Goal: Task Accomplishment & Management: Complete application form

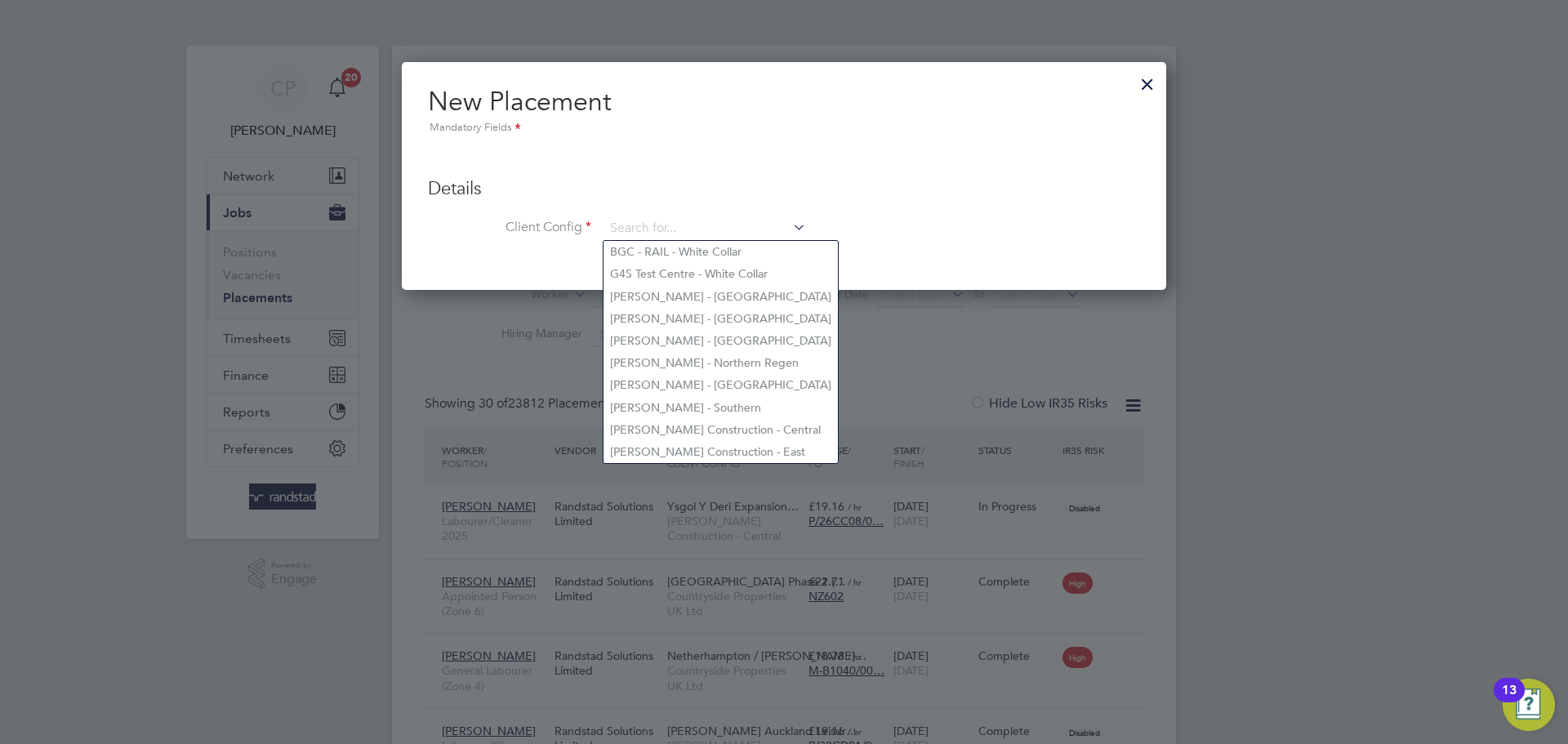
click at [1144, 87] on div at bounding box center [1146, 80] width 29 height 29
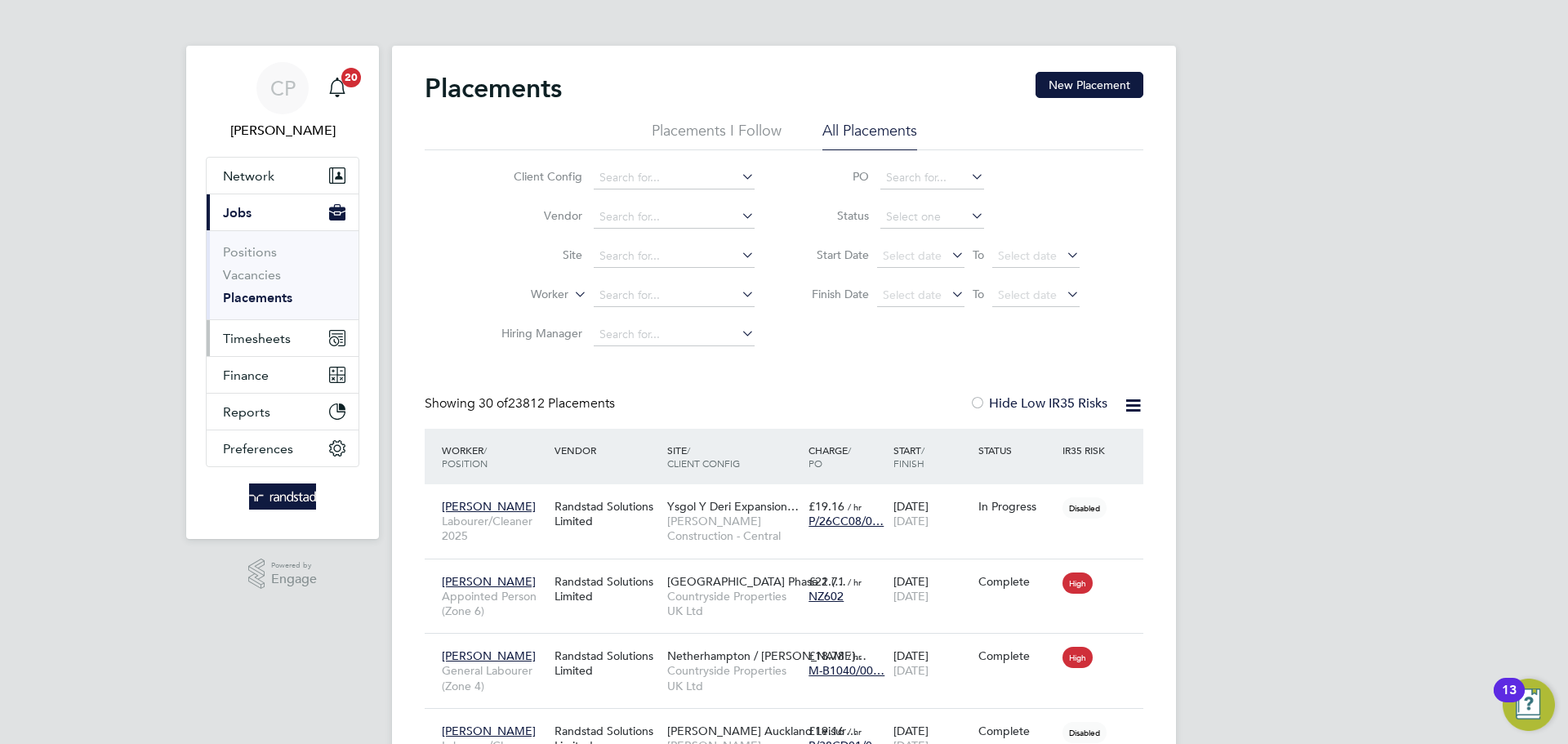
click at [293, 336] on button "Timesheets" at bounding box center [282, 337] width 152 height 36
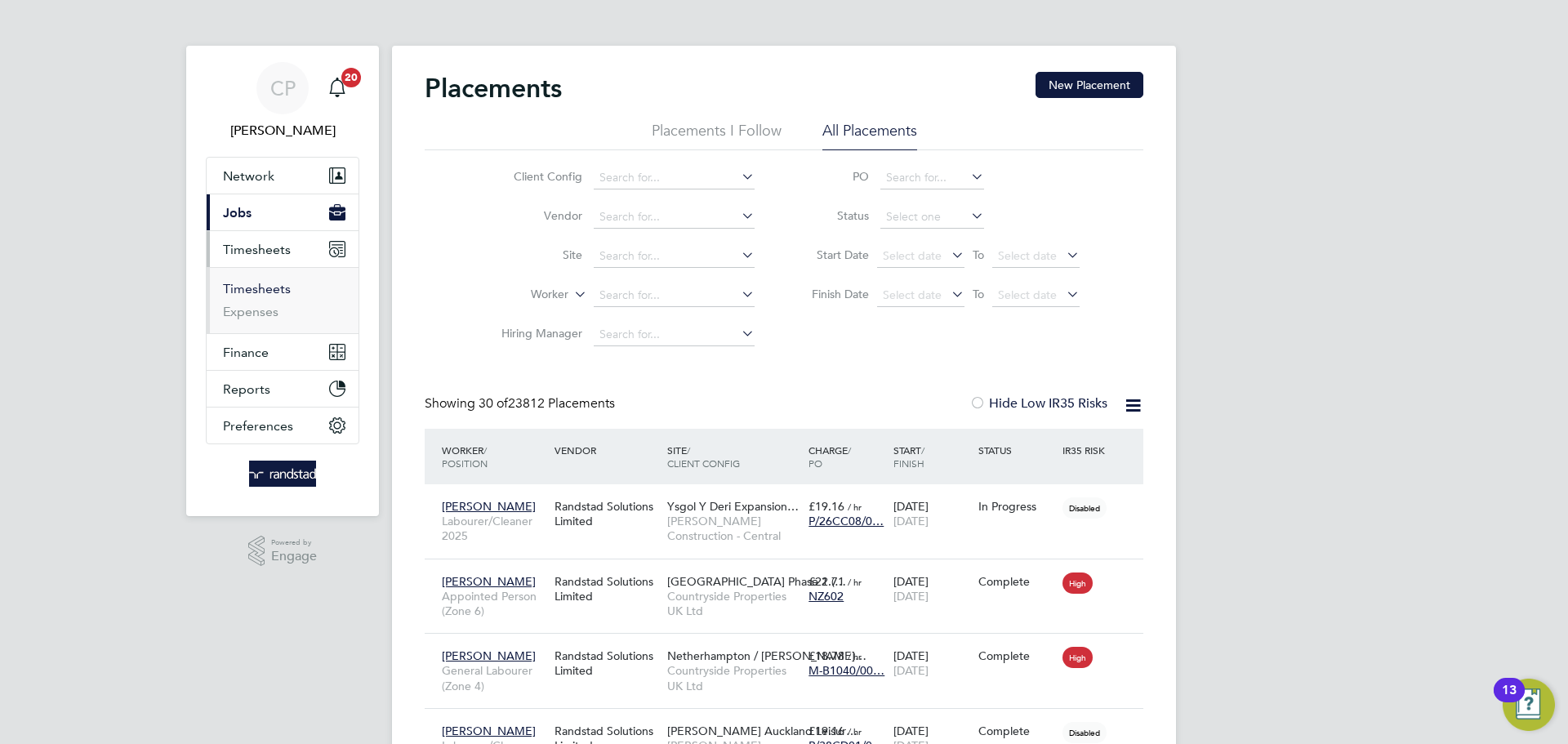
click at [285, 286] on link "Timesheets" at bounding box center [257, 288] width 68 height 16
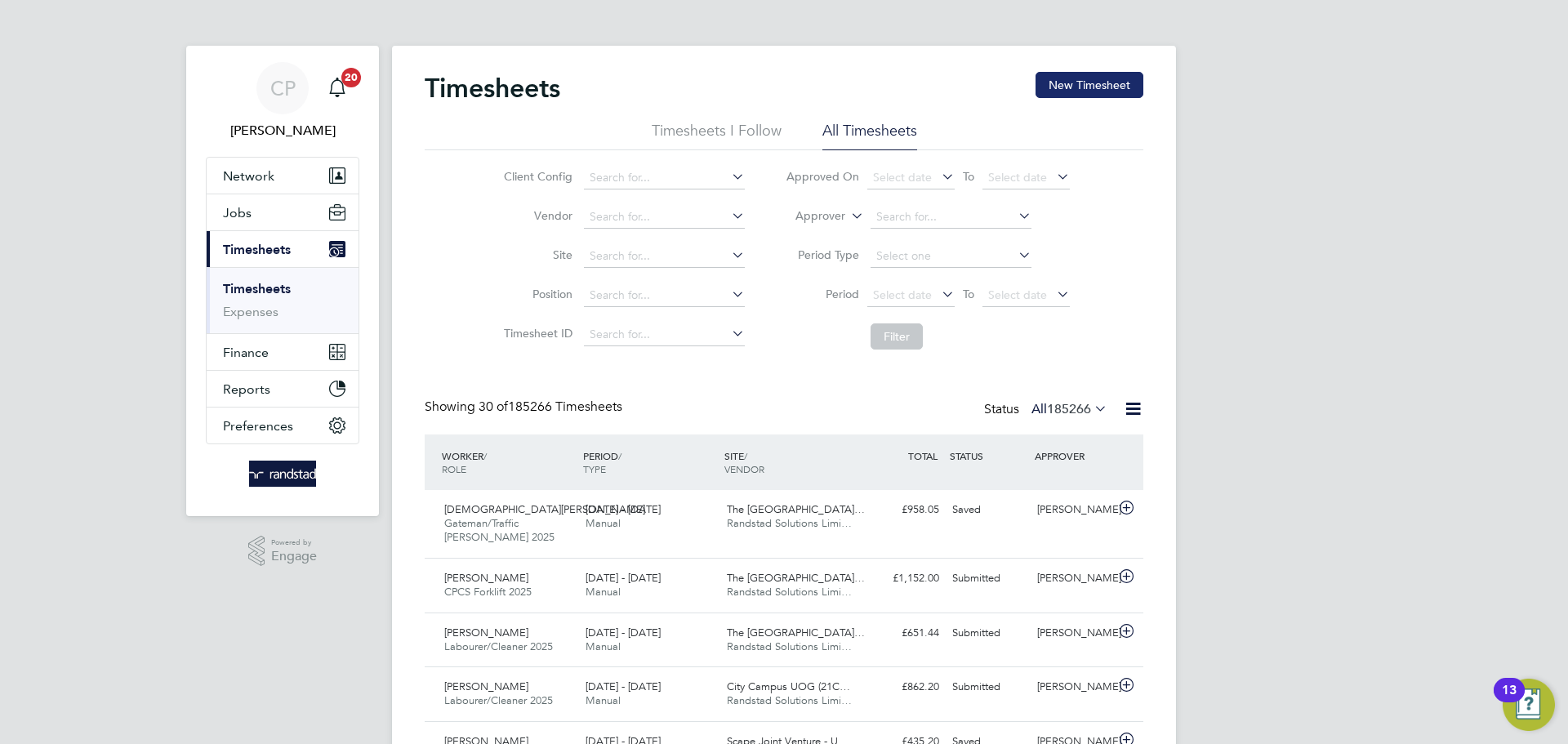
click at [1088, 87] on button "New Timesheet" at bounding box center [1089, 85] width 108 height 27
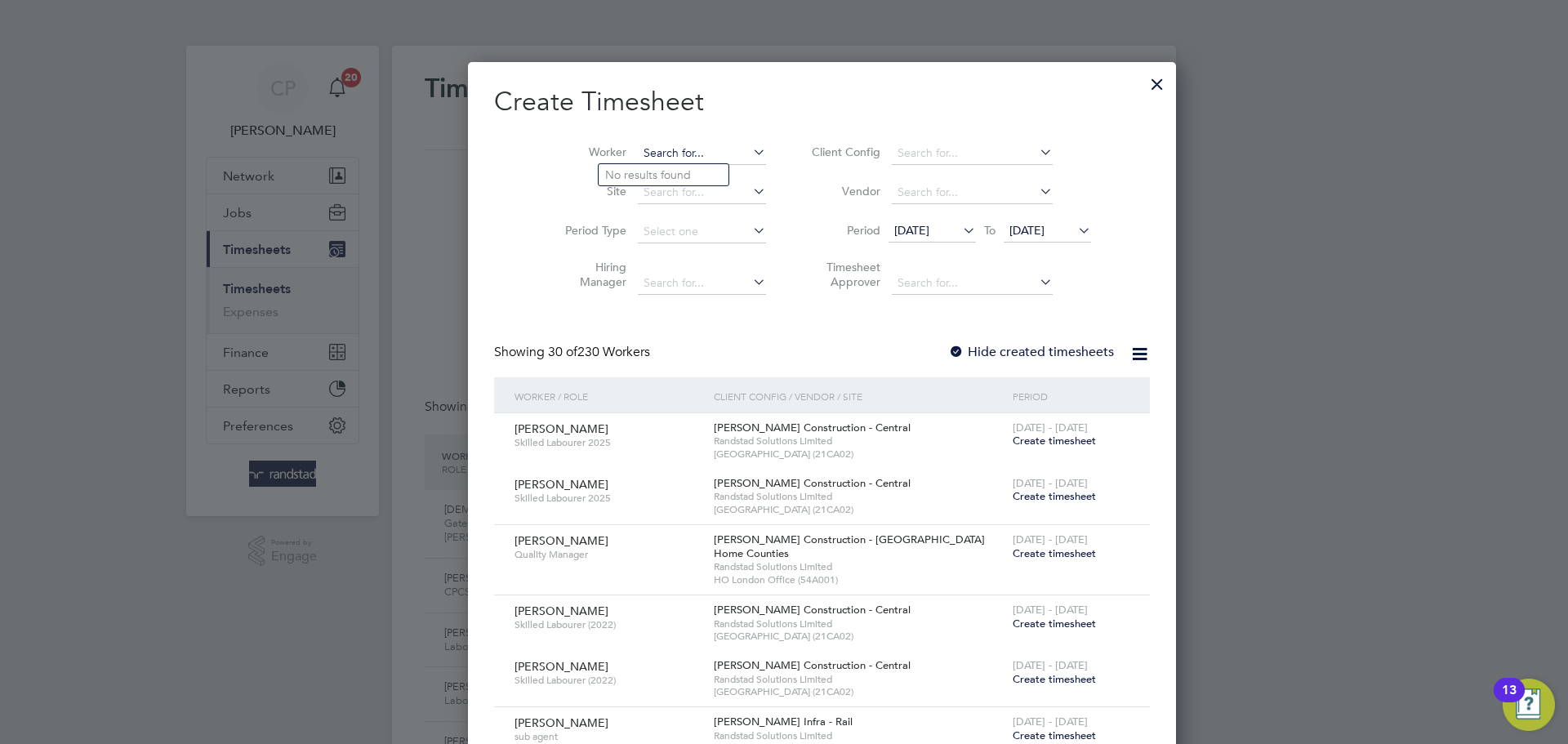
click at [661, 143] on input at bounding box center [702, 154] width 128 height 23
click at [634, 172] on b "[PERSON_NAME]" at bounding box center [652, 175] width 94 height 14
type input "[PERSON_NAME]"
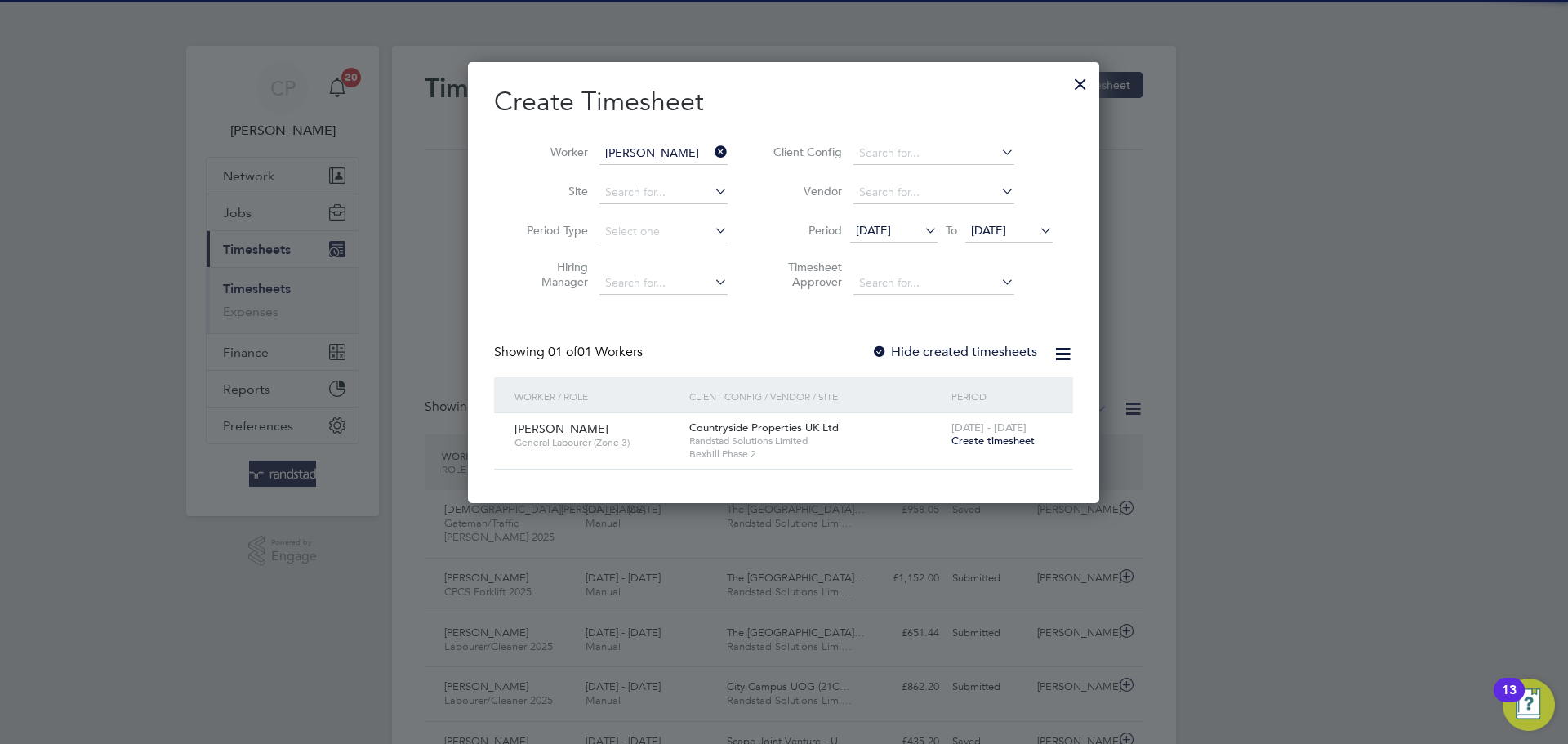
click at [1036, 228] on icon at bounding box center [1036, 230] width 0 height 23
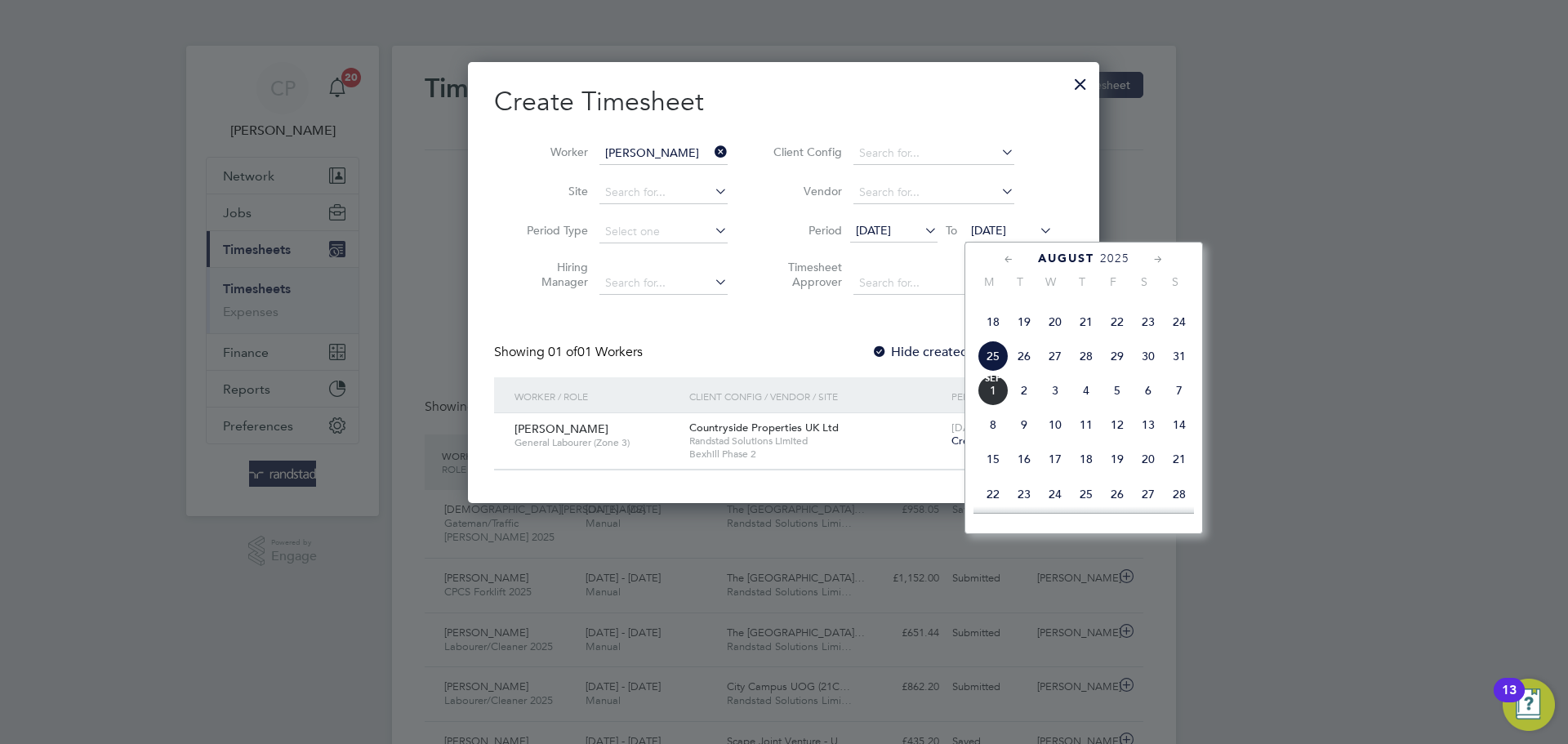
click at [989, 406] on span "[DATE]" at bounding box center [992, 389] width 31 height 31
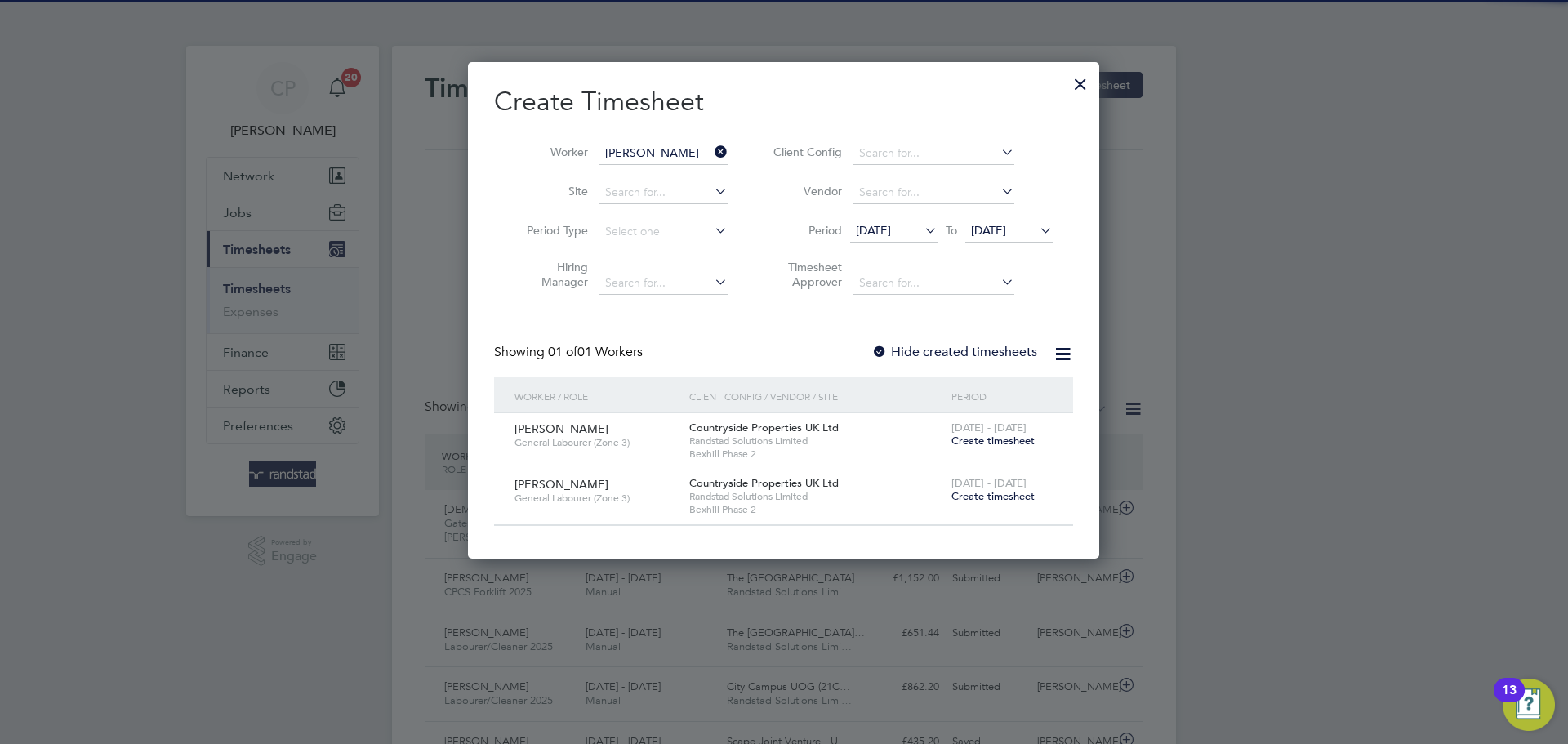
click at [890, 231] on span "[DATE]" at bounding box center [873, 230] width 35 height 15
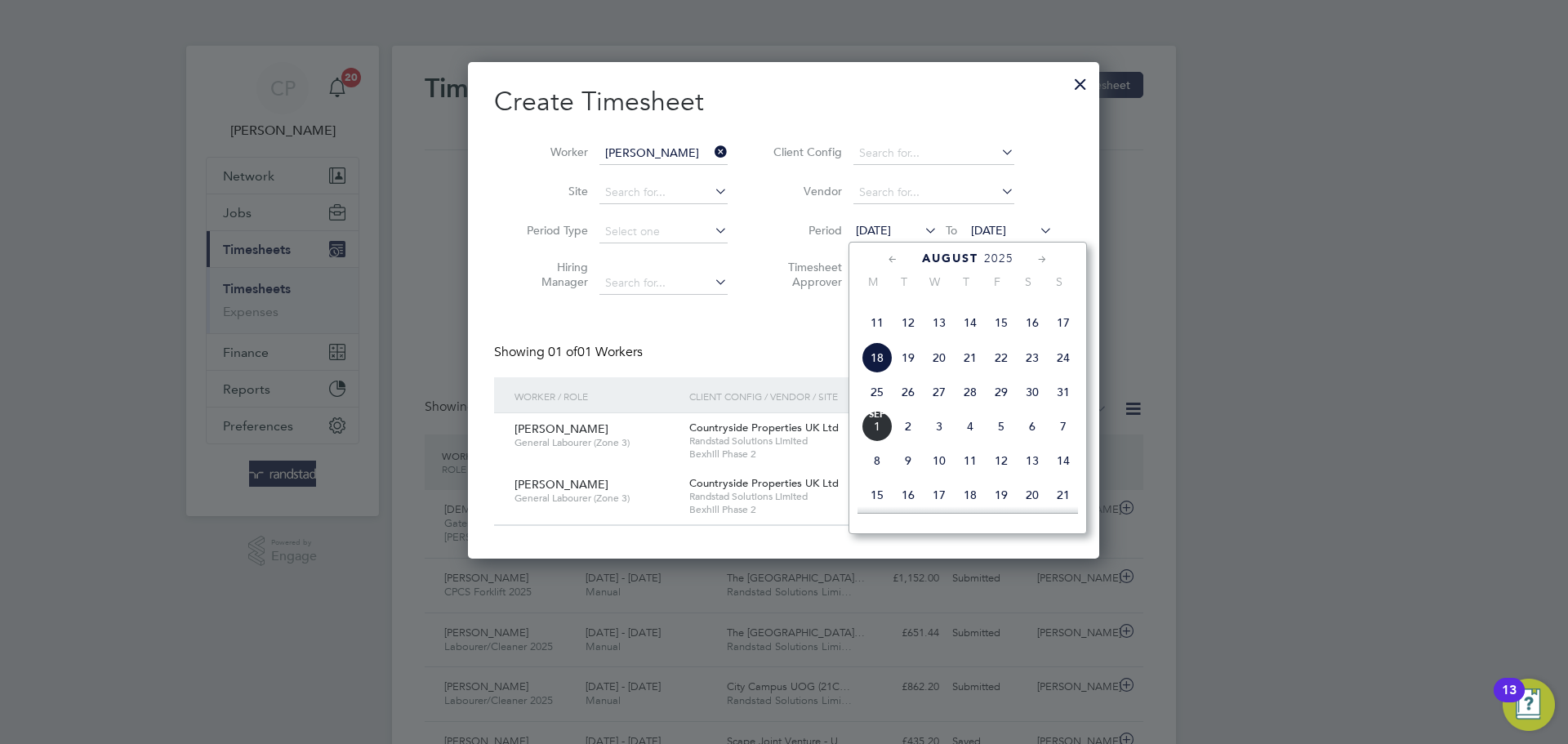
click at [884, 373] on span "18" at bounding box center [876, 357] width 31 height 31
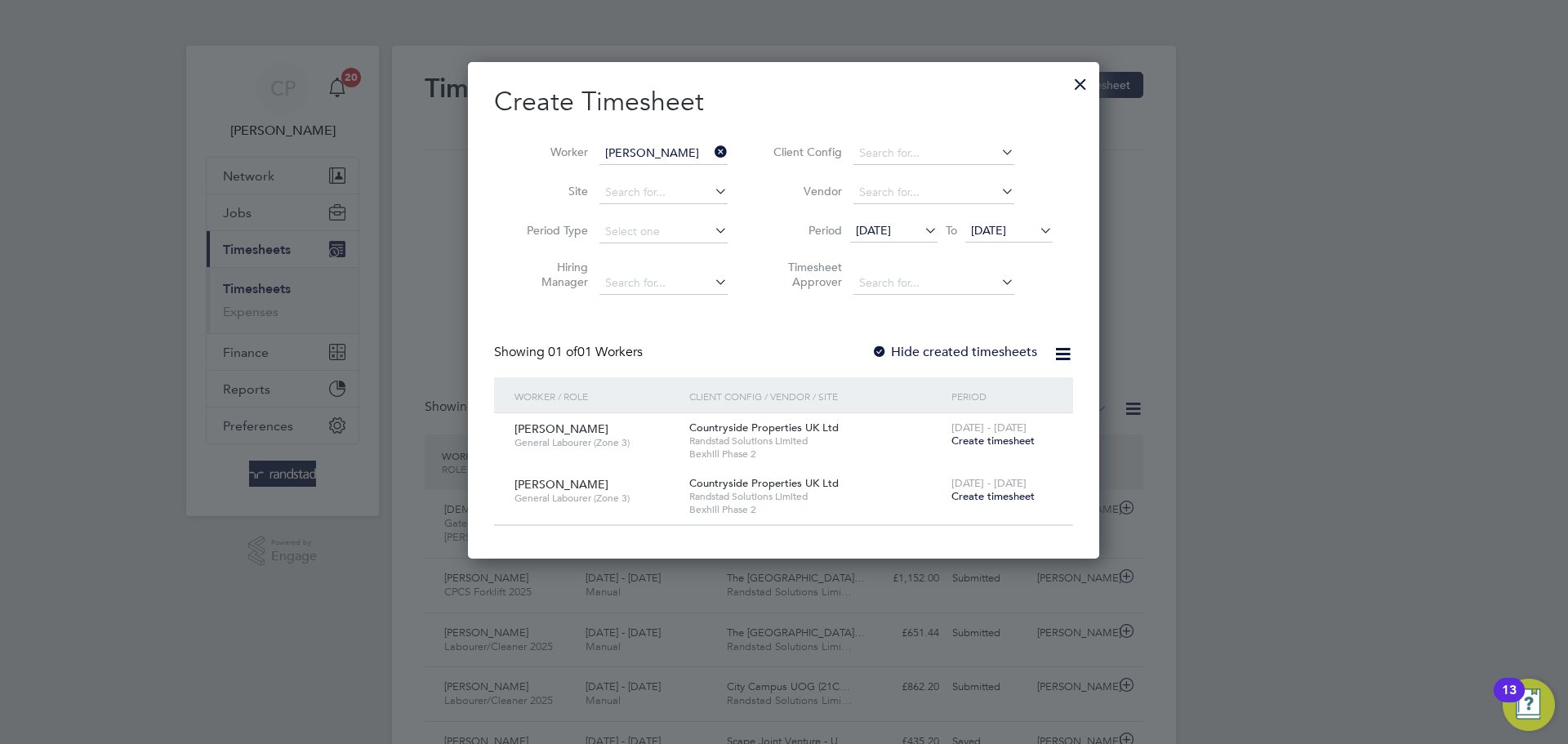
click at [999, 440] on span "Create timesheet" at bounding box center [992, 440] width 84 height 14
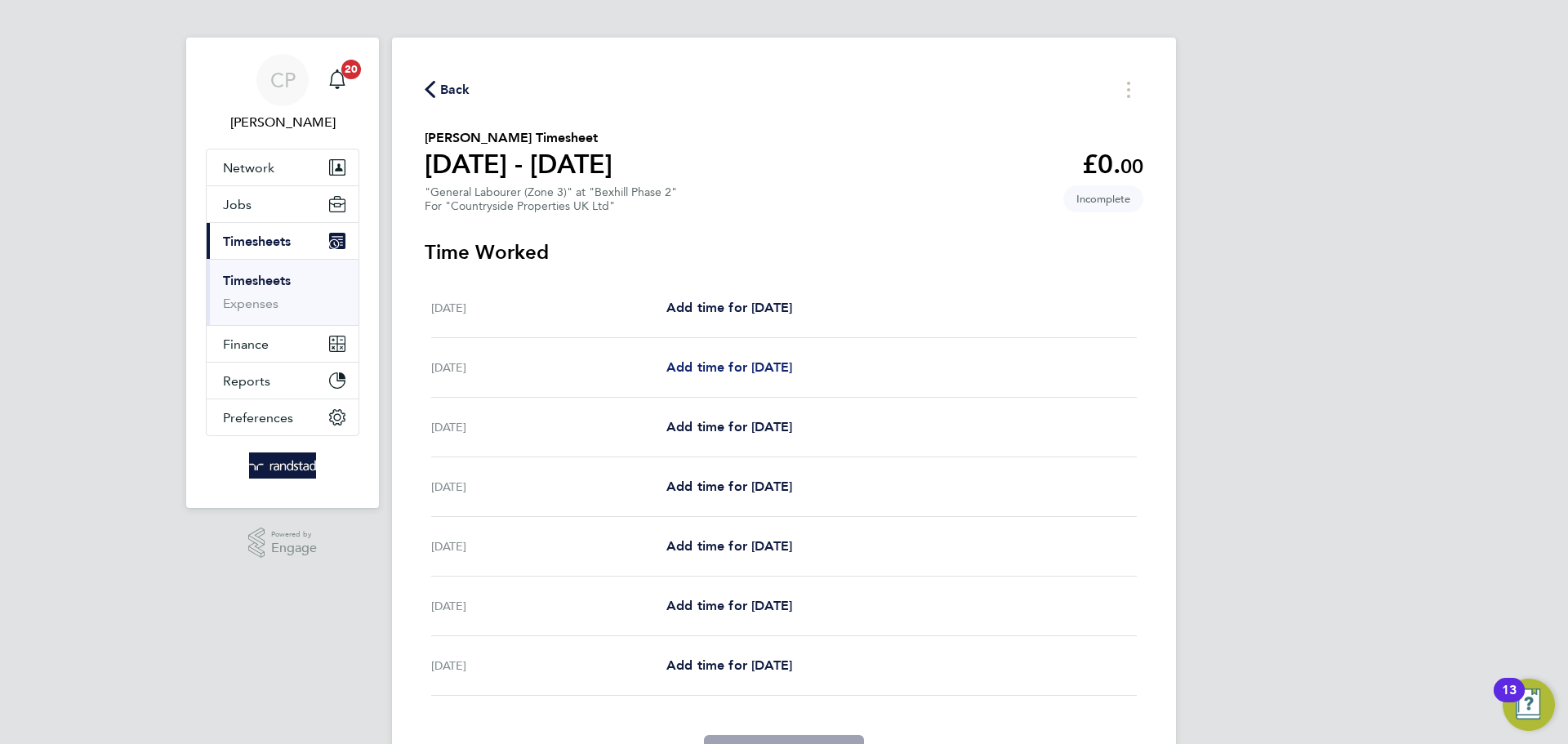
click at [740, 364] on span "Add time for [DATE]" at bounding box center [729, 367] width 126 height 16
select select "30"
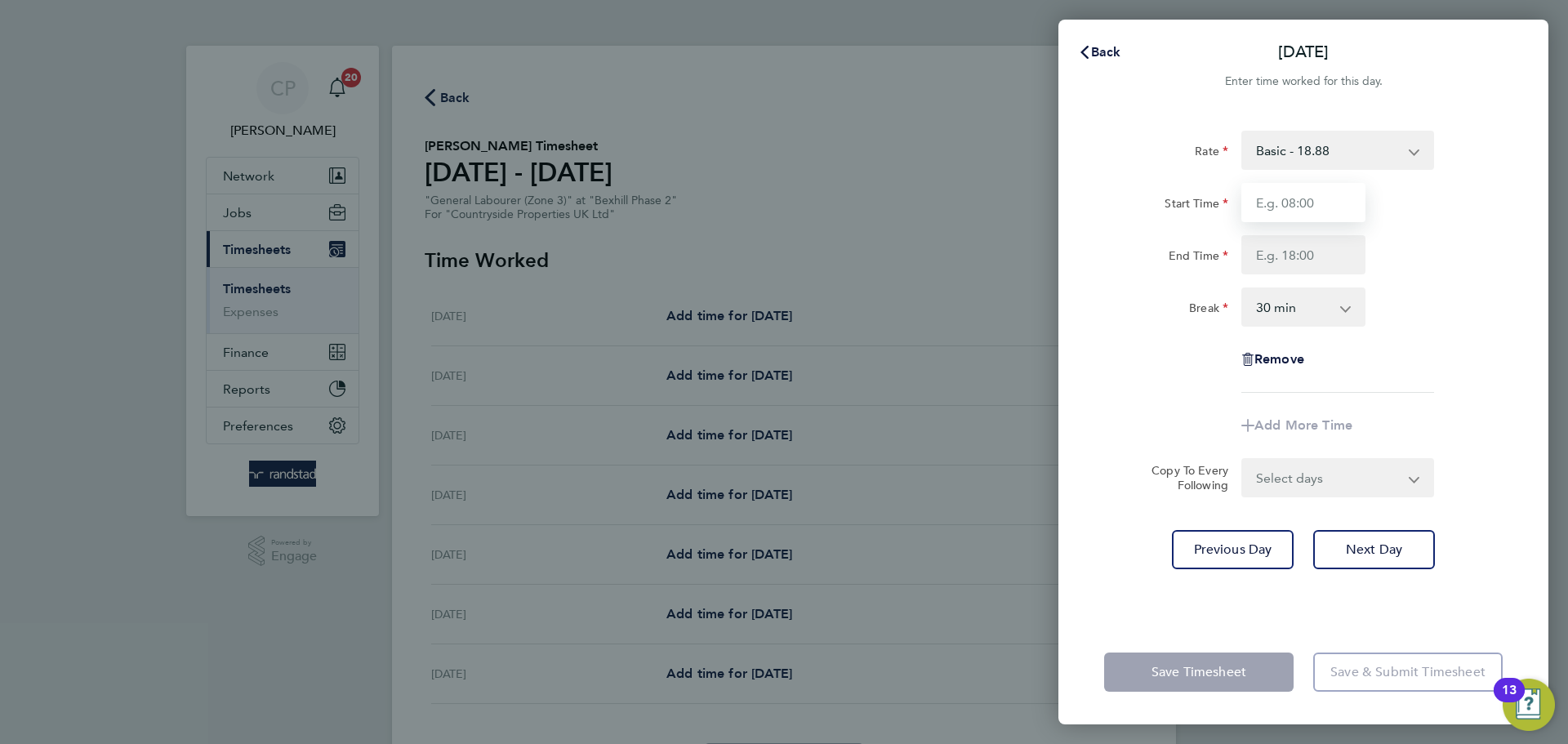
click at [1303, 213] on input "Start Time" at bounding box center [1303, 202] width 124 height 39
type input "07:30"
click at [1294, 257] on input "End Time" at bounding box center [1303, 254] width 124 height 39
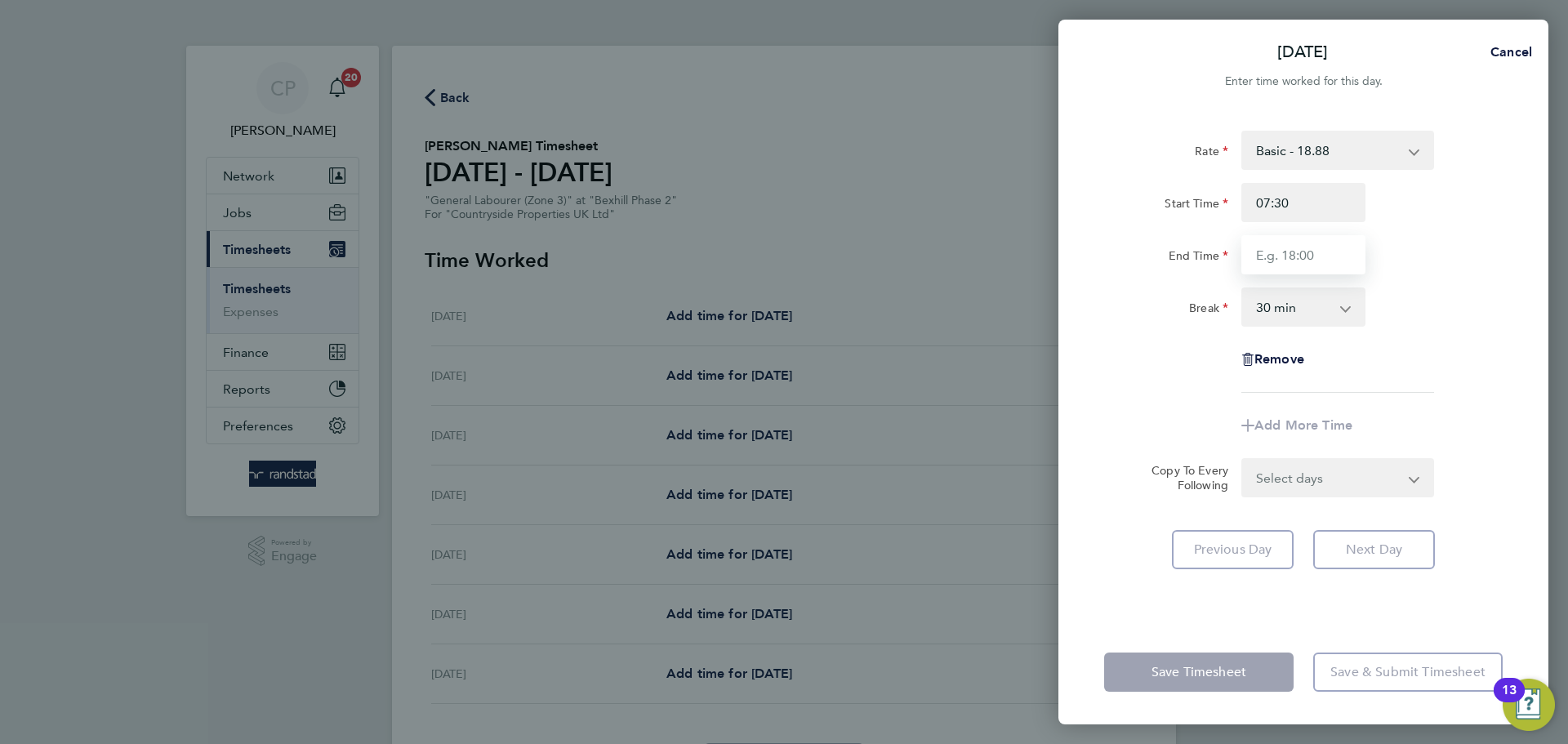
type input "17:00"
click at [1411, 284] on div "Rate Basic - 18.88 Start Time 07:30 End Time 17:00 Break 0 min 15 min 30 min 45…" at bounding box center [1303, 262] width 398 height 262
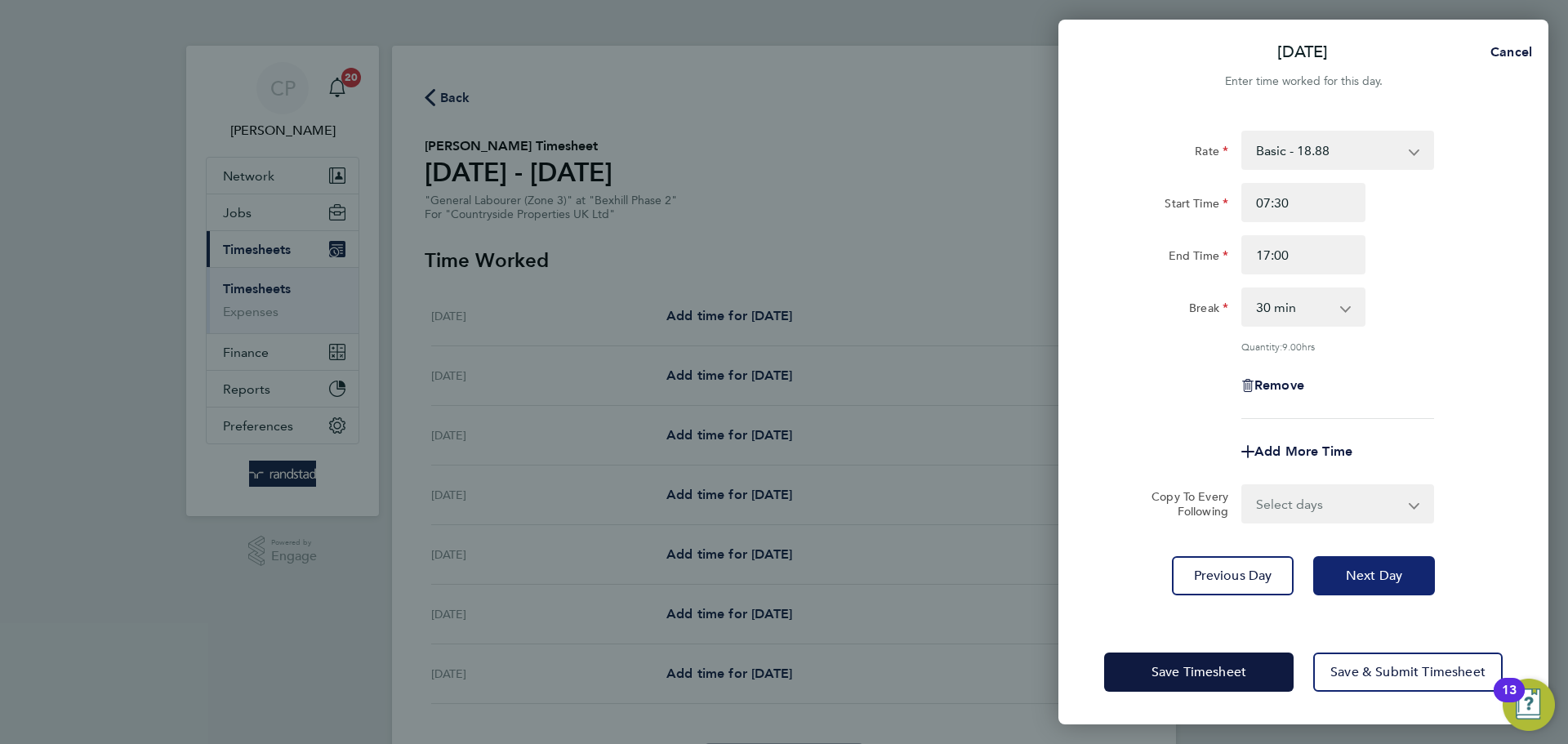
click at [1351, 571] on span "Next Day" at bounding box center [1373, 576] width 56 height 17
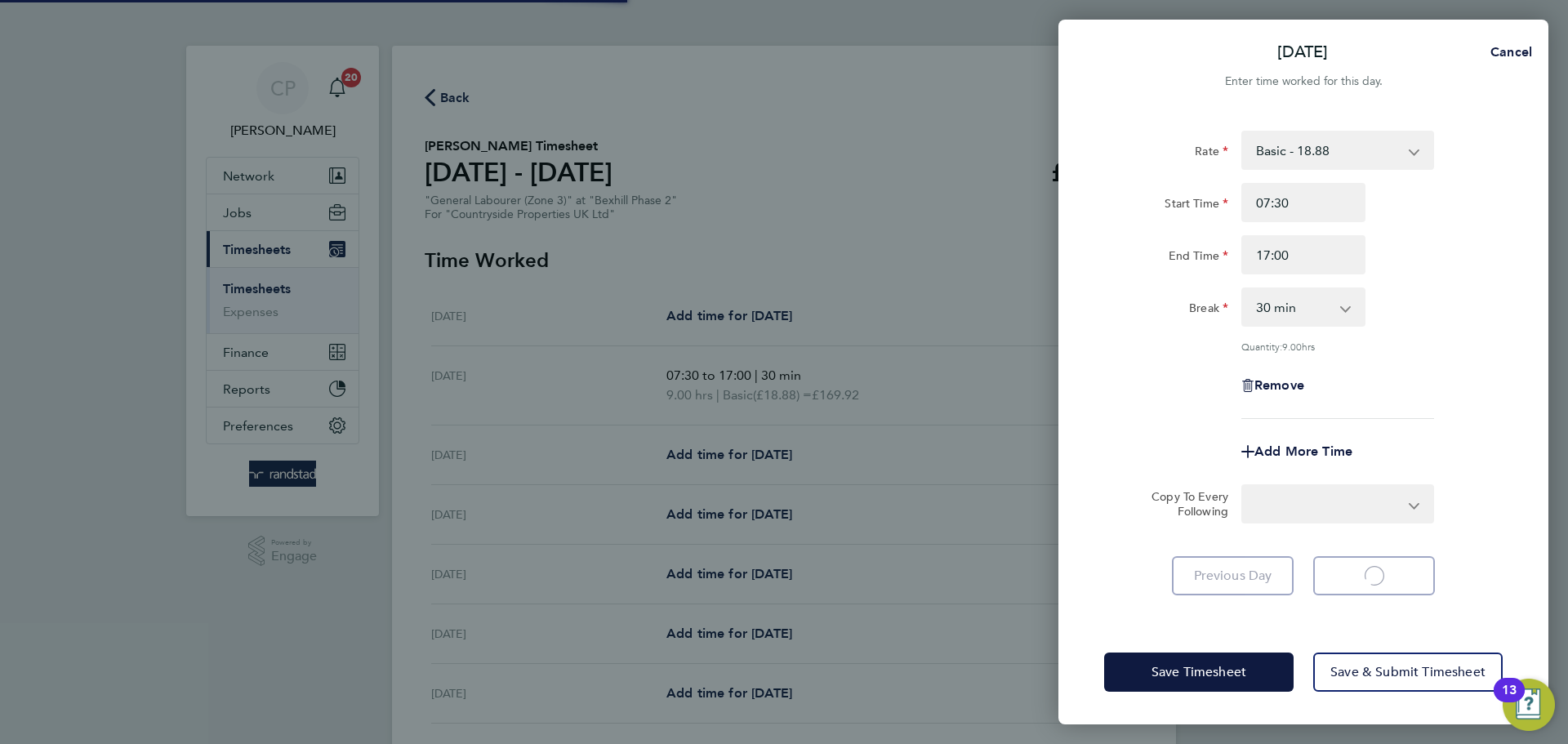
select select "30"
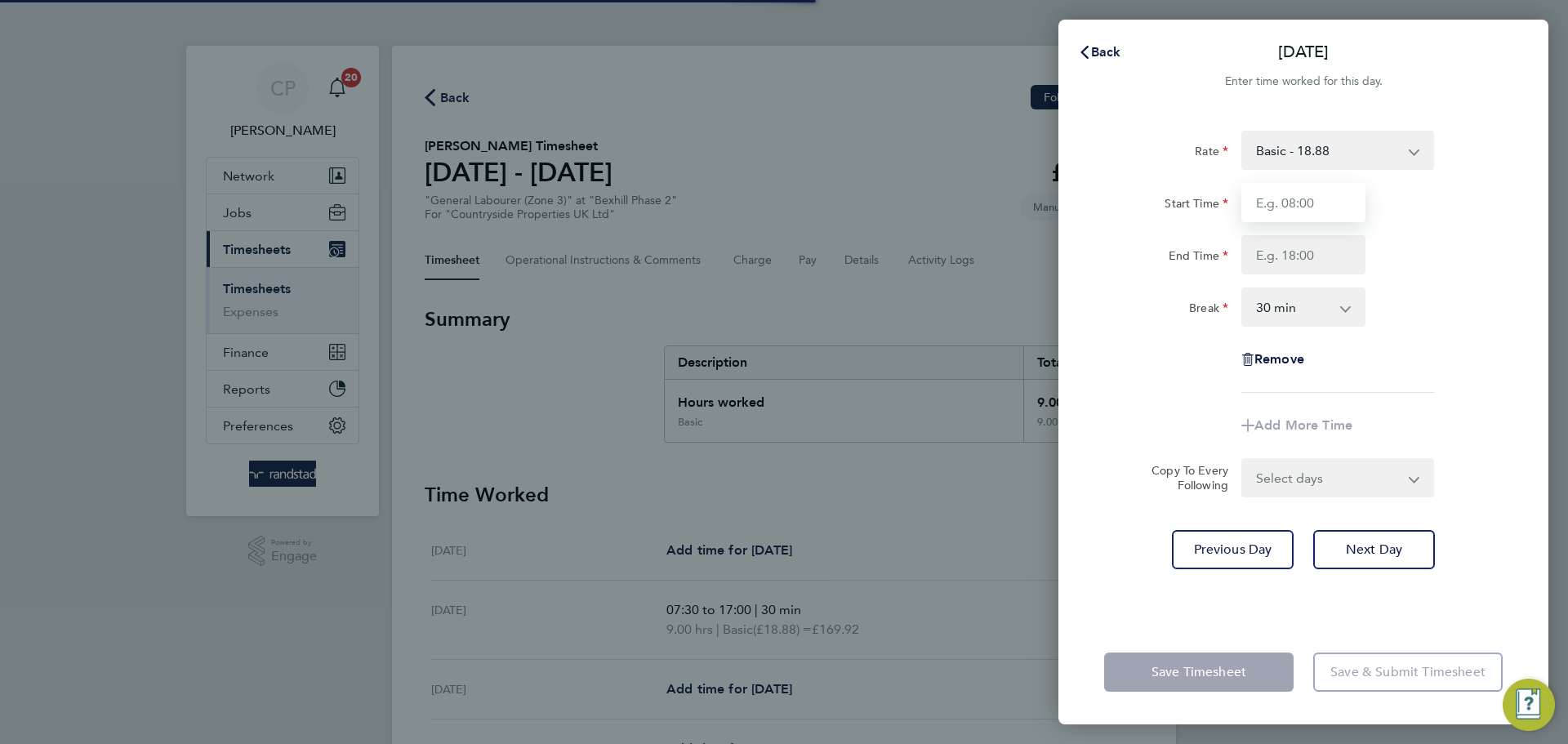
click at [1292, 213] on input "Start Time" at bounding box center [1303, 202] width 124 height 39
type input "07:30"
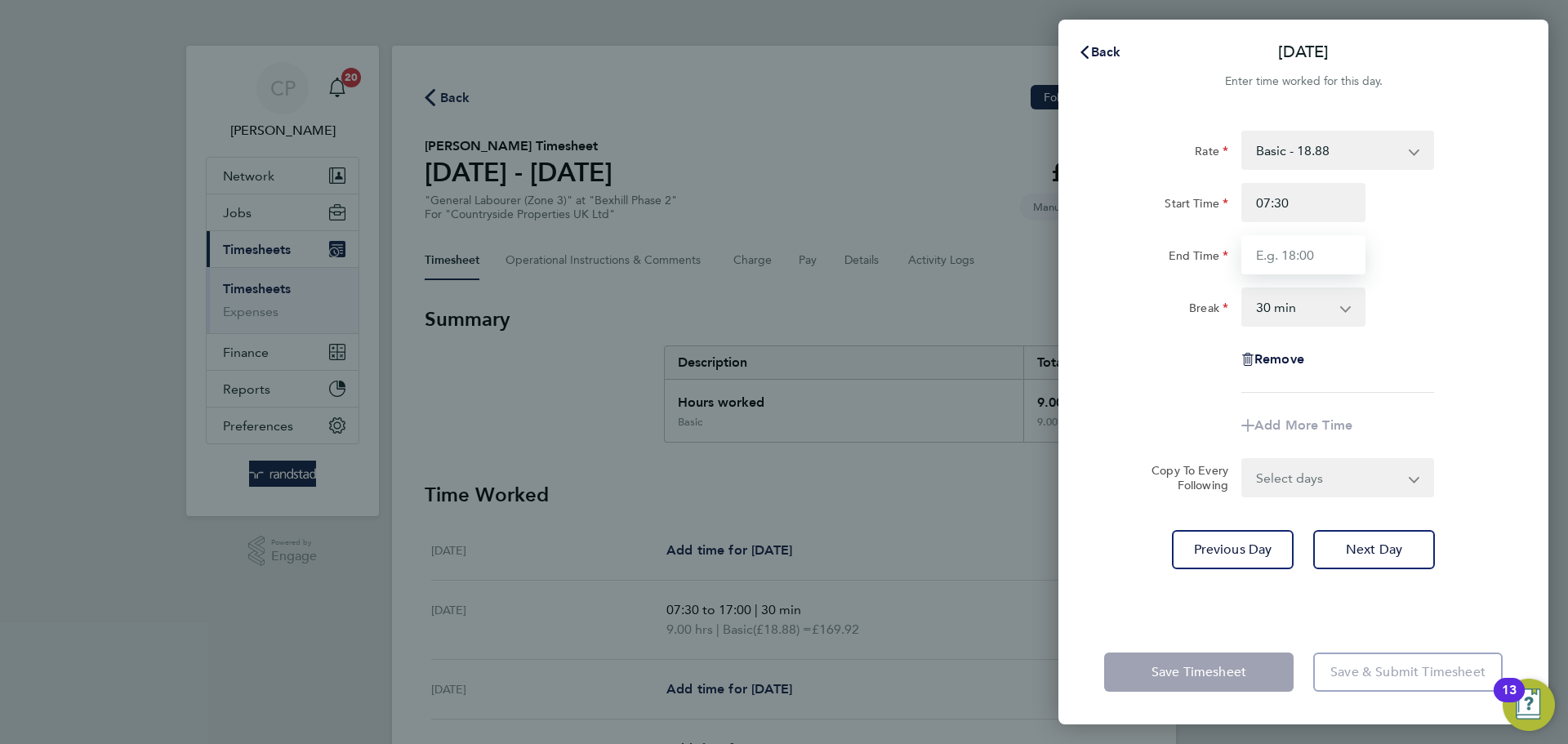
click at [1282, 251] on input "End Time" at bounding box center [1303, 254] width 124 height 39
type input "17:00"
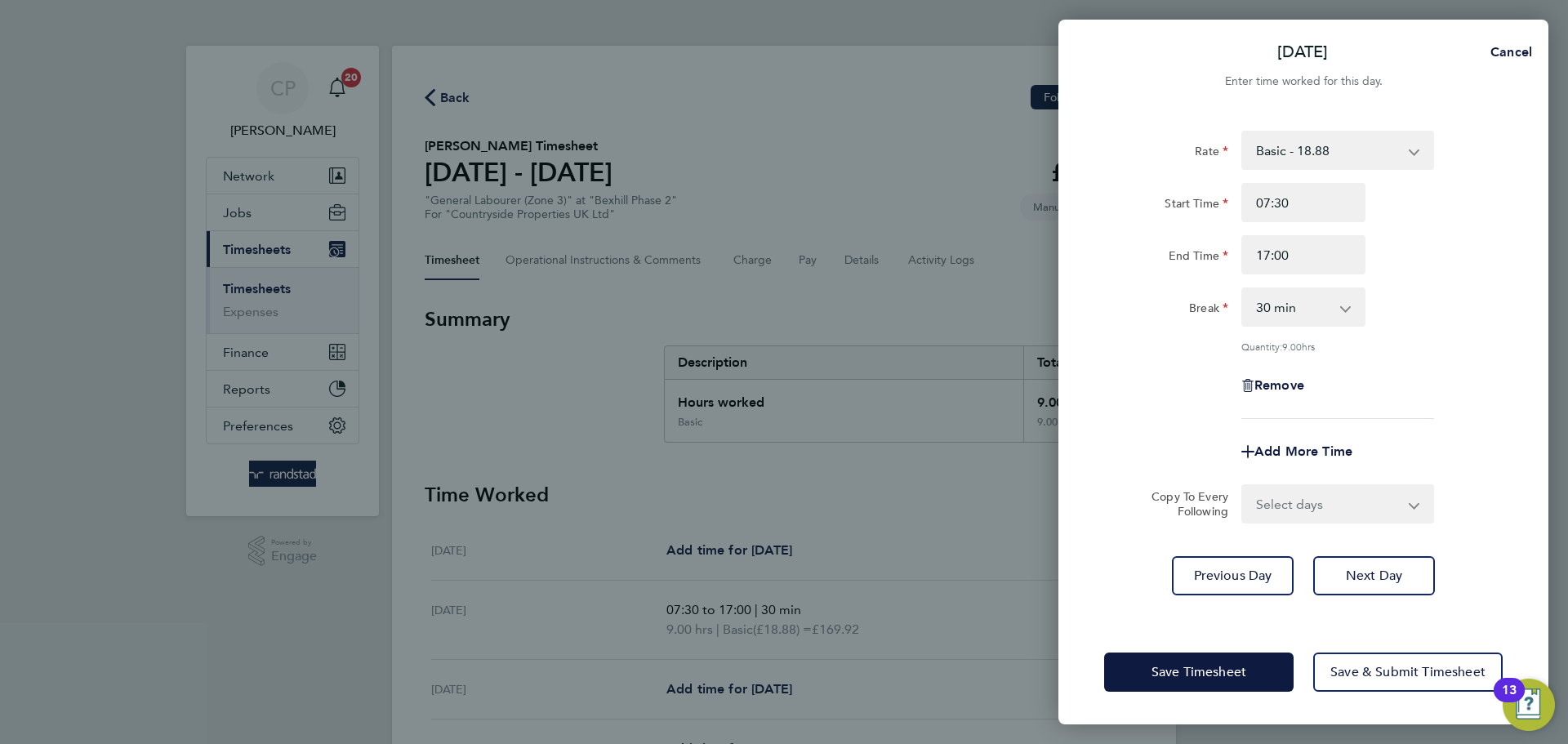
click at [1449, 388] on div "Rate Basic - 18.88 Start Time 07:30 End Time 17:00 Break 0 min 15 min 30 min 45…" at bounding box center [1303, 275] width 398 height 288
click at [1381, 573] on span "Next Day" at bounding box center [1373, 576] width 56 height 17
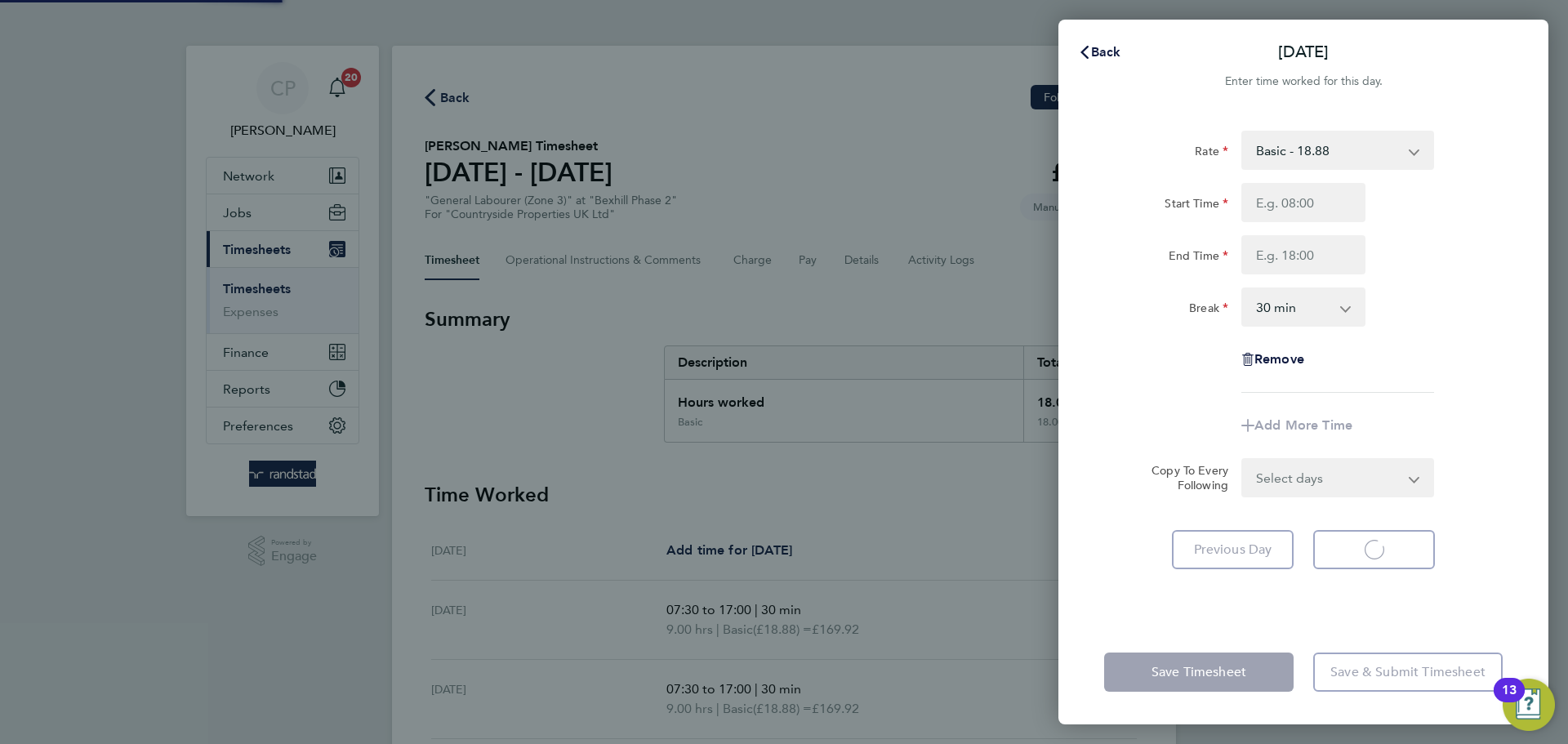
select select "30"
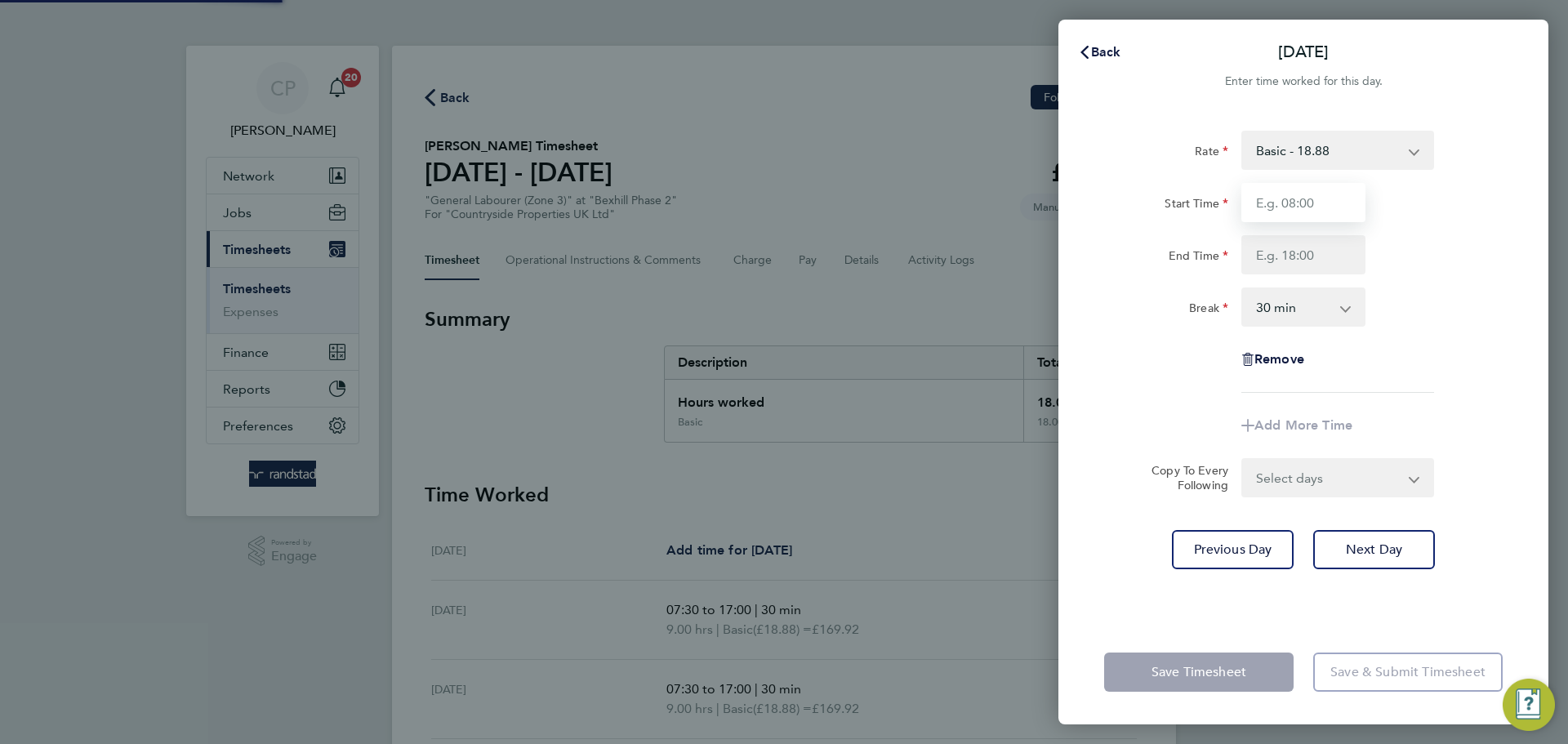
click at [1309, 200] on input "Start Time" at bounding box center [1303, 202] width 124 height 39
type input "07:30"
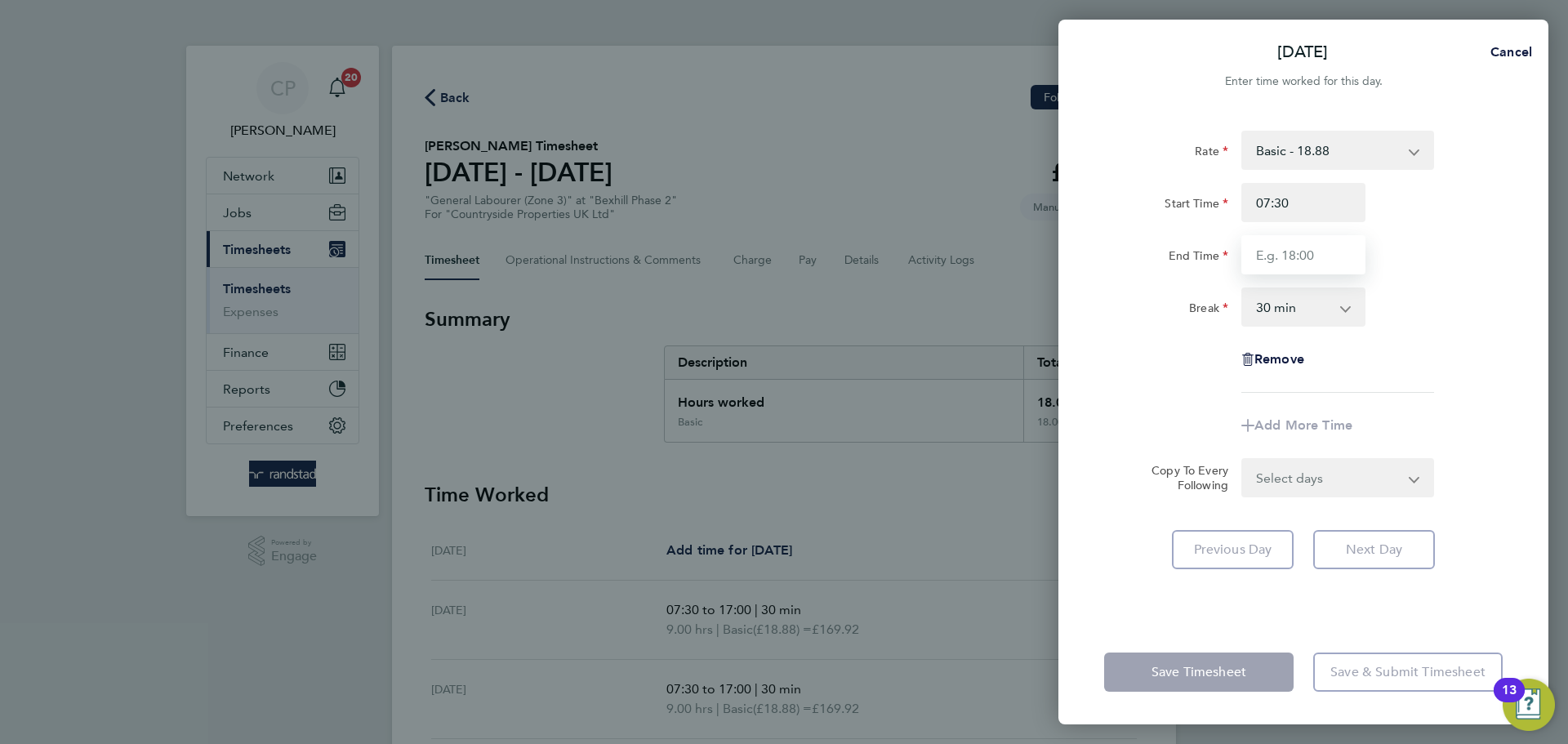
click at [1314, 261] on input "End Time" at bounding box center [1303, 254] width 124 height 39
click at [1266, 247] on input "18:00" at bounding box center [1303, 254] width 124 height 39
click at [1268, 248] on input "18:00" at bounding box center [1303, 254] width 124 height 39
type input "17:00"
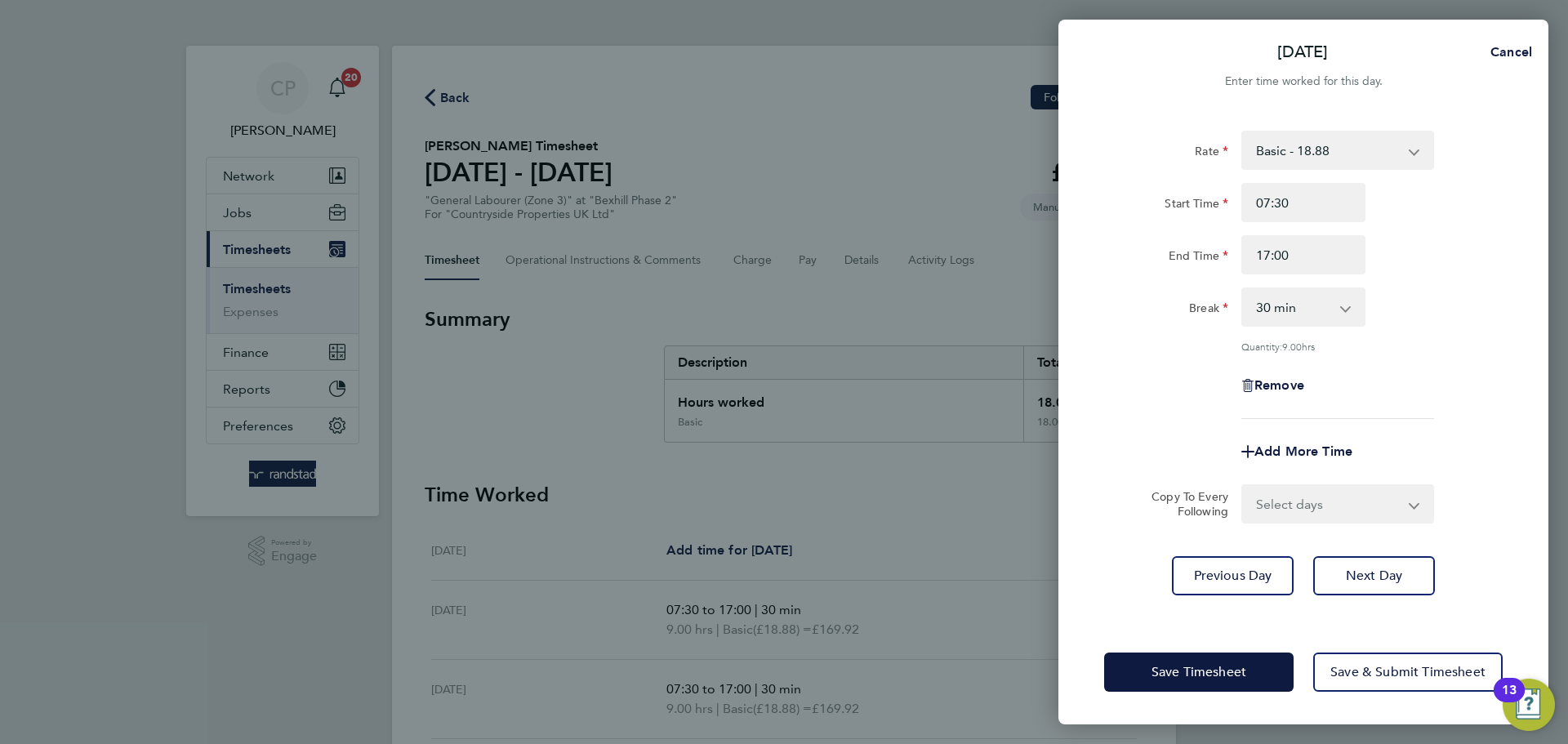
click at [1465, 292] on div "Break 0 min 15 min 30 min 45 min 60 min 75 min 90 min" at bounding box center [1303, 307] width 412 height 39
click at [1388, 574] on span "Next Day" at bounding box center [1373, 576] width 56 height 17
select select "30"
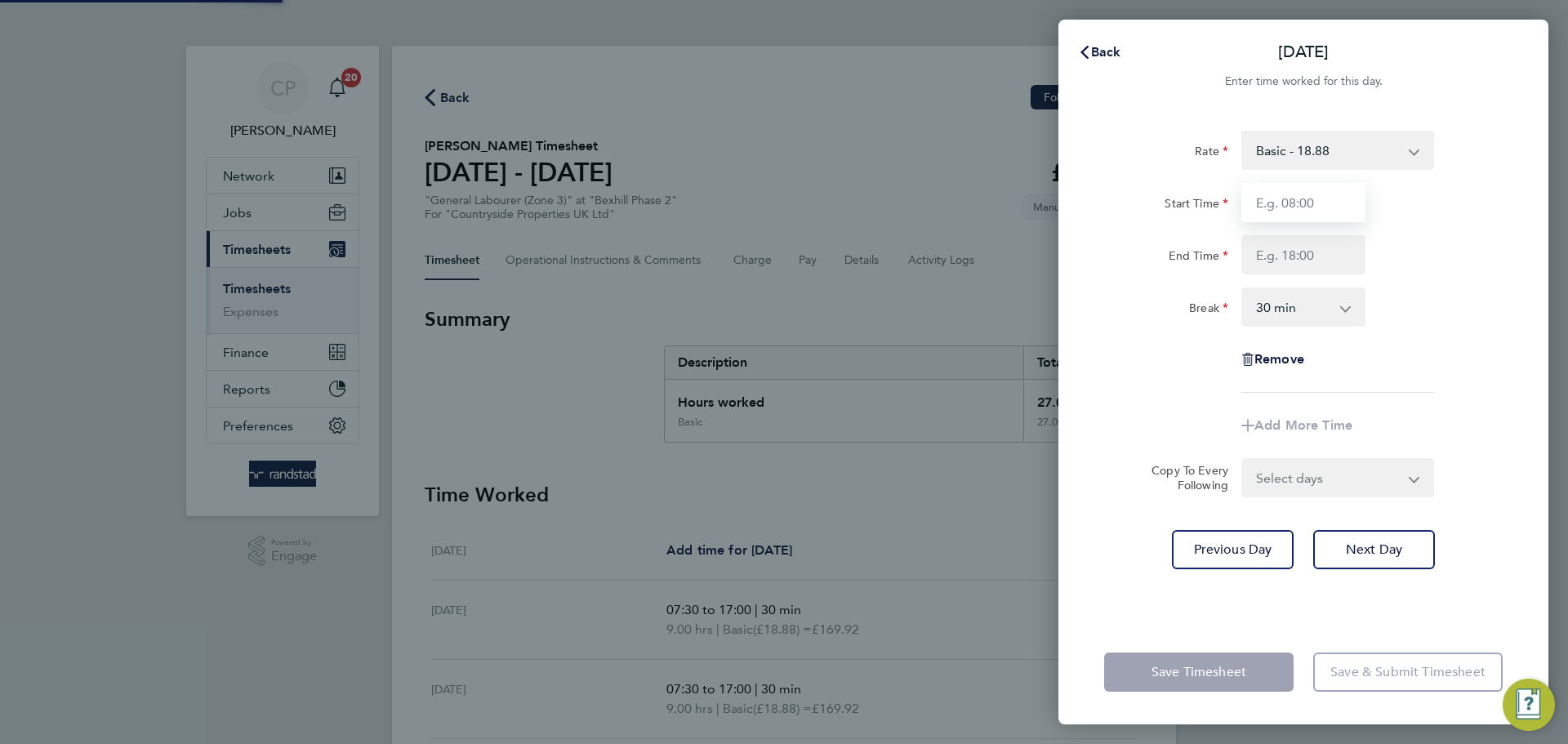
click at [1311, 219] on input "Start Time" at bounding box center [1303, 202] width 124 height 39
type input "07:30"
click at [1304, 258] on input "End Time" at bounding box center [1303, 254] width 124 height 39
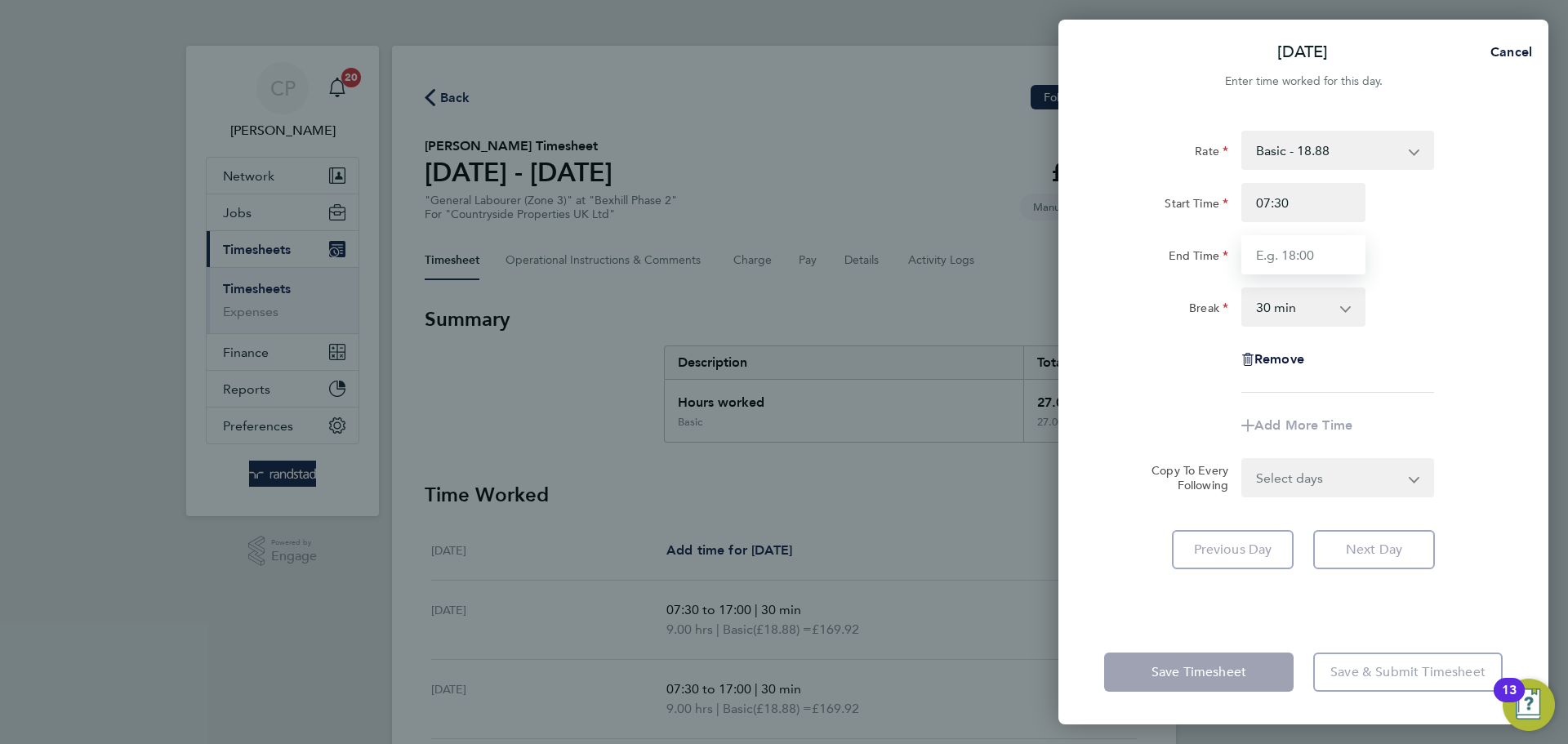
type input "17:00"
click at [1450, 245] on div "End Time 17:00" at bounding box center [1303, 254] width 412 height 39
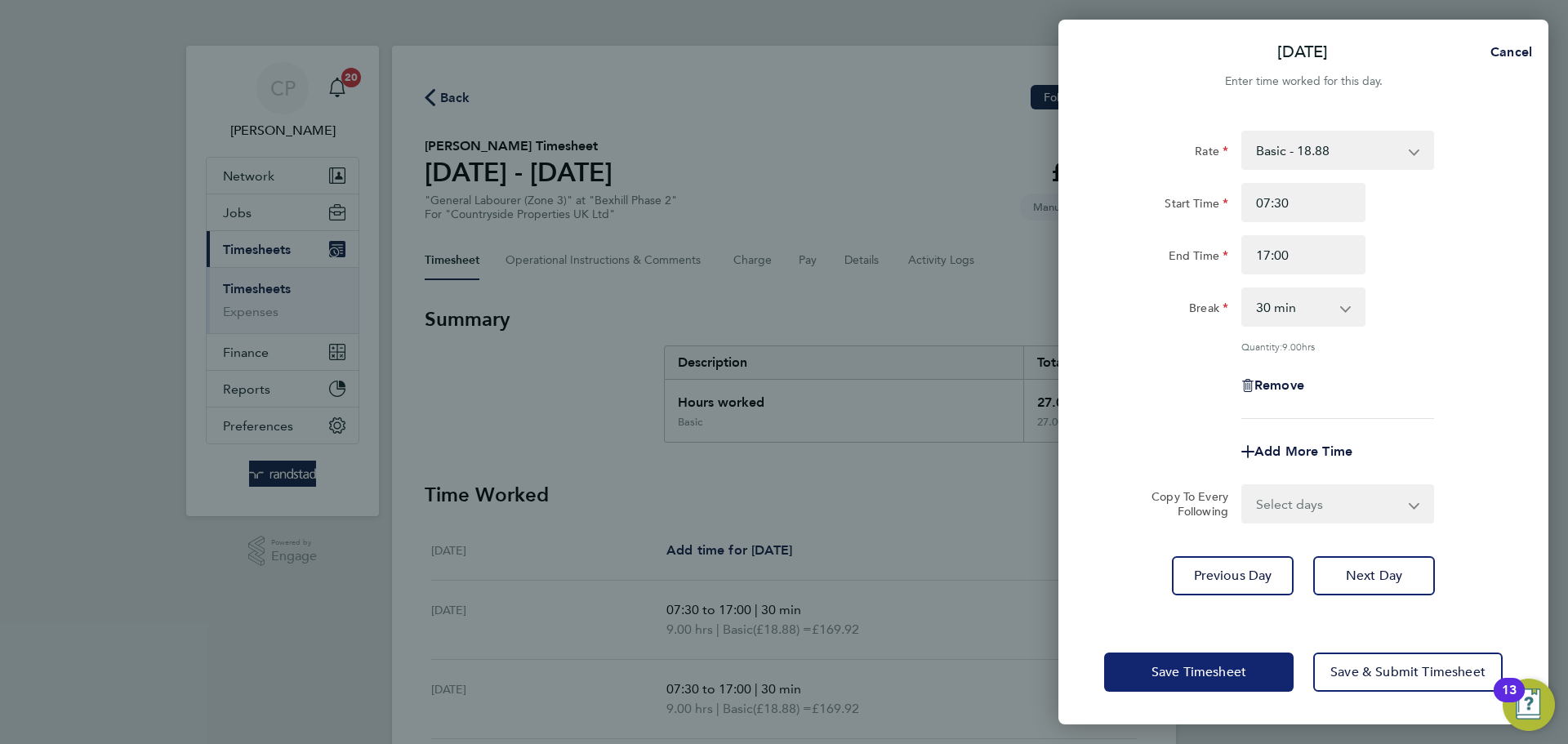
click at [1216, 664] on span "Save Timesheet" at bounding box center [1199, 672] width 94 height 17
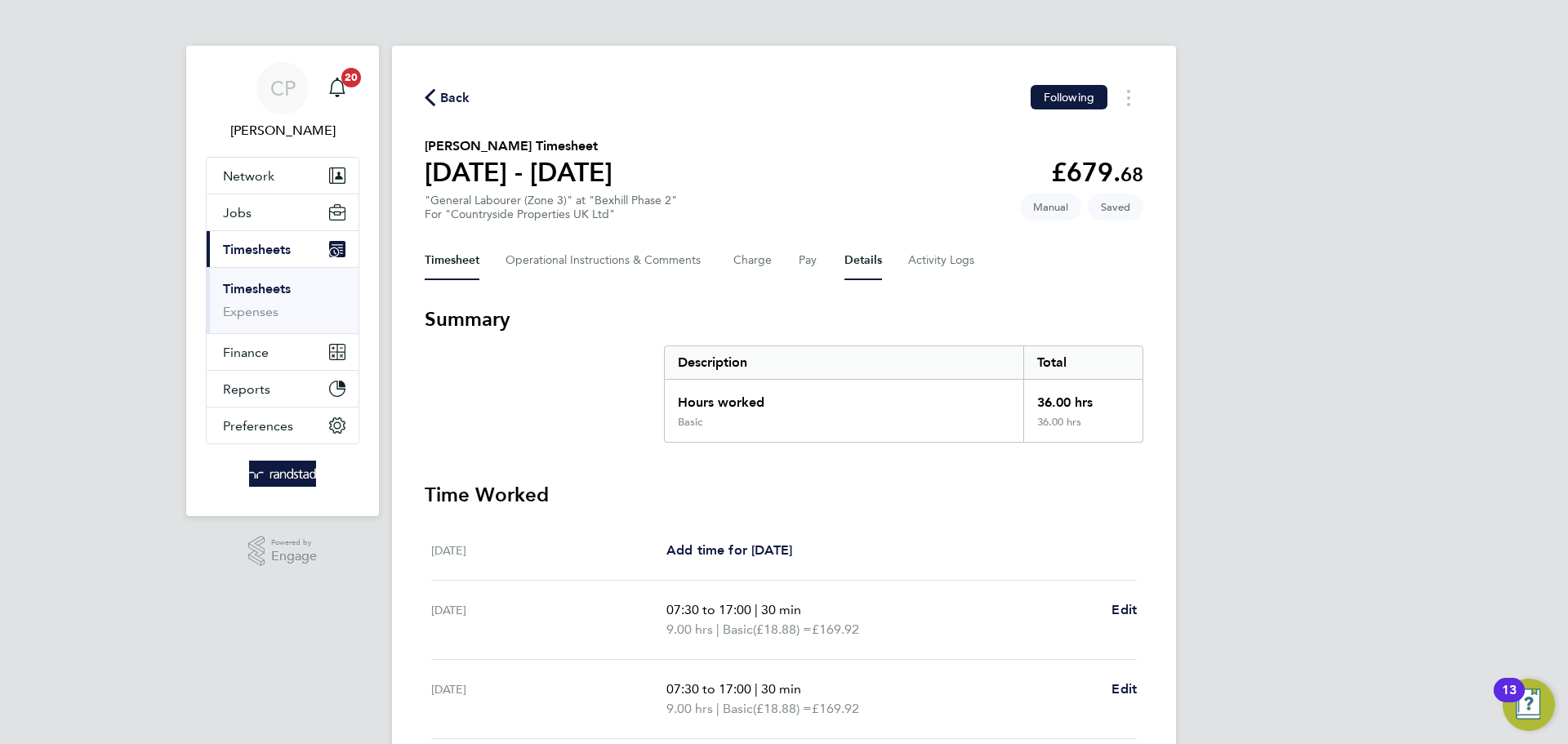
click at [861, 259] on button "Details" at bounding box center [862, 260] width 37 height 39
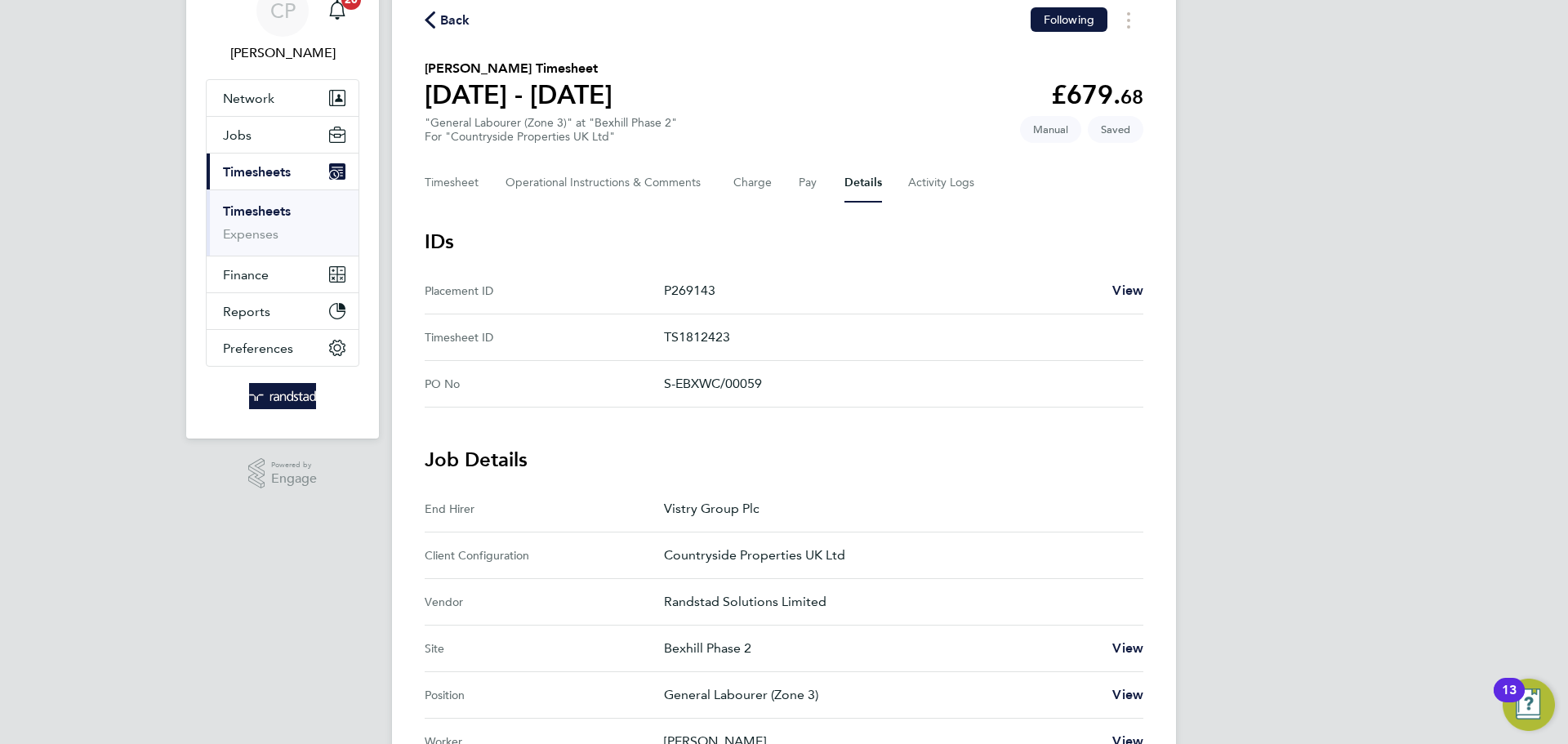
scroll to position [62, 0]
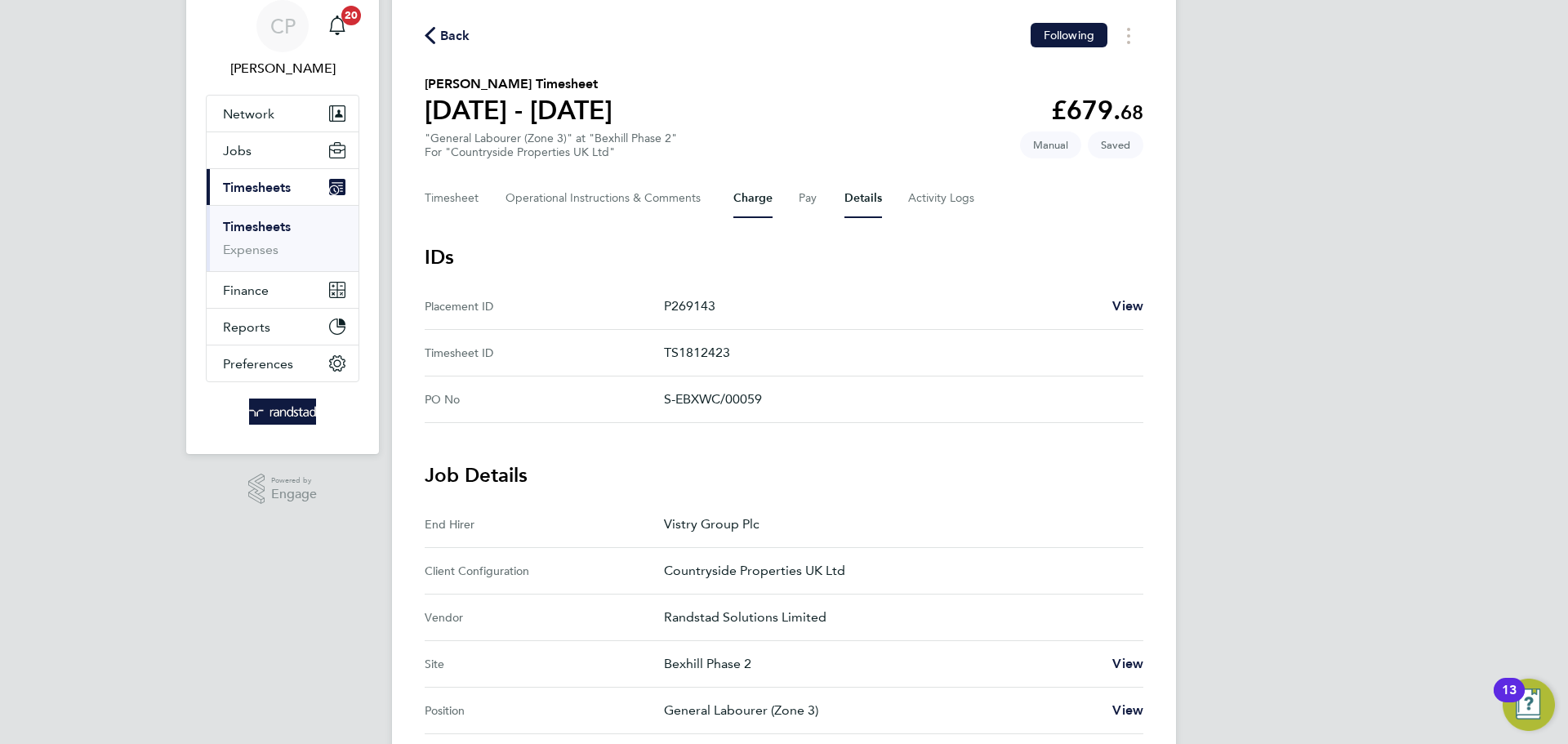
click at [766, 198] on button "Charge" at bounding box center [752, 198] width 39 height 39
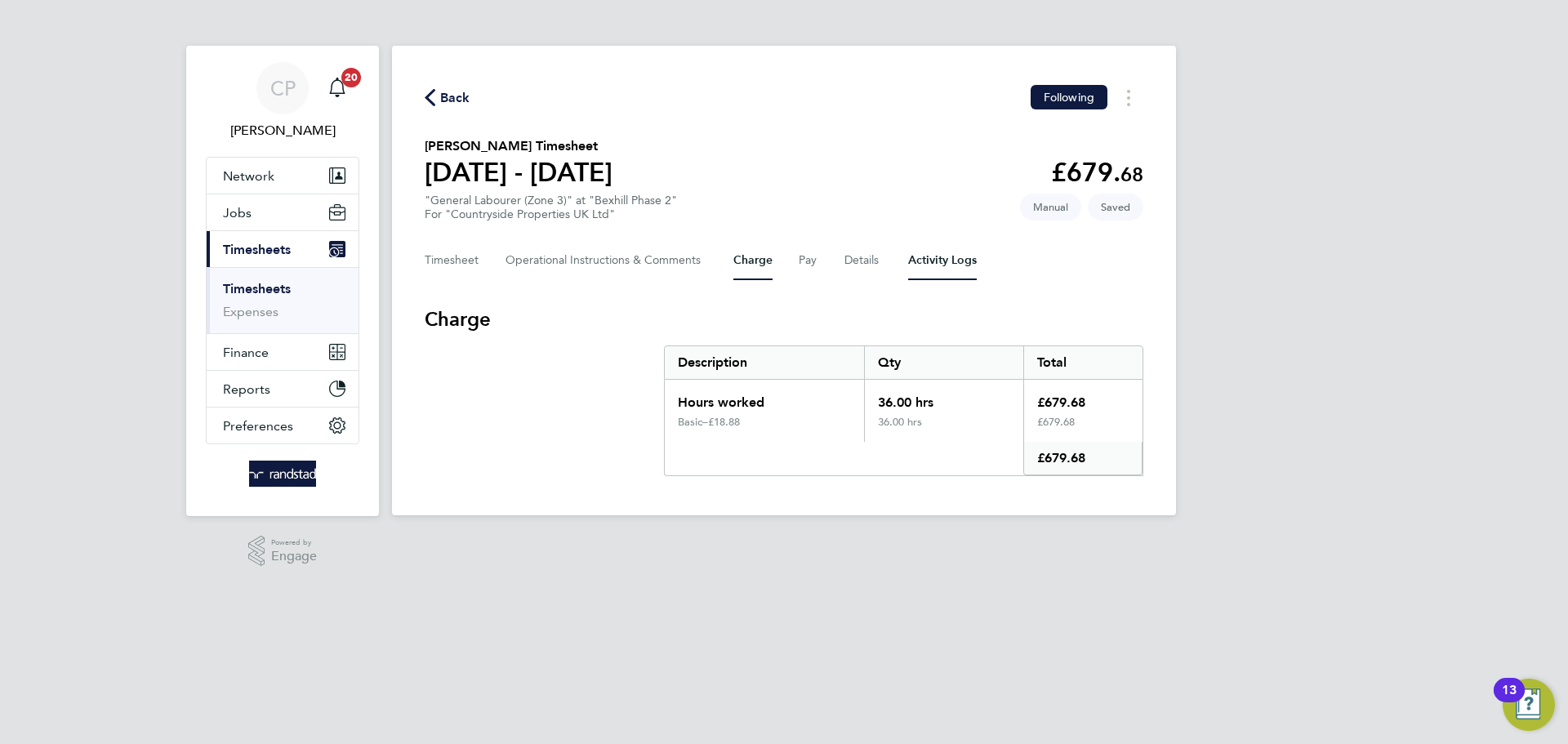
click at [963, 253] on Logs-tab "Activity Logs" at bounding box center [942, 260] width 69 height 39
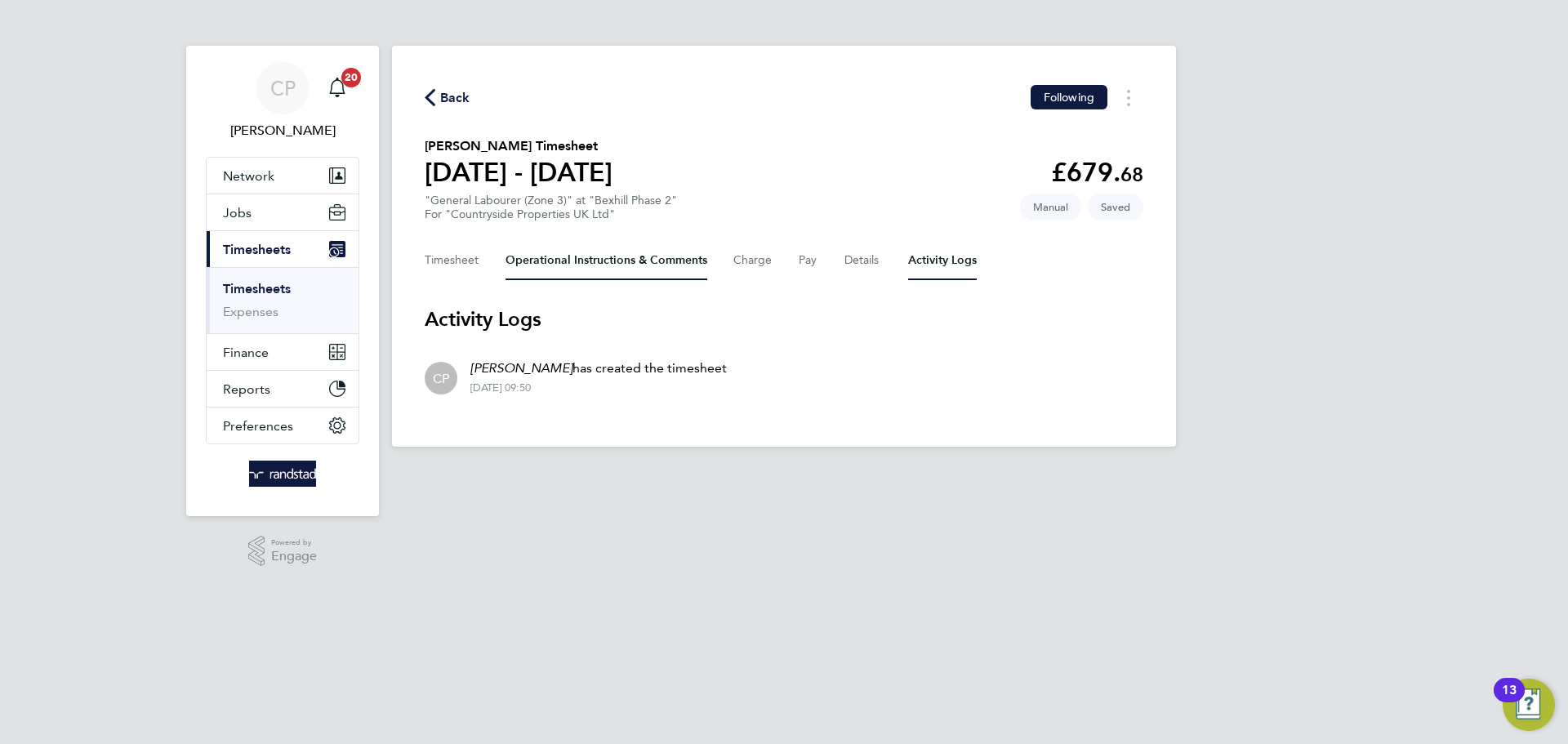
click at [620, 258] on Comments-tab "Operational Instructions & Comments" at bounding box center [605, 260] width 201 height 39
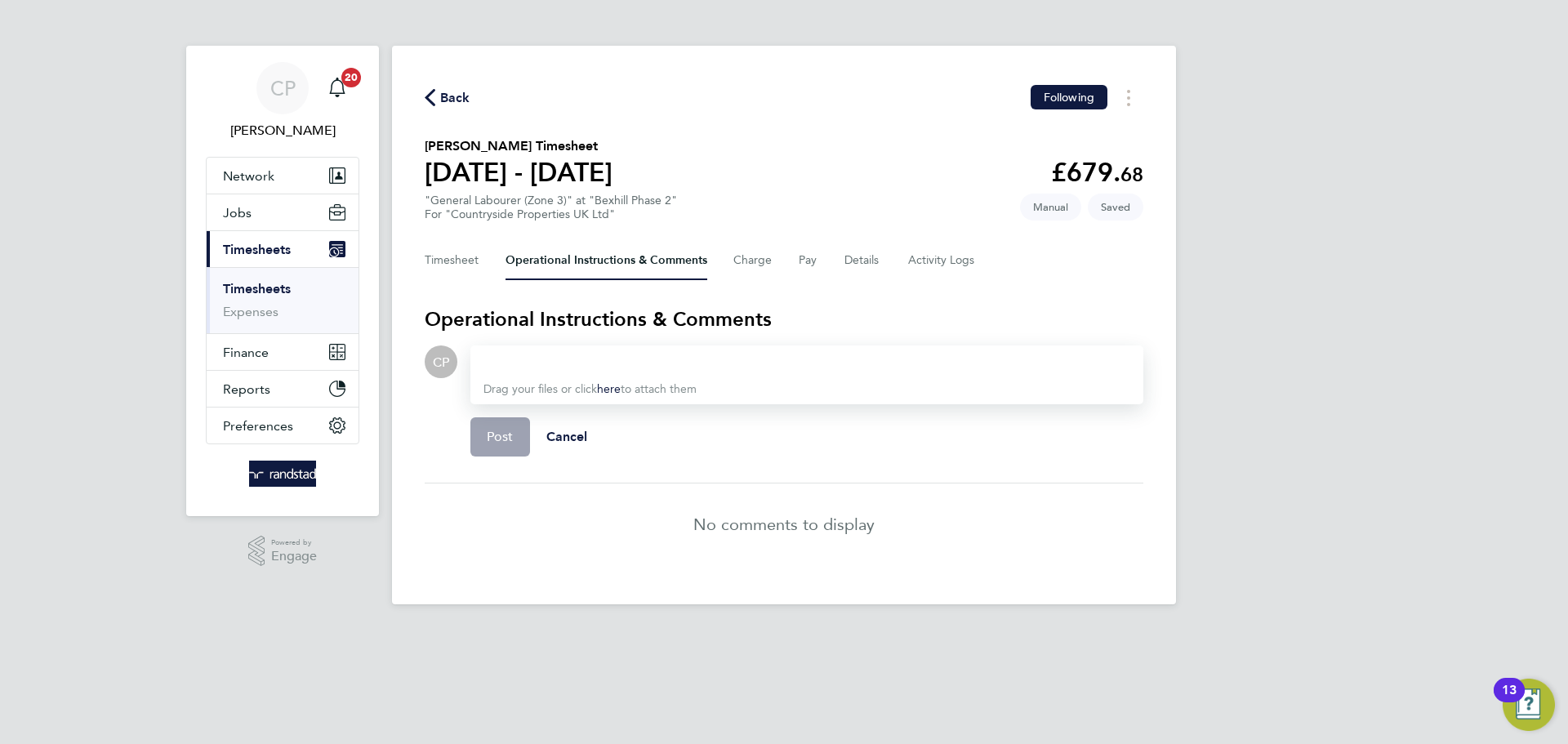
click at [482, 263] on div "Timesheet Operational Instructions & Comments Charge Pay Details Activity Logs" at bounding box center [784, 260] width 718 height 39
click at [476, 264] on button "Timesheet" at bounding box center [452, 260] width 55 height 39
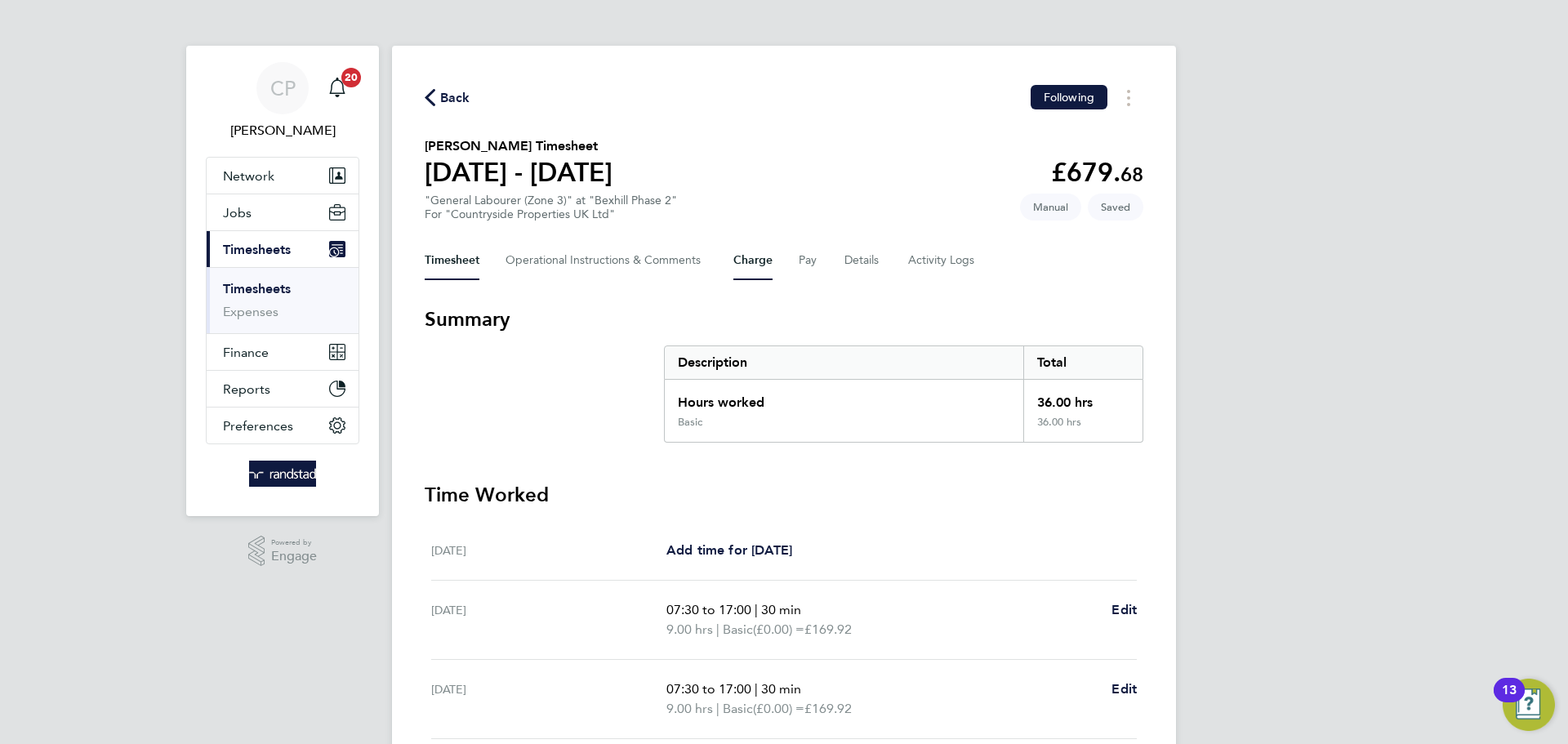
click at [767, 256] on button "Charge" at bounding box center [752, 260] width 39 height 39
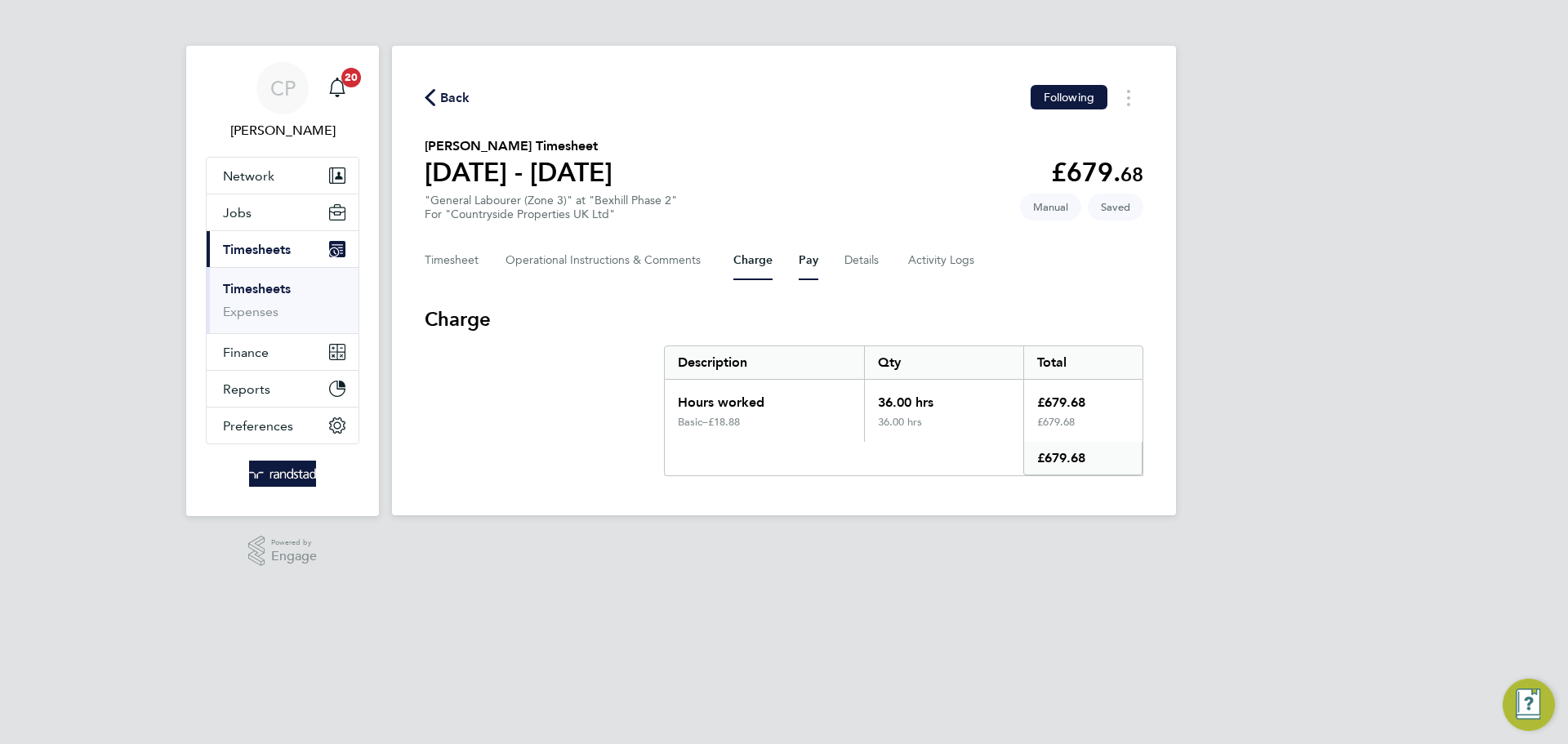
click at [798, 254] on button "Pay" at bounding box center [808, 260] width 20 height 39
click at [840, 255] on div "Timesheet Operational Instructions & Comments Charge Pay Details Activity Logs" at bounding box center [784, 260] width 718 height 39
click at [851, 257] on button "Details" at bounding box center [862, 260] width 37 height 39
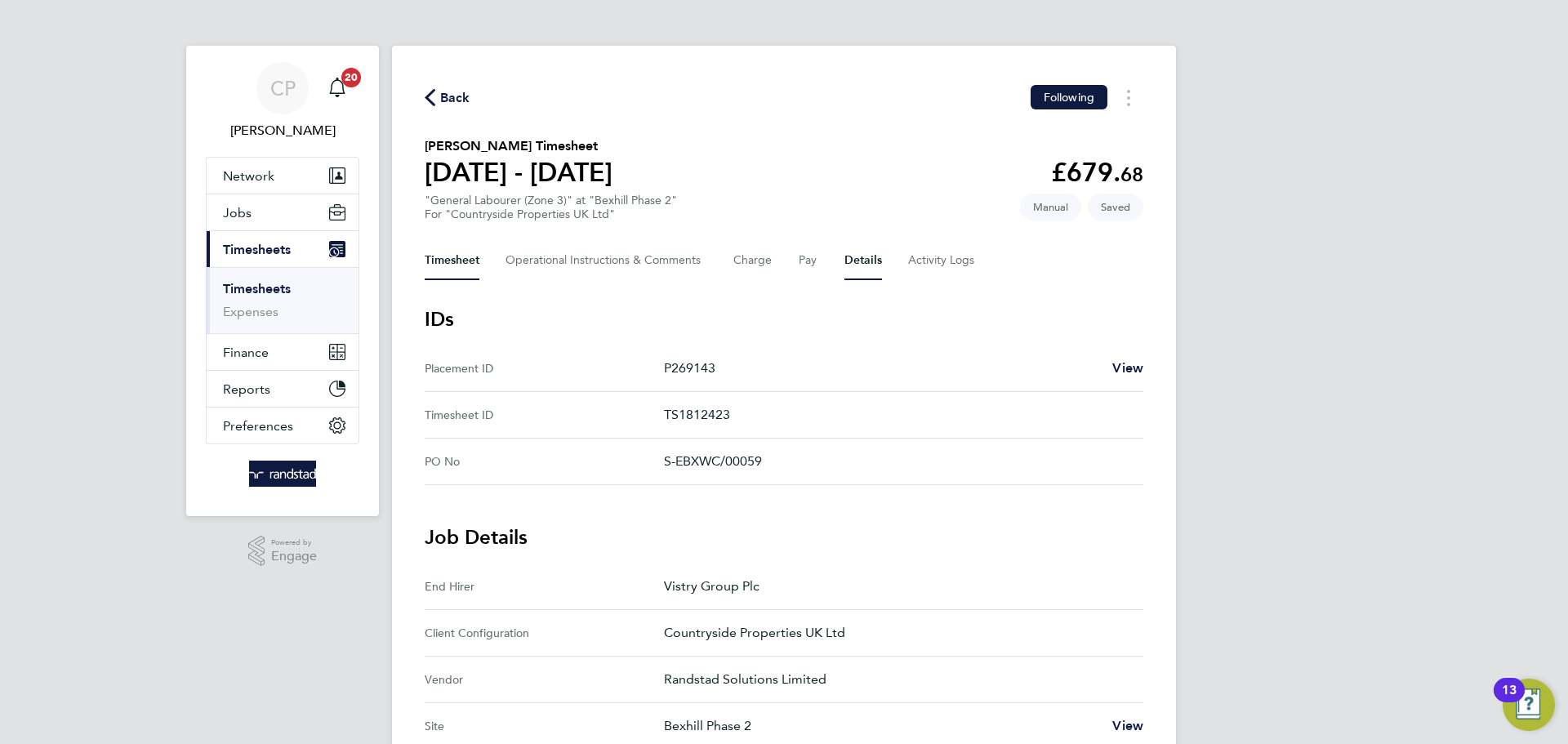
click at [470, 261] on button "Timesheet" at bounding box center [452, 260] width 55 height 39
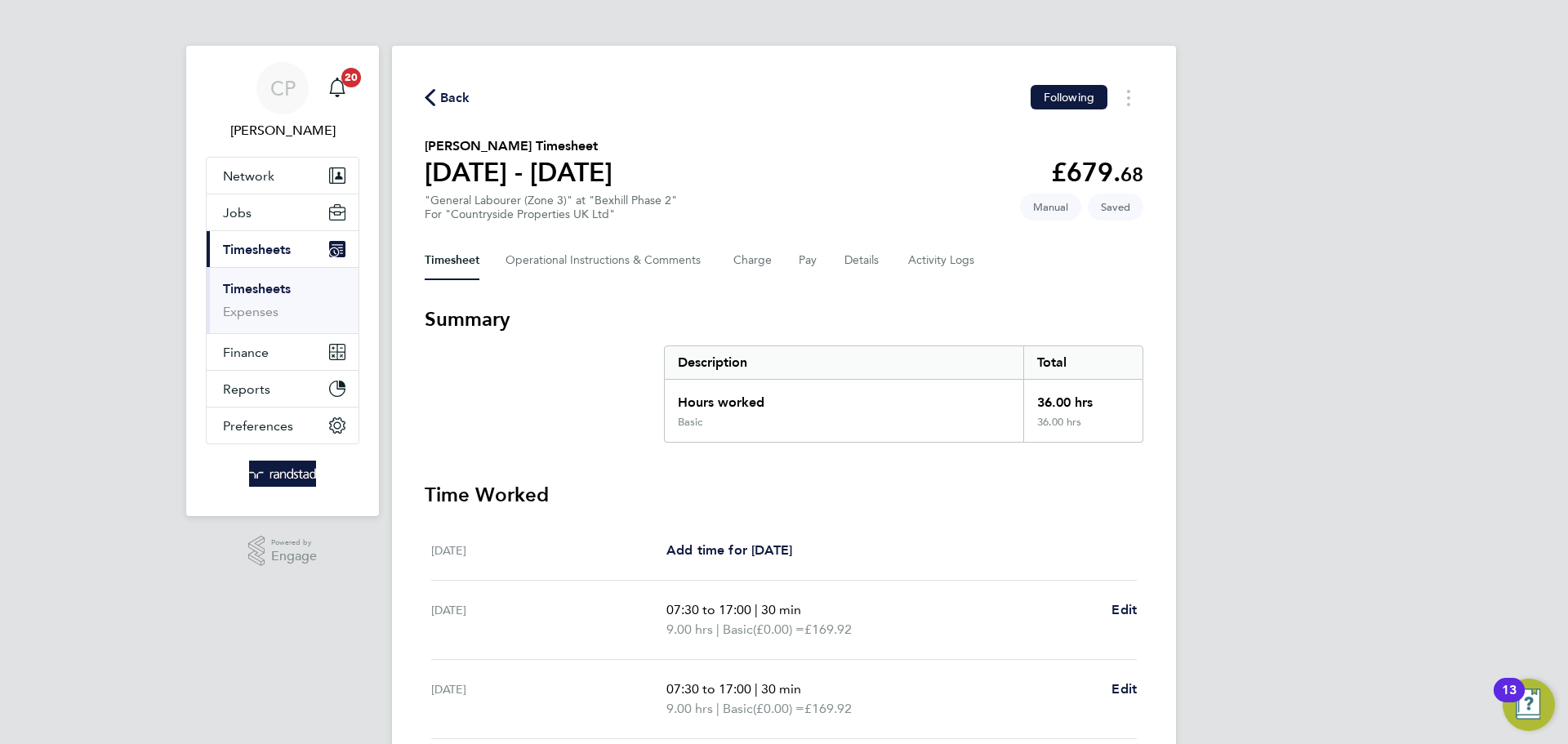
click at [462, 109] on div "Back Following" at bounding box center [784, 98] width 718 height 26
click at [427, 100] on icon "button" at bounding box center [430, 97] width 11 height 17
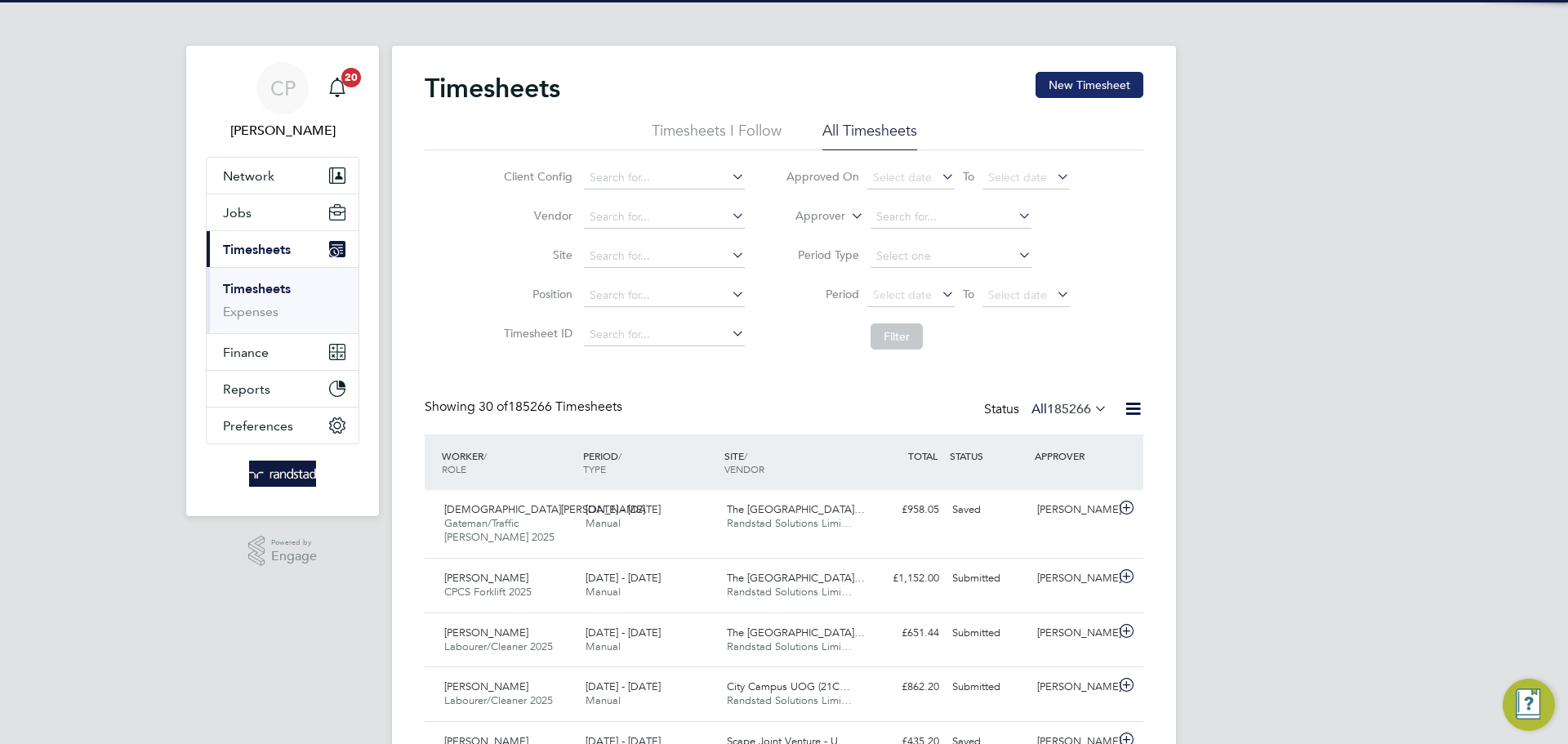
scroll to position [41, 142]
click at [1073, 87] on button "New Timesheet" at bounding box center [1089, 85] width 108 height 27
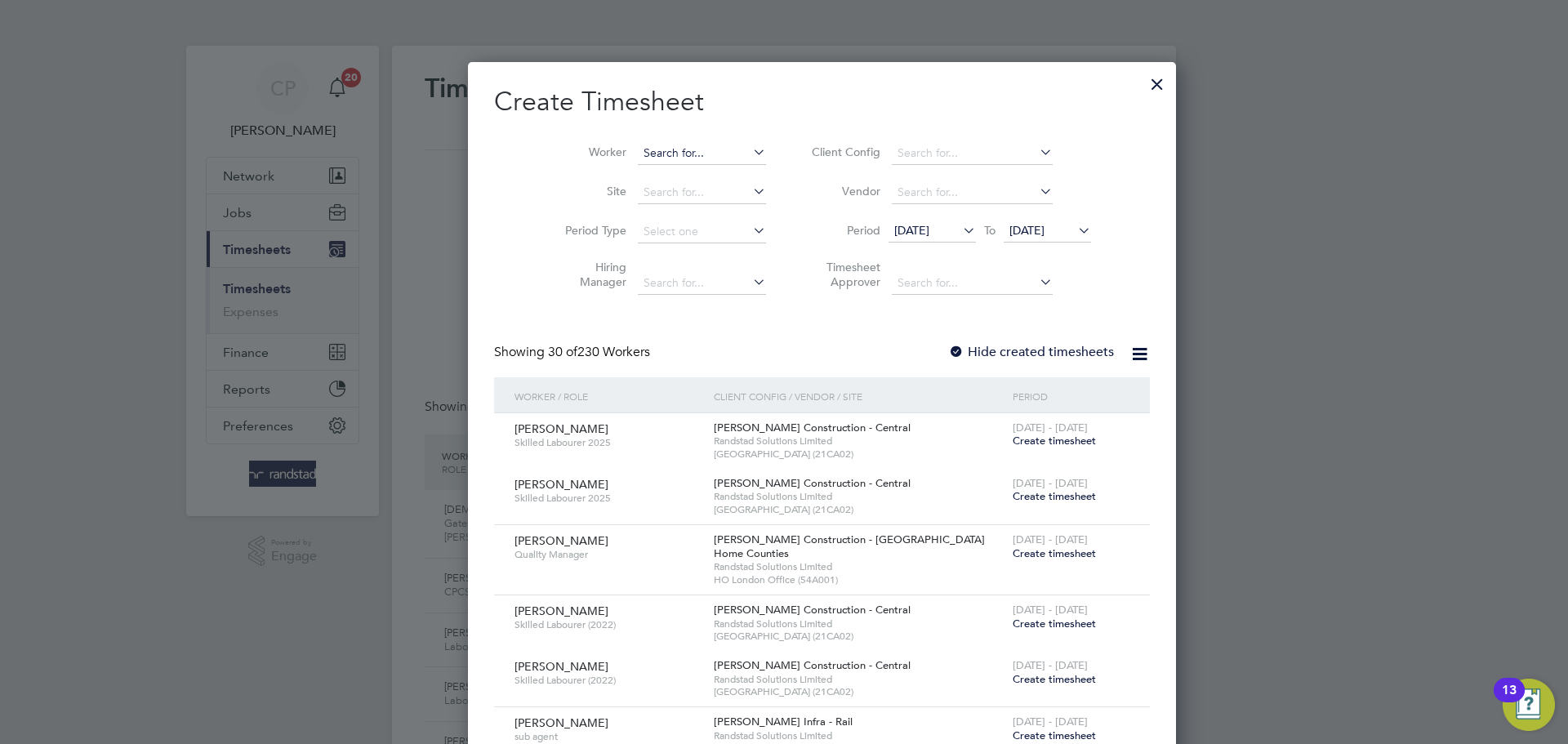
click at [641, 150] on input at bounding box center [702, 154] width 128 height 23
click at [624, 165] on li "[PERSON_NAME]" at bounding box center [702, 175] width 205 height 22
type input "[PERSON_NAME]"
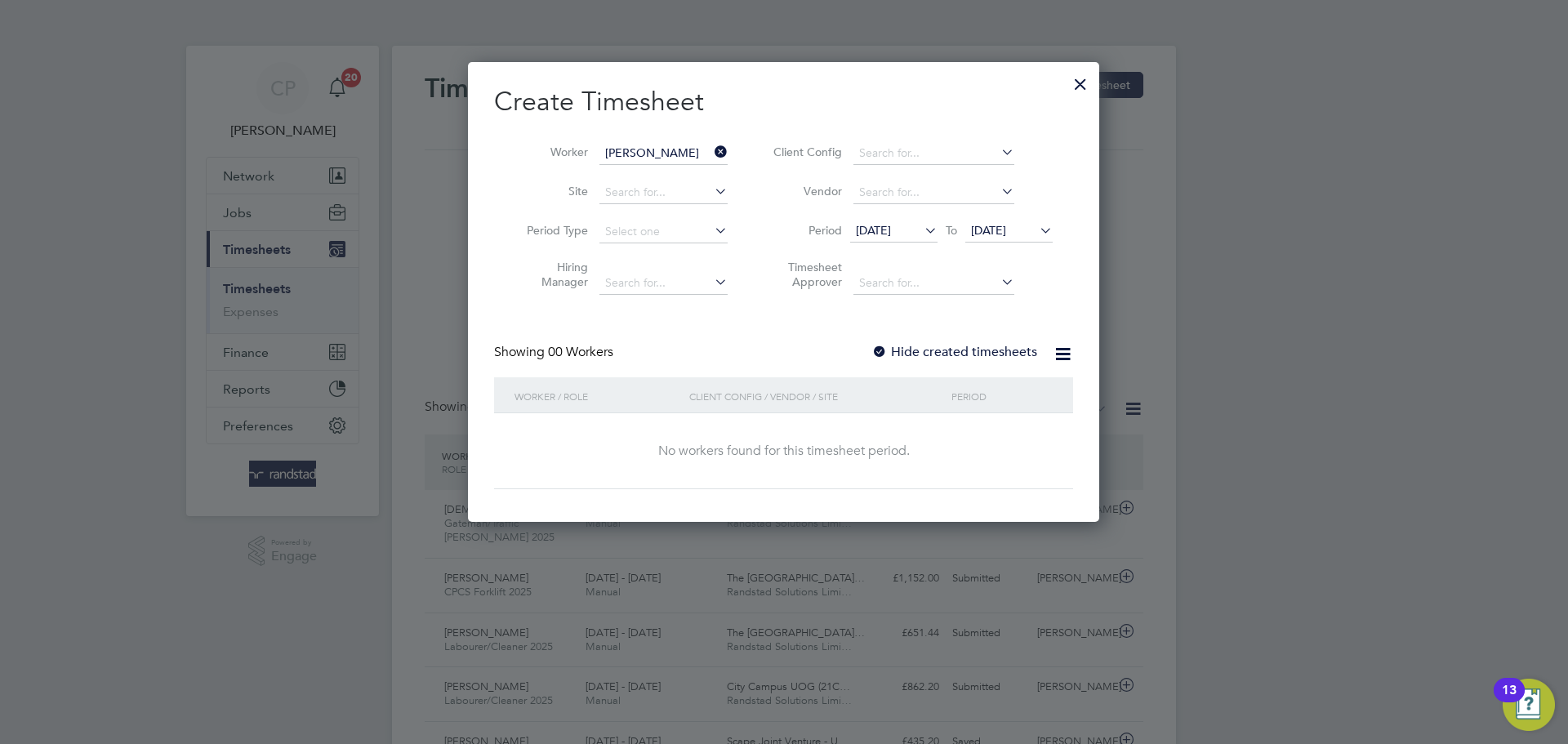
click at [982, 338] on div "Create Timesheet Worker [PERSON_NAME] Site Period Type Hiring Manager Client Co…" at bounding box center [783, 287] width 579 height 404
click at [977, 349] on label "Hide created timesheets" at bounding box center [954, 352] width 166 height 17
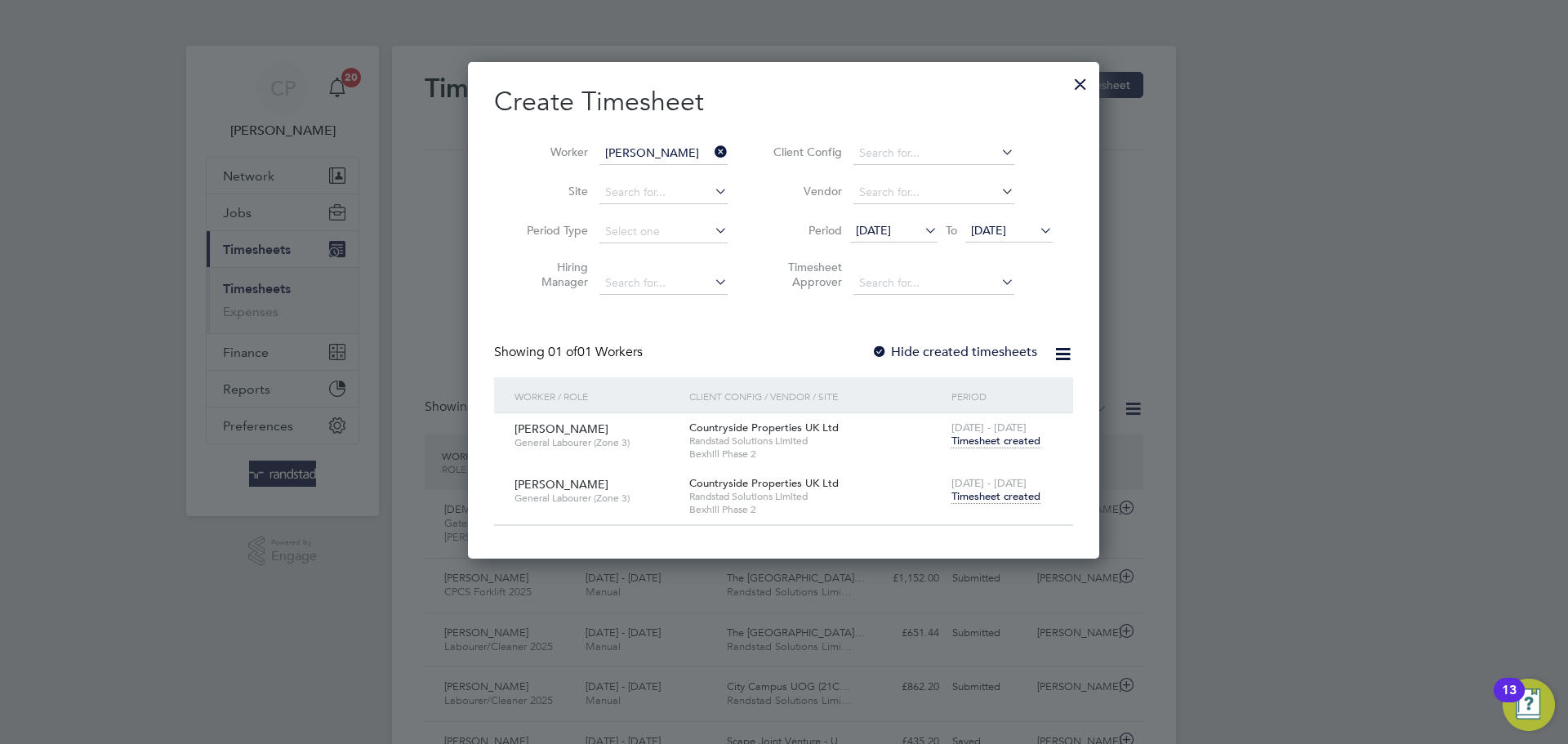
click at [991, 433] on span "Timesheet created" at bounding box center [995, 441] width 89 height 15
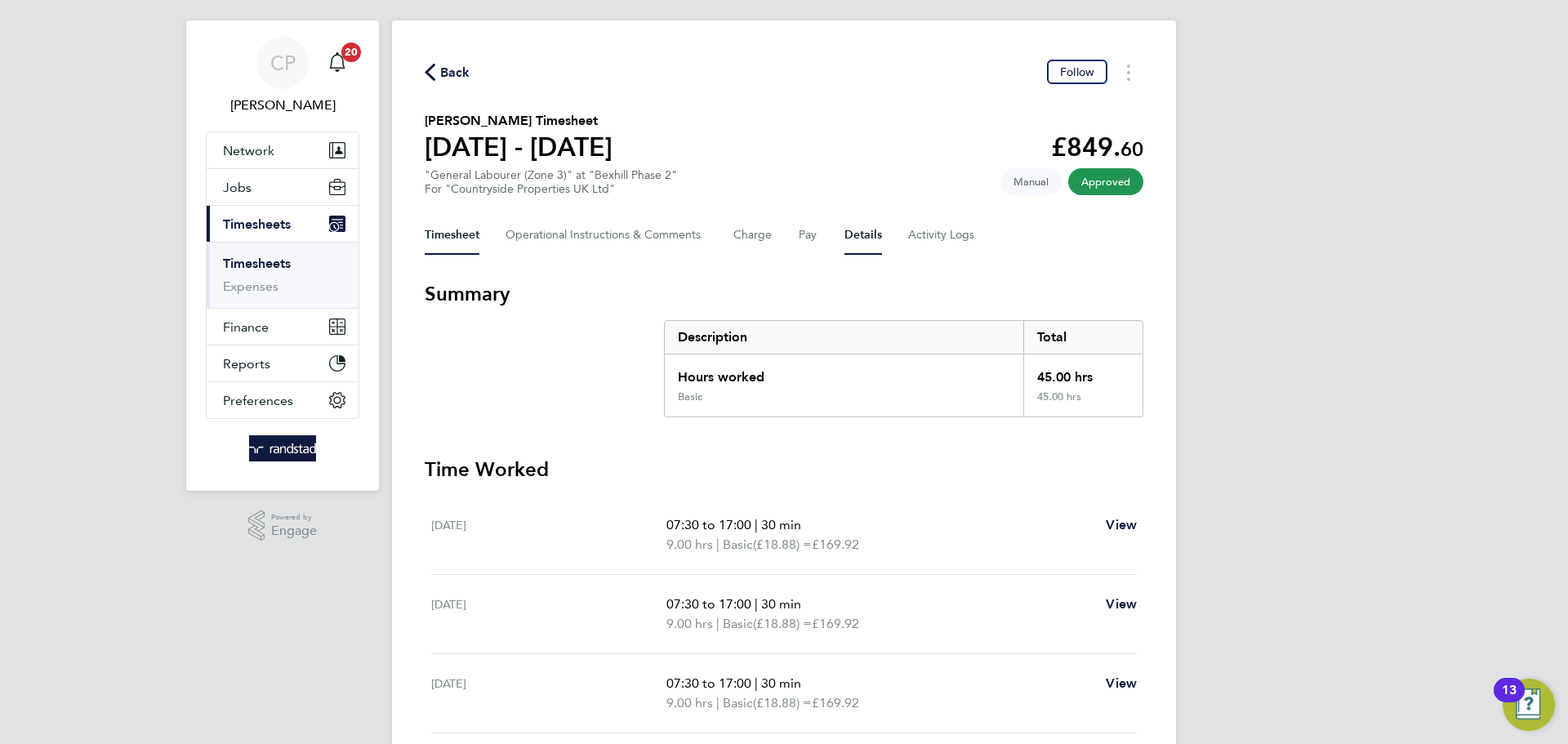
click at [866, 241] on button "Details" at bounding box center [862, 234] width 37 height 39
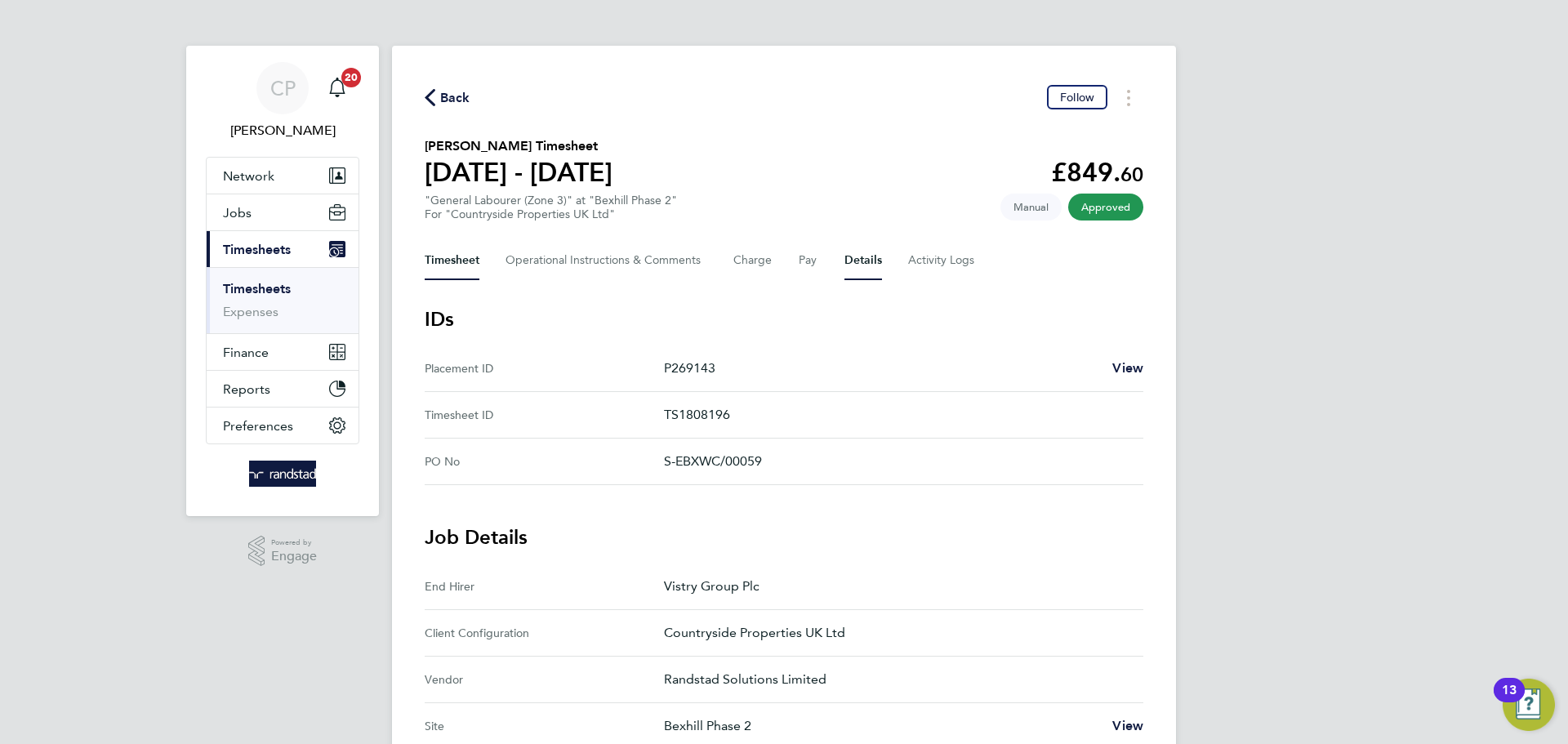
click at [447, 259] on button "Timesheet" at bounding box center [452, 260] width 55 height 39
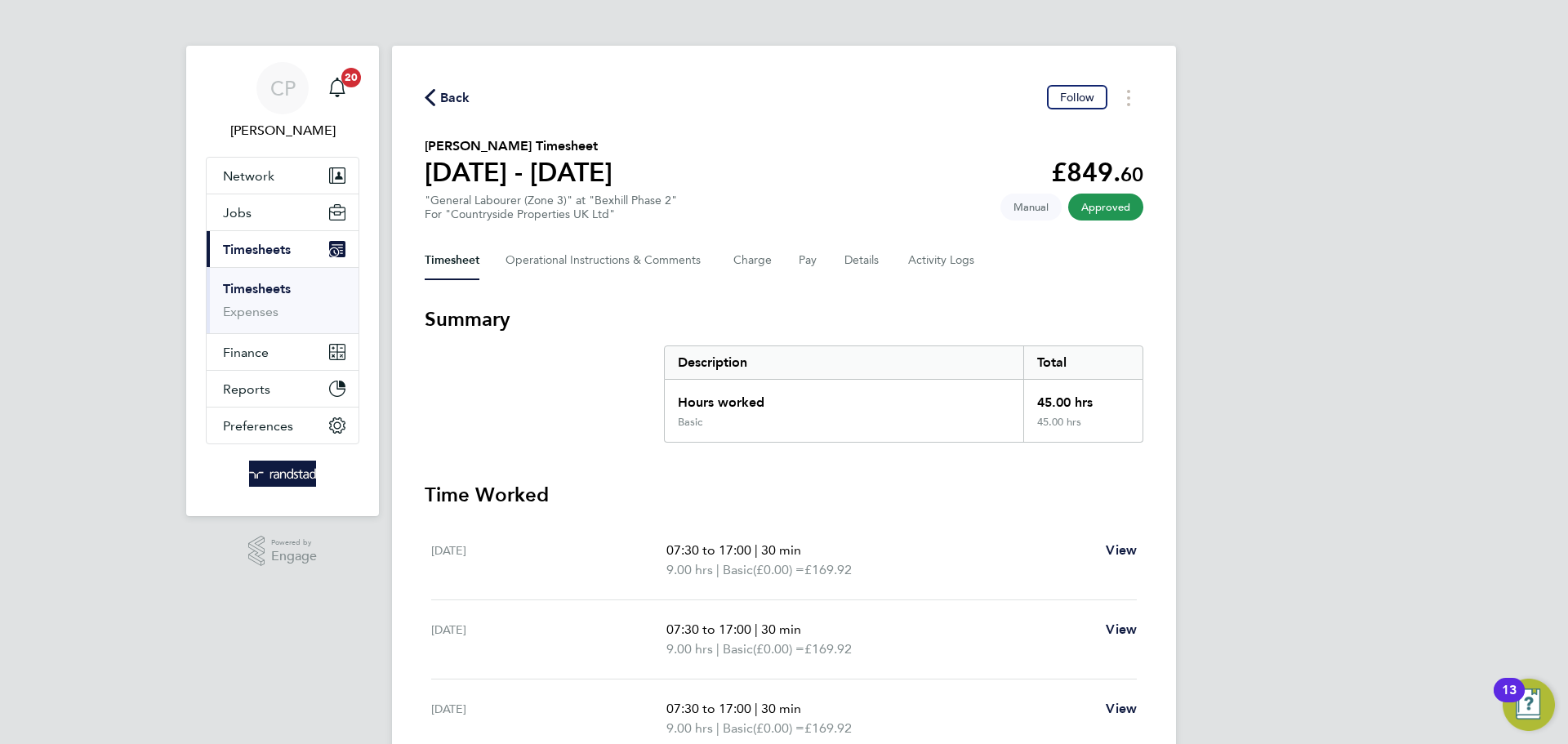
click at [443, 91] on span "Back" at bounding box center [455, 98] width 30 height 20
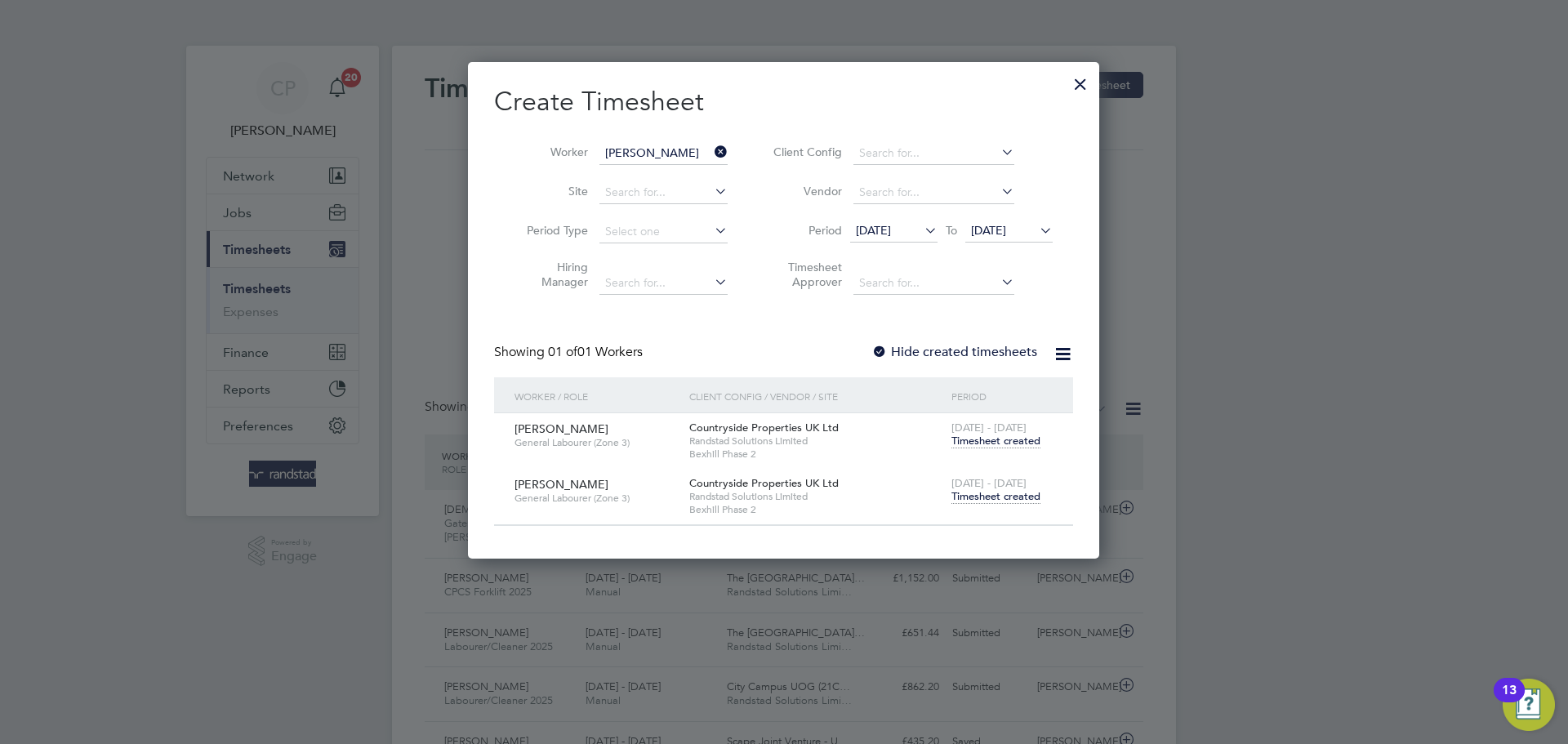
click at [1005, 495] on span "Timesheet created" at bounding box center [995, 496] width 89 height 15
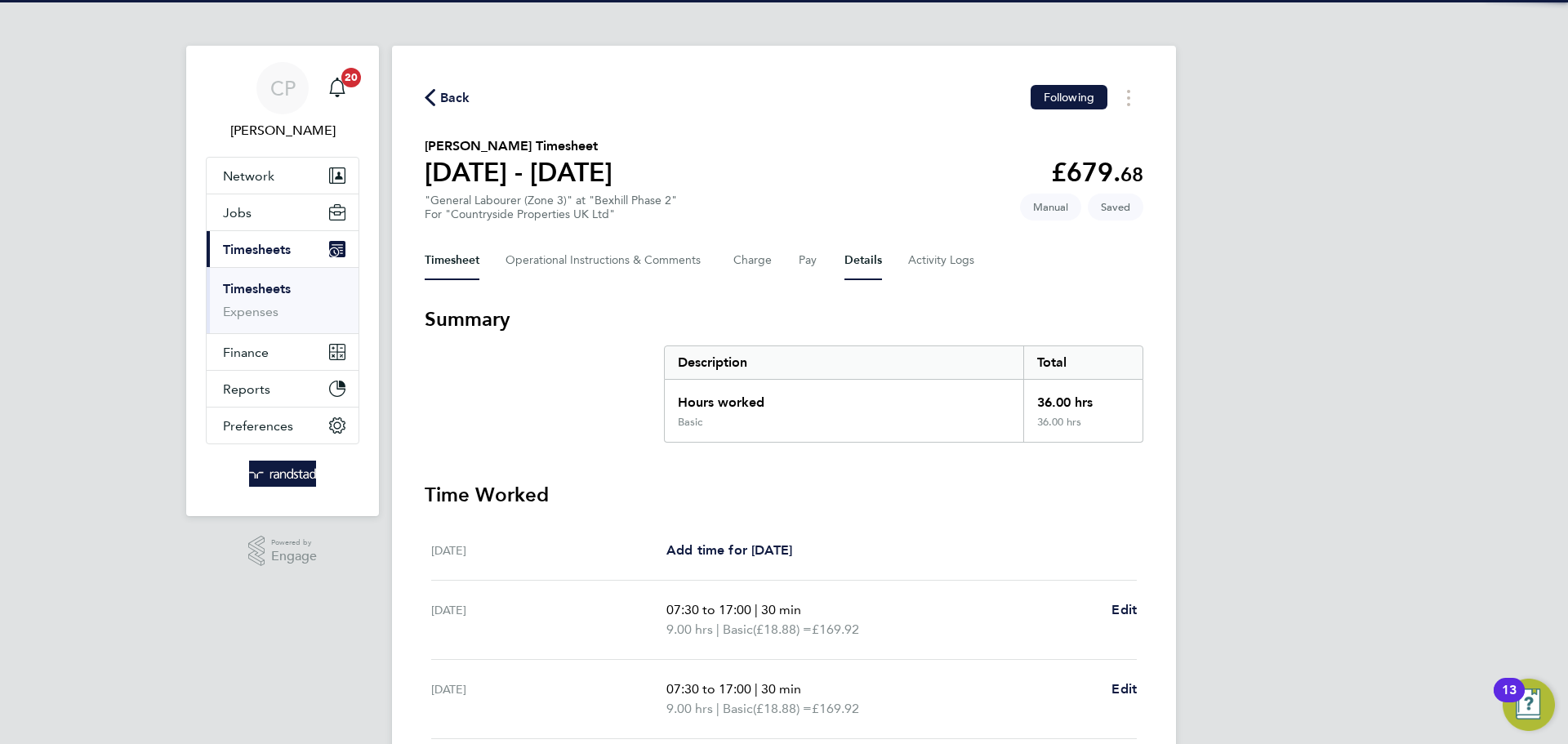
click at [851, 258] on button "Details" at bounding box center [862, 260] width 37 height 39
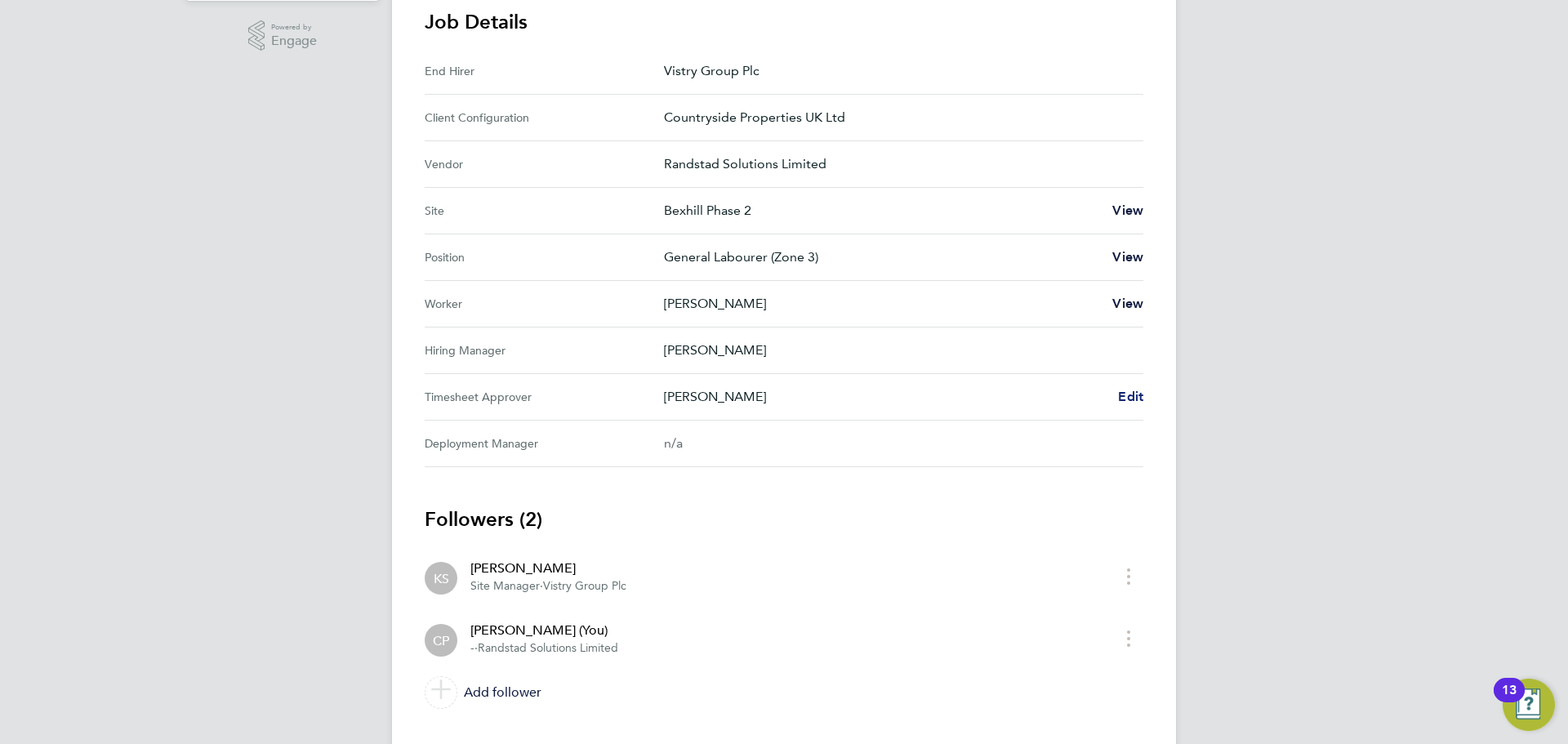
click at [1120, 396] on span "Edit" at bounding box center [1130, 396] width 26 height 16
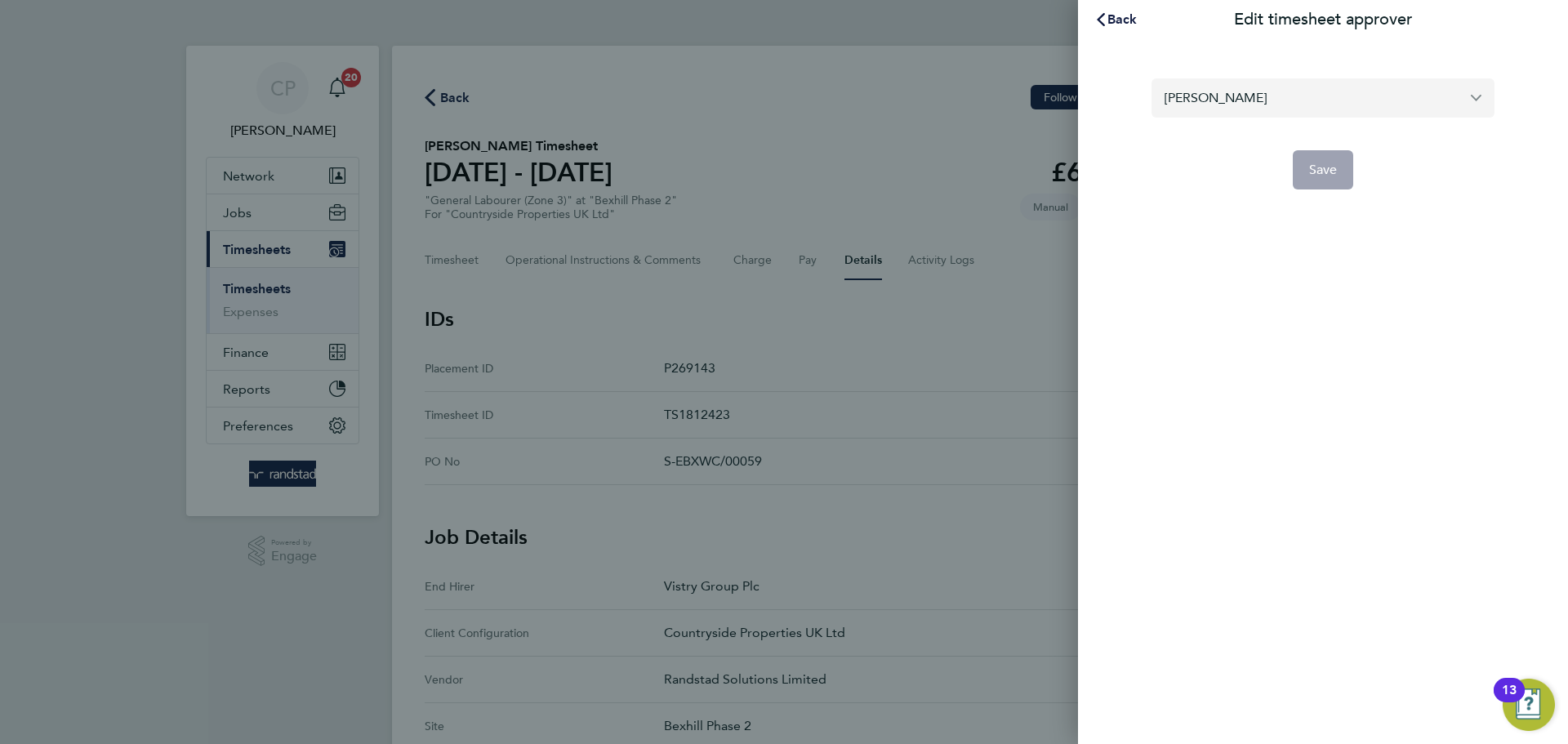
click at [1244, 102] on input "[PERSON_NAME]" at bounding box center [1323, 98] width 343 height 38
click at [1205, 98] on input "[PERSON_NAME] [PERSON_NAME]" at bounding box center [1323, 98] width 343 height 38
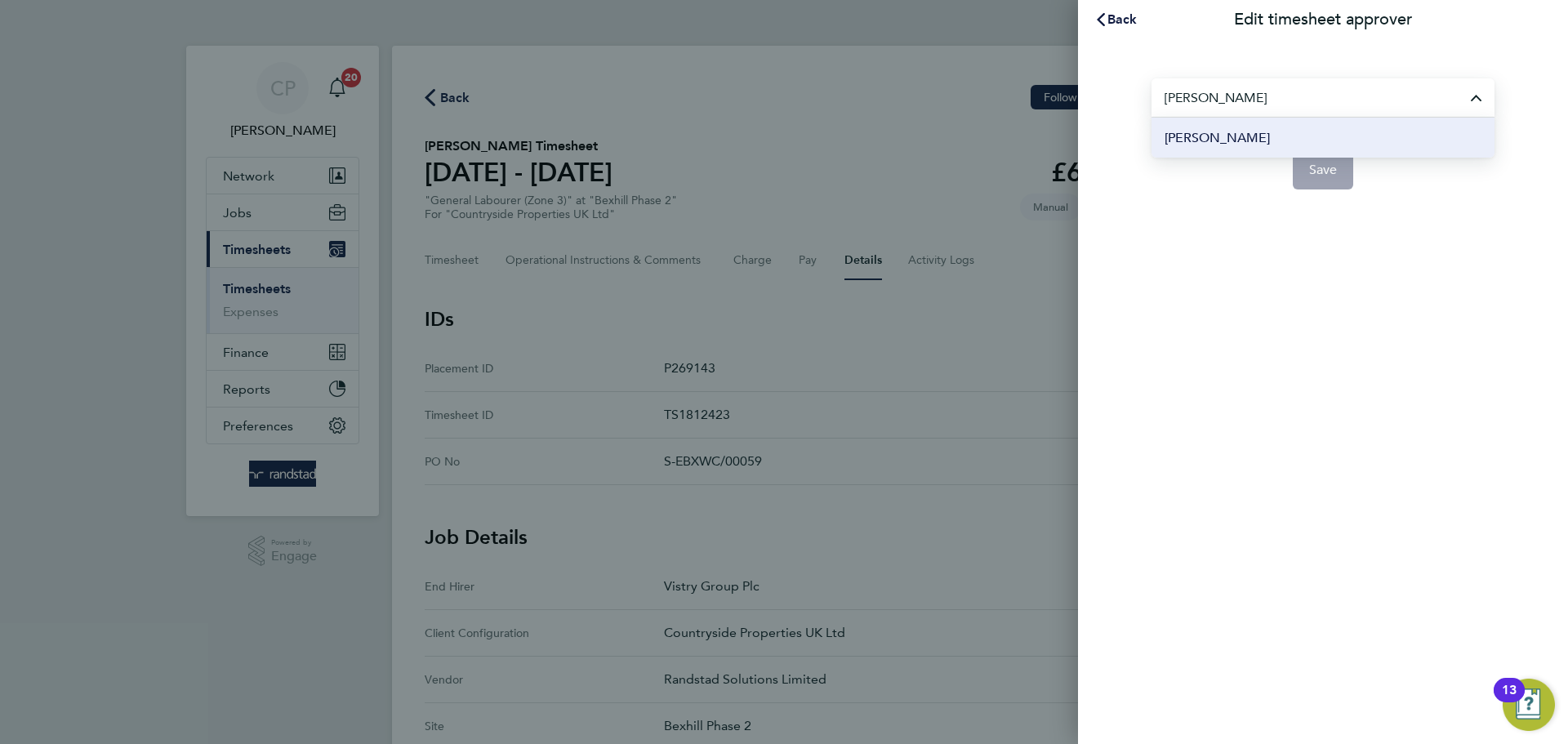
click at [1278, 130] on li "[PERSON_NAME]" at bounding box center [1323, 138] width 343 height 40
type input "[PERSON_NAME]"
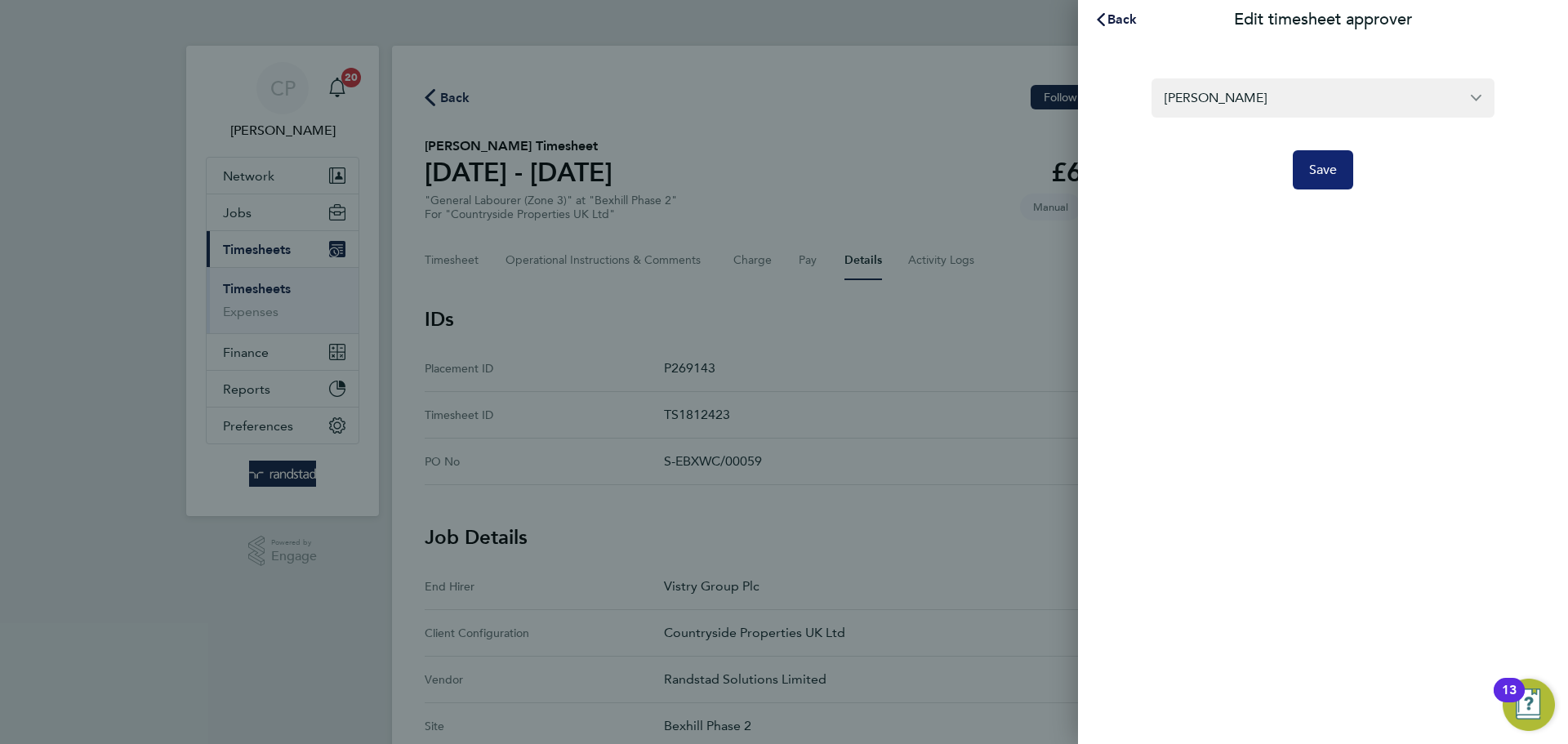
click at [1324, 169] on span "Save" at bounding box center [1323, 170] width 28 height 17
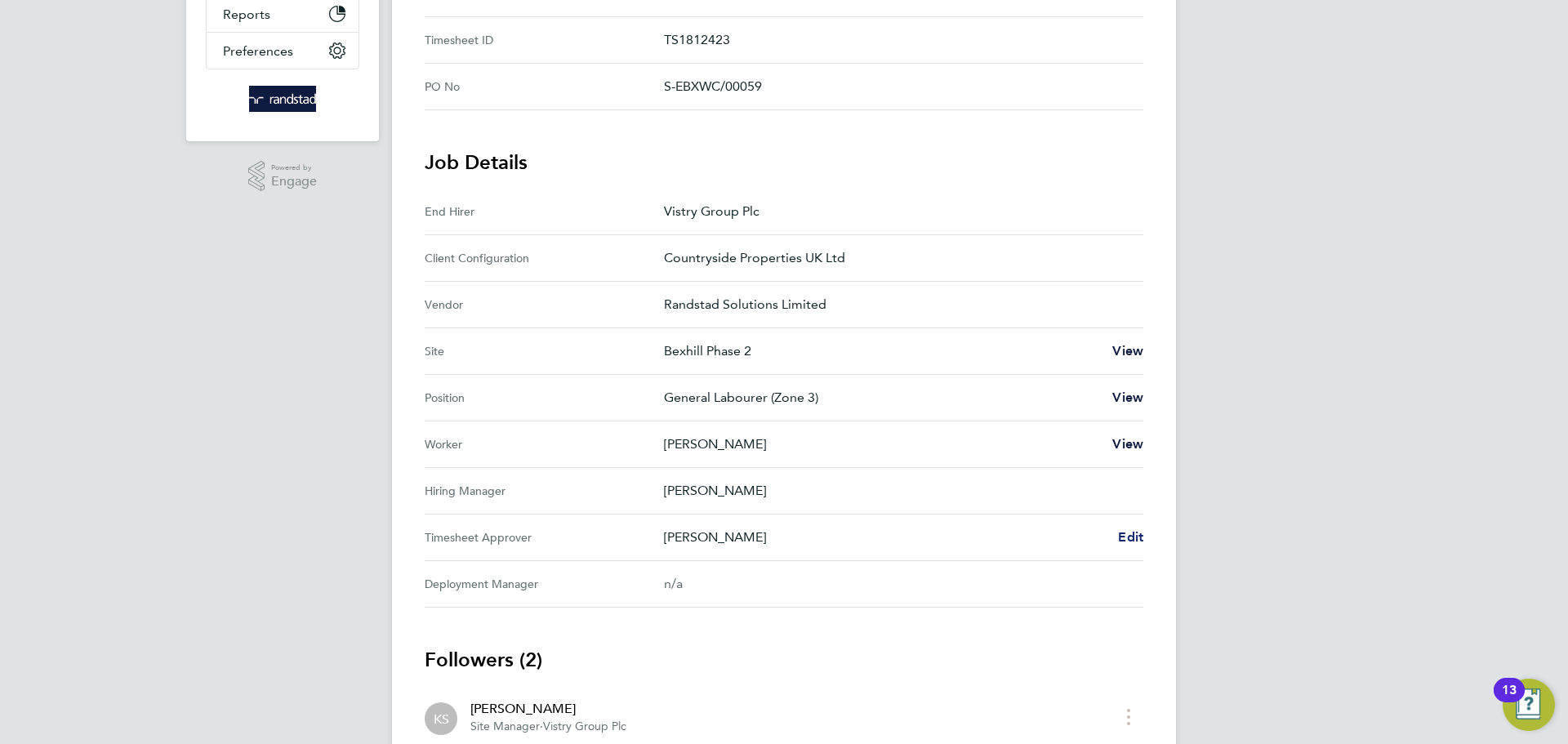
click at [1136, 543] on span "Edit" at bounding box center [1130, 537] width 26 height 16
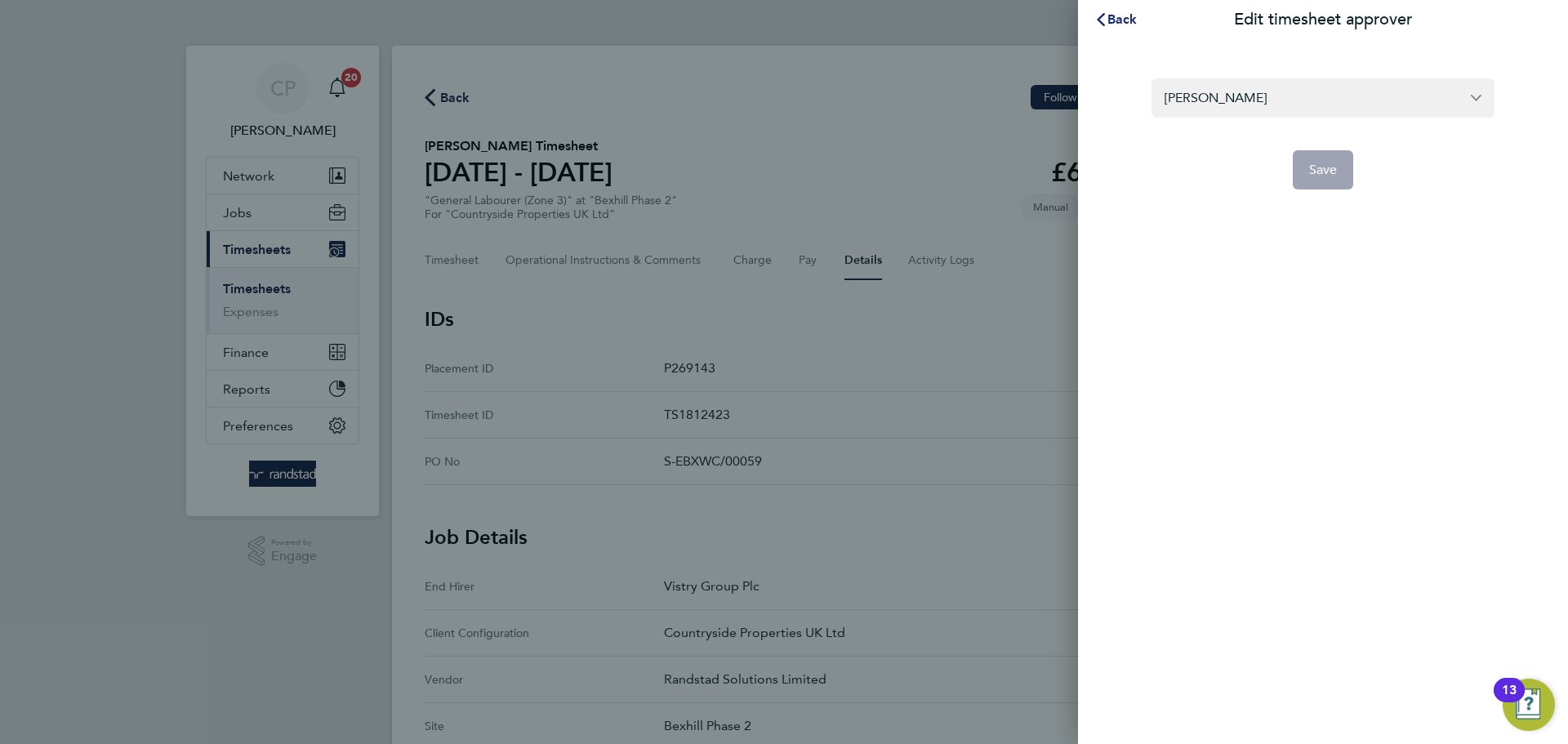
click at [1111, 15] on span "Back" at bounding box center [1122, 19] width 30 height 16
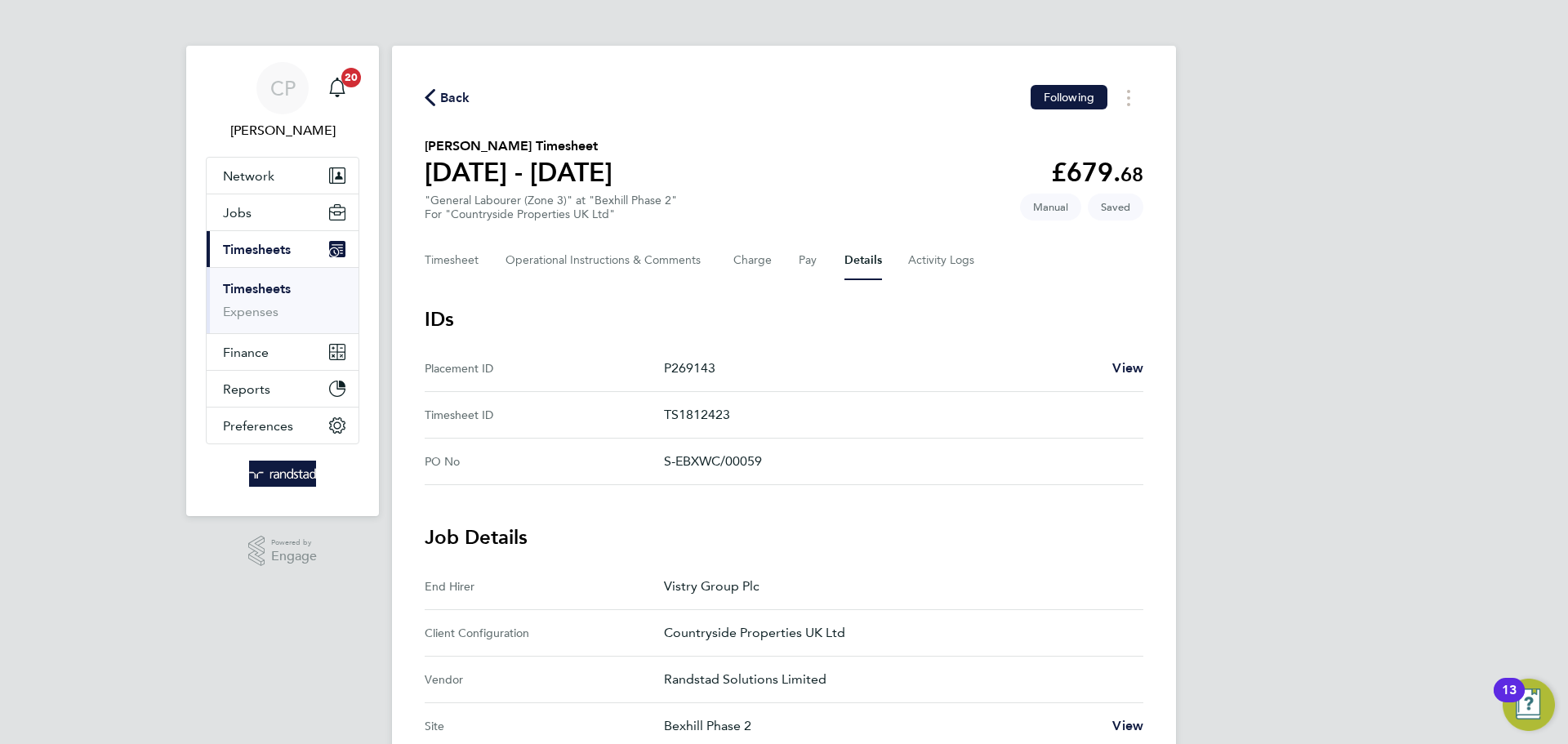
click at [457, 94] on span "Back" at bounding box center [455, 98] width 30 height 20
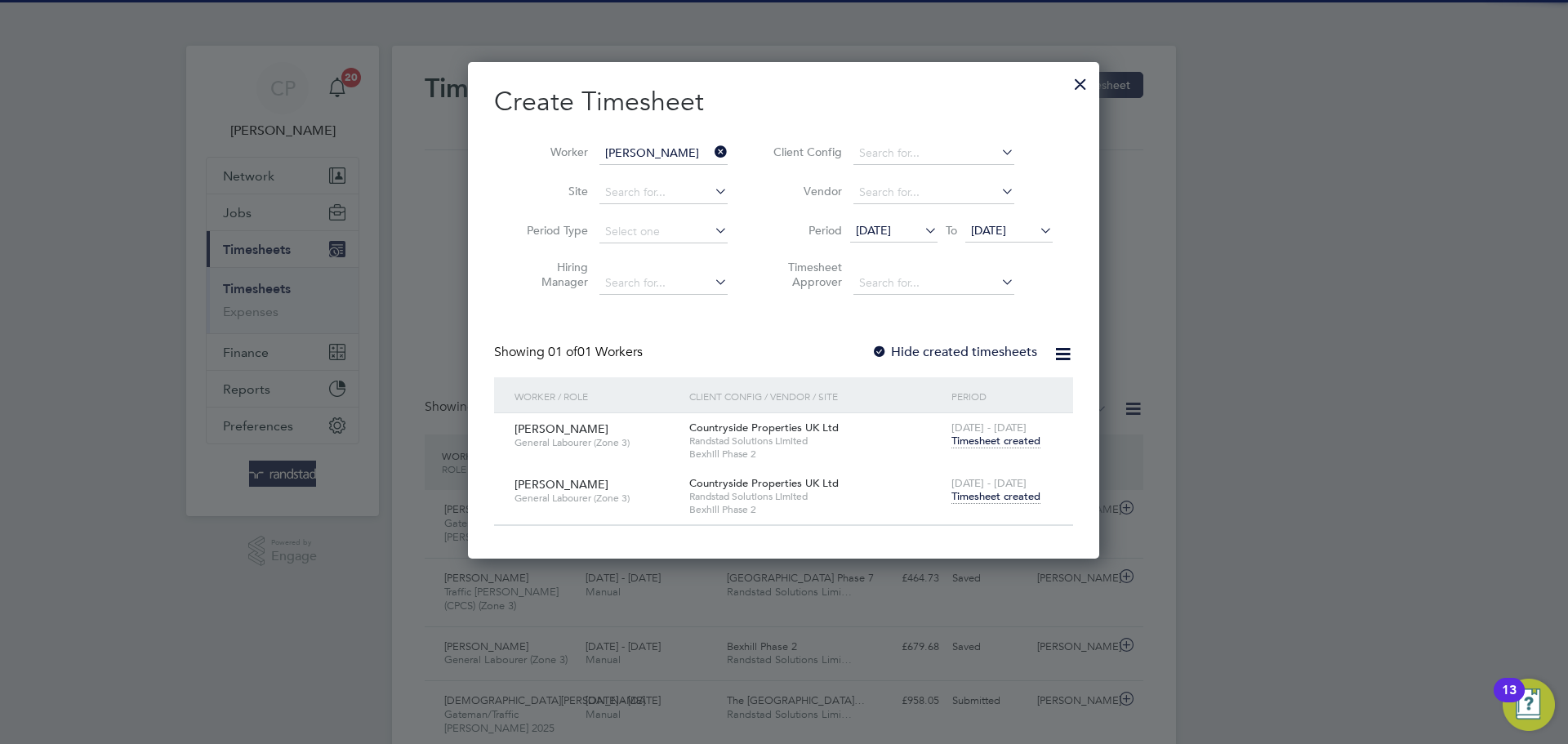
click at [1001, 437] on span "Timesheet created" at bounding box center [995, 441] width 89 height 15
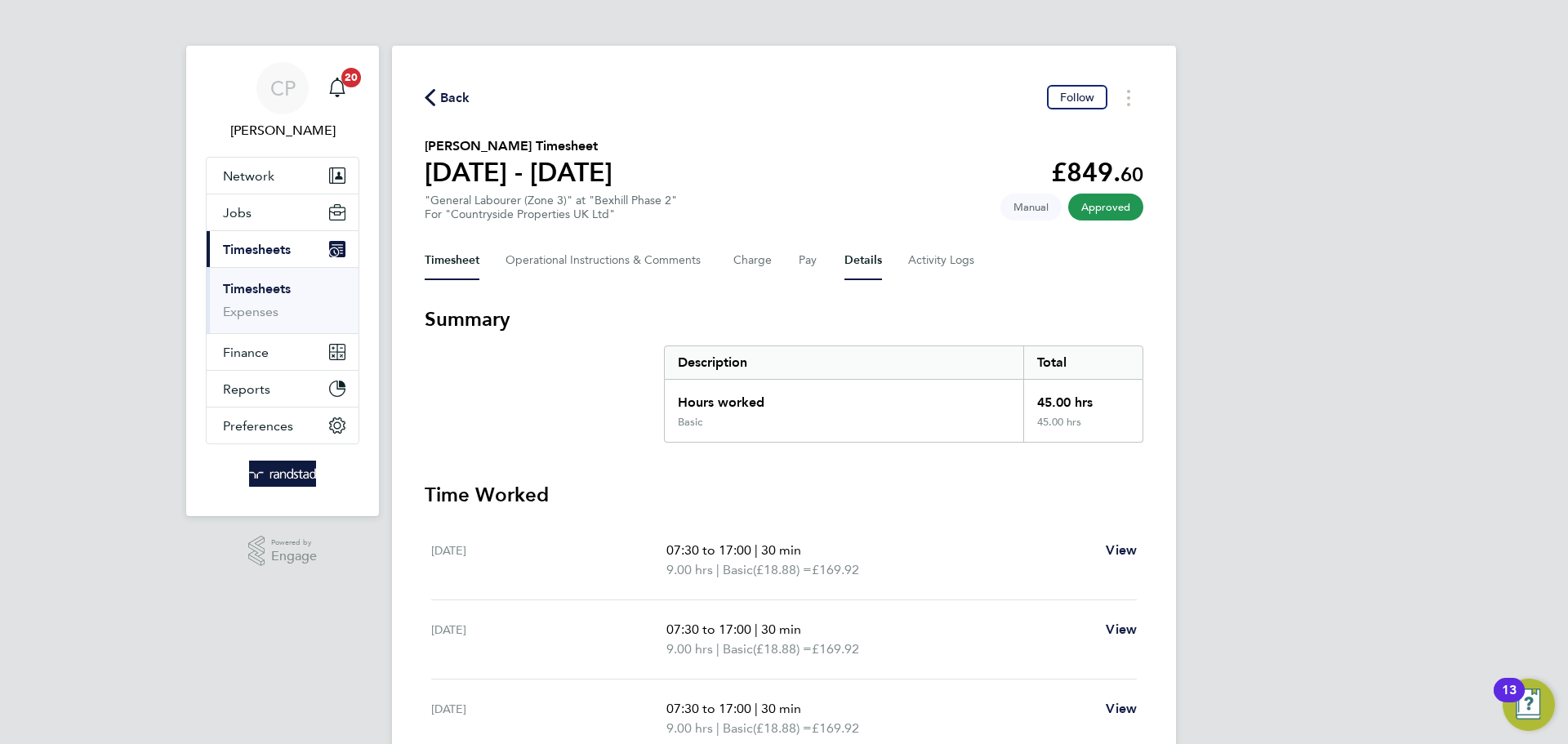
click at [855, 261] on button "Details" at bounding box center [862, 260] width 37 height 39
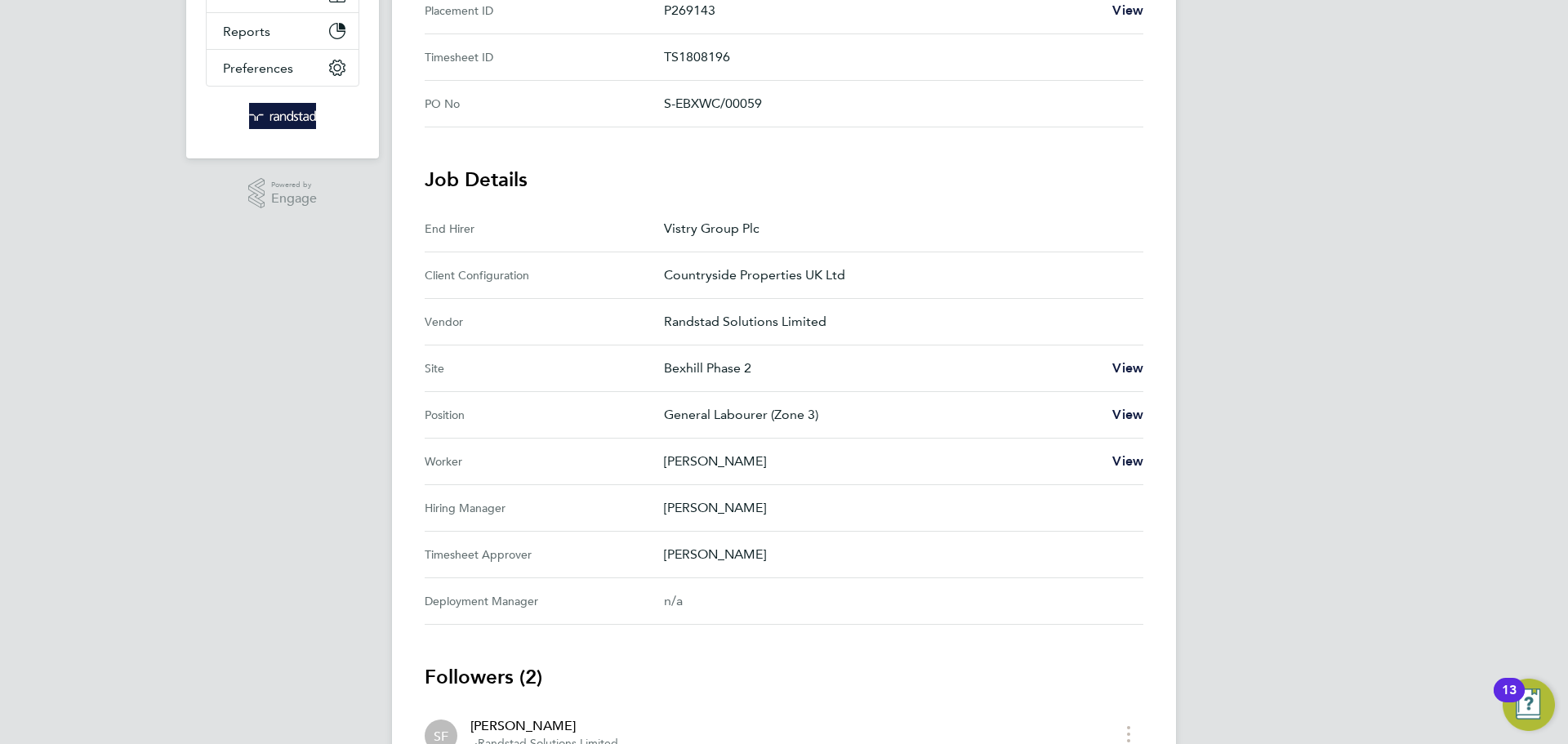
click at [708, 554] on p "[PERSON_NAME]" at bounding box center [896, 554] width 466 height 20
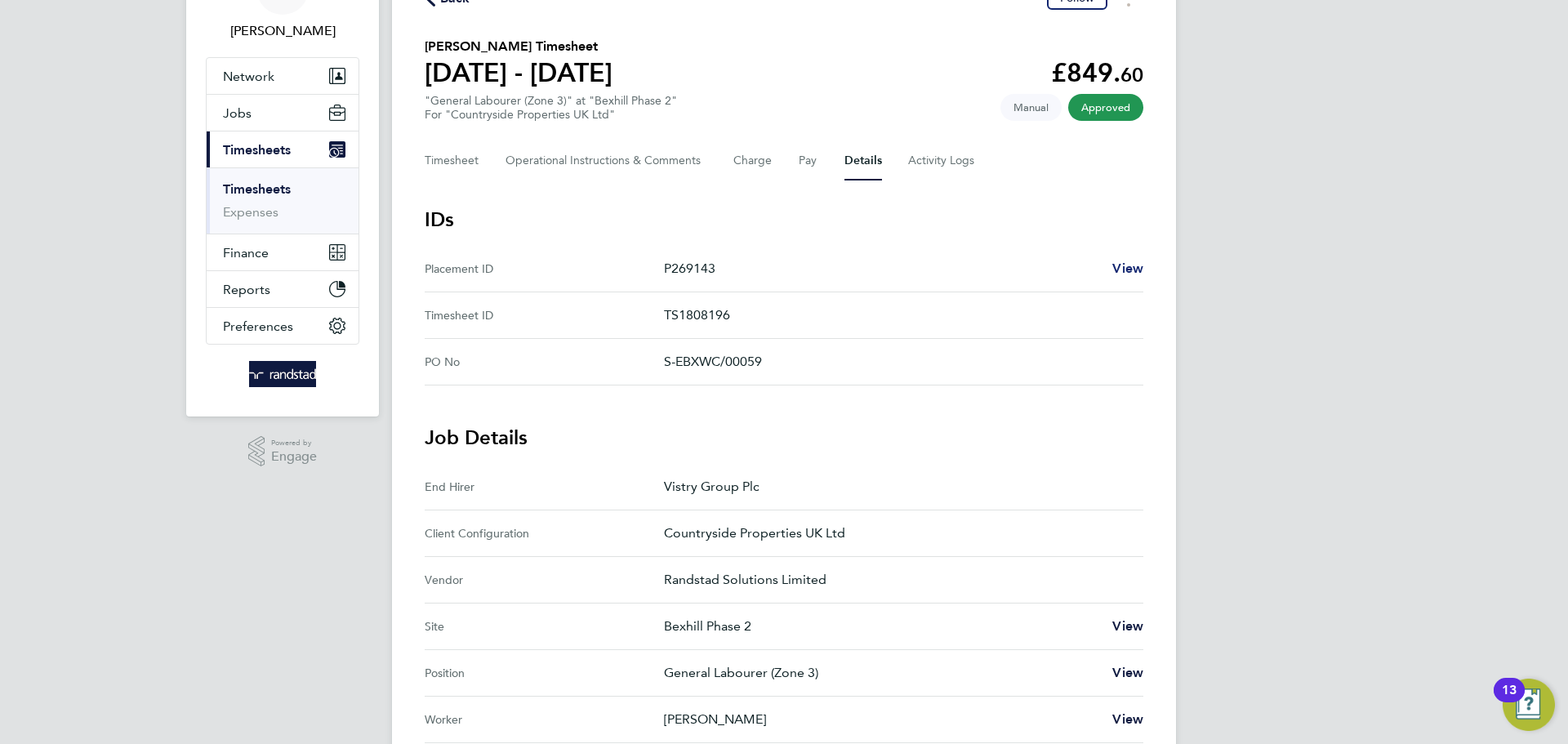
click at [1119, 263] on span "View" at bounding box center [1127, 268] width 31 height 16
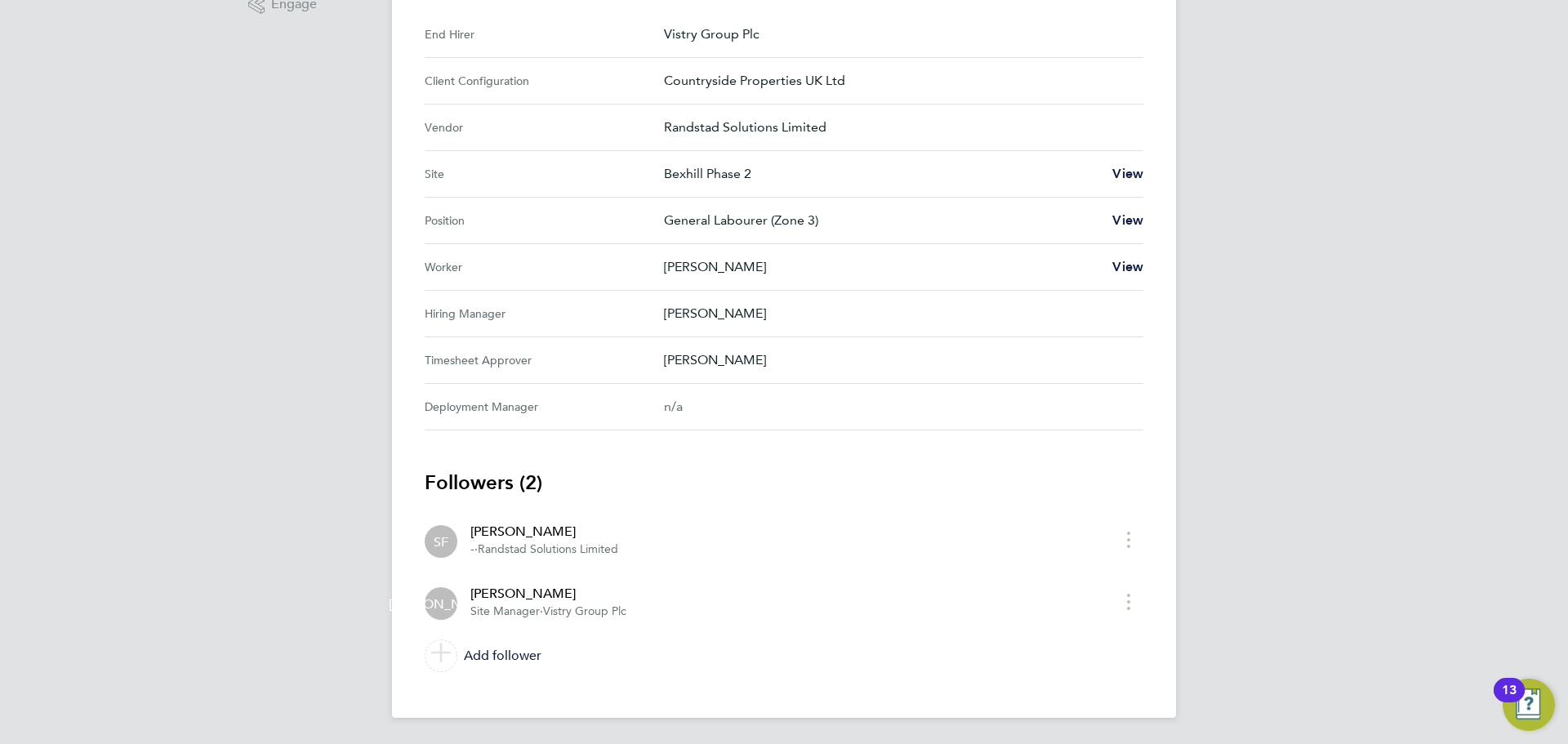
click at [526, 597] on div "[PERSON_NAME]" at bounding box center [548, 594] width 156 height 20
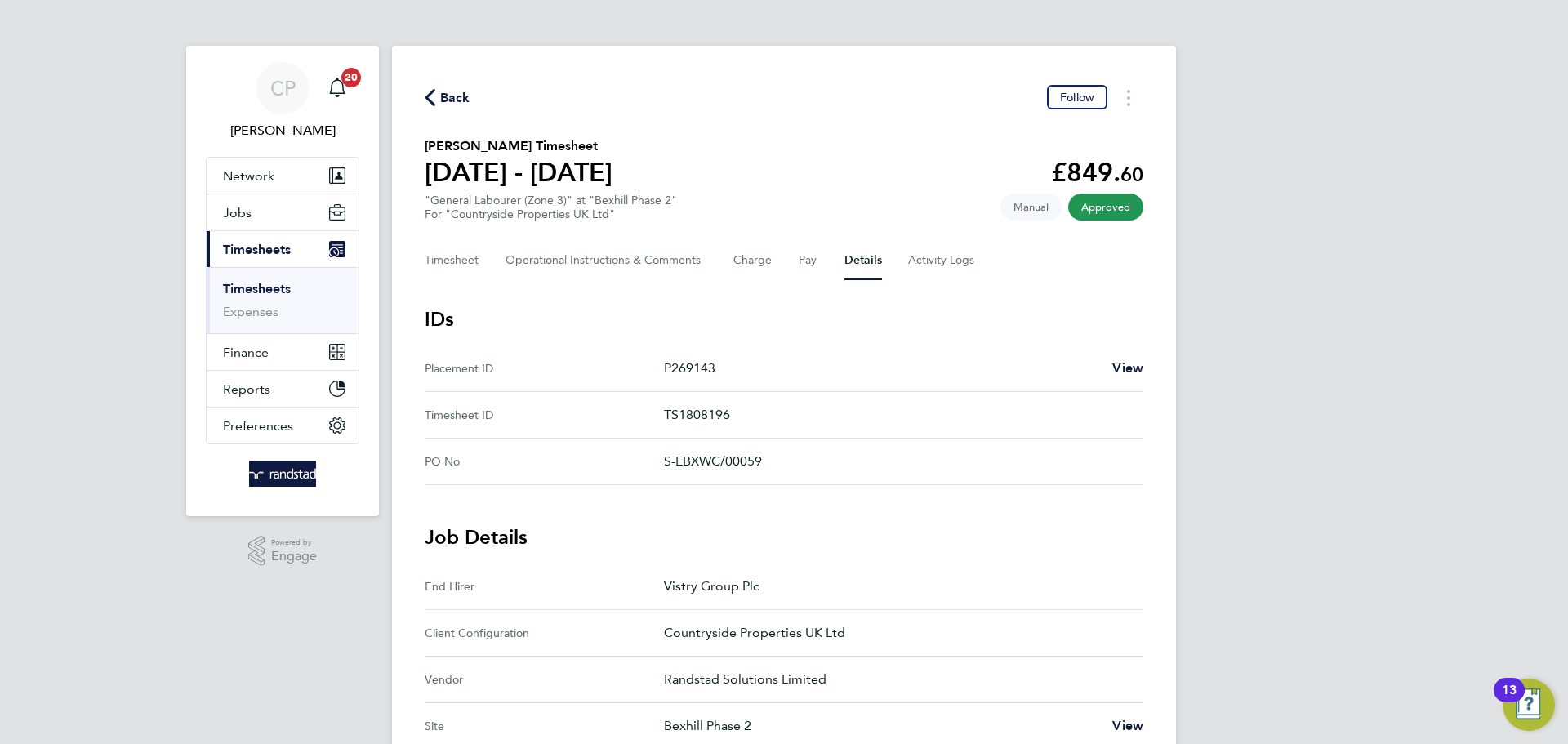
click at [427, 103] on icon "button" at bounding box center [430, 97] width 11 height 17
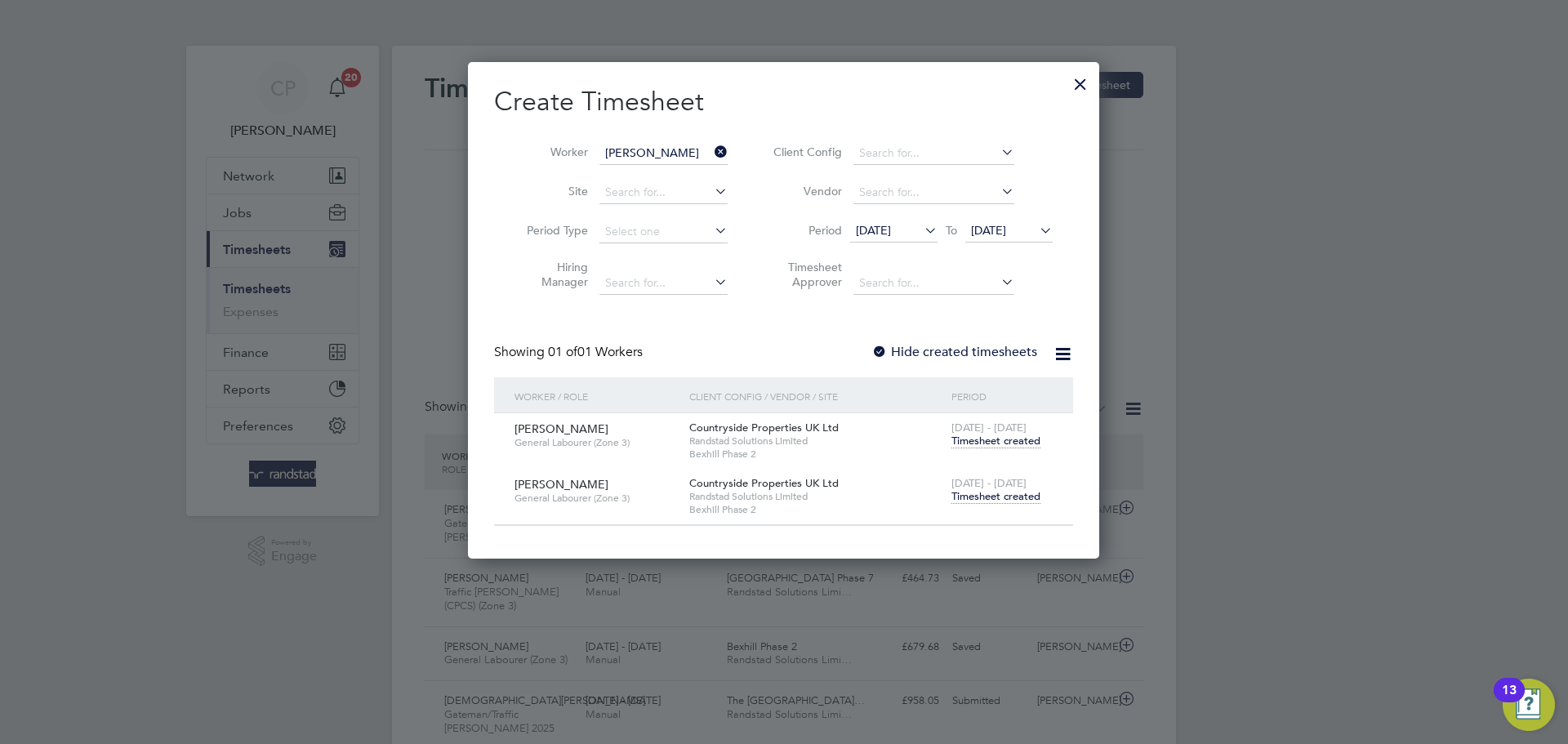
click at [987, 493] on span "Timesheet created" at bounding box center [995, 496] width 89 height 15
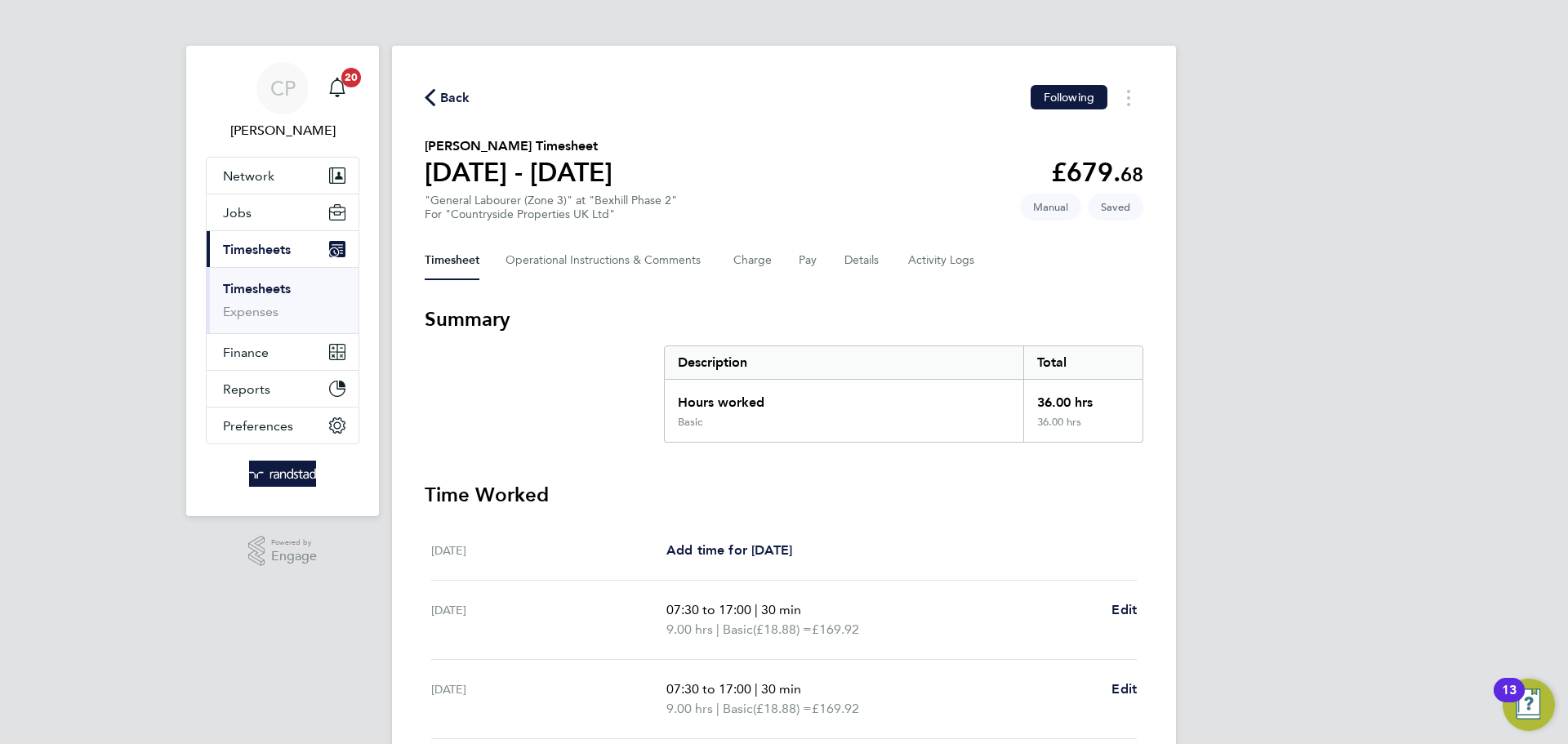
click at [451, 99] on span "Back" at bounding box center [455, 98] width 30 height 20
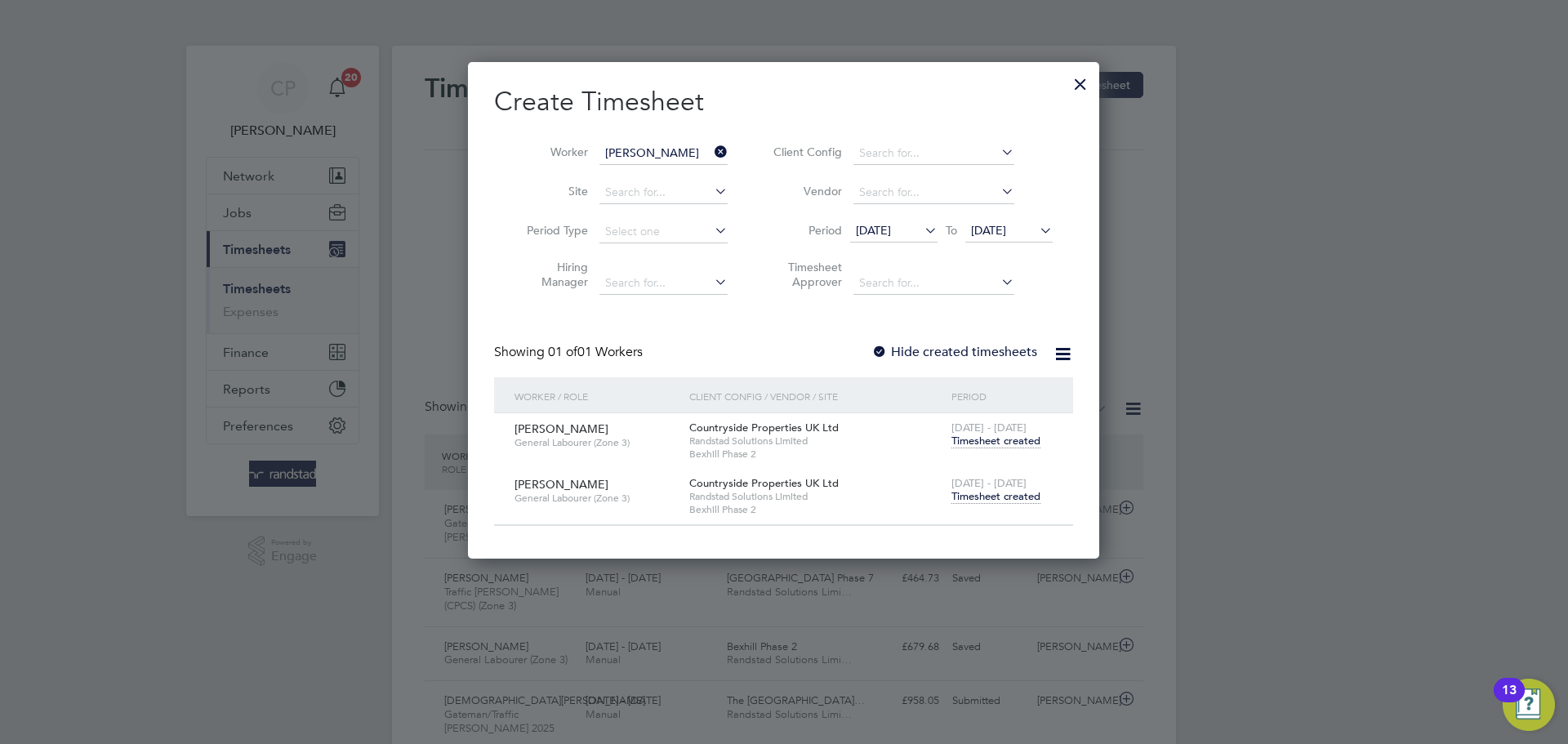
click at [968, 496] on span "Timesheet created" at bounding box center [995, 496] width 89 height 15
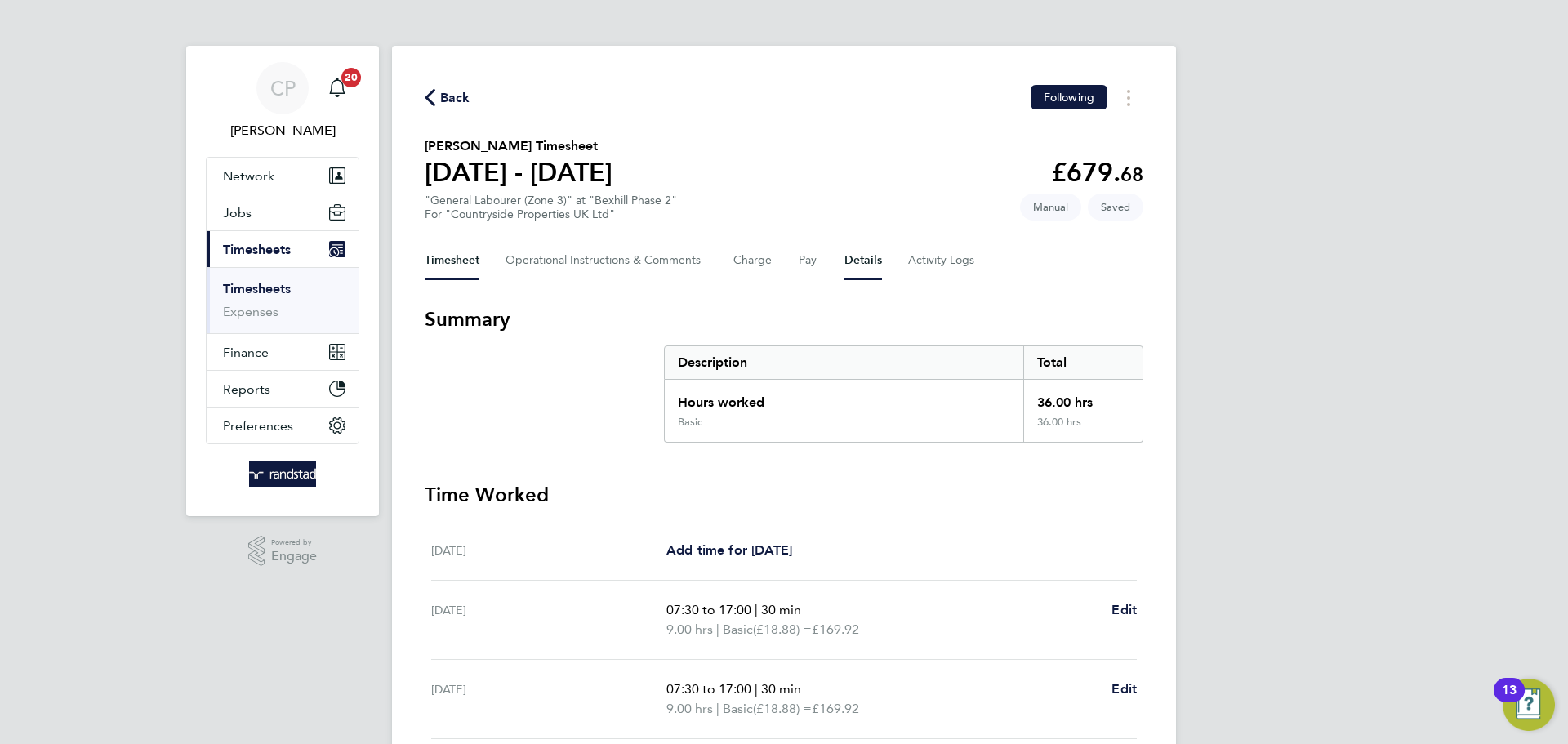
click at [858, 269] on button "Details" at bounding box center [862, 260] width 37 height 39
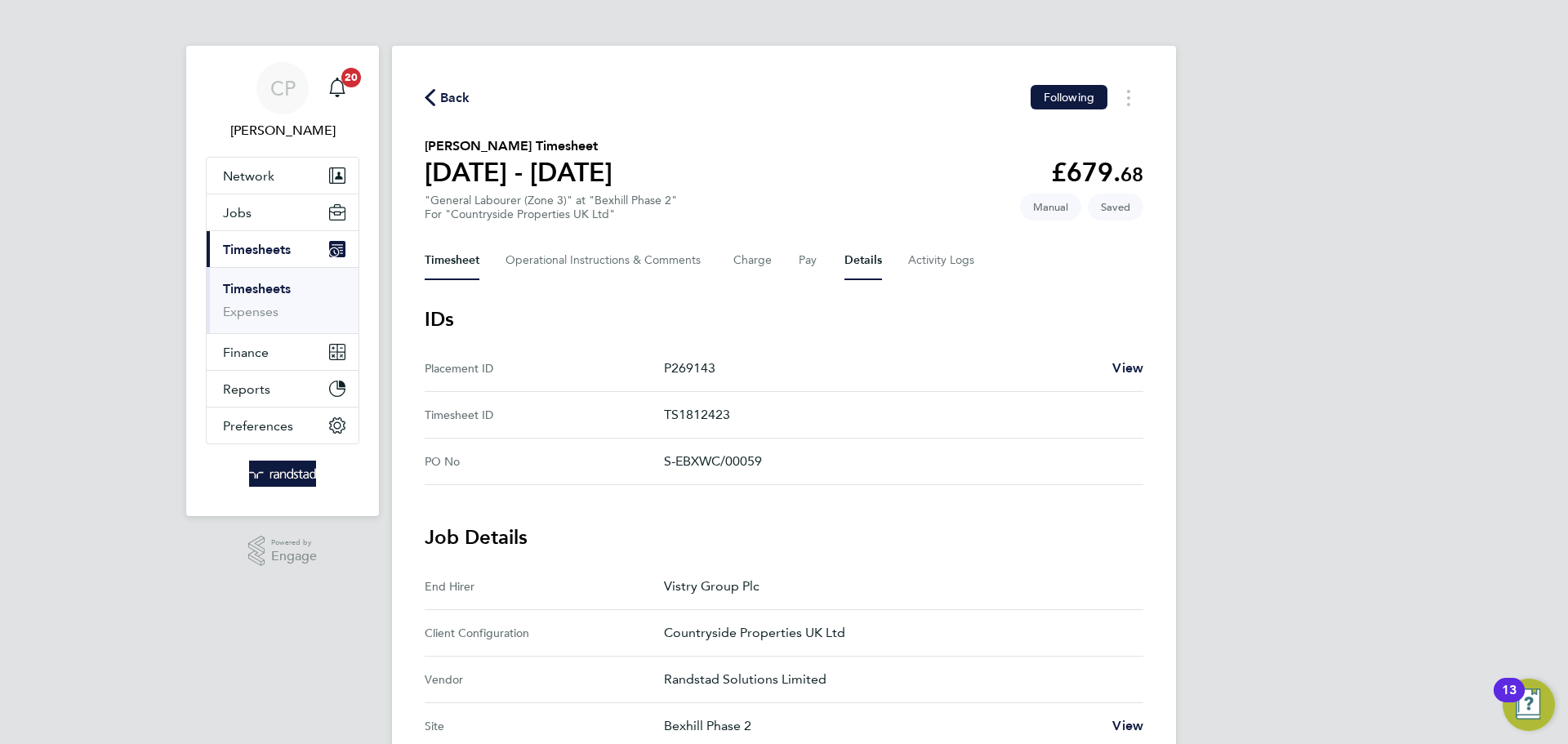
click at [446, 263] on button "Timesheet" at bounding box center [452, 260] width 55 height 39
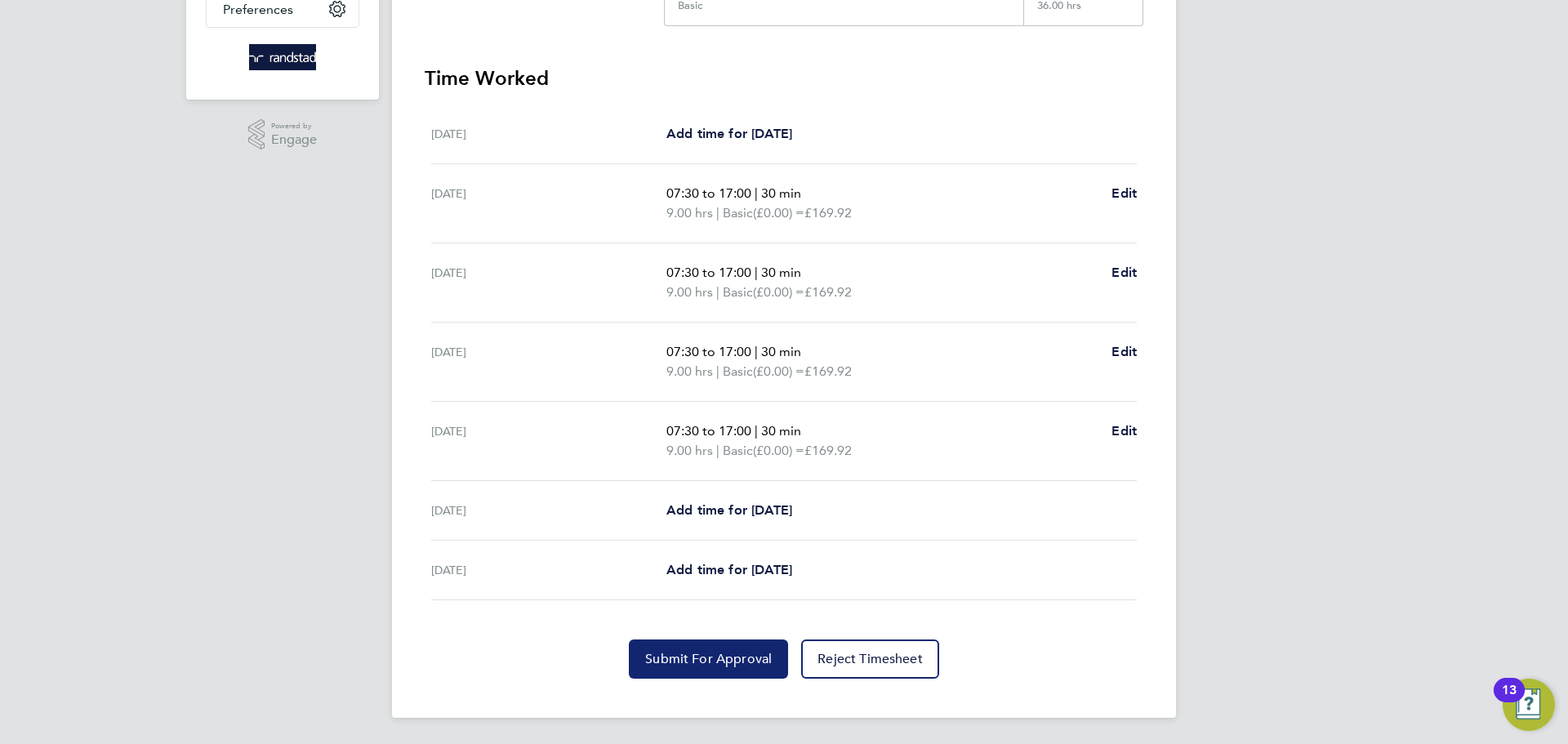
click at [685, 664] on span "Submit For Approval" at bounding box center [708, 659] width 127 height 17
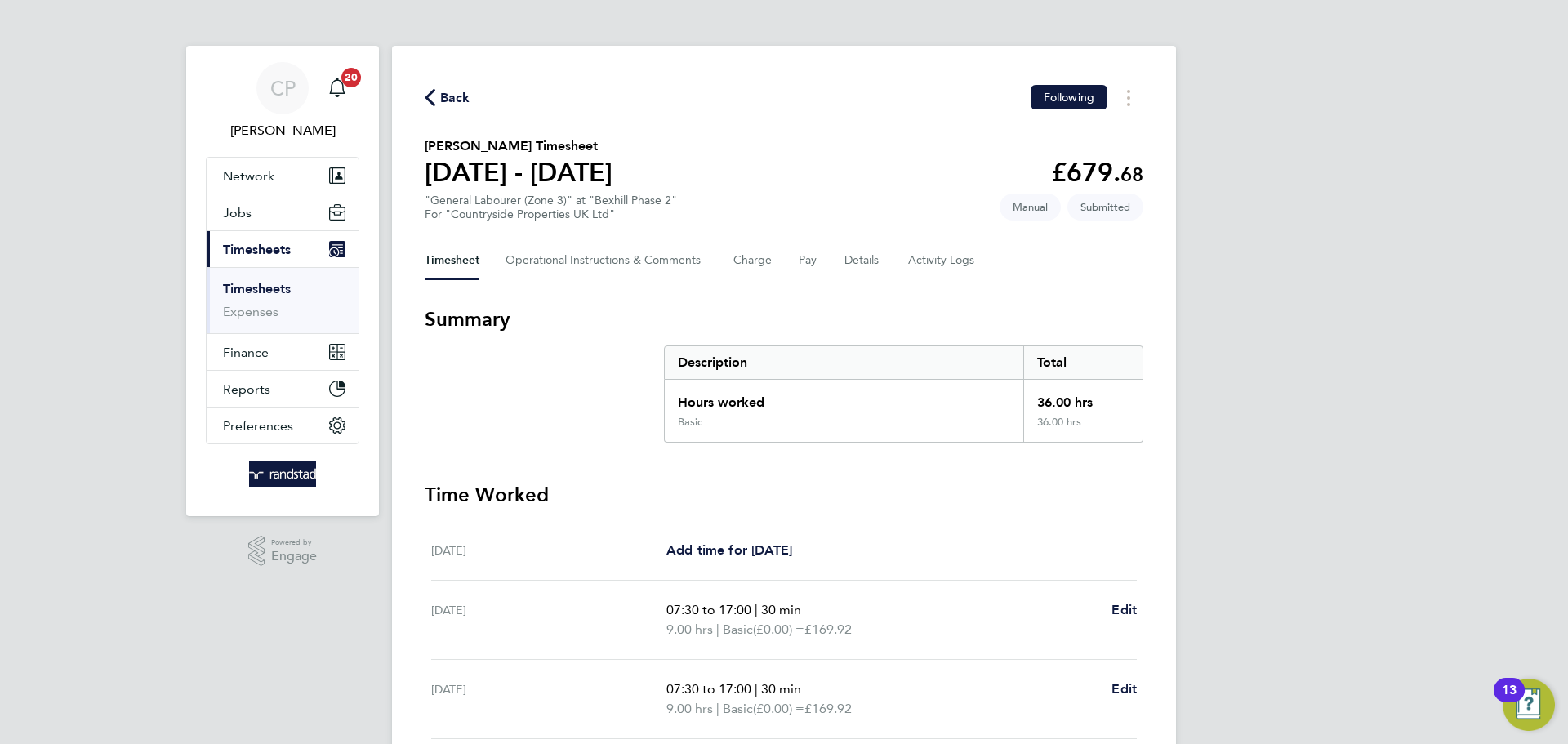
click at [414, 81] on div "Back Following [PERSON_NAME] Timesheet [DATE] - [DATE] £679. 68 "General Labour…" at bounding box center [784, 590] width 784 height 1089
click at [429, 99] on icon "button" at bounding box center [430, 97] width 11 height 17
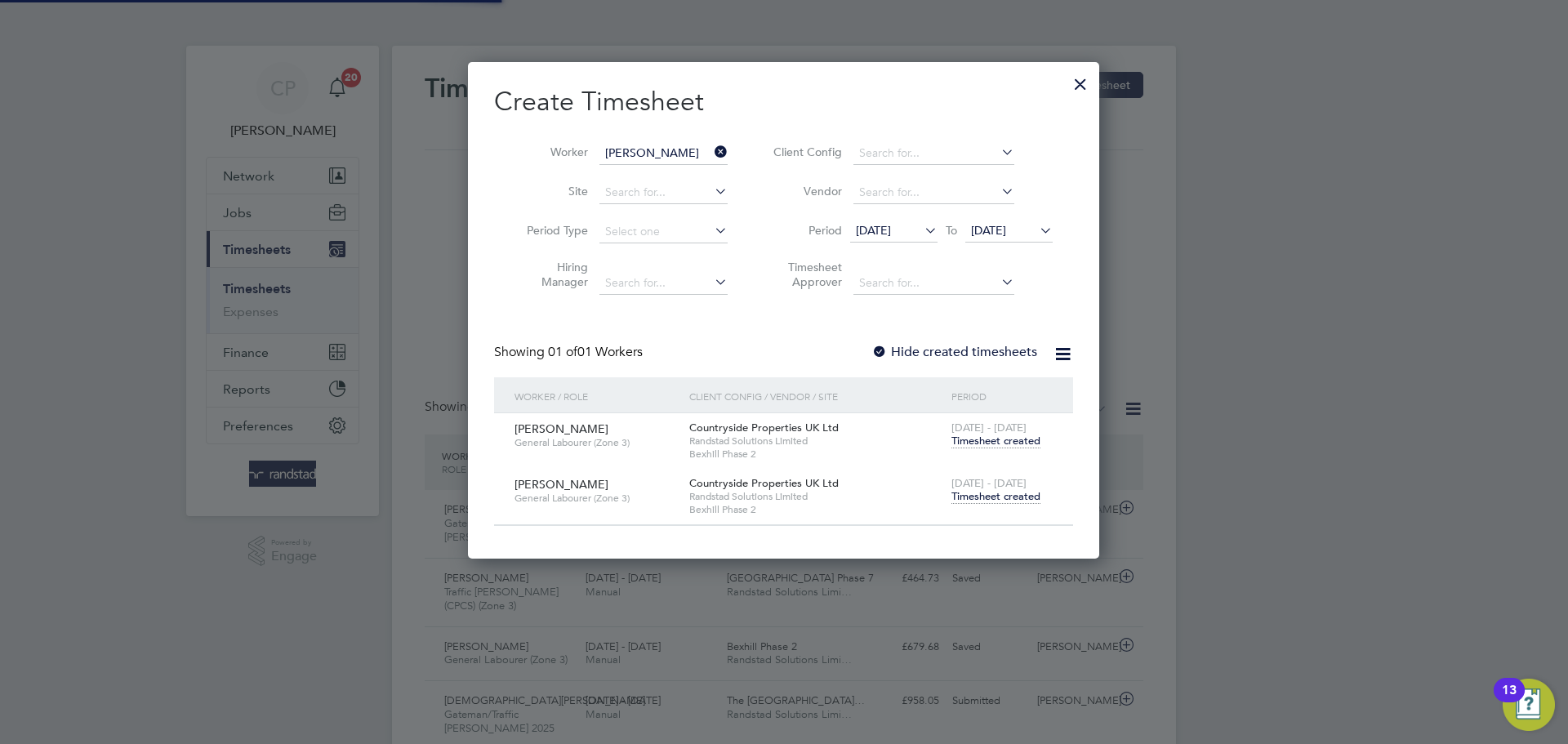
scroll to position [41, 142]
click at [980, 501] on span "Timesheet created" at bounding box center [995, 496] width 89 height 15
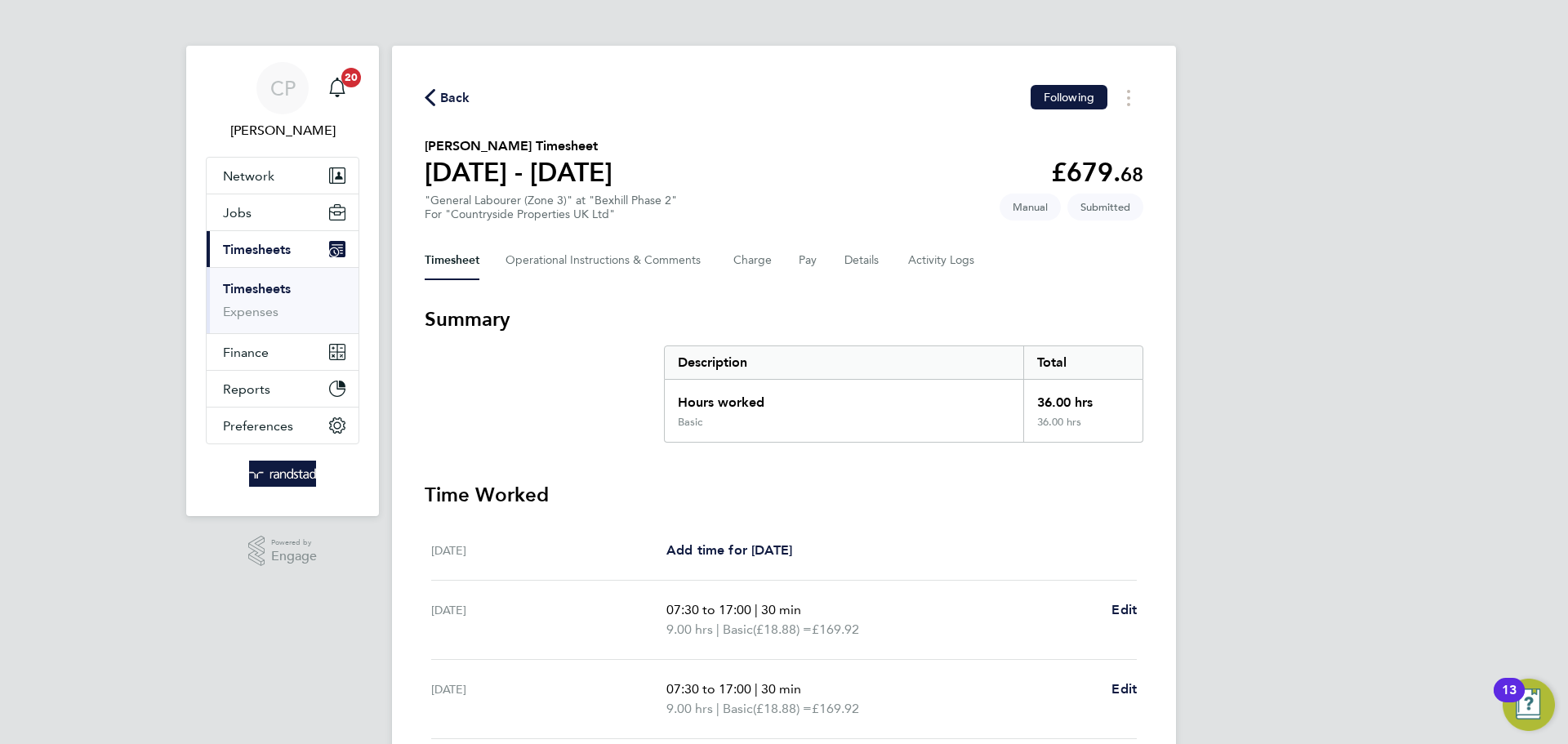
click at [449, 87] on button "Back" at bounding box center [447, 97] width 46 height 21
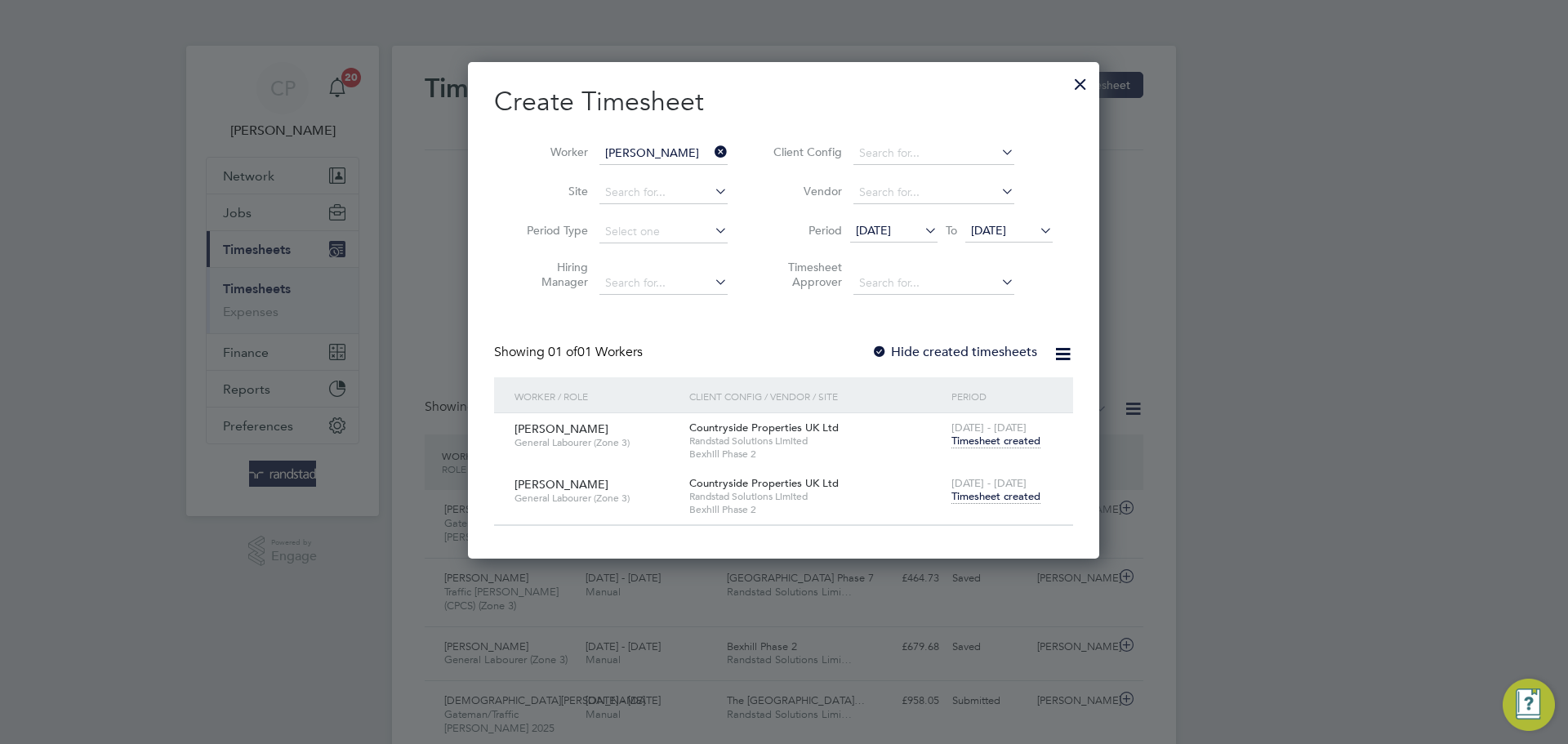
click at [712, 152] on icon at bounding box center [712, 152] width 0 height 23
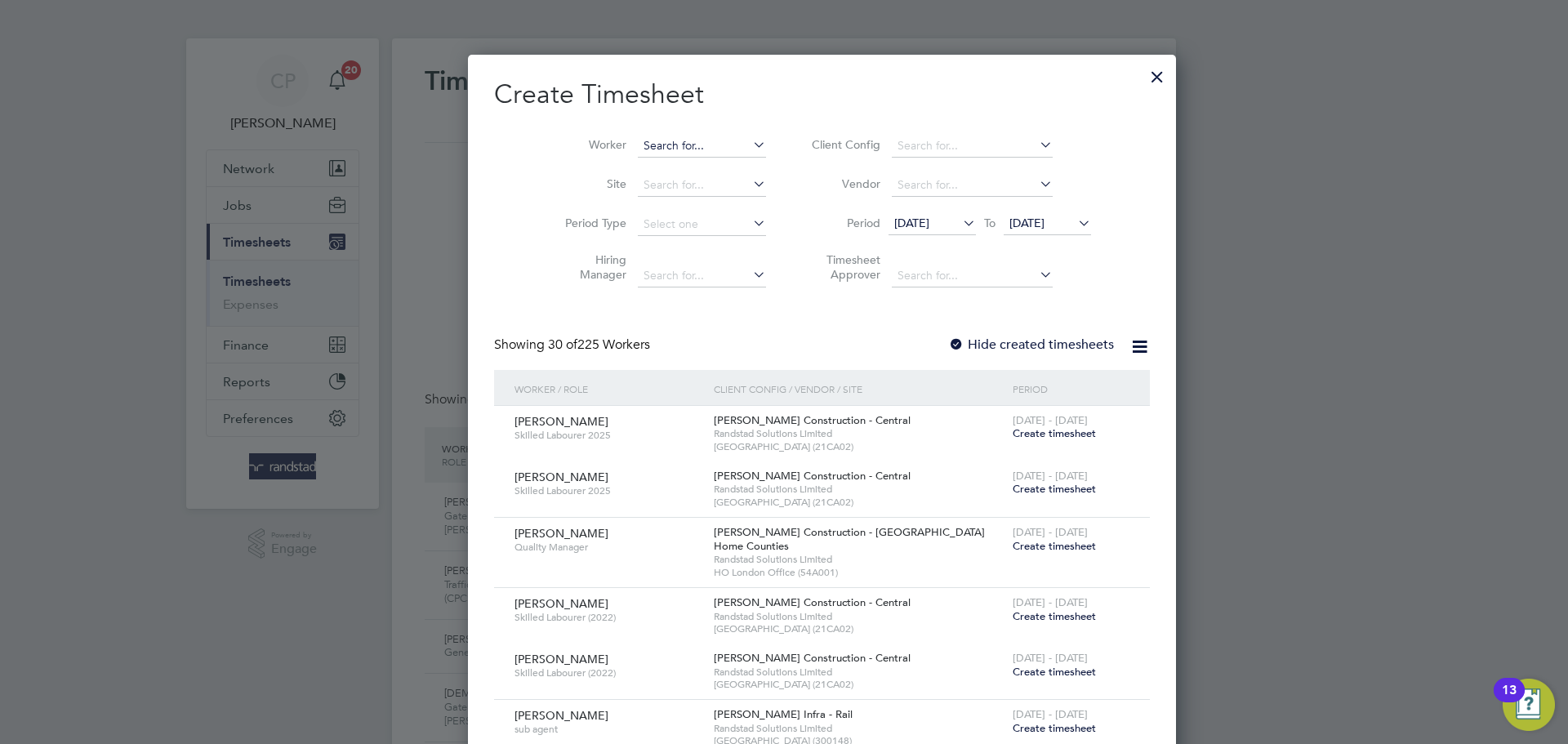
click at [678, 152] on input at bounding box center [702, 147] width 128 height 23
type input "[PERSON_NAME]"
click at [750, 143] on icon at bounding box center [750, 145] width 0 height 23
click at [673, 147] on input at bounding box center [702, 147] width 128 height 23
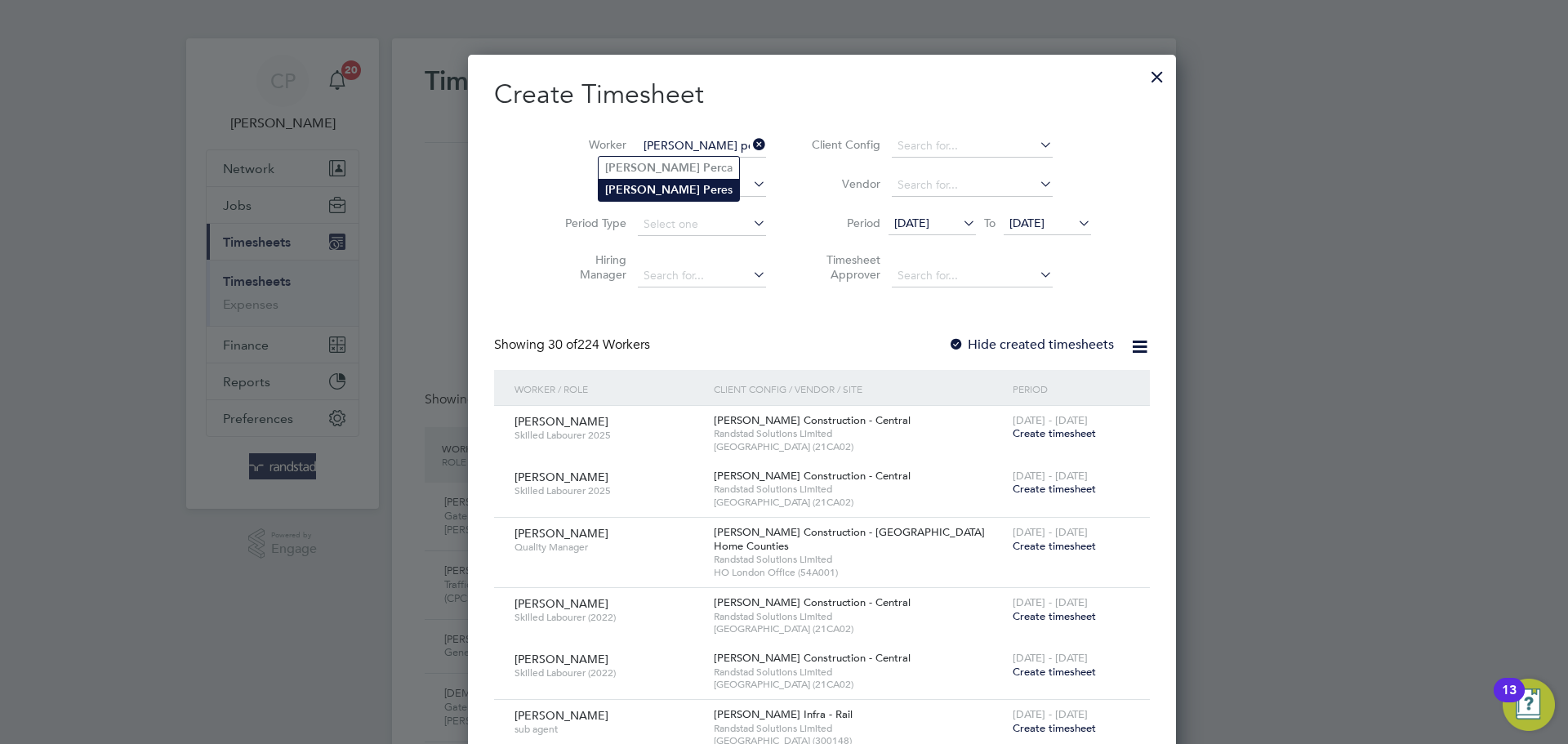
click at [703, 183] on b "Per" at bounding box center [712, 190] width 18 height 14
type input "[PERSON_NAME]"
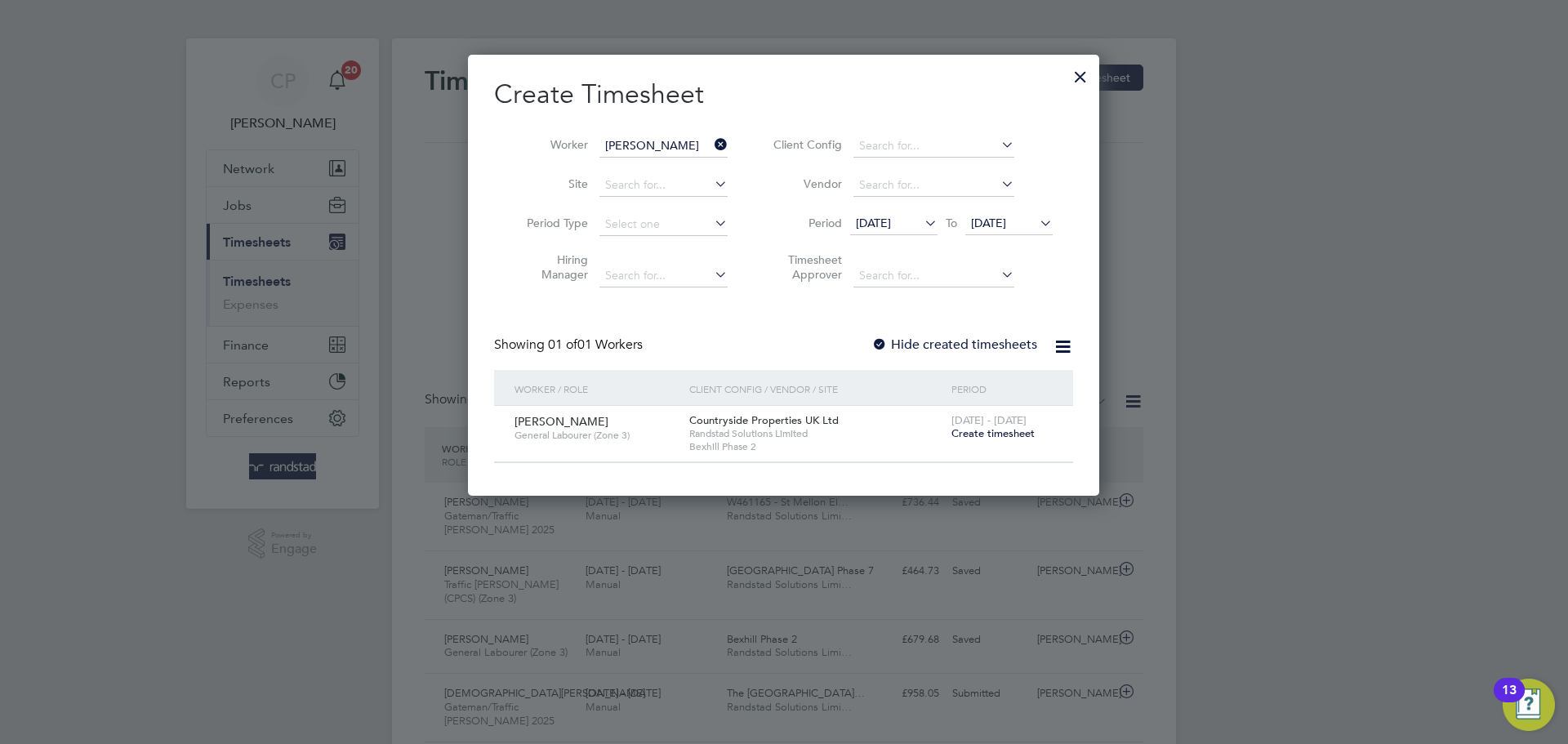
click at [1001, 342] on label "Hide created timesheets" at bounding box center [954, 345] width 166 height 17
click at [1001, 343] on label "Hide created timesheets" at bounding box center [954, 345] width 166 height 17
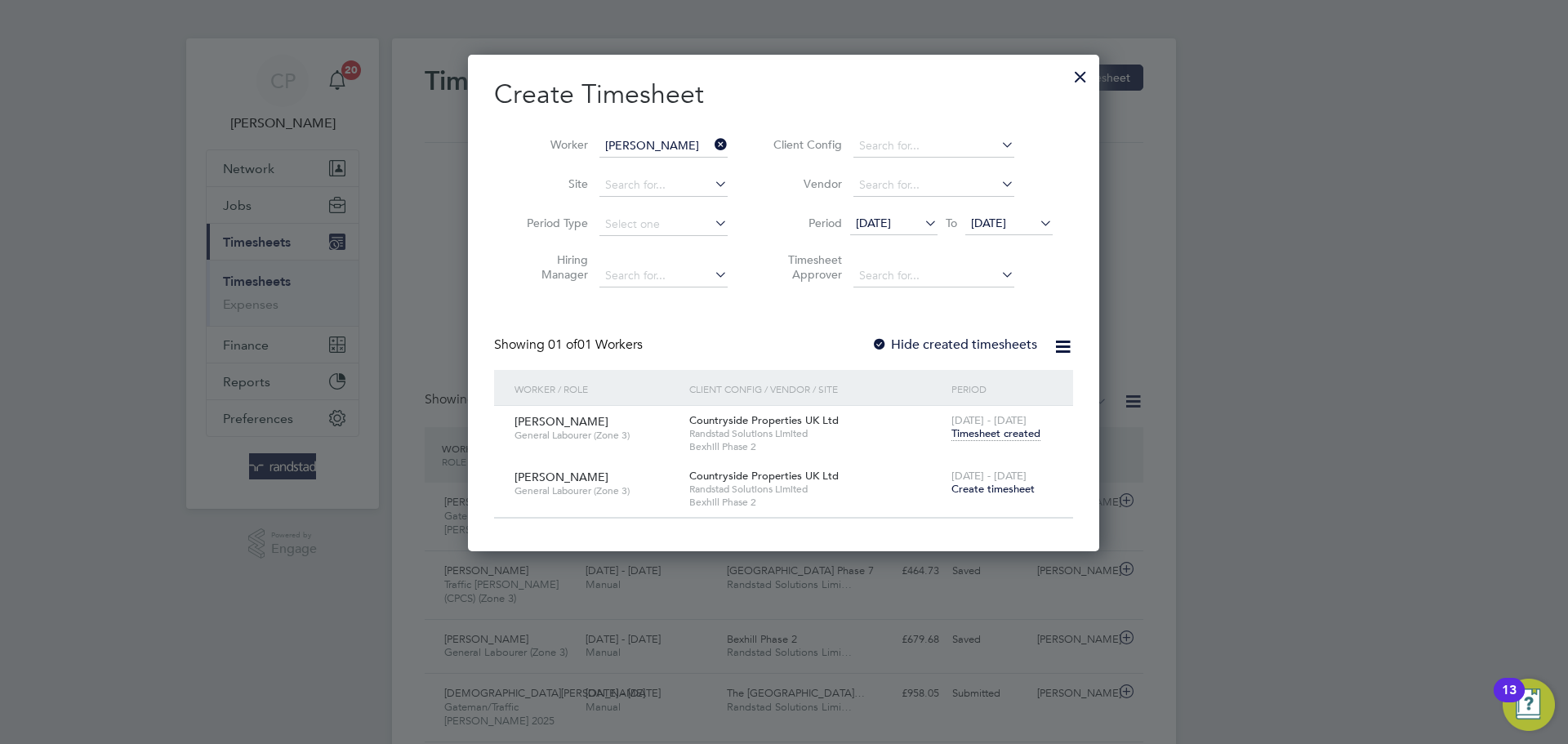
click at [992, 488] on span "Create timesheet" at bounding box center [992, 489] width 84 height 14
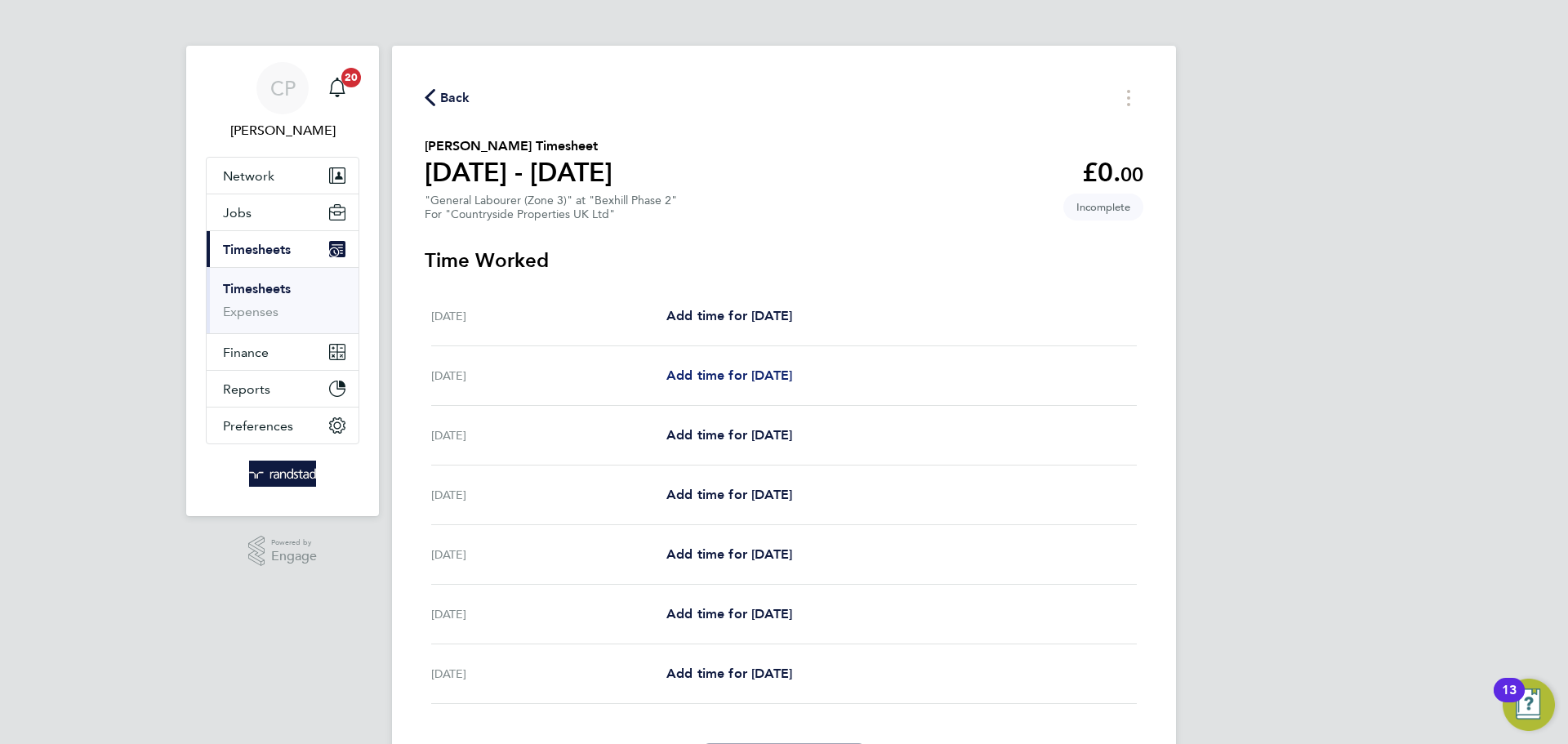
click at [770, 384] on link "Add time for [DATE]" at bounding box center [729, 376] width 126 height 20
select select "30"
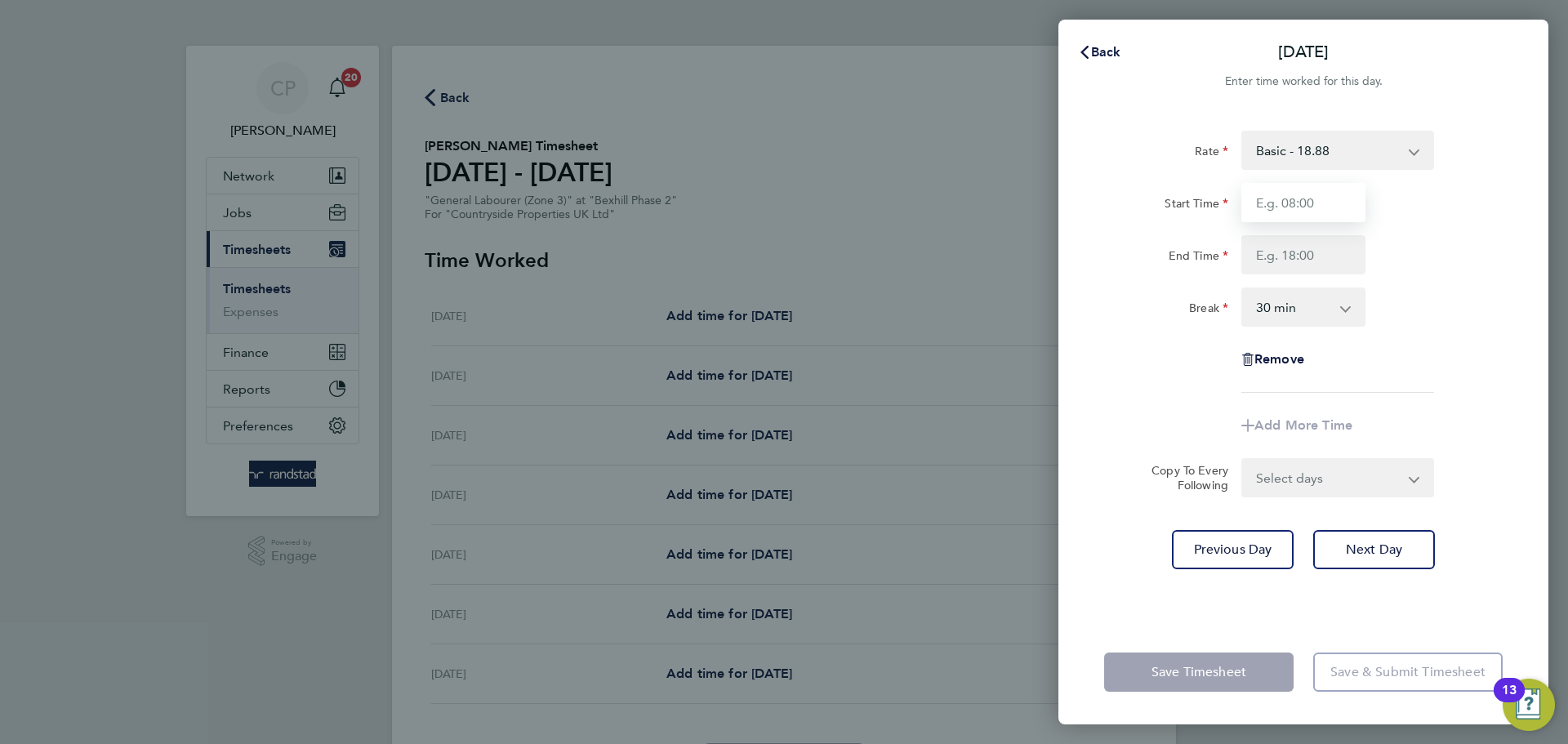
click at [1295, 216] on input "Start Time" at bounding box center [1303, 202] width 124 height 39
click at [1308, 259] on input "End Time" at bounding box center [1303, 254] width 124 height 39
type input "06:00"
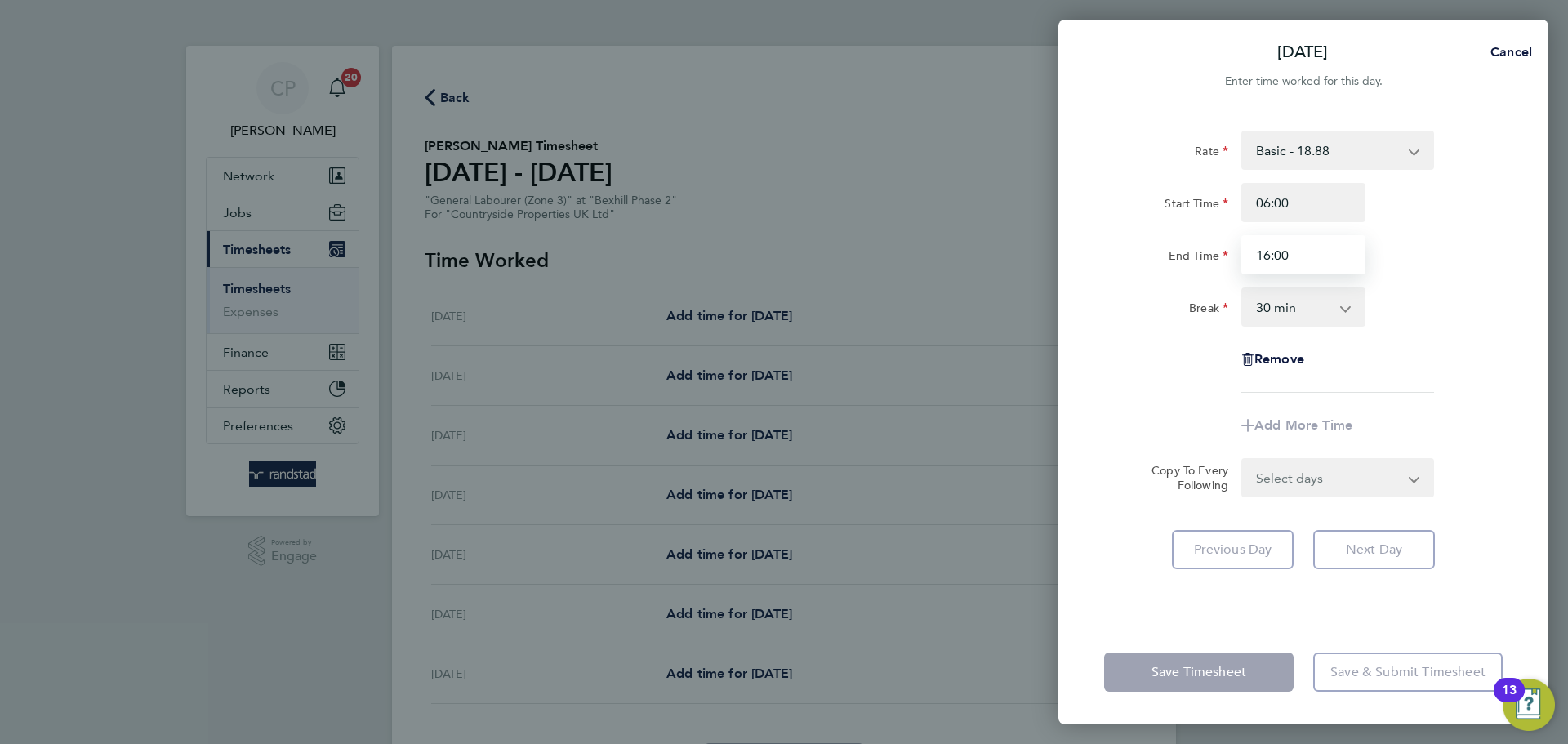
type input "16:00"
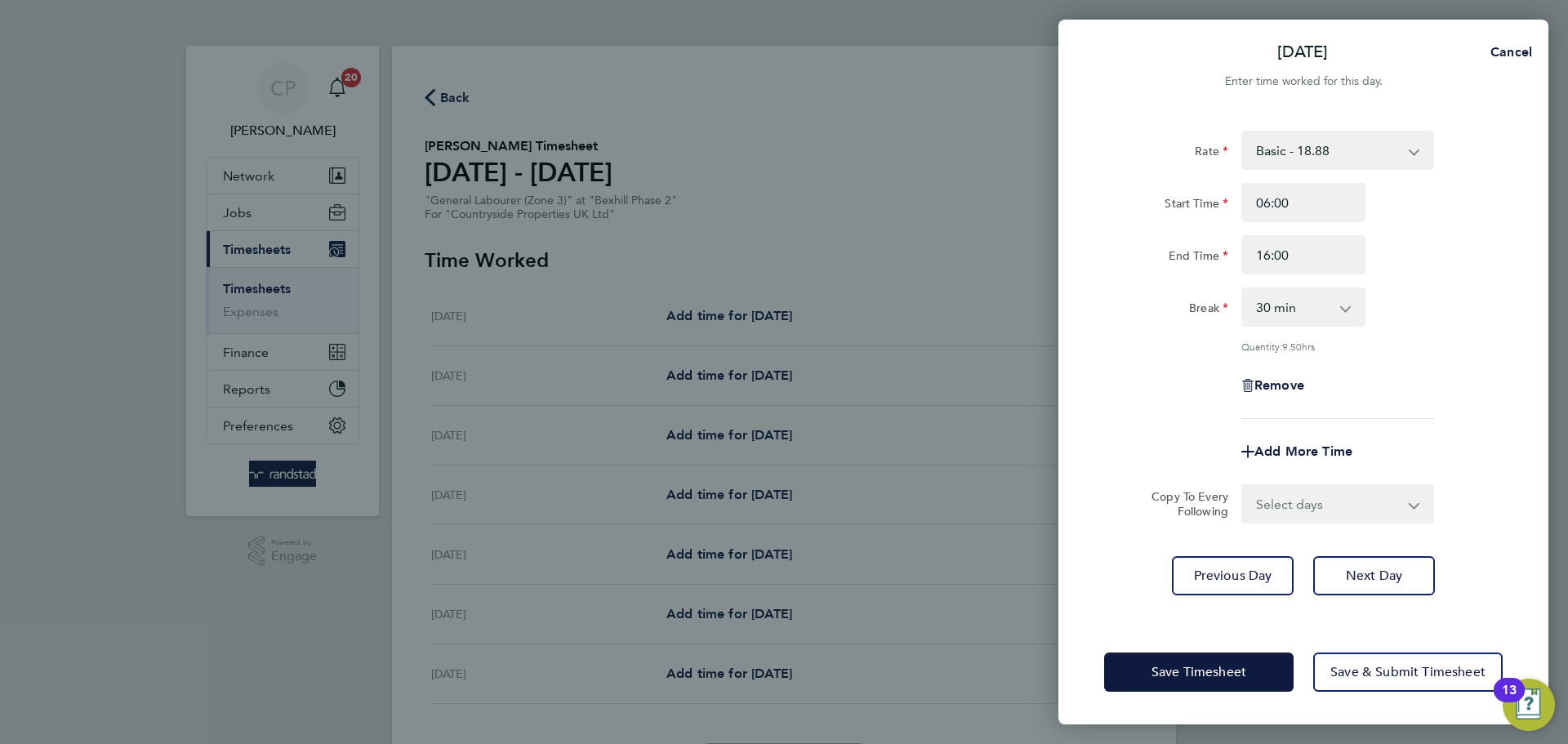
click at [1421, 252] on div "End Time 16:00" at bounding box center [1303, 254] width 412 height 39
click at [1398, 578] on span "Next Day" at bounding box center [1373, 576] width 56 height 17
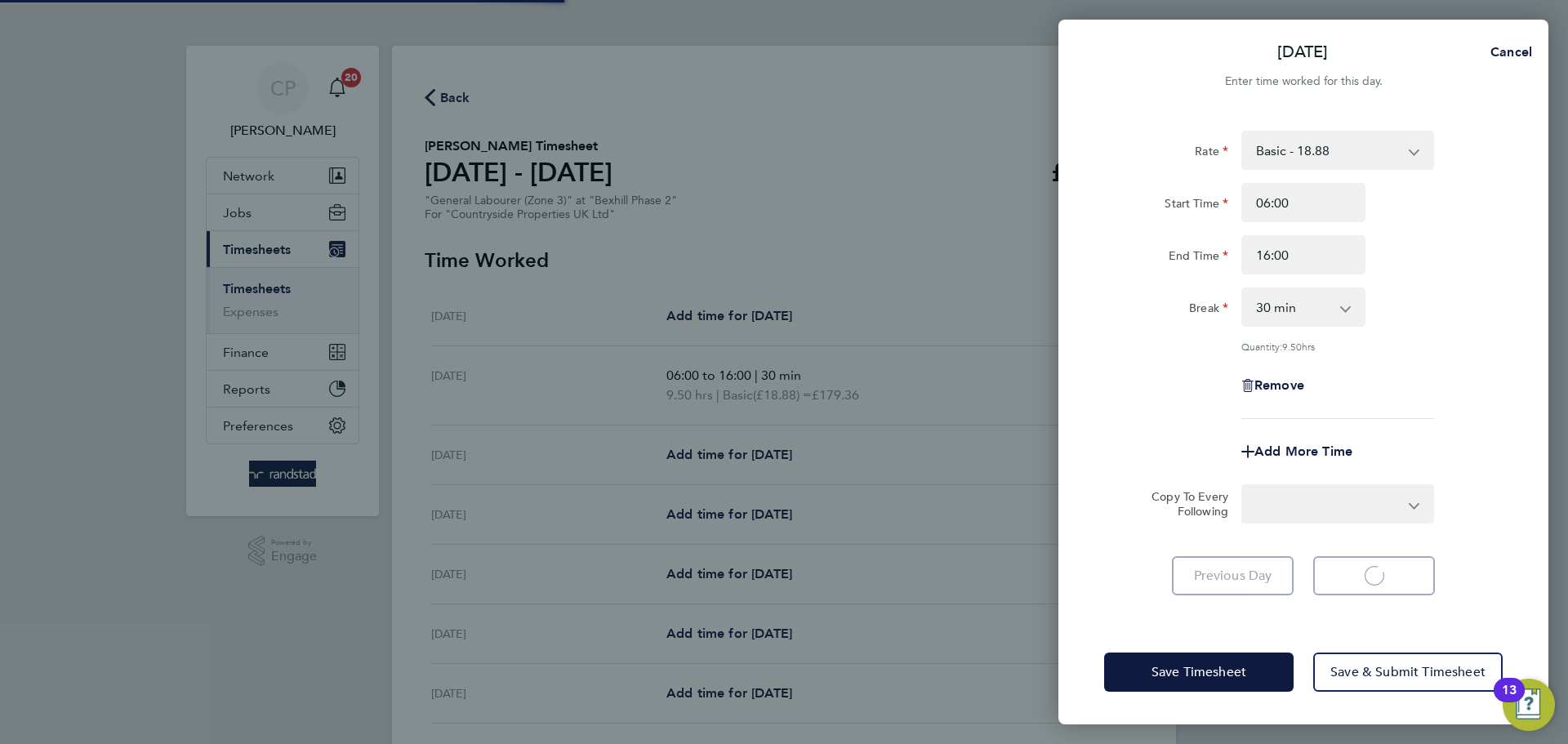
select select "30"
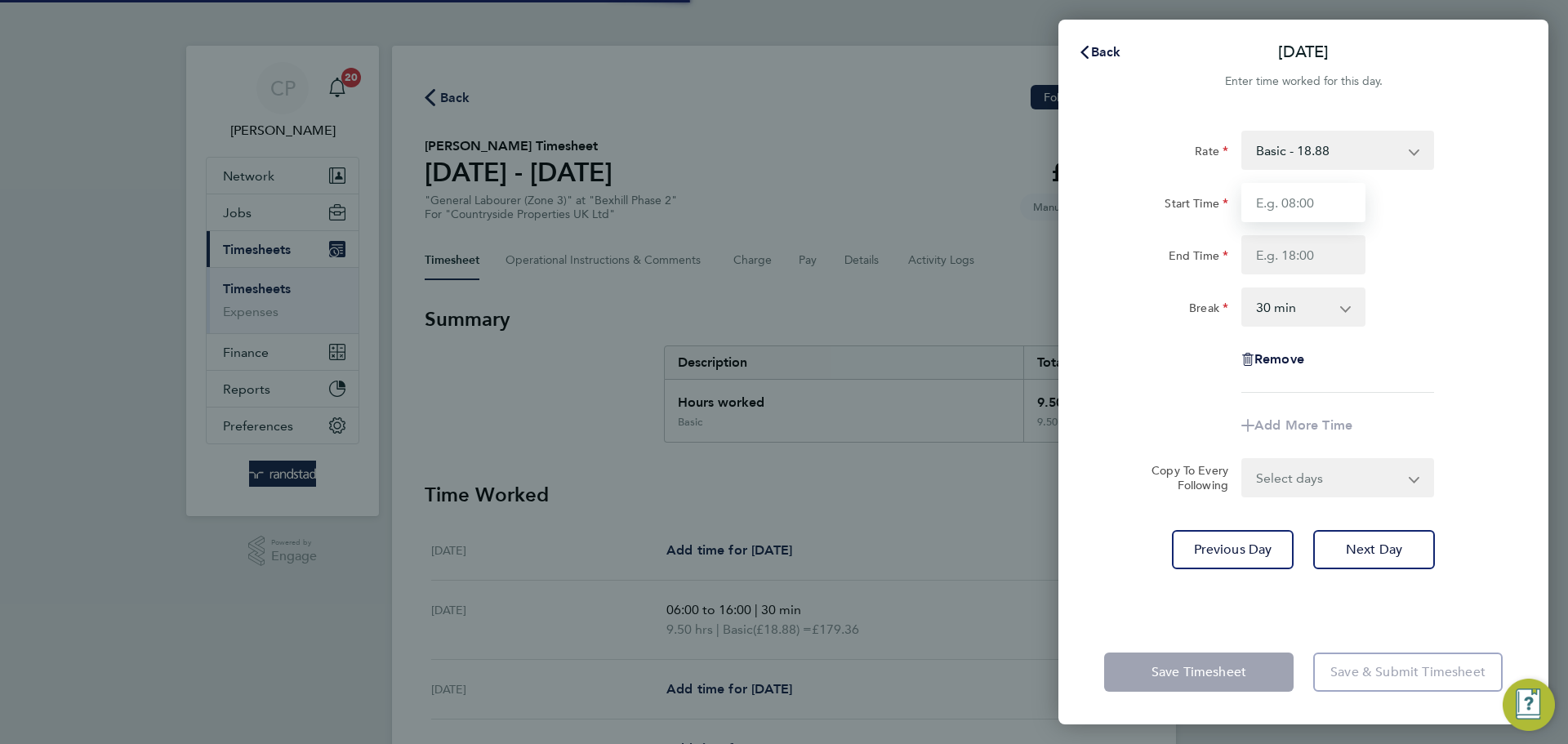
click at [1301, 196] on input "Start Time" at bounding box center [1303, 202] width 124 height 39
type input "06:00"
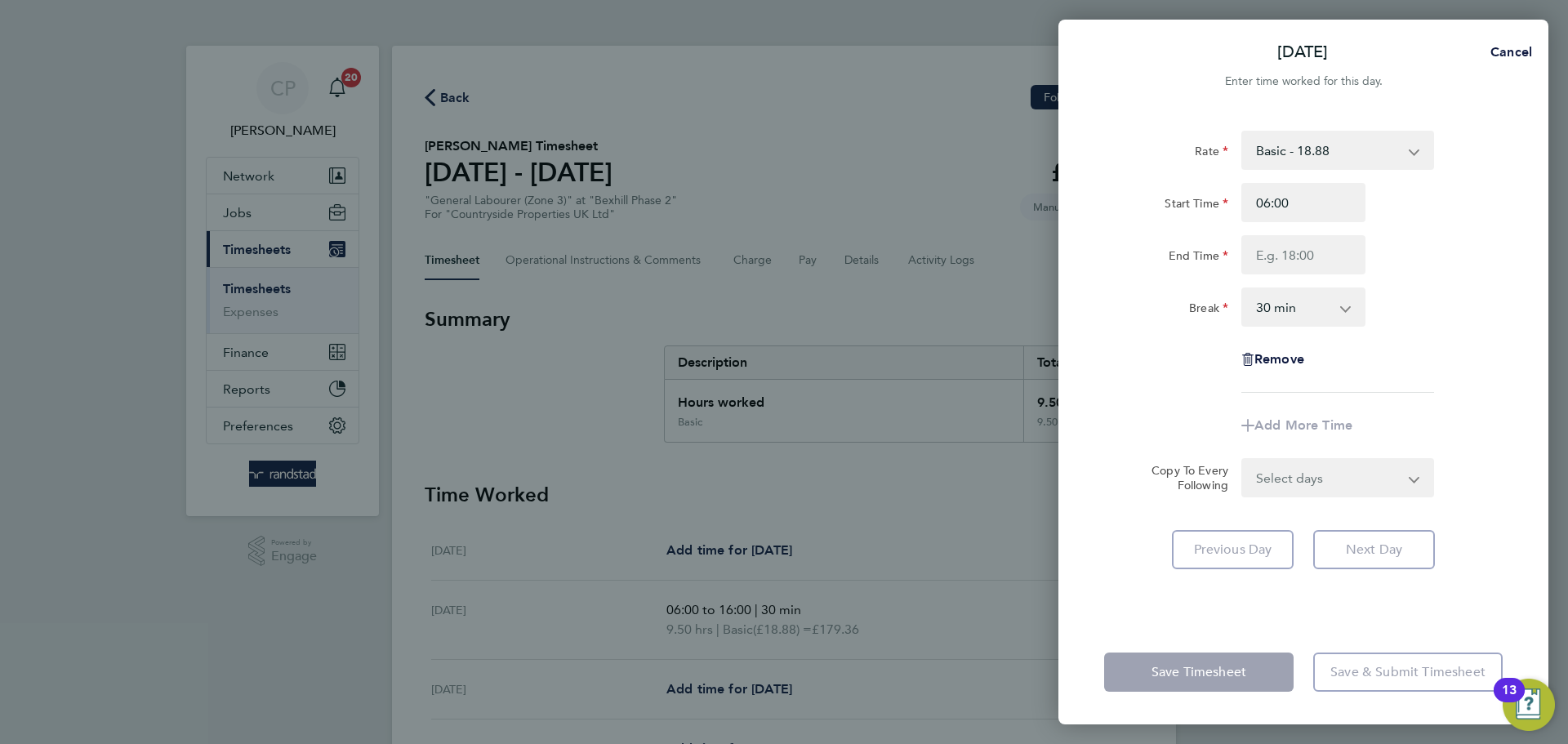
click at [1440, 263] on div "End Time" at bounding box center [1303, 254] width 412 height 39
click at [1327, 260] on input "End Time" at bounding box center [1303, 254] width 124 height 39
type input "16:00"
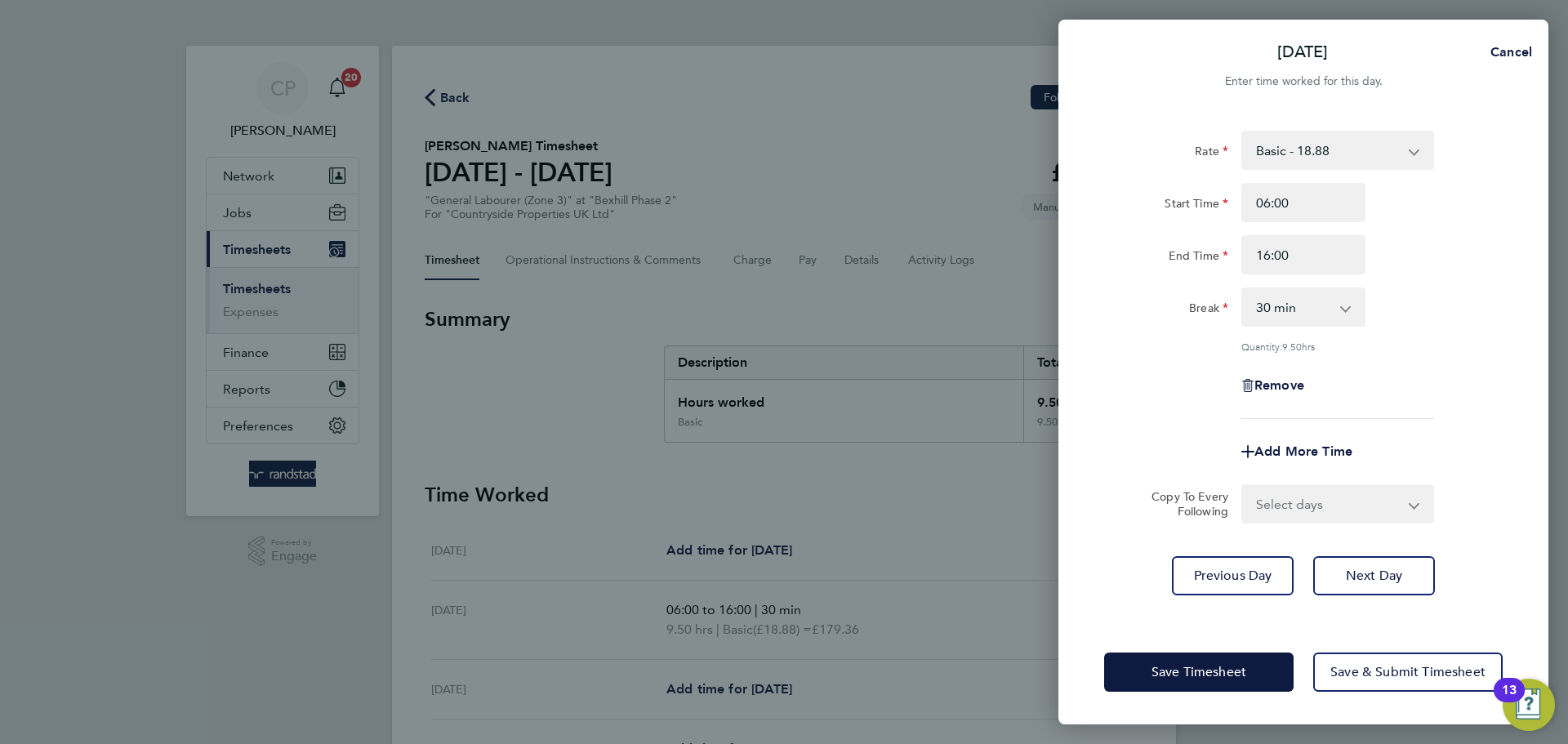
click at [1455, 223] on div "Start Time 06:00 End Time 16:00" at bounding box center [1303, 229] width 412 height 91
click at [1354, 585] on button "Next Day" at bounding box center [1373, 575] width 122 height 39
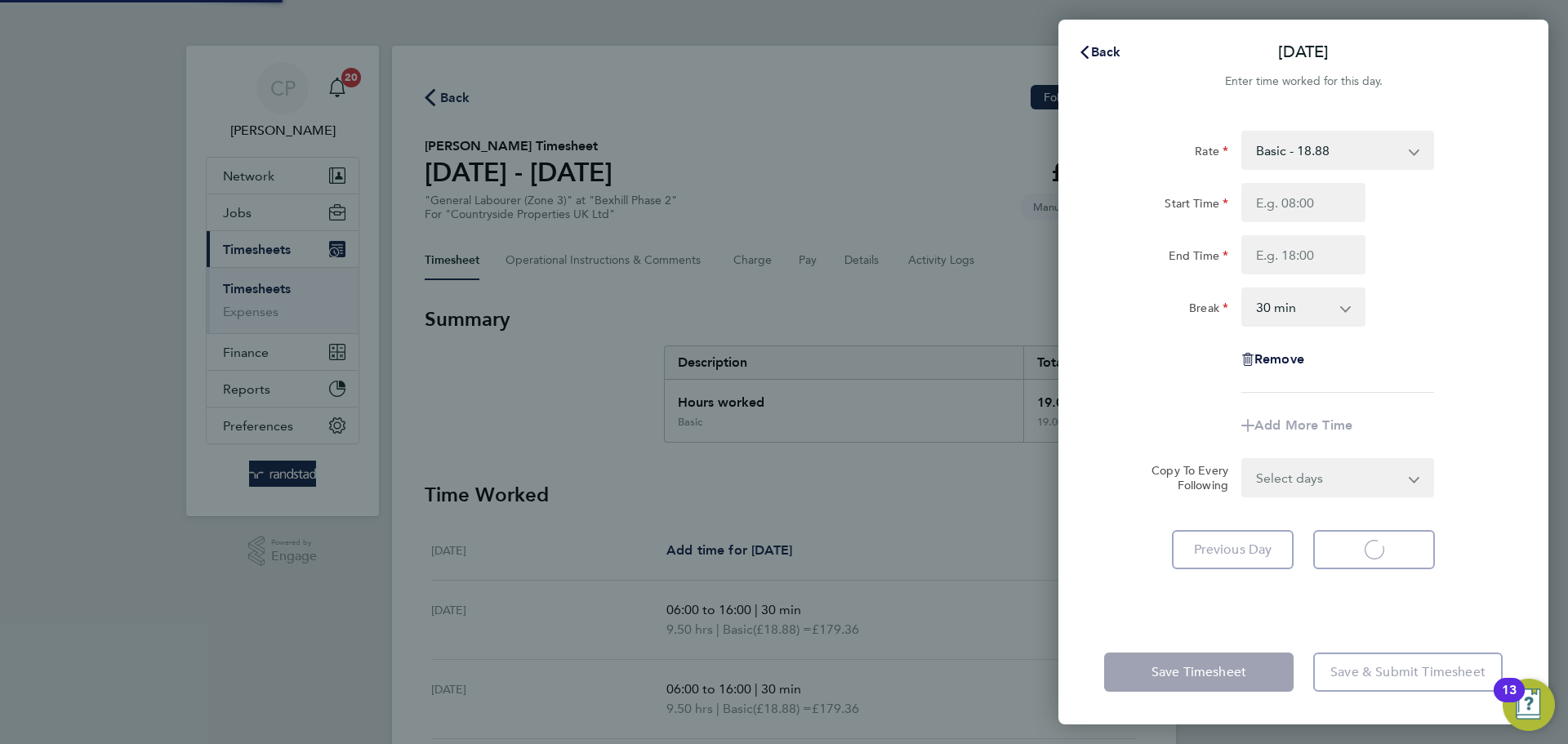
select select "30"
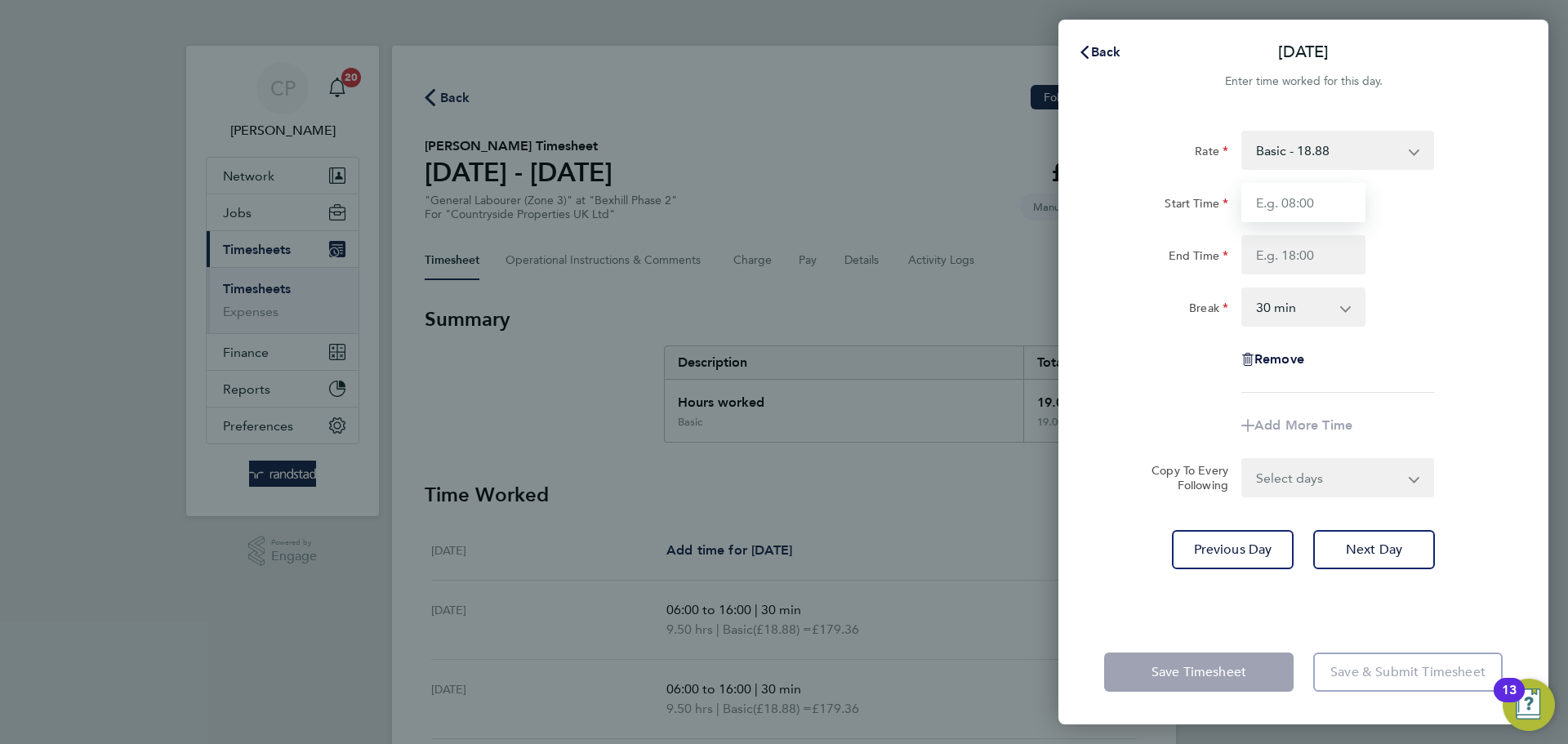
click at [1295, 211] on input "Start Time" at bounding box center [1303, 202] width 124 height 39
type input "06:00"
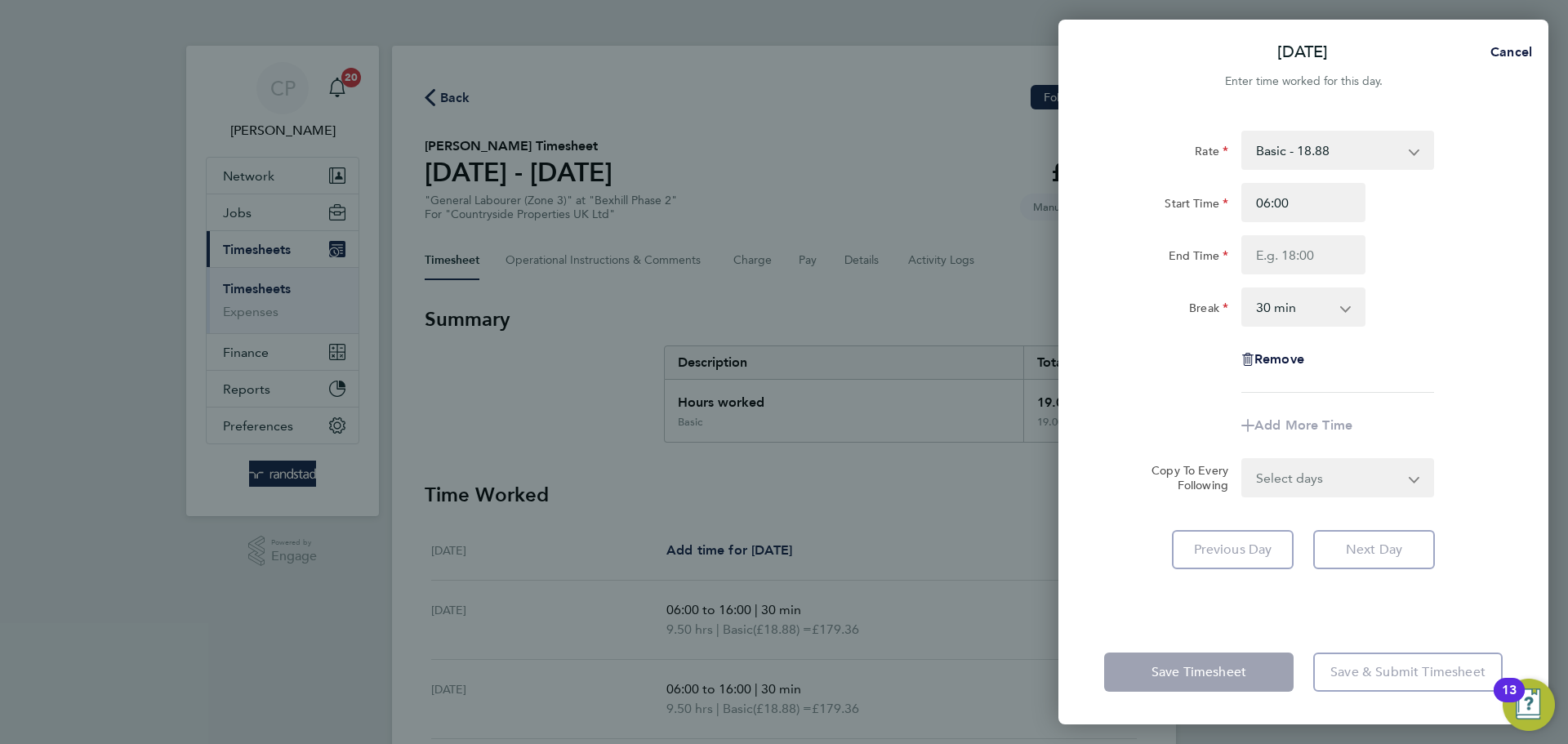
click at [1476, 192] on div "Start Time 06:00" at bounding box center [1303, 202] width 412 height 39
click at [1323, 256] on input "End Time" at bounding box center [1303, 254] width 124 height 39
type input "16:00"
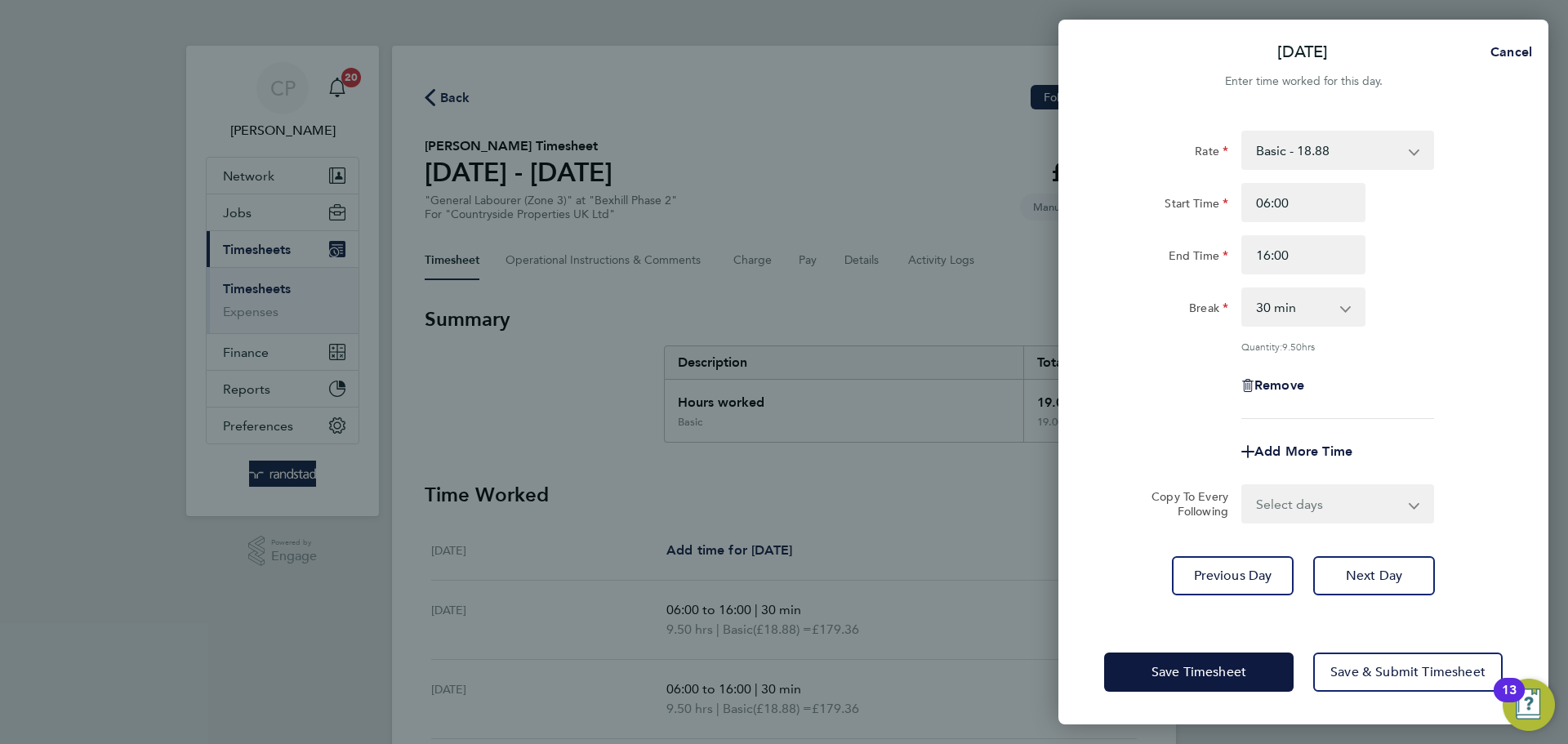
click at [1450, 231] on div "Start Time 06:00 End Time 16:00" at bounding box center [1303, 229] width 412 height 91
click at [1357, 572] on span "Next Day" at bounding box center [1373, 576] width 56 height 17
select select "30"
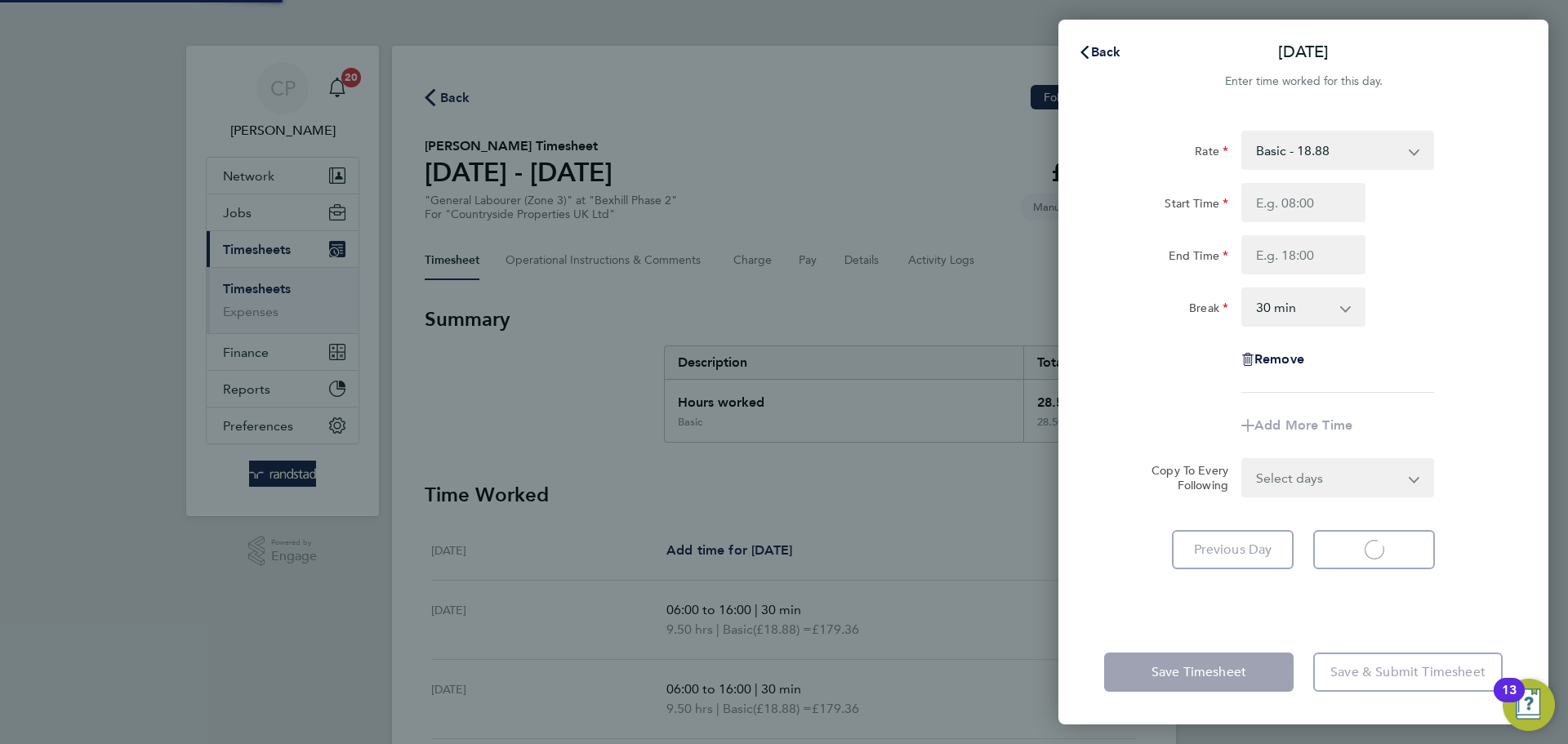
select select "30"
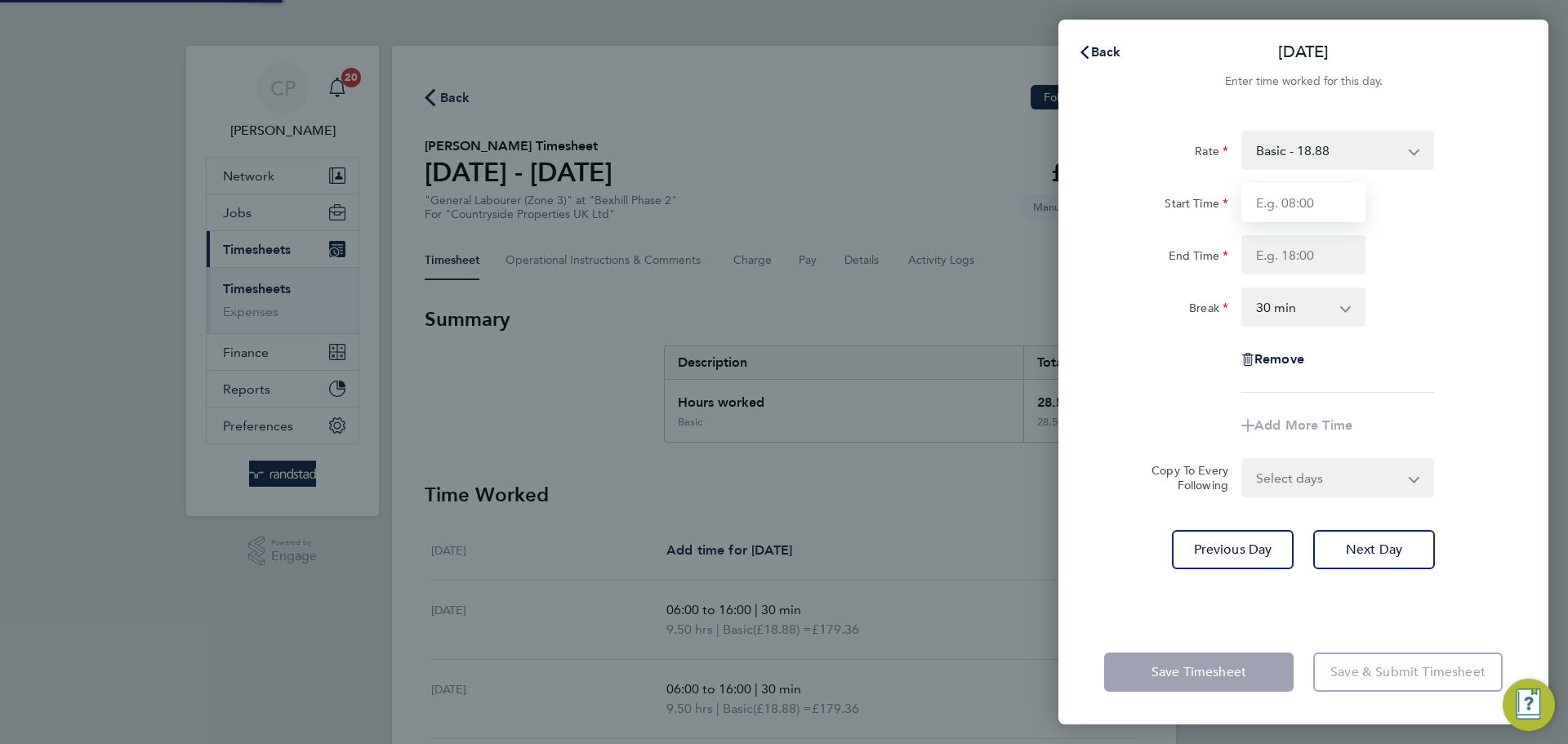
click at [1288, 202] on input "Start Time" at bounding box center [1303, 202] width 124 height 39
type input "06:00"
click at [1270, 268] on input "End Time" at bounding box center [1303, 254] width 124 height 39
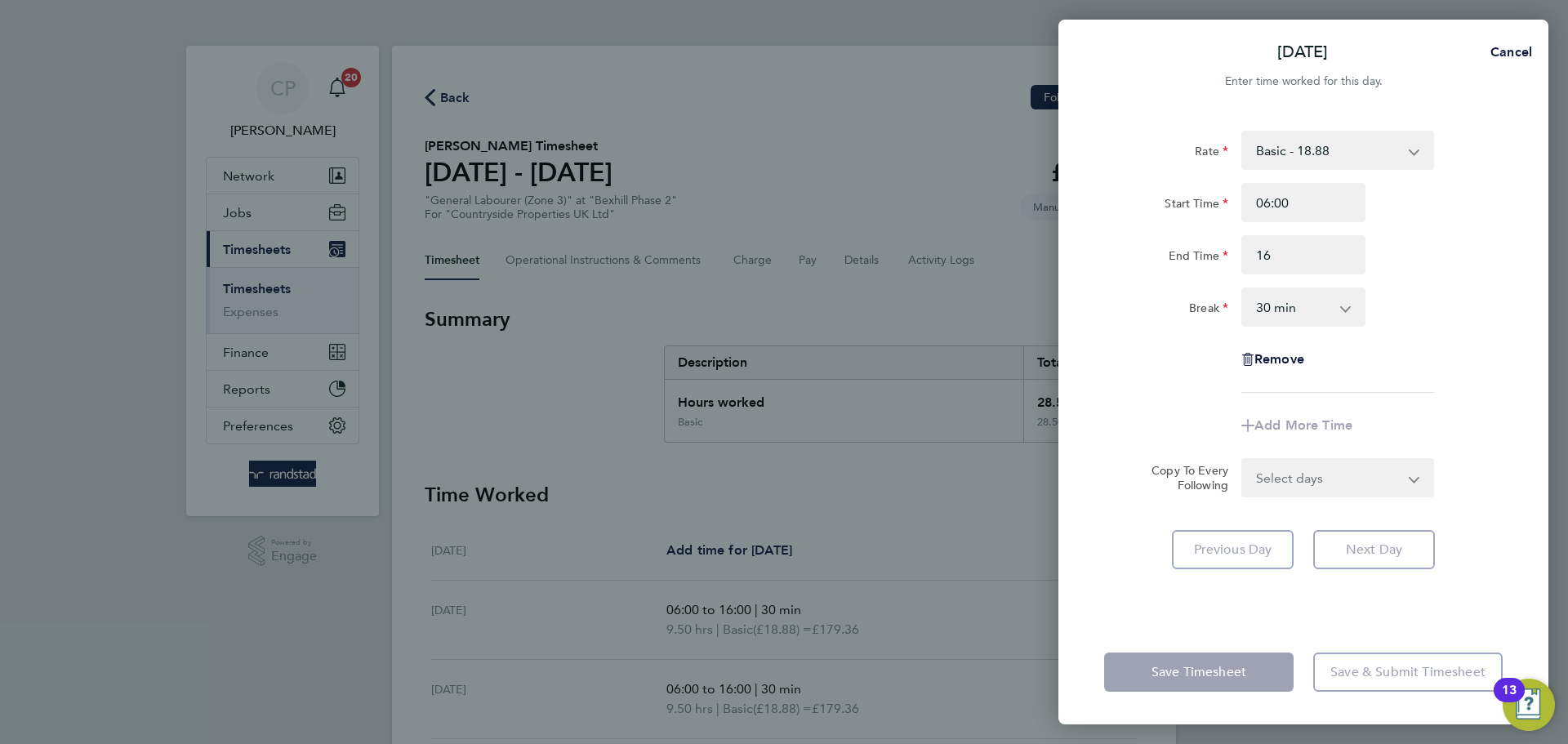
type input "16:00"
click at [1492, 233] on div "Start Time 06:00 End Time 16:00" at bounding box center [1303, 229] width 412 height 91
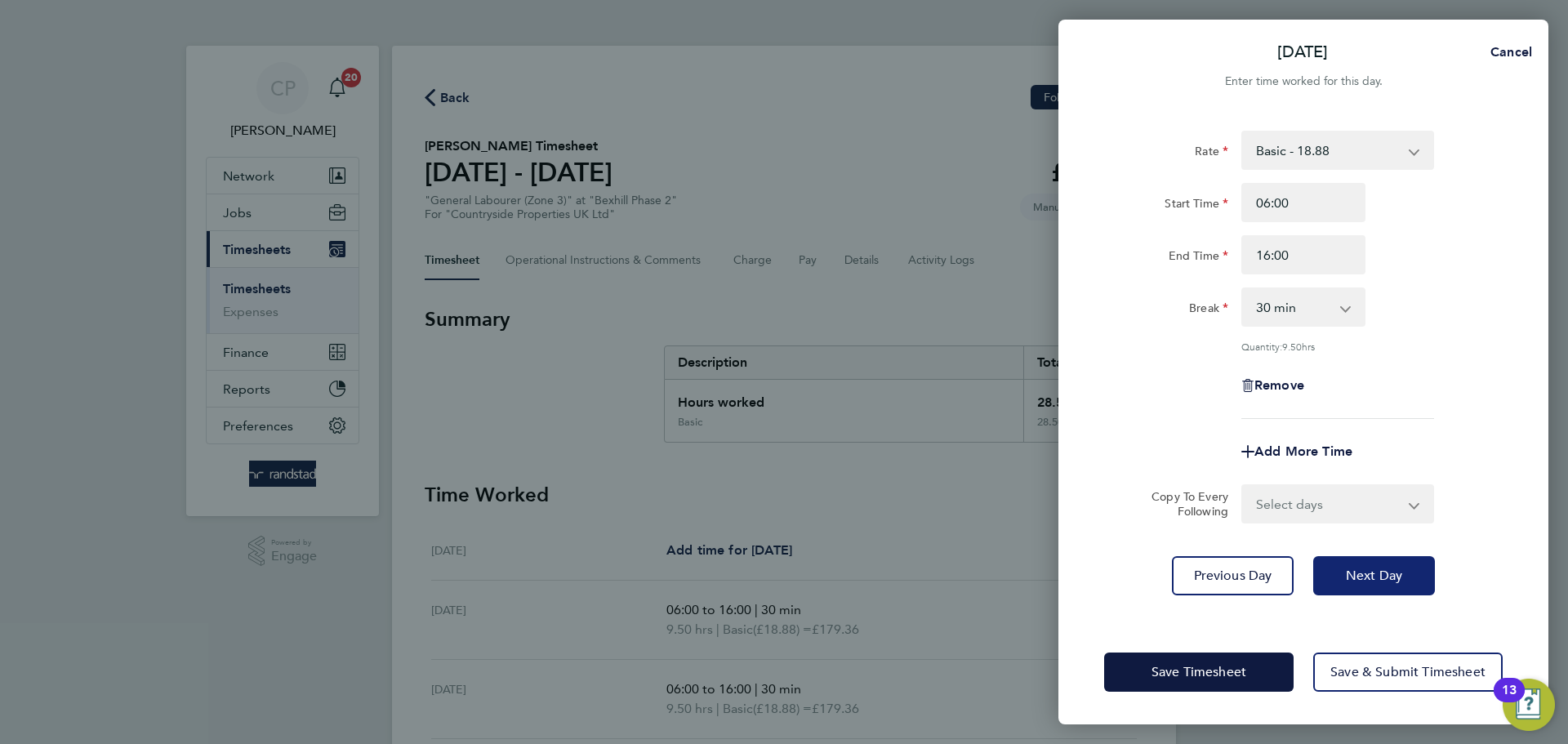
click at [1394, 587] on button "Next Day" at bounding box center [1373, 575] width 122 height 39
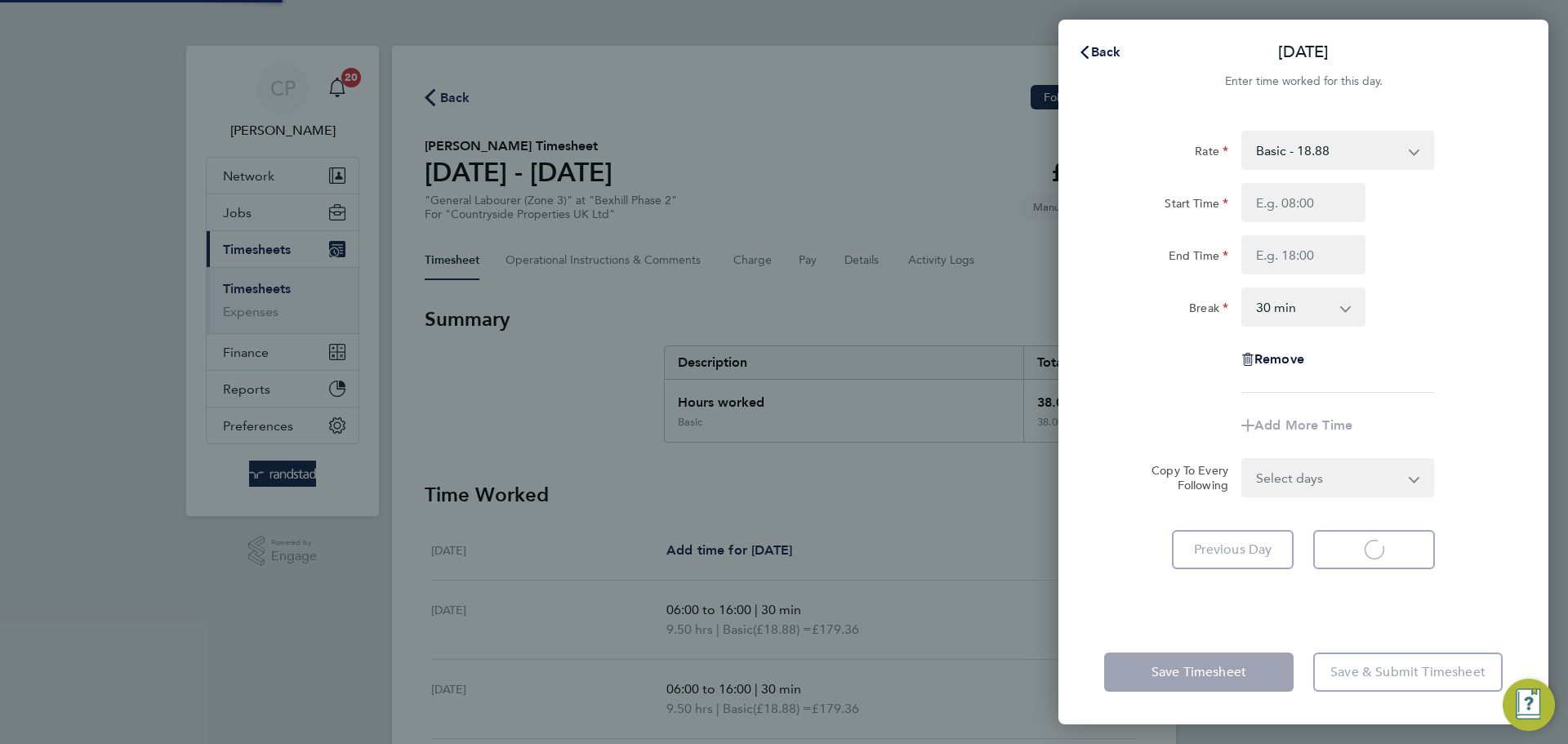
select select "30"
click at [1300, 196] on input "Start Time" at bounding box center [1303, 202] width 124 height 39
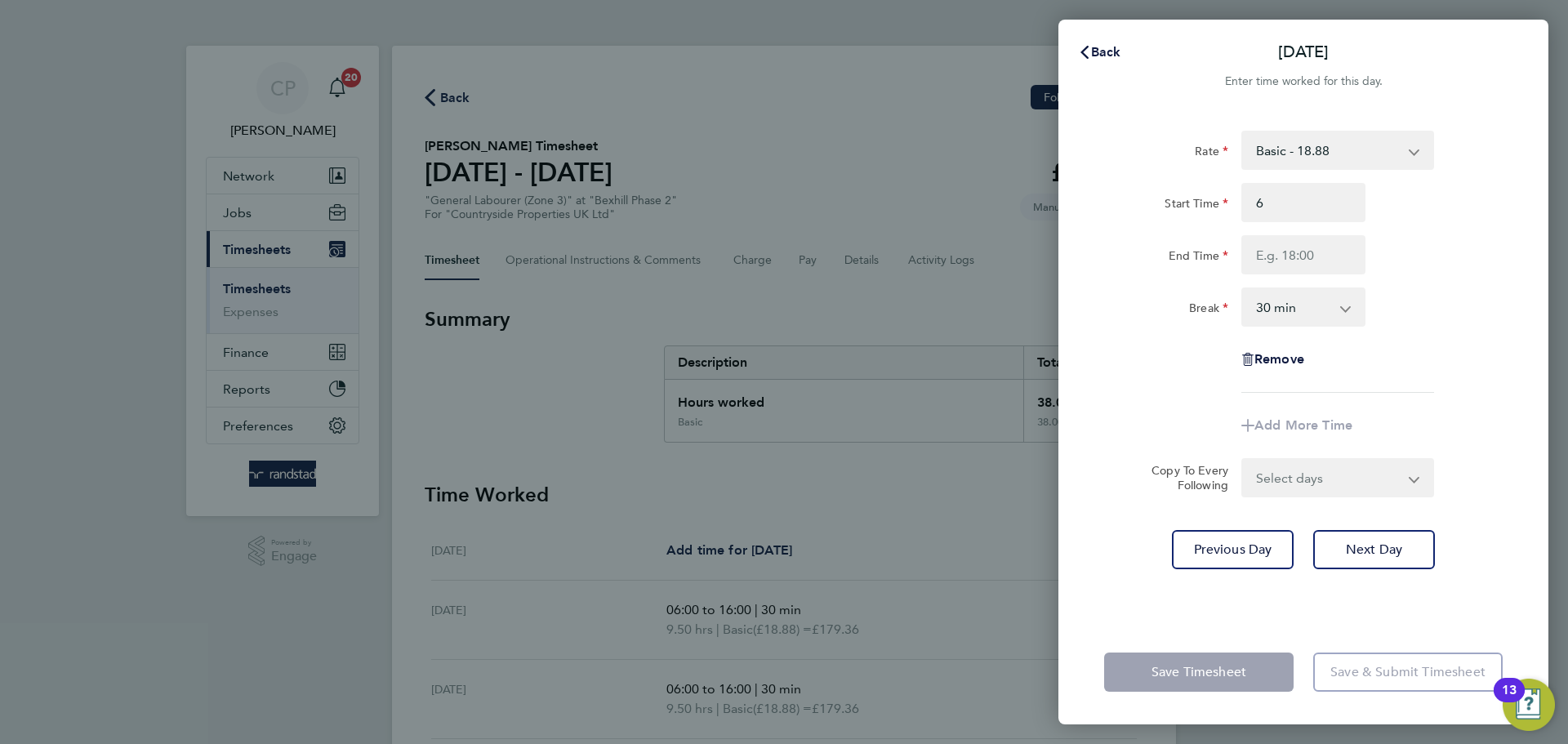
type input "06:00"
click at [1430, 200] on div "Start Time 06:00" at bounding box center [1303, 202] width 412 height 39
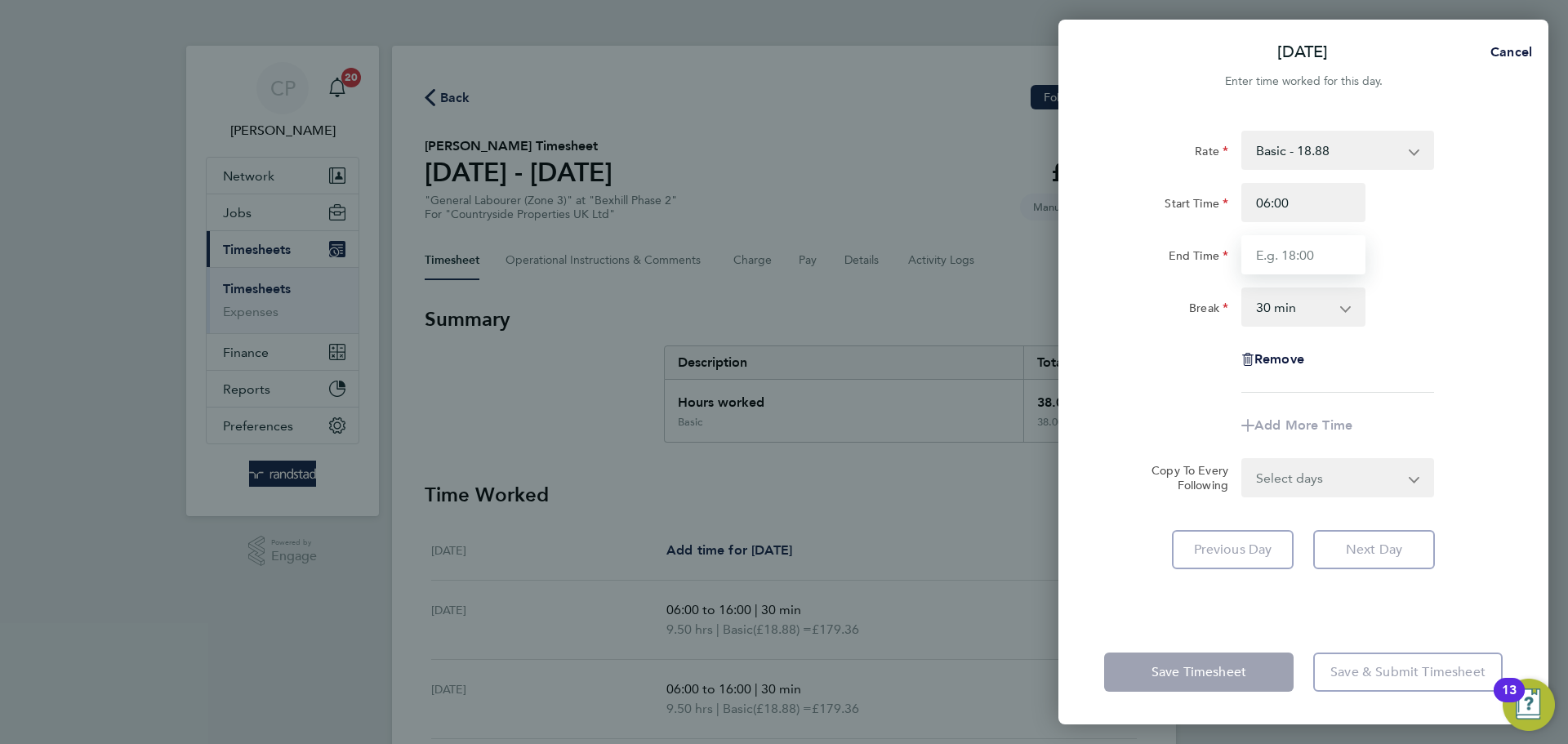
click at [1320, 253] on input "End Time" at bounding box center [1303, 254] width 124 height 39
type input "14:00"
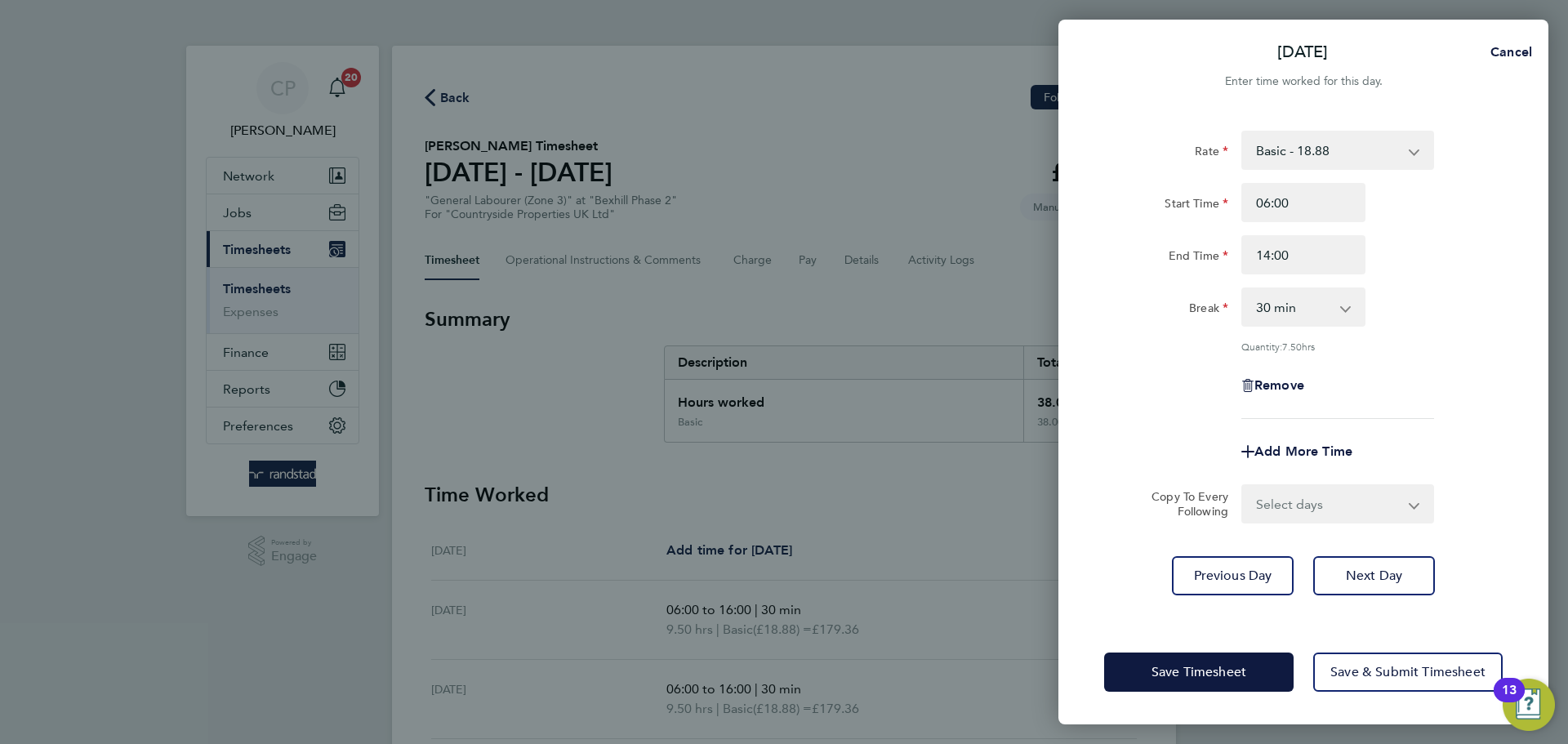
click at [1468, 263] on div "End Time 14:00" at bounding box center [1303, 254] width 412 height 39
click at [1364, 317] on div "0 min 15 min 30 min 45 min 60 min 75 min 90 min" at bounding box center [1303, 307] width 124 height 39
click at [1328, 312] on select "0 min 15 min 30 min 45 min 60 min 75 min 90 min" at bounding box center [1293, 307] width 101 height 36
select select "0"
click at [1242, 289] on select "0 min 15 min 30 min 45 min 60 min 75 min 90 min" at bounding box center [1293, 307] width 101 height 36
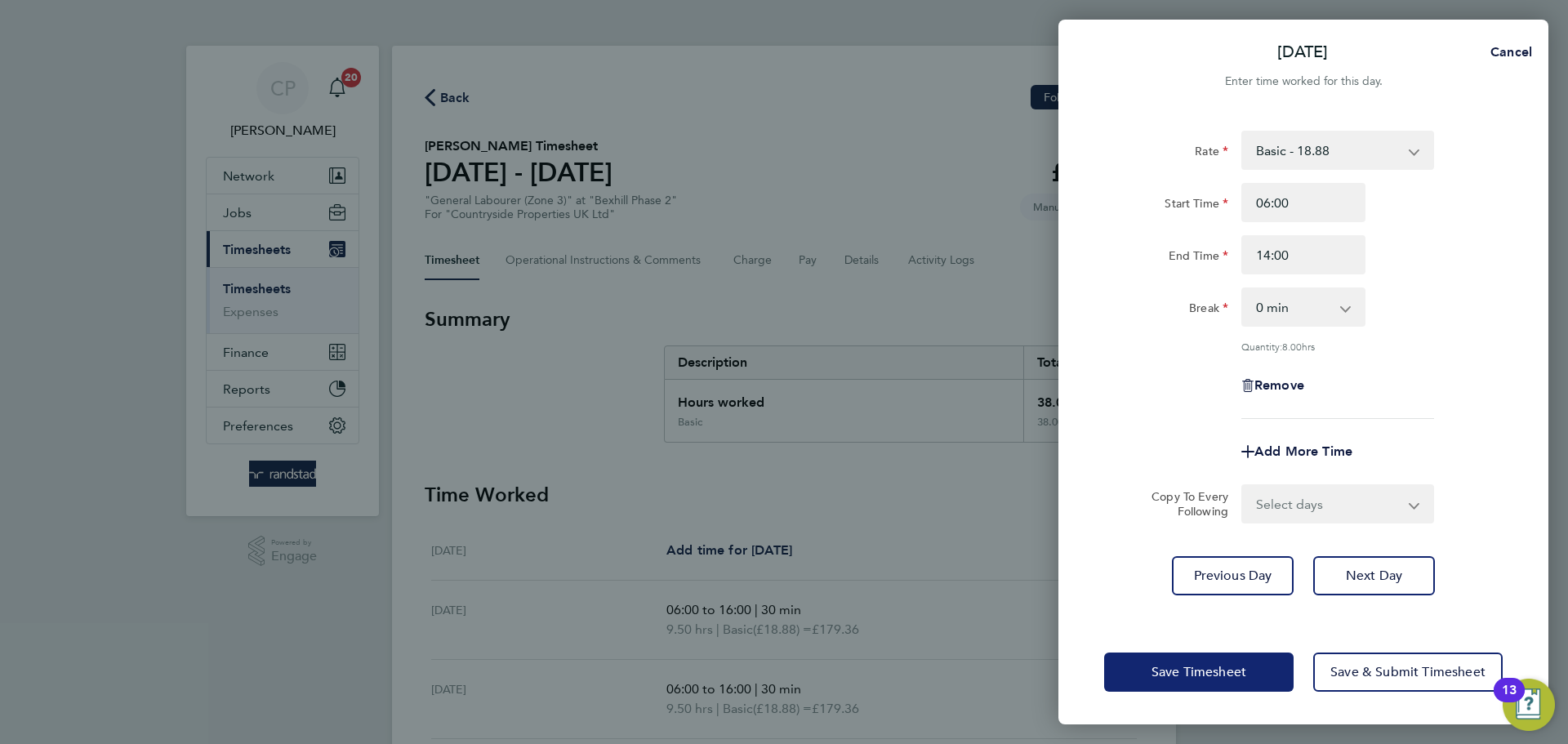
click at [1202, 664] on span "Save Timesheet" at bounding box center [1199, 672] width 94 height 17
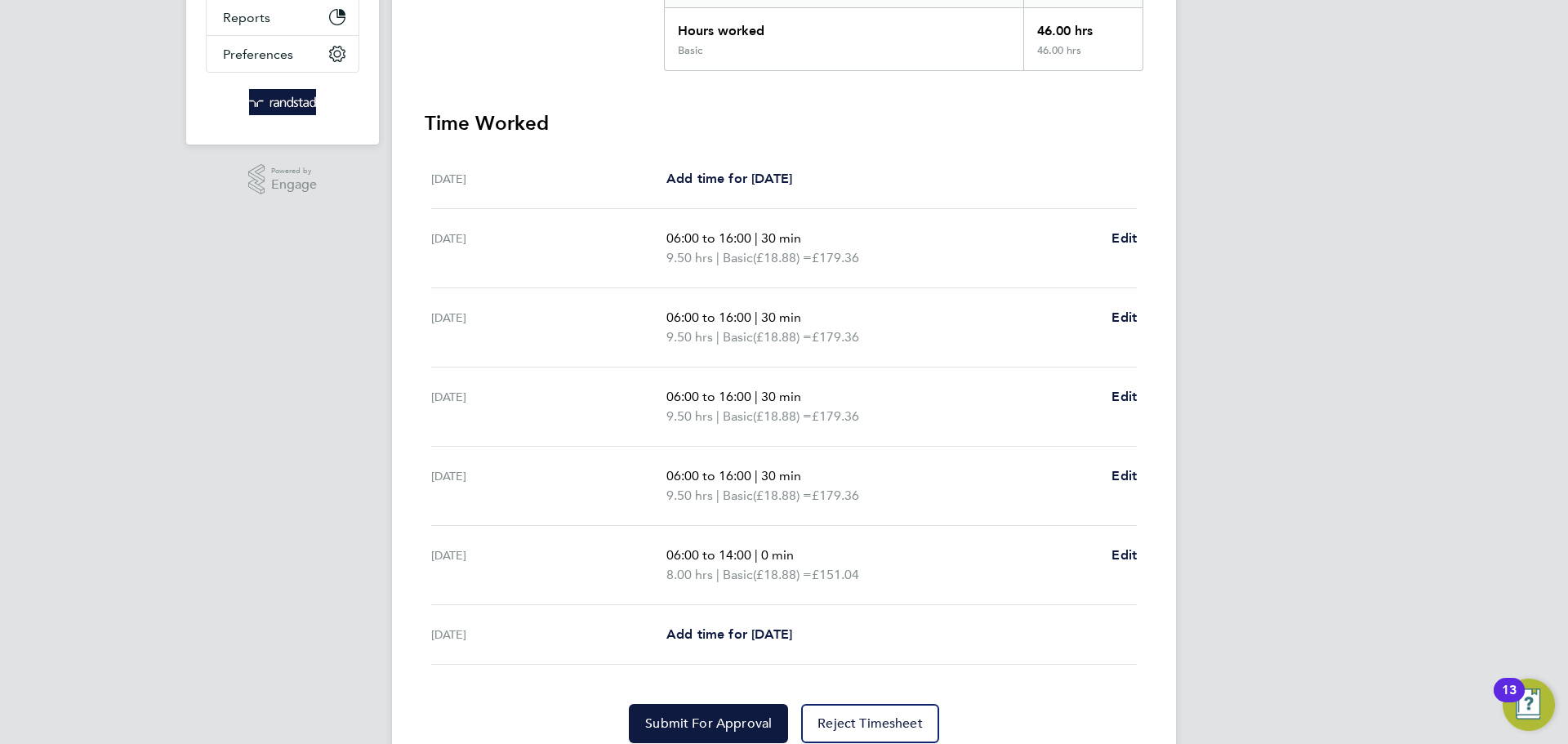
scroll to position [393, 0]
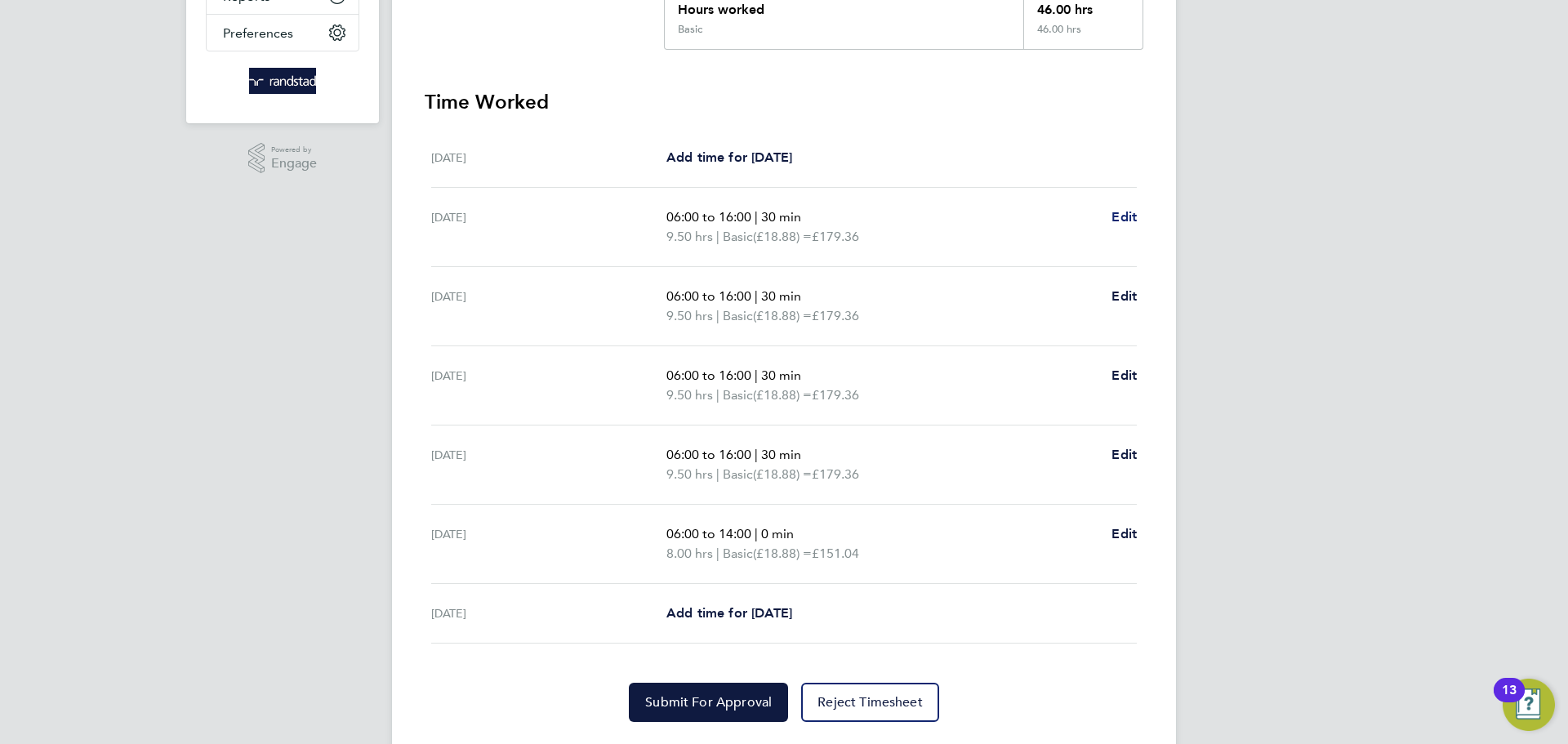
click at [1124, 217] on span "Edit" at bounding box center [1124, 216] width 26 height 16
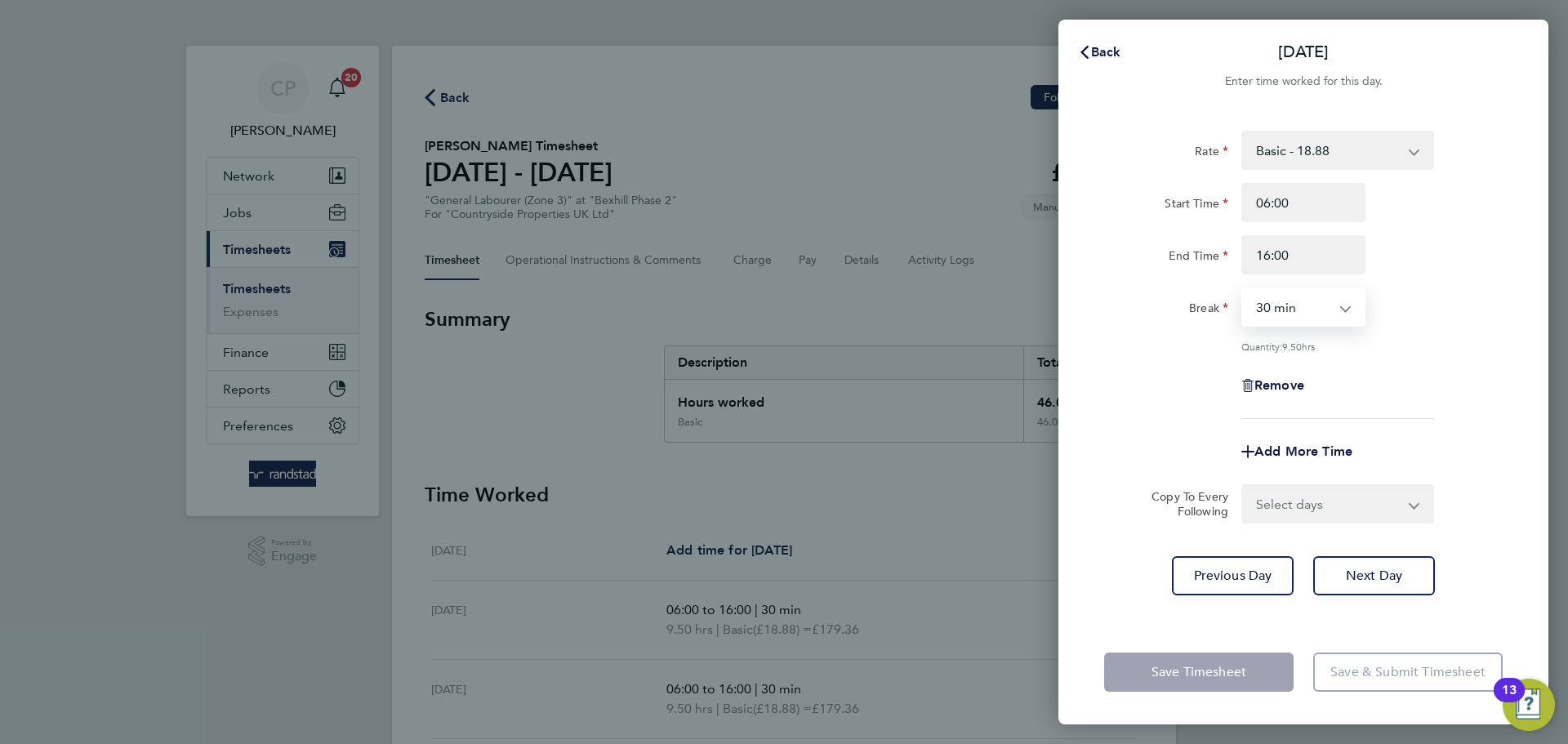
click at [1268, 312] on select "0 min 15 min 30 min 45 min 60 min 75 min 90 min" at bounding box center [1293, 307] width 101 height 36
select select "0"
click at [1242, 289] on select "0 min 15 min 30 min 45 min 60 min 75 min 90 min" at bounding box center [1293, 307] width 101 height 36
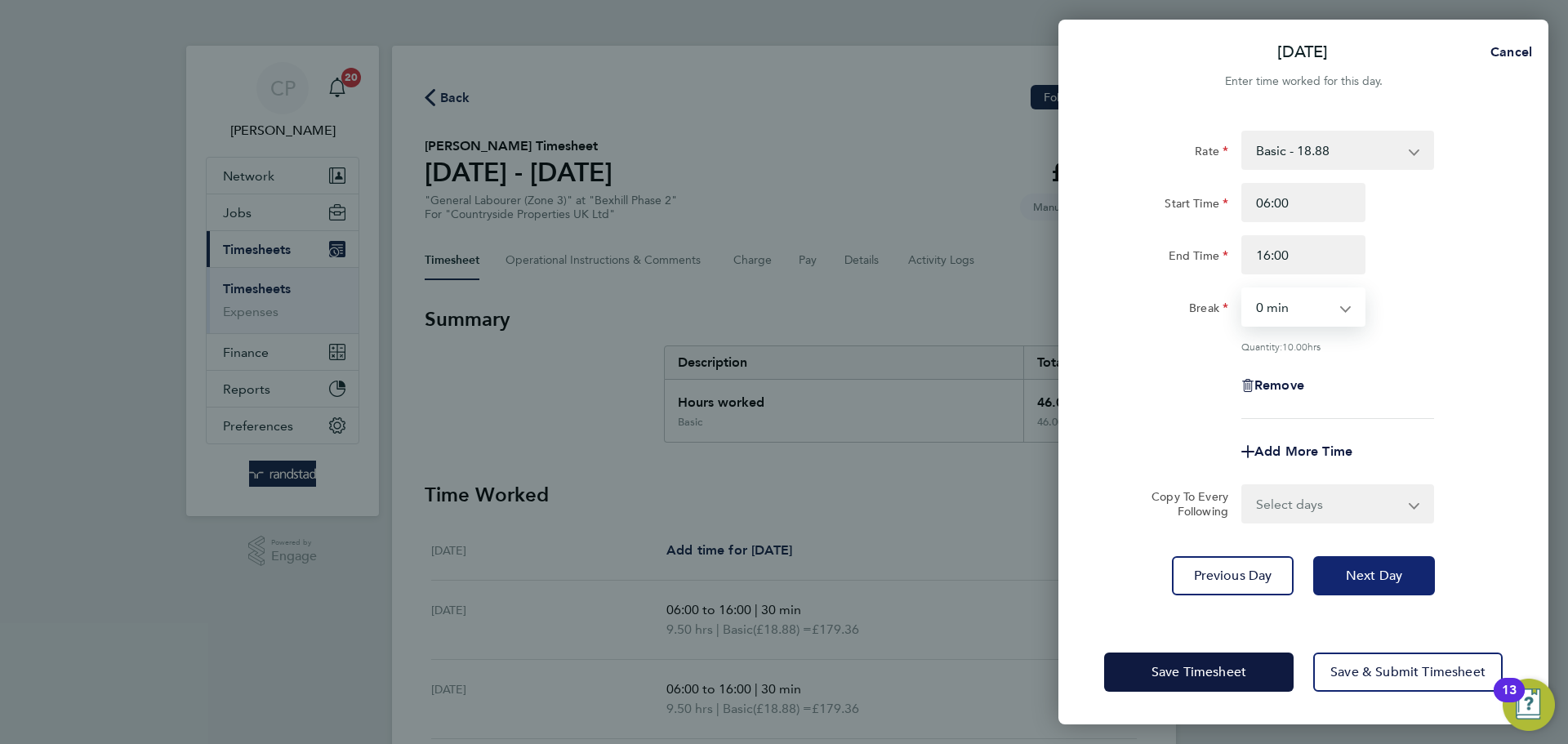
click at [1358, 578] on span "Next Day" at bounding box center [1373, 576] width 56 height 17
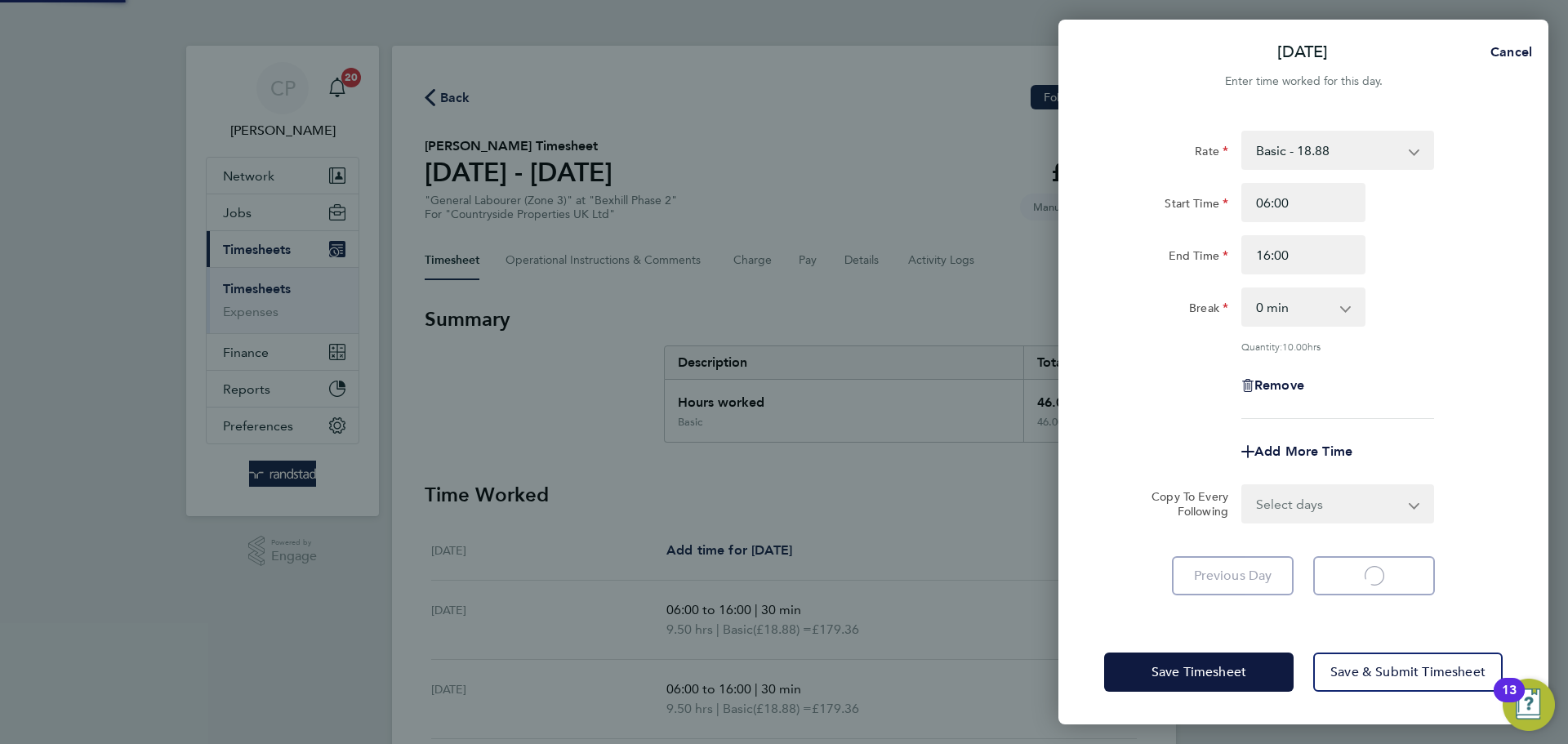
select select "30"
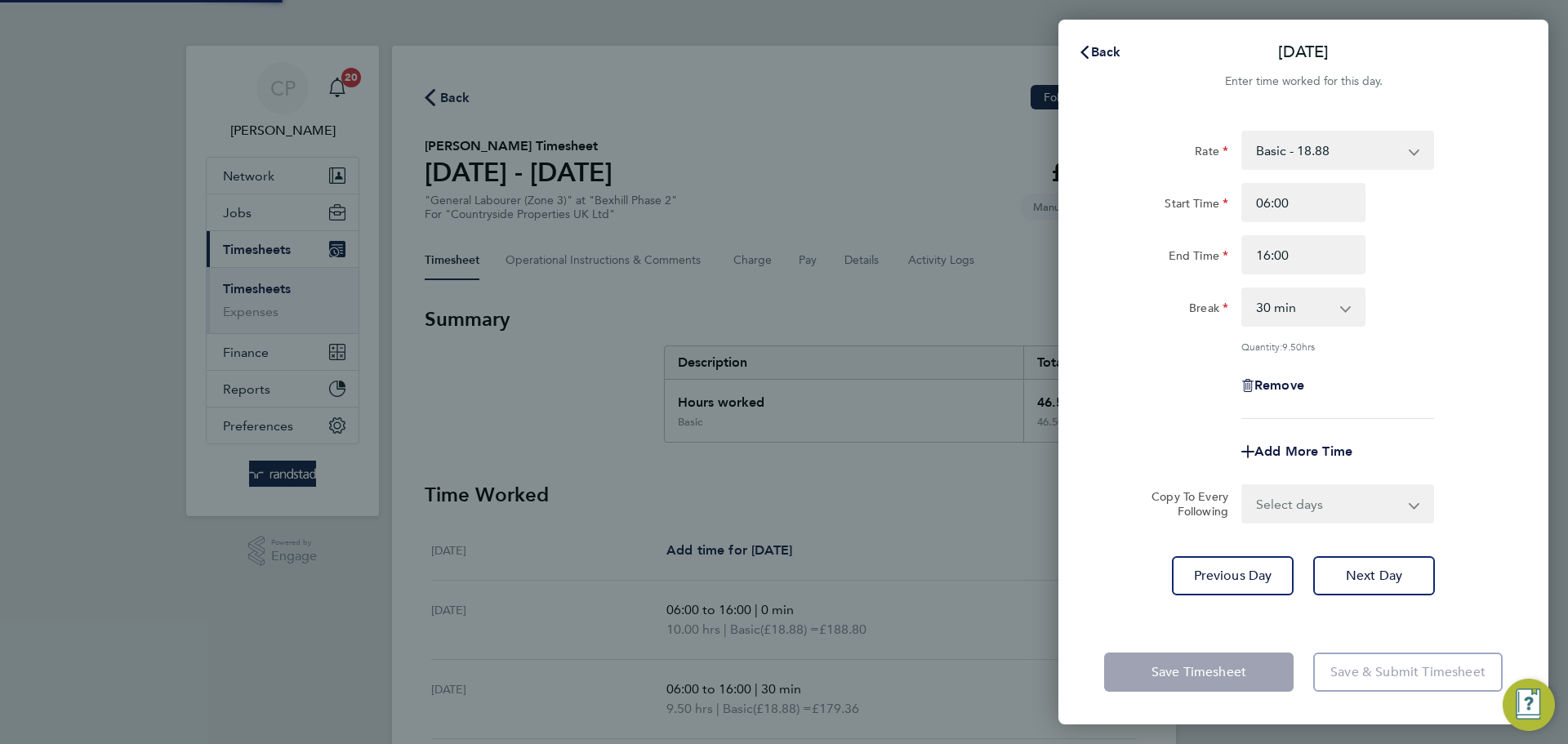
click at [1313, 307] on select "0 min 15 min 30 min 45 min 60 min 75 min 90 min" at bounding box center [1293, 307] width 101 height 36
select select "0"
click at [1242, 289] on select "0 min 15 min 30 min 45 min 60 min 75 min 90 min" at bounding box center [1293, 307] width 101 height 36
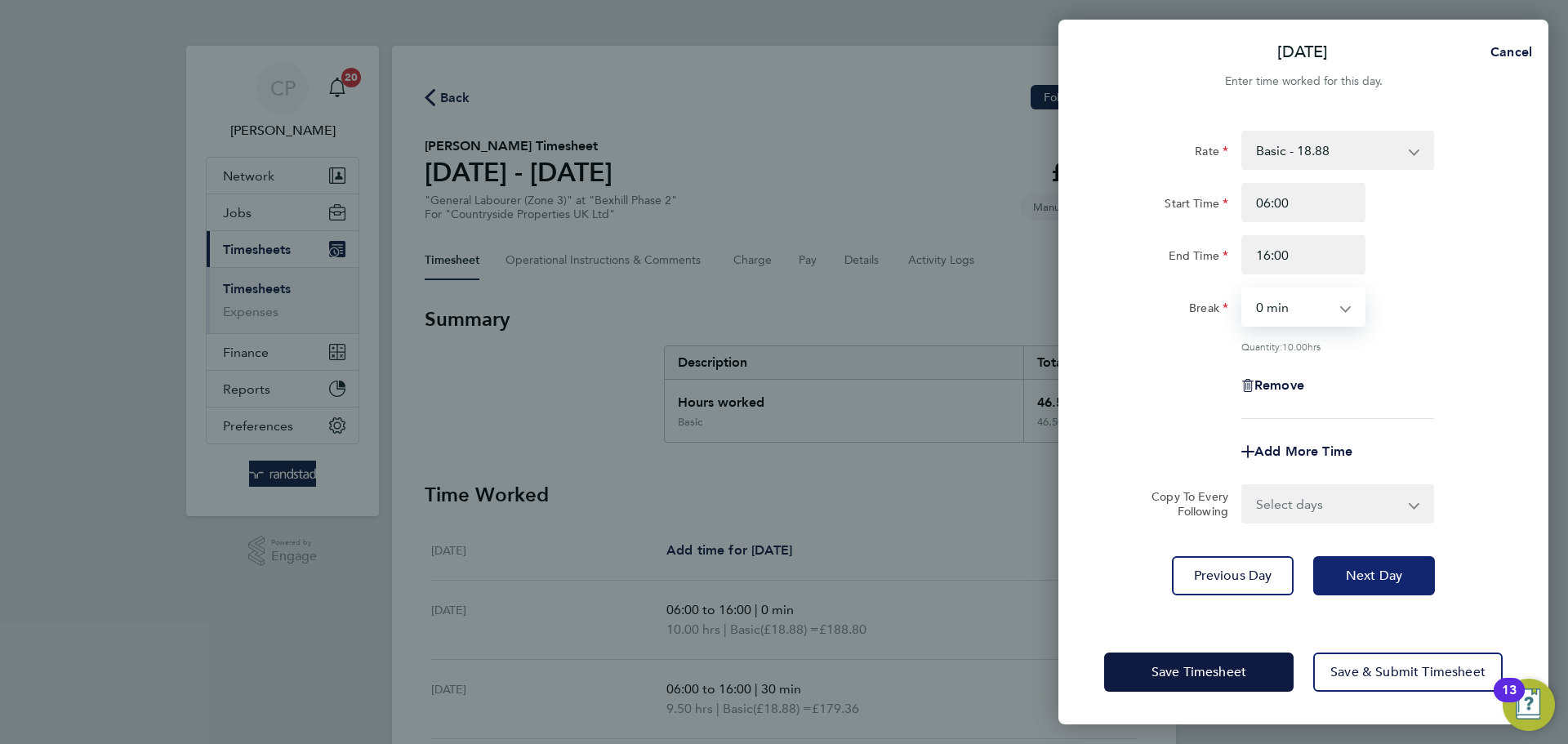
click at [1355, 568] on span "Next Day" at bounding box center [1373, 576] width 56 height 17
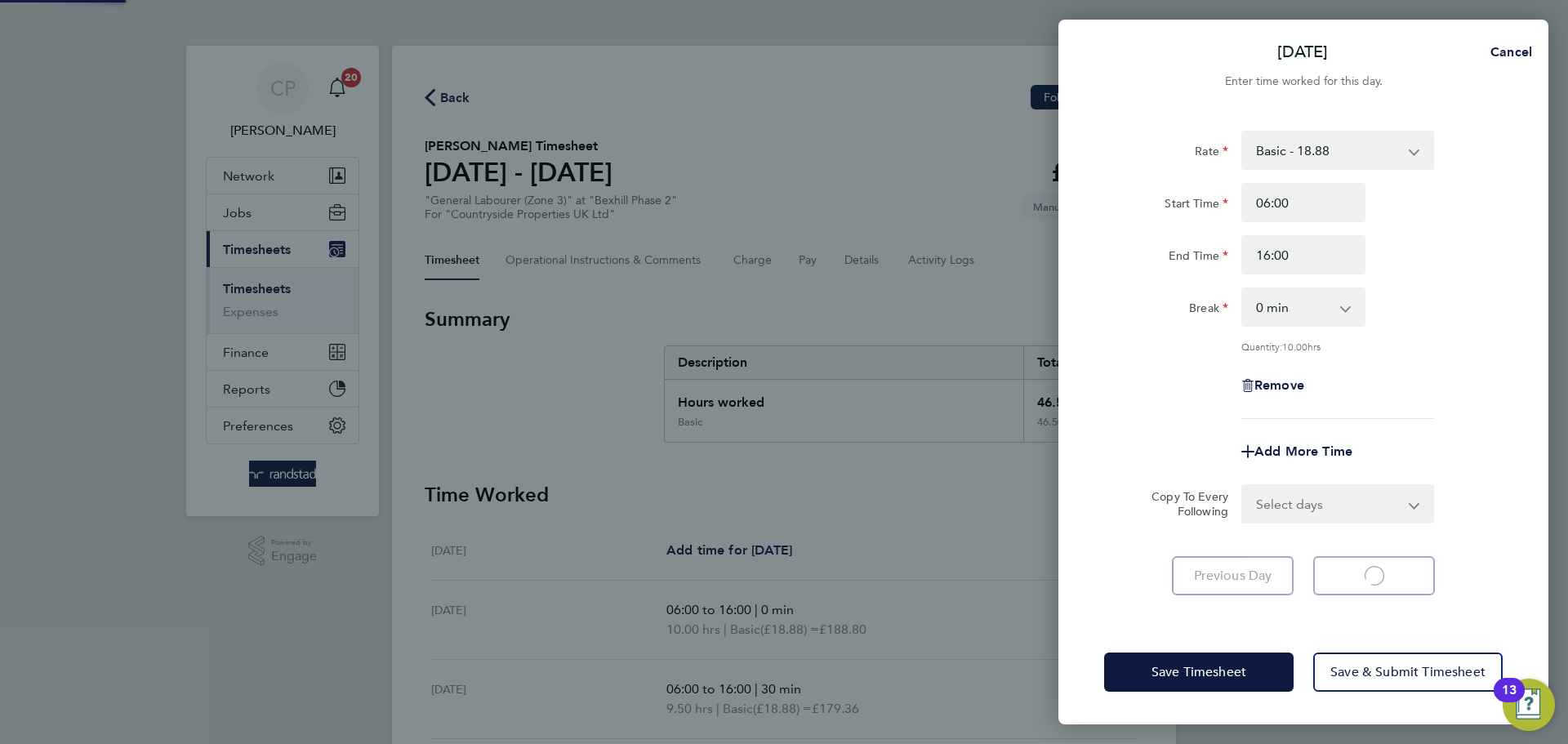
select select "30"
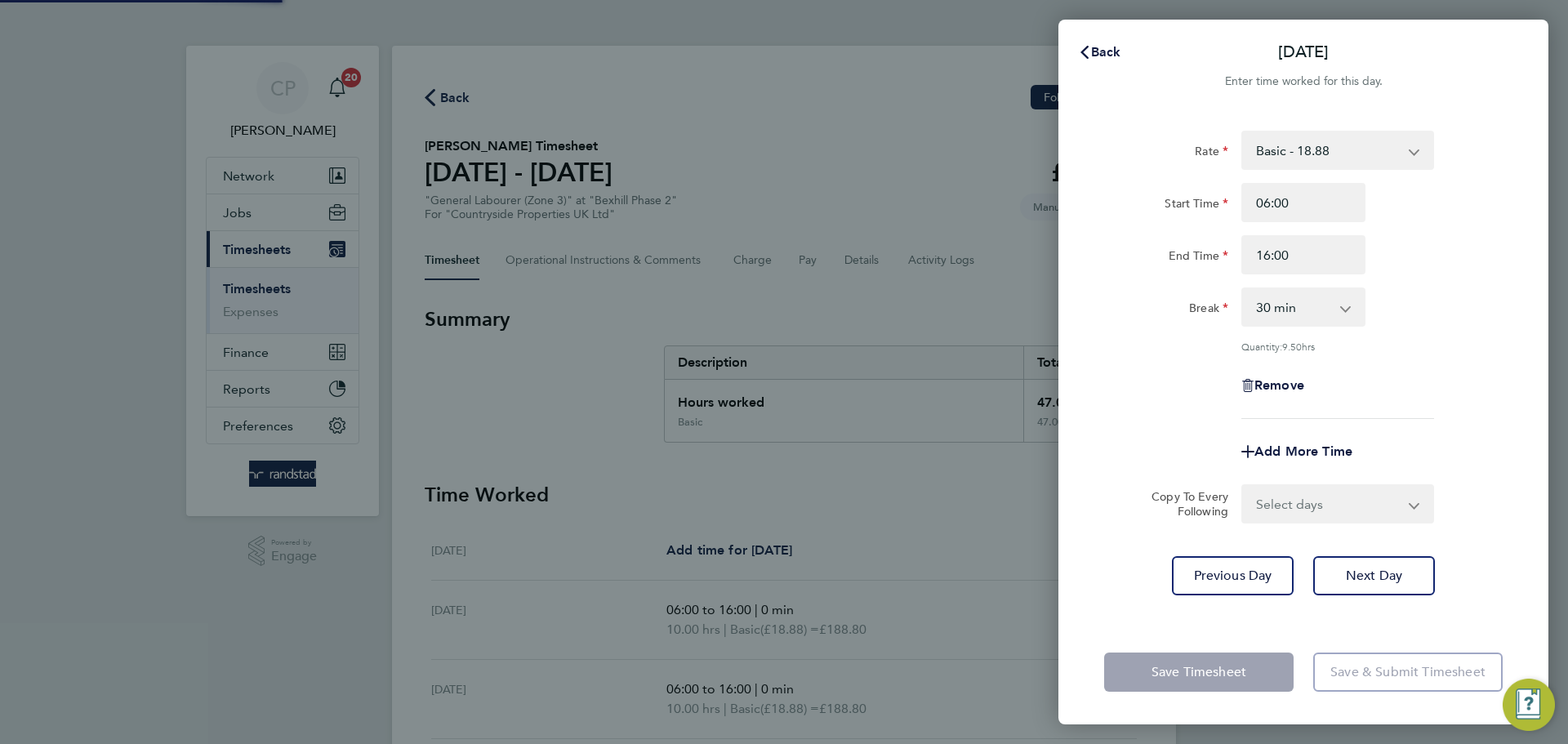
click at [1314, 302] on select "0 min 15 min 30 min 45 min 60 min 75 min 90 min" at bounding box center [1293, 307] width 101 height 36
select select "0"
click at [1242, 289] on select "0 min 15 min 30 min 45 min 60 min 75 min 90 min" at bounding box center [1293, 307] width 101 height 36
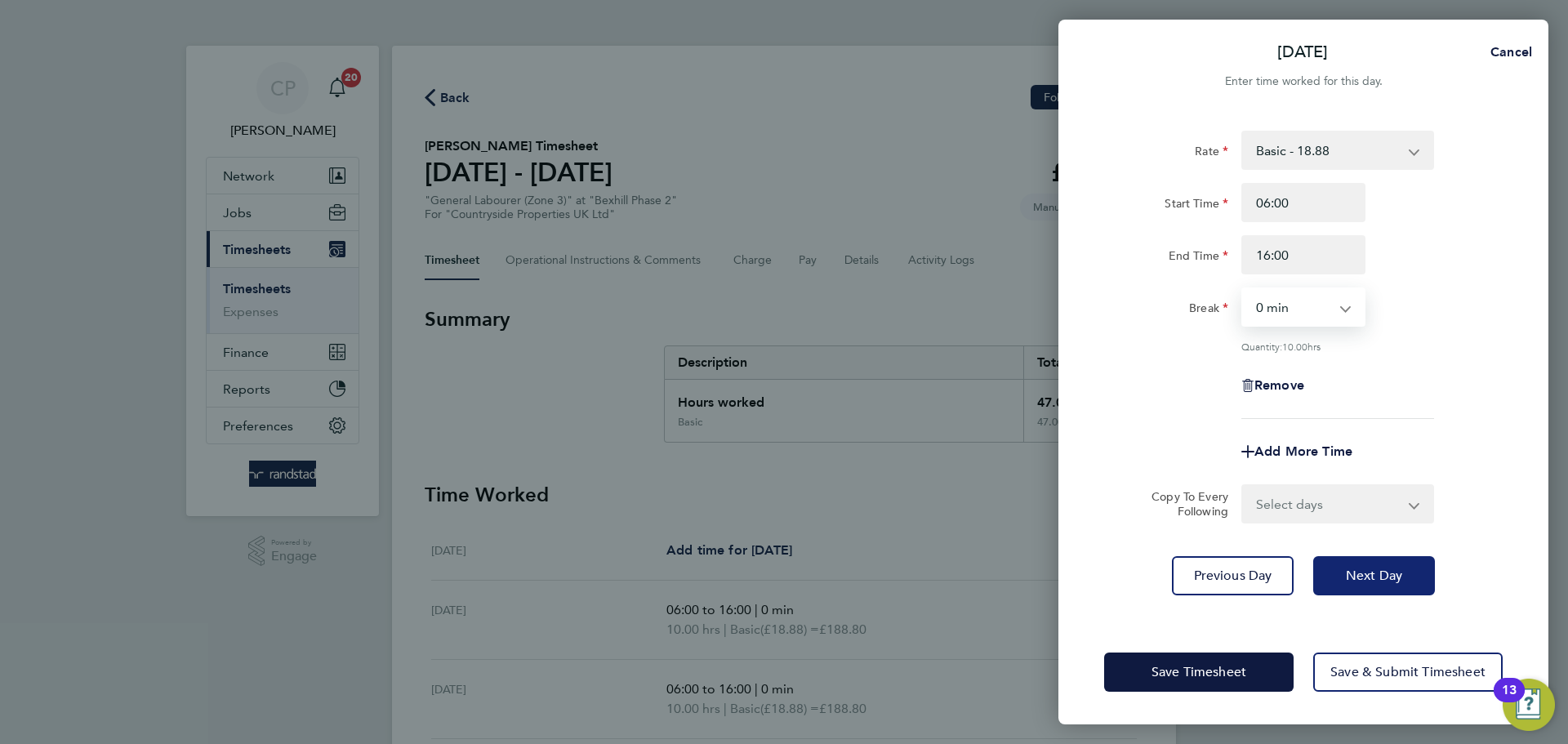
click at [1362, 571] on span "Next Day" at bounding box center [1373, 576] width 56 height 17
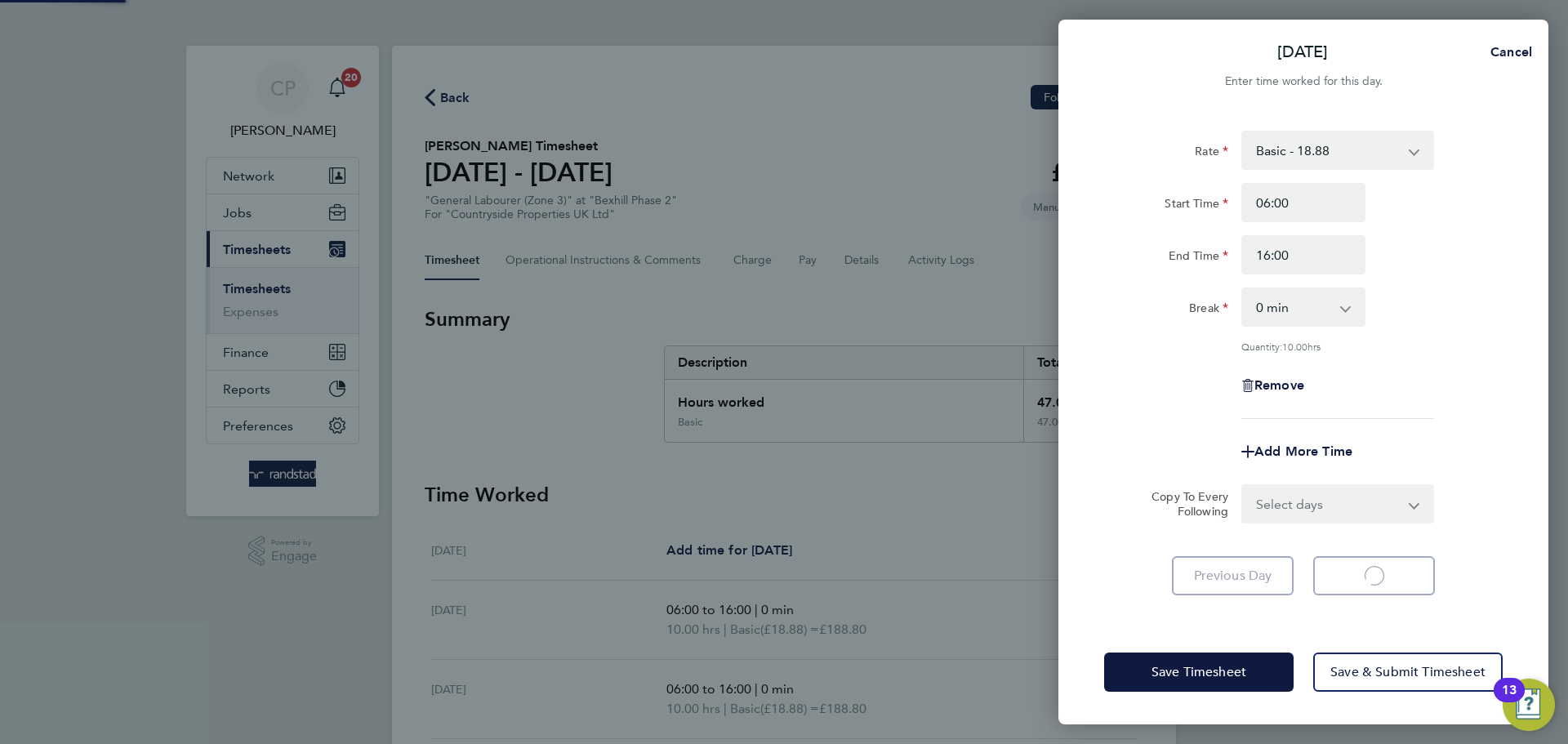
select select "30"
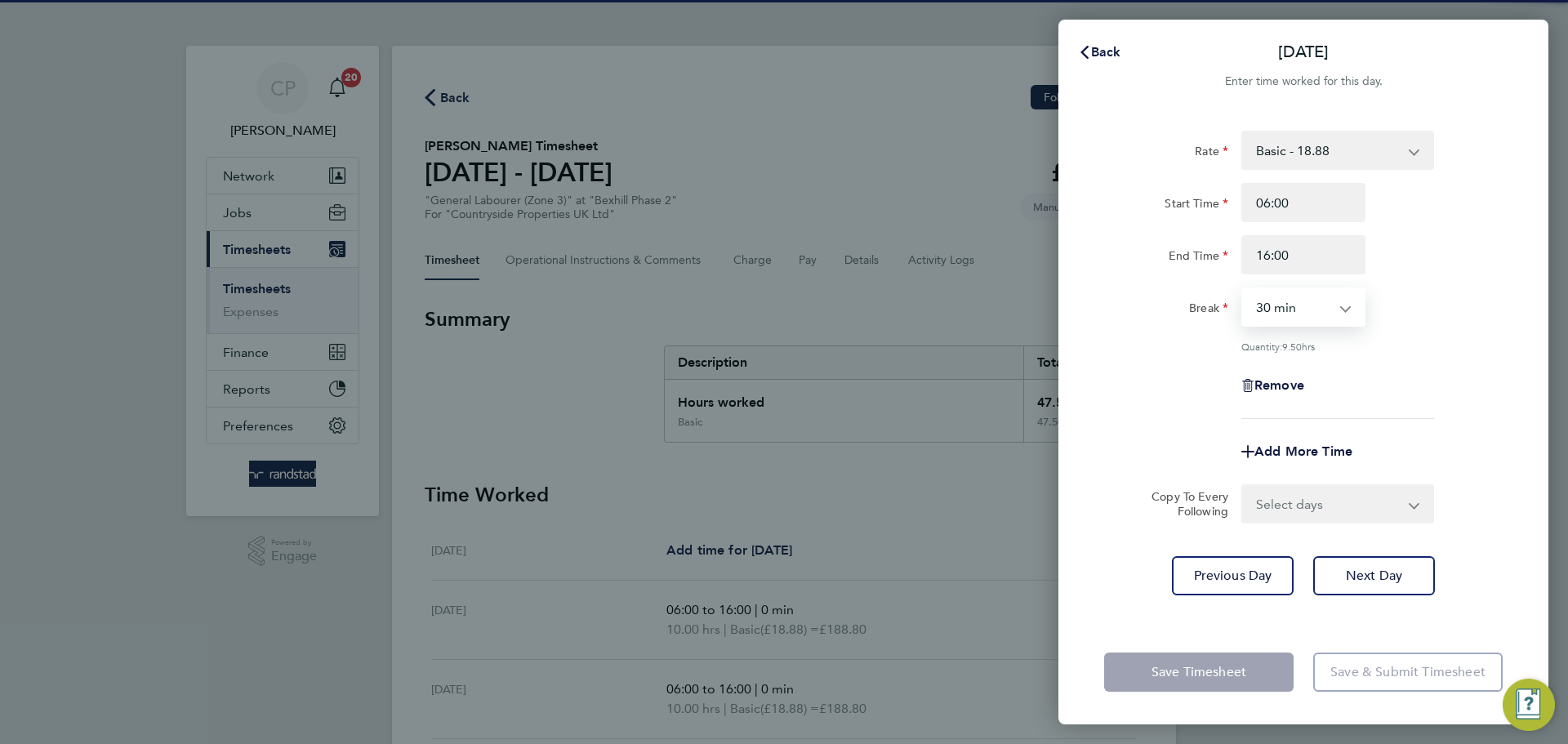
click at [1303, 306] on select "0 min 15 min 30 min 45 min 60 min 75 min 90 min" at bounding box center [1293, 307] width 101 height 36
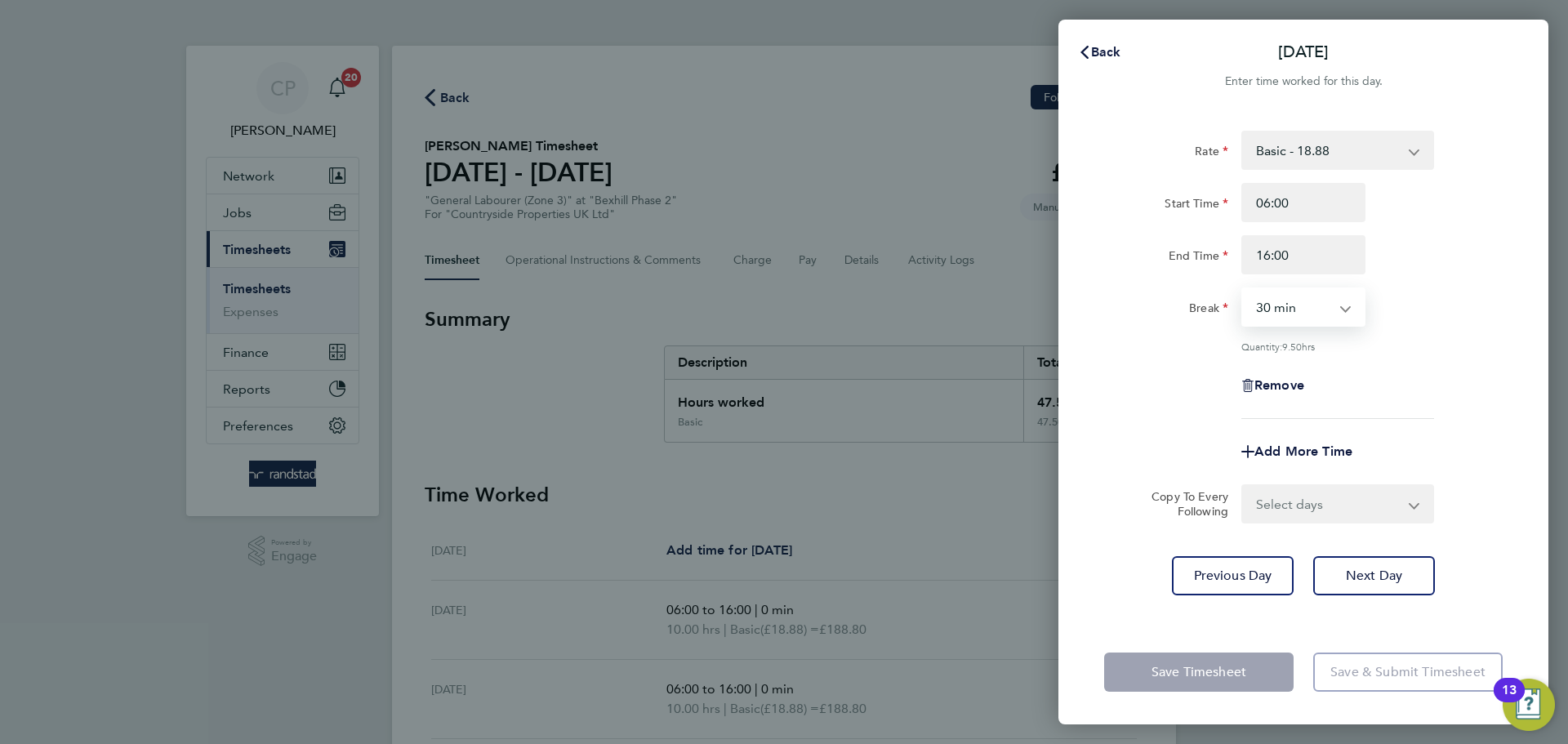
select select "0"
click at [1242, 289] on select "0 min 15 min 30 min 45 min 60 min 75 min 90 min" at bounding box center [1293, 307] width 101 height 36
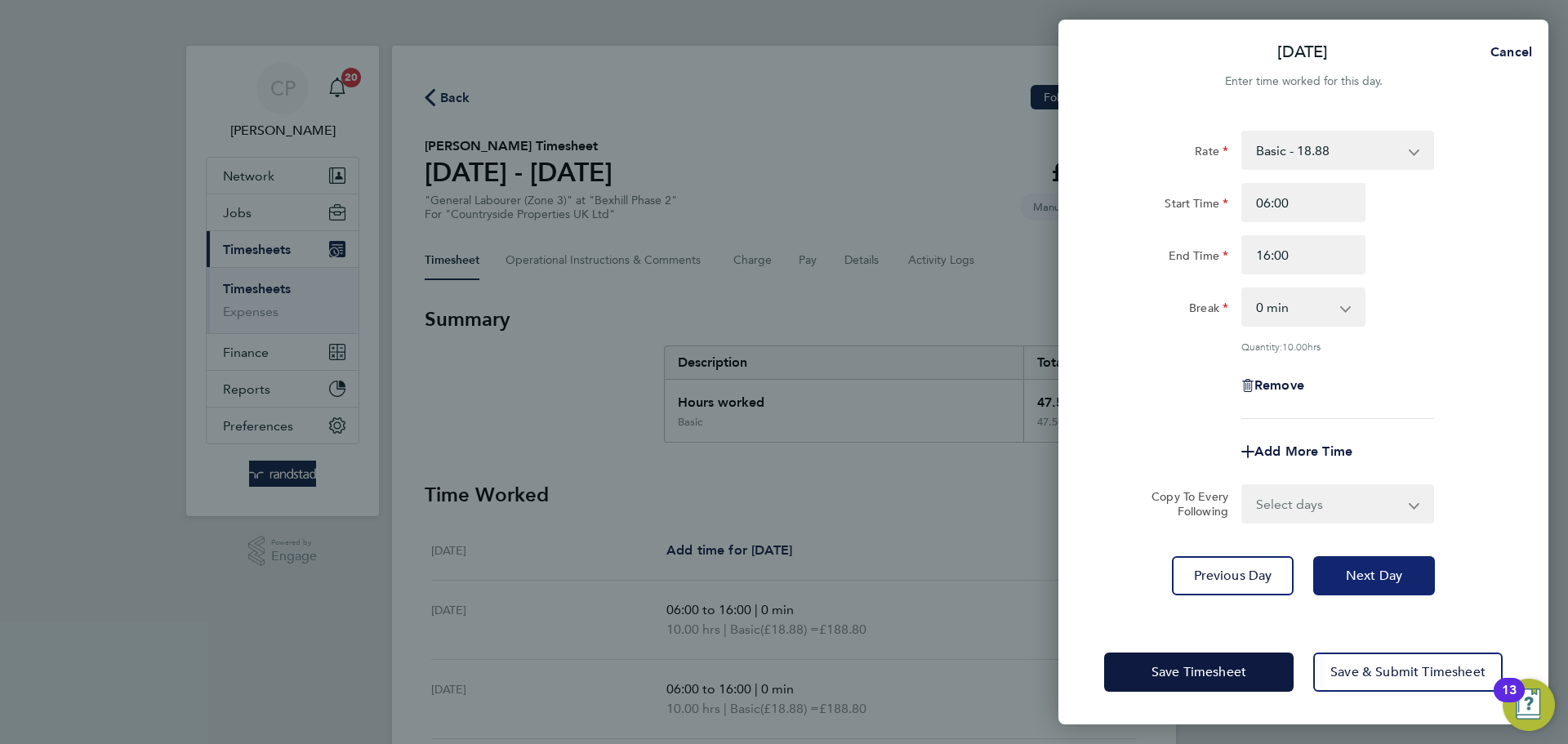
click at [1385, 570] on span "Next Day" at bounding box center [1373, 576] width 56 height 17
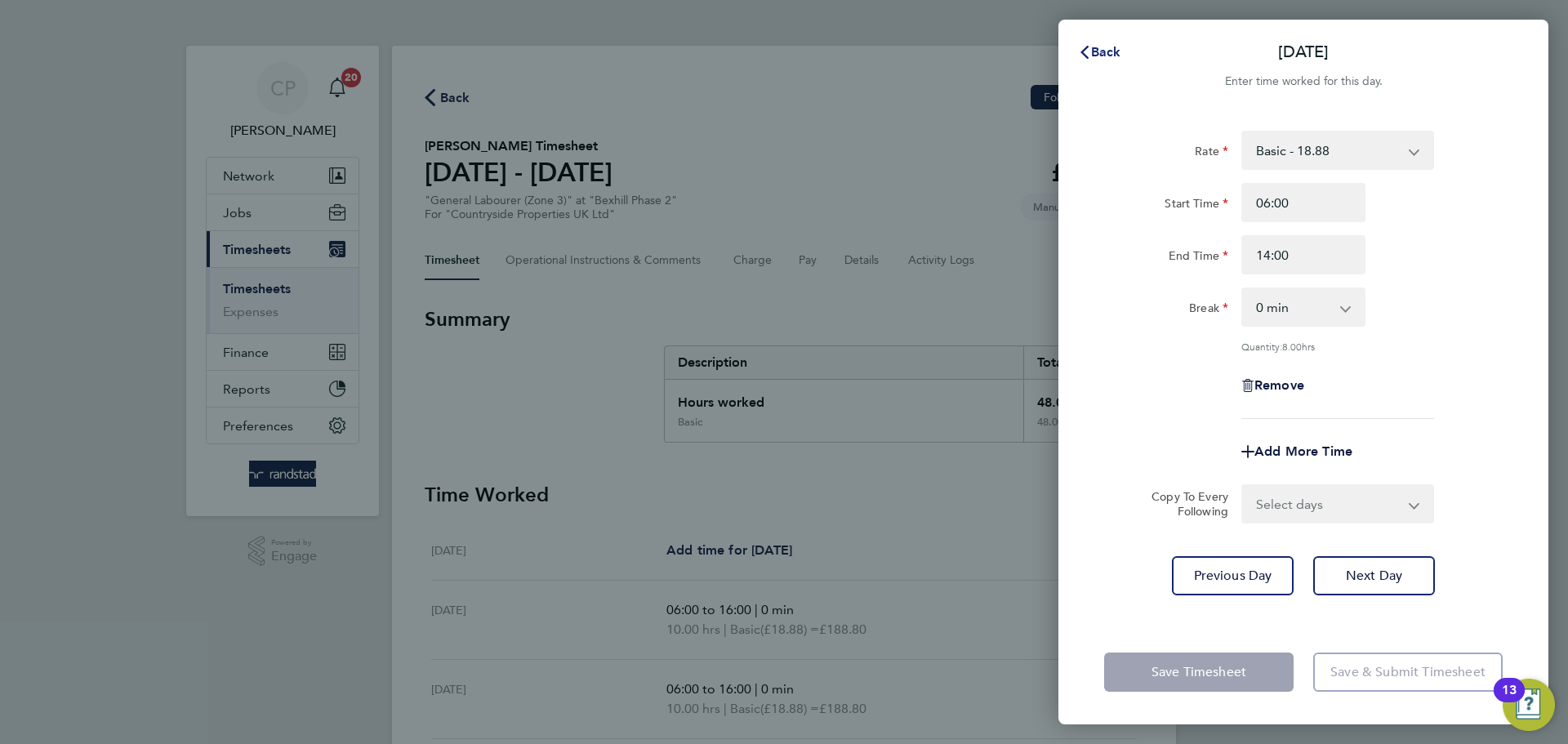
click at [1112, 52] on span "Back" at bounding box center [1106, 51] width 30 height 16
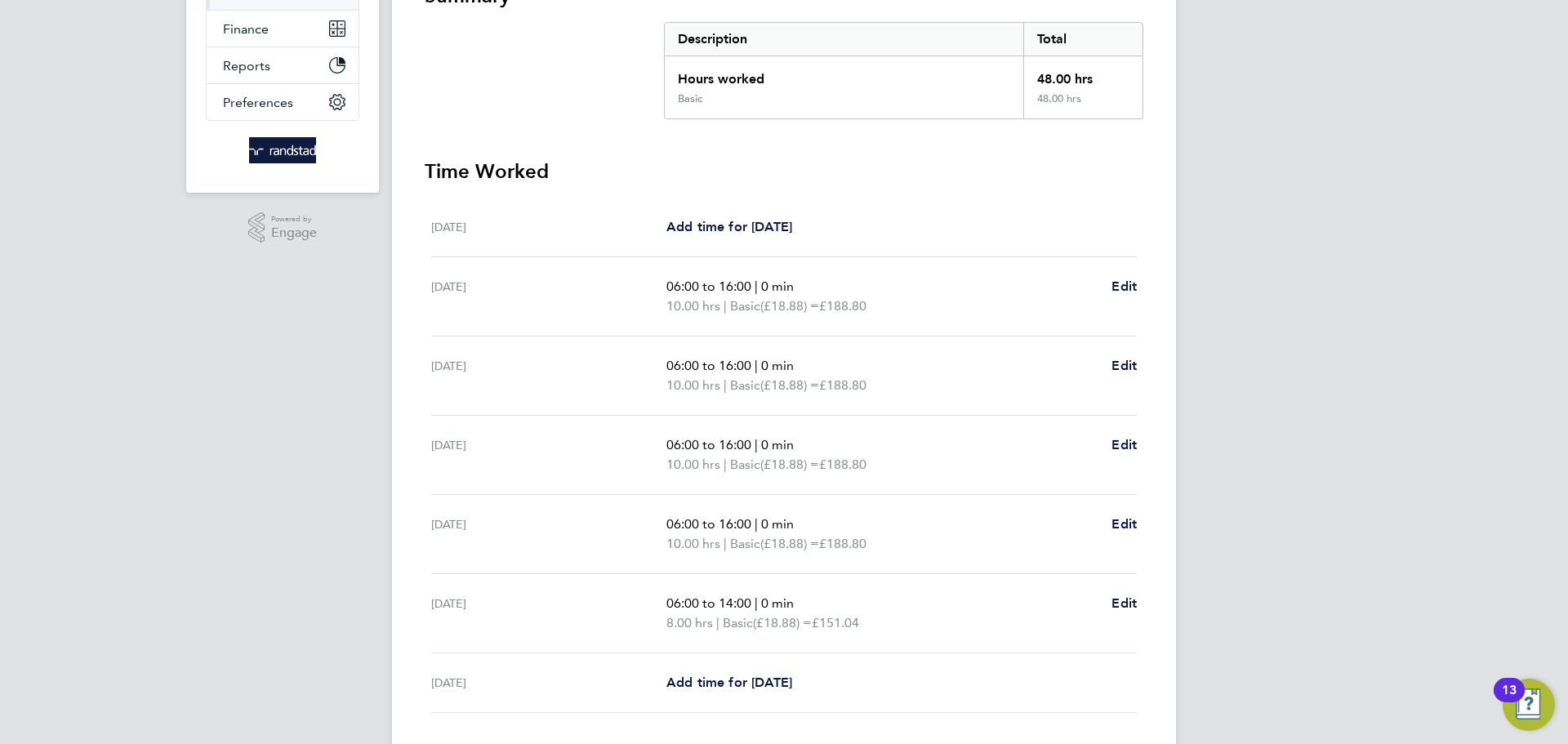
scroll to position [436, 0]
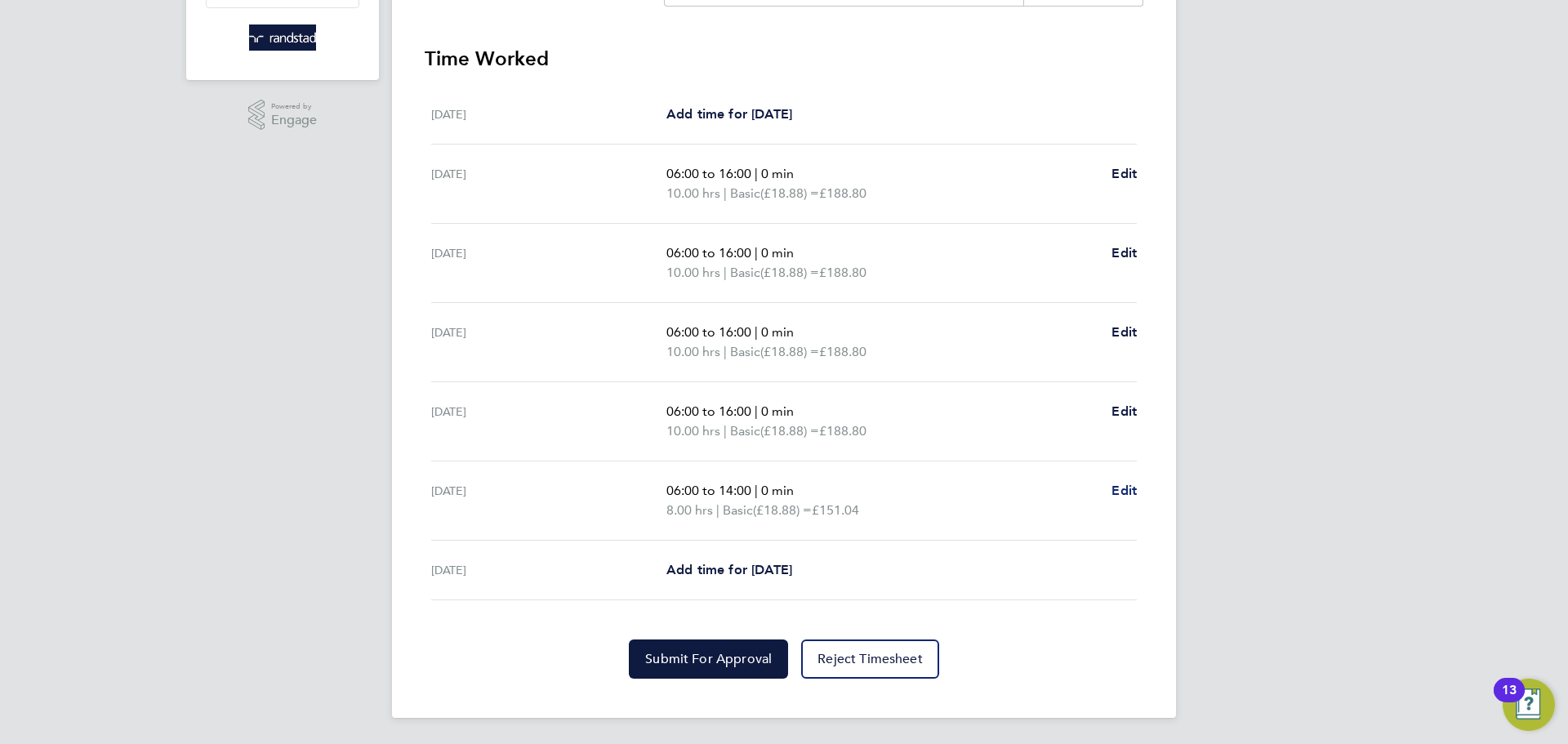
click at [1116, 492] on span "Edit" at bounding box center [1124, 490] width 26 height 16
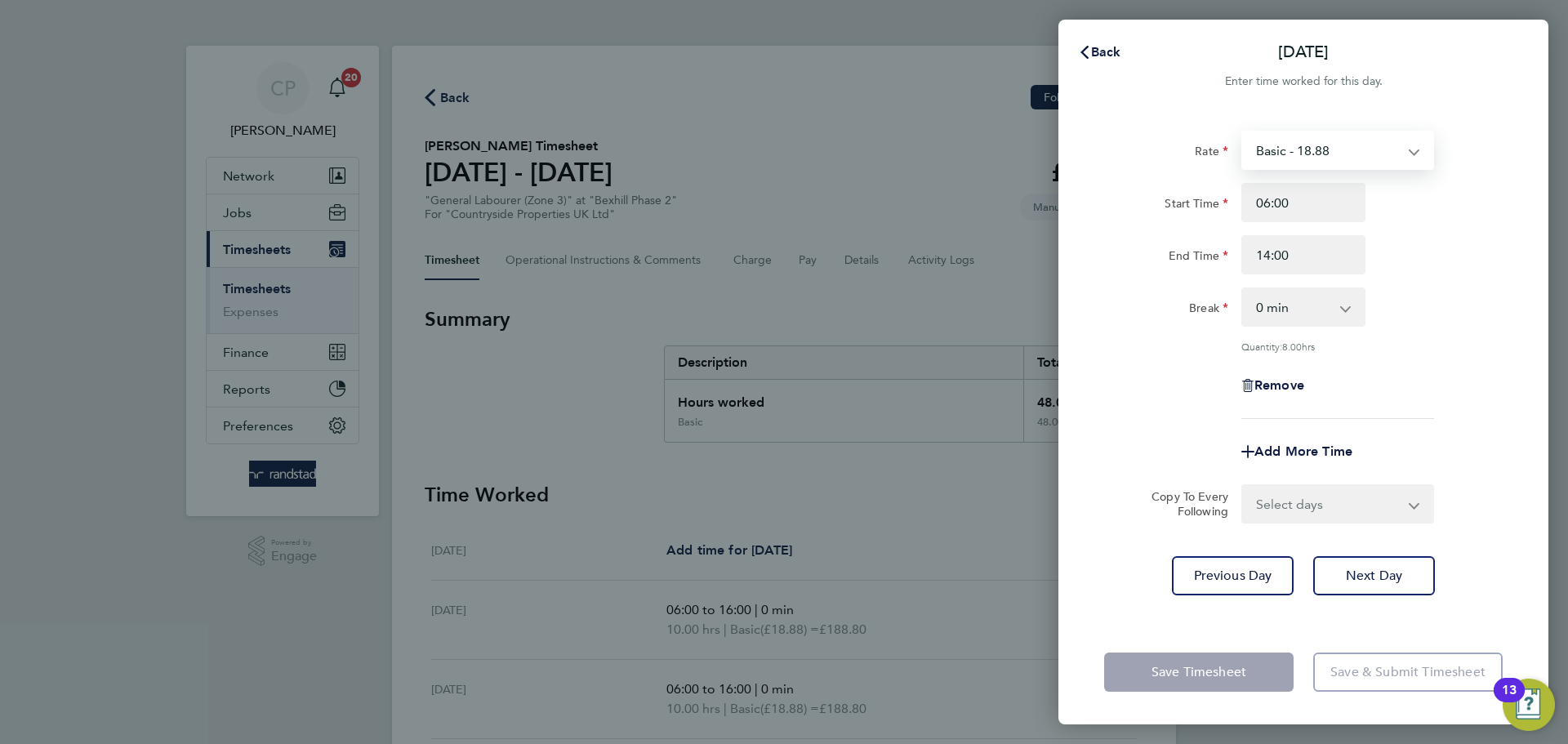
click at [1333, 155] on select "Basic - 18.88" at bounding box center [1327, 150] width 170 height 36
click at [1075, 160] on div "Rate Basic - 18.88 Start Time 06:00 End Time 14:00 Break 0 min 15 min 30 min 45…" at bounding box center [1302, 365] width 490 height 509
click at [1094, 41] on button "Back" at bounding box center [1099, 51] width 76 height 32
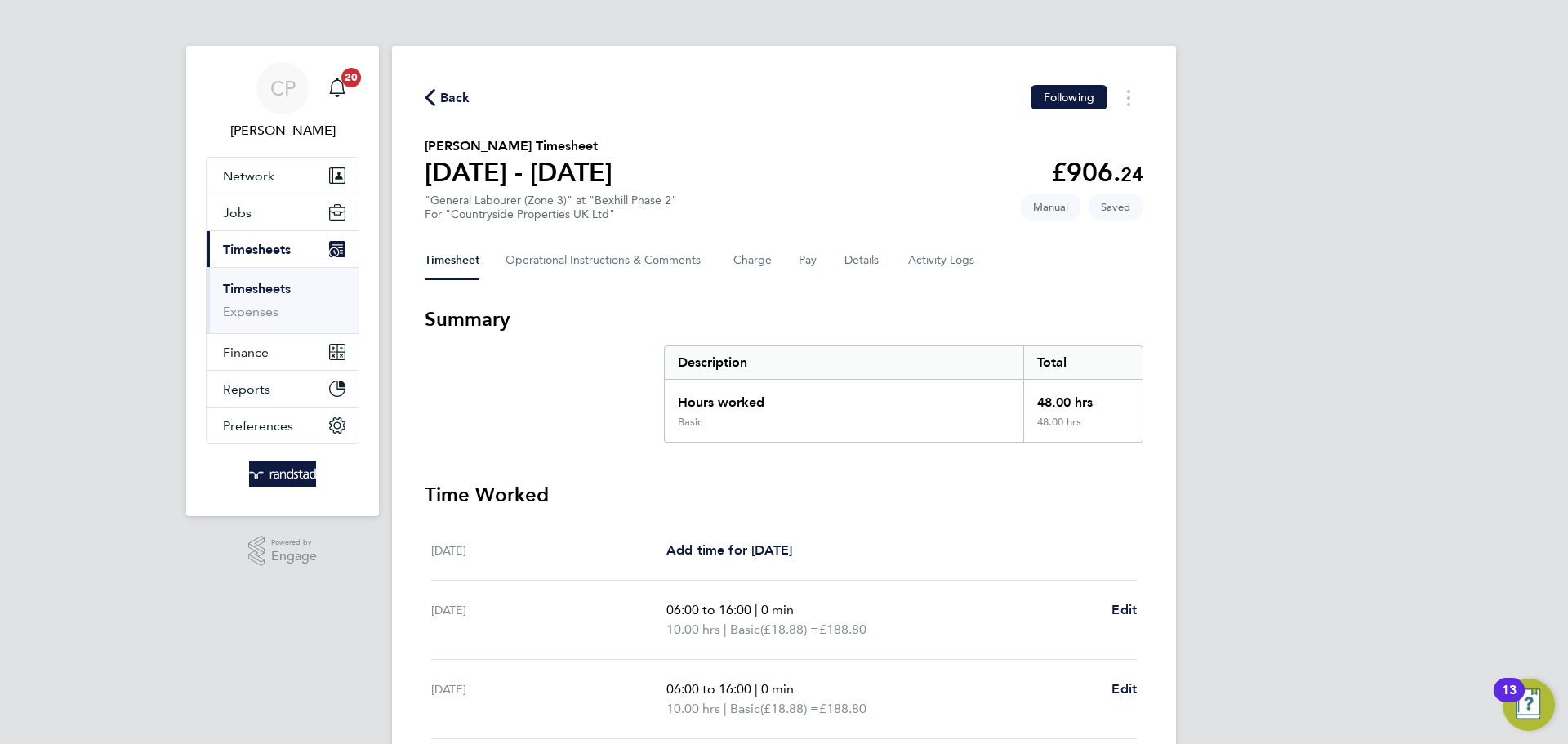
click at [454, 94] on span "Back" at bounding box center [455, 98] width 30 height 20
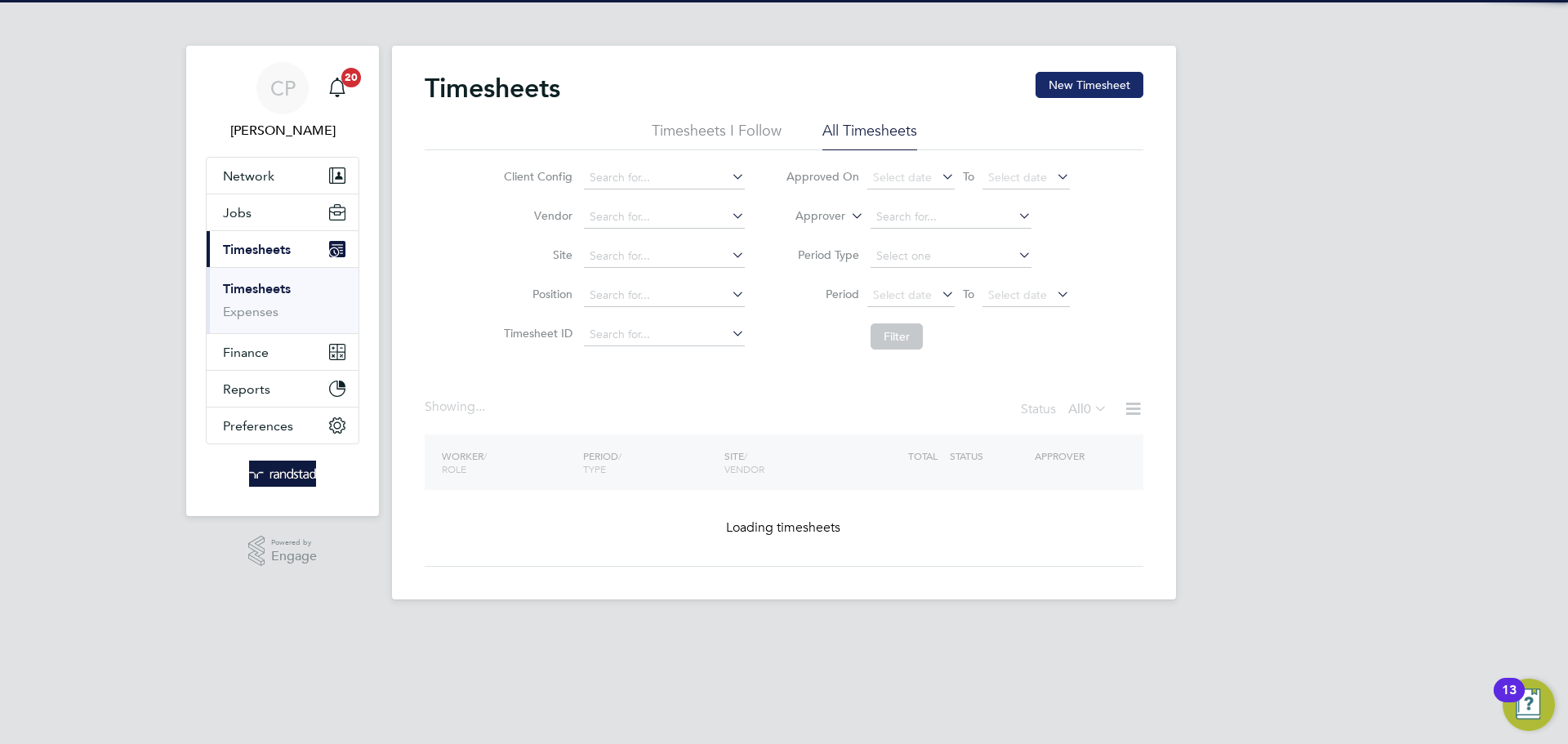
click at [1127, 88] on button "New Timesheet" at bounding box center [1089, 85] width 108 height 27
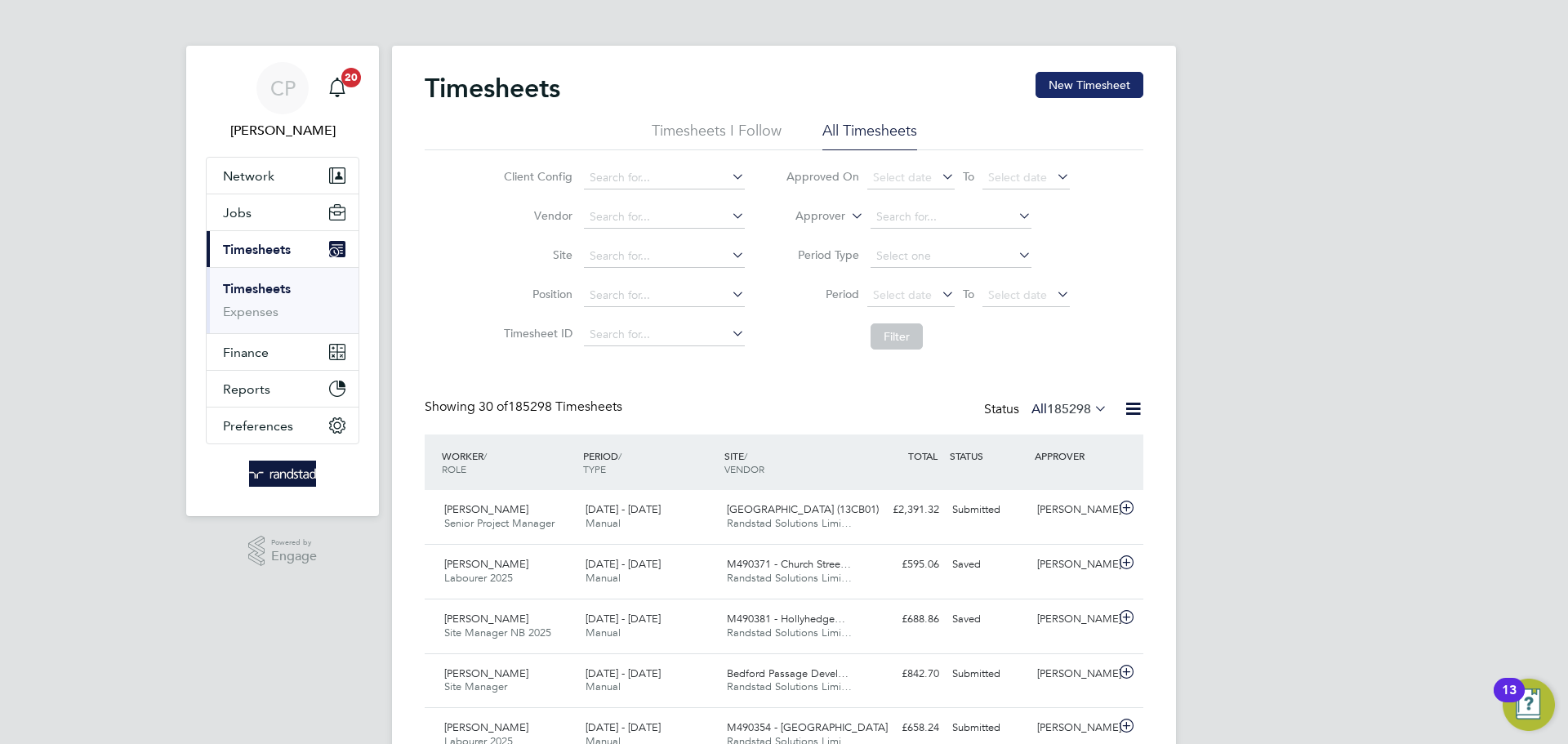
scroll to position [41, 142]
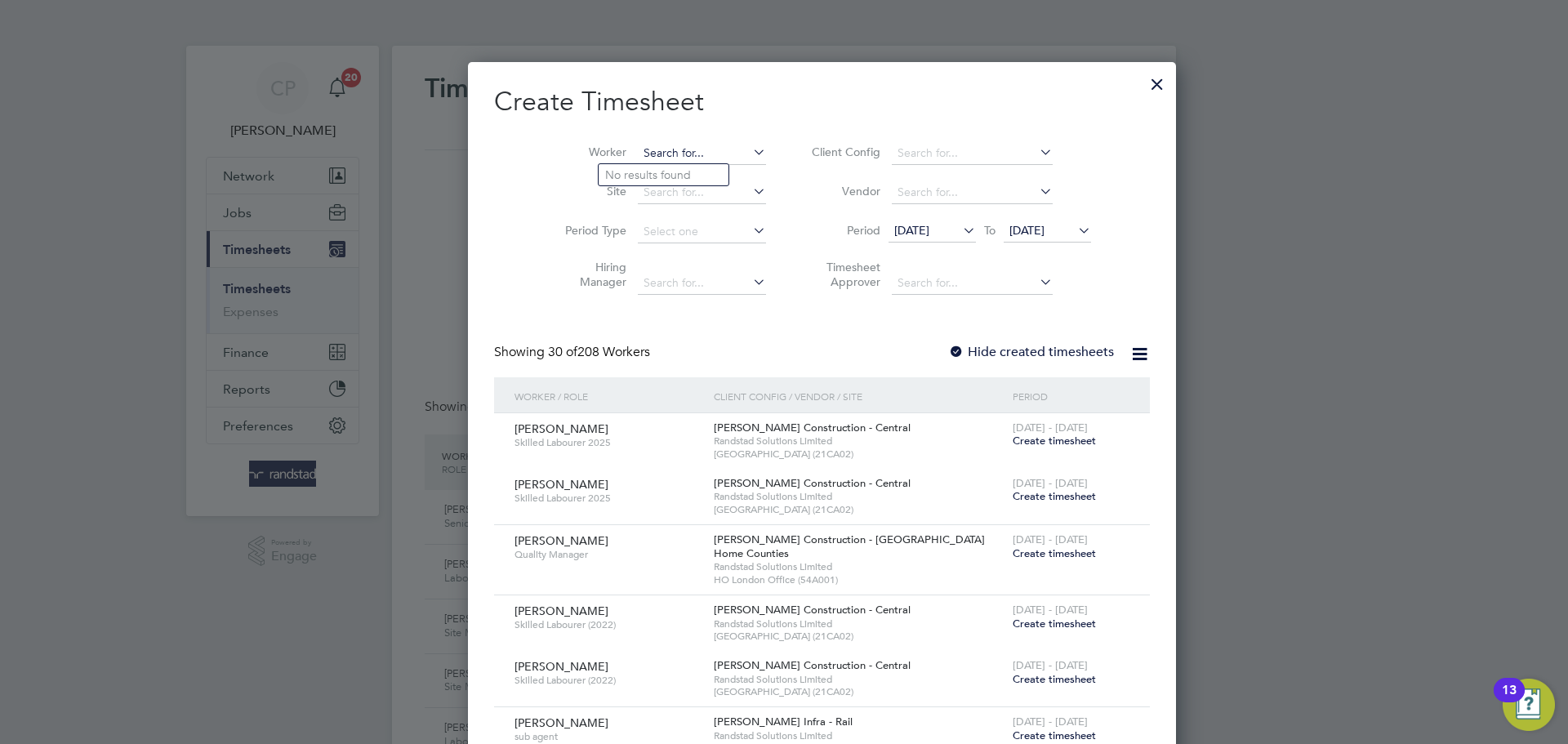
click at [653, 158] on input at bounding box center [702, 154] width 128 height 23
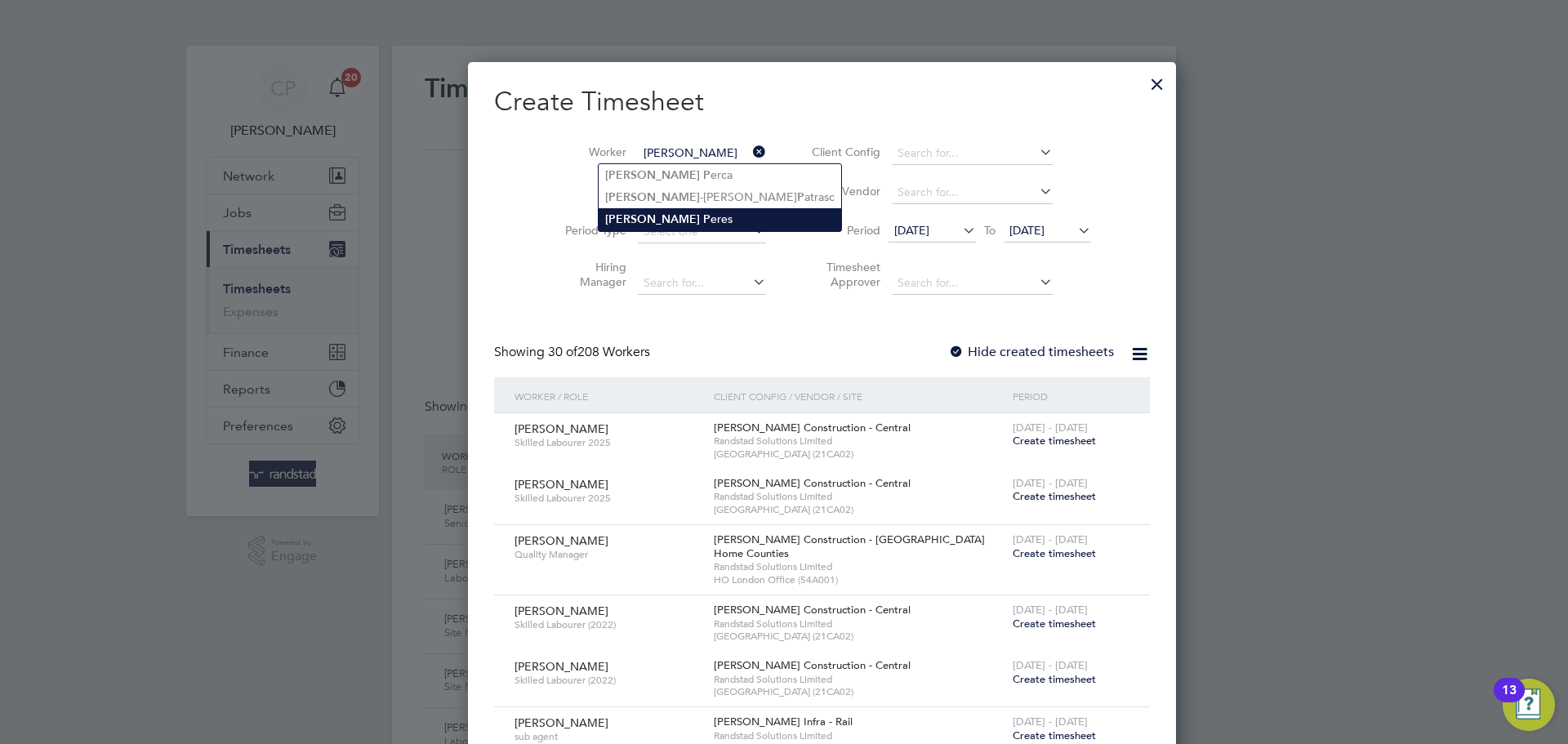
click at [673, 214] on li "[PERSON_NAME] eres" at bounding box center [720, 219] width 243 height 22
type input "[PERSON_NAME]"
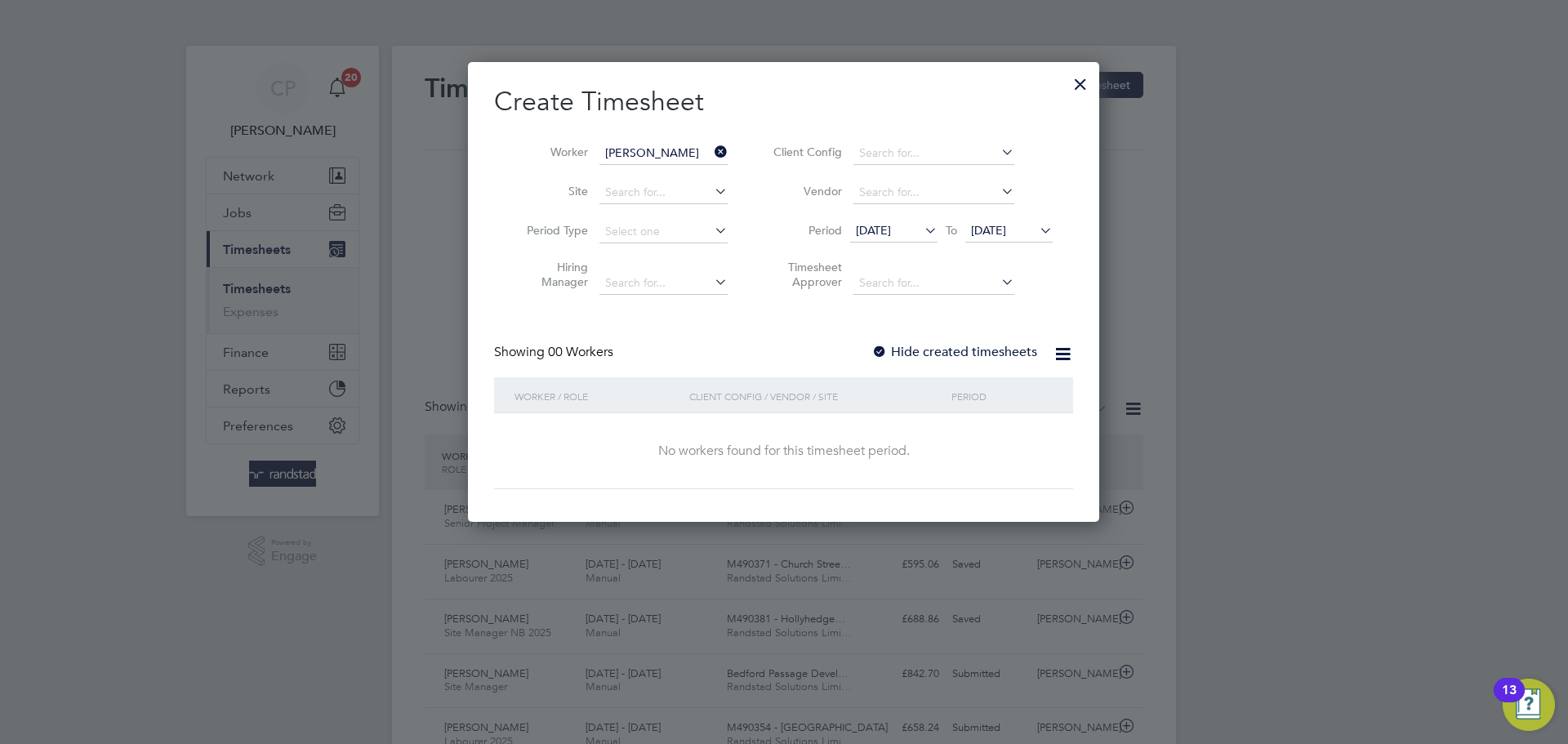
click at [1006, 235] on span "[DATE]" at bounding box center [988, 230] width 35 height 15
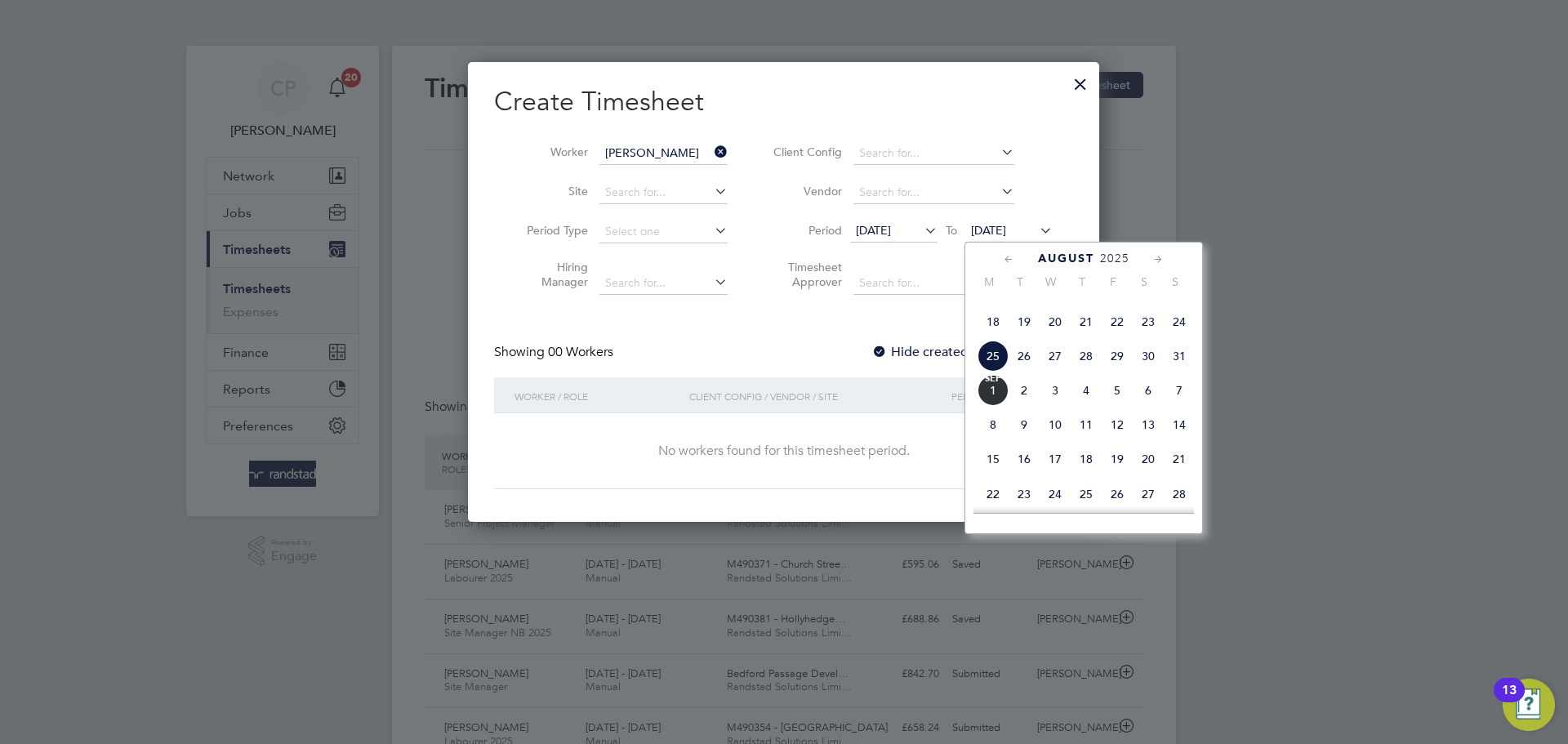
click at [992, 406] on span "[DATE]" at bounding box center [992, 389] width 31 height 31
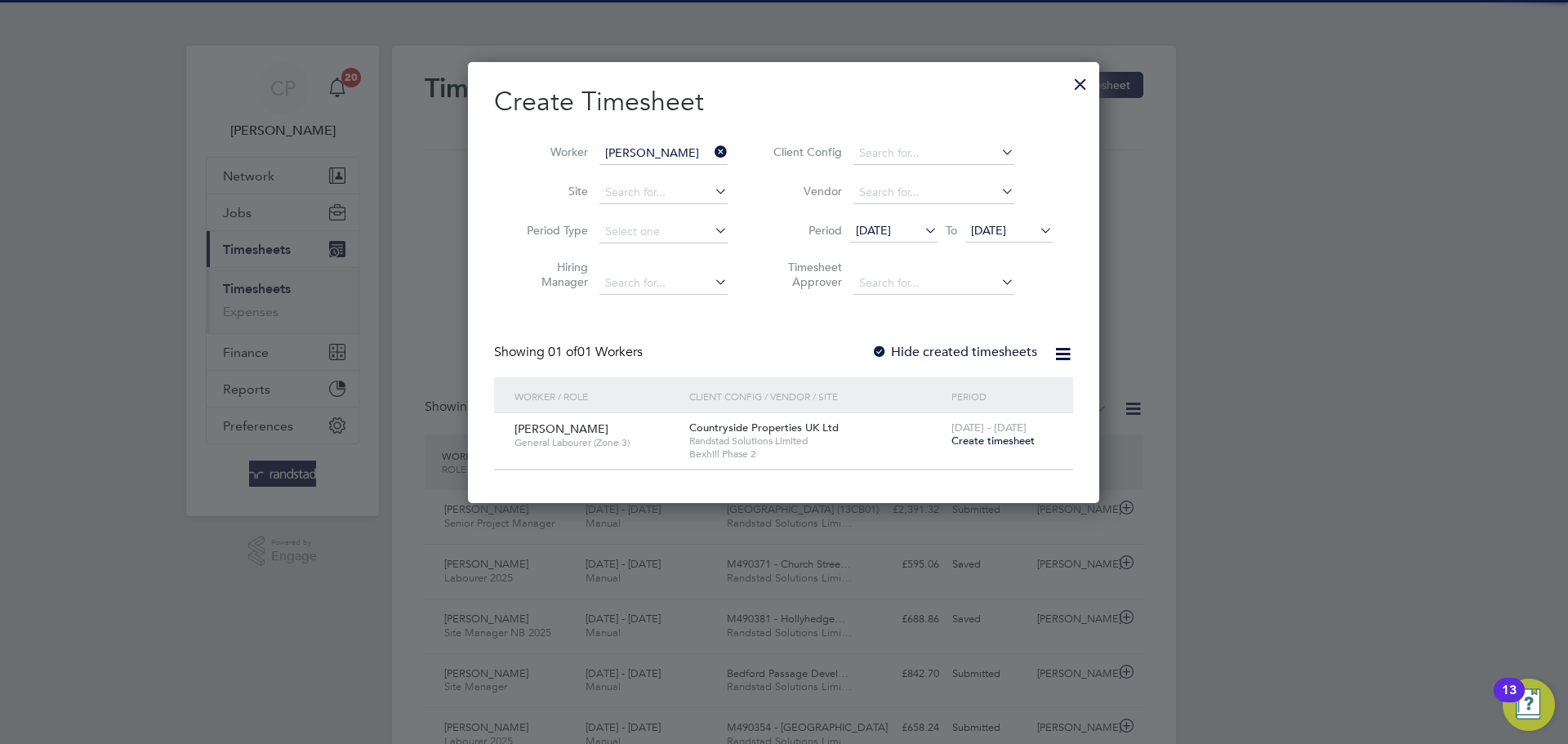
click at [962, 348] on label "Hide created timesheets" at bounding box center [954, 352] width 166 height 17
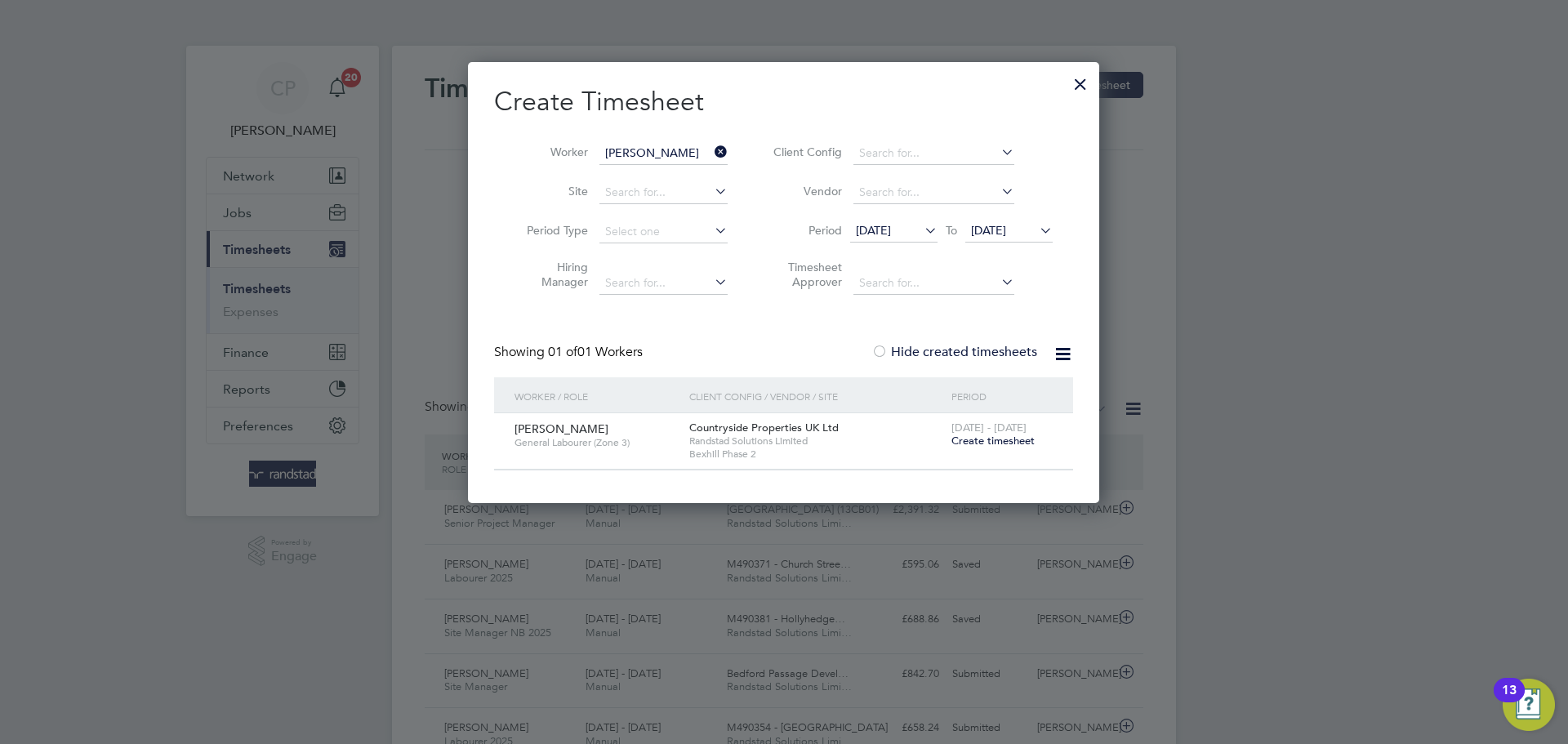
click at [962, 348] on label "Hide created timesheets" at bounding box center [954, 352] width 166 height 17
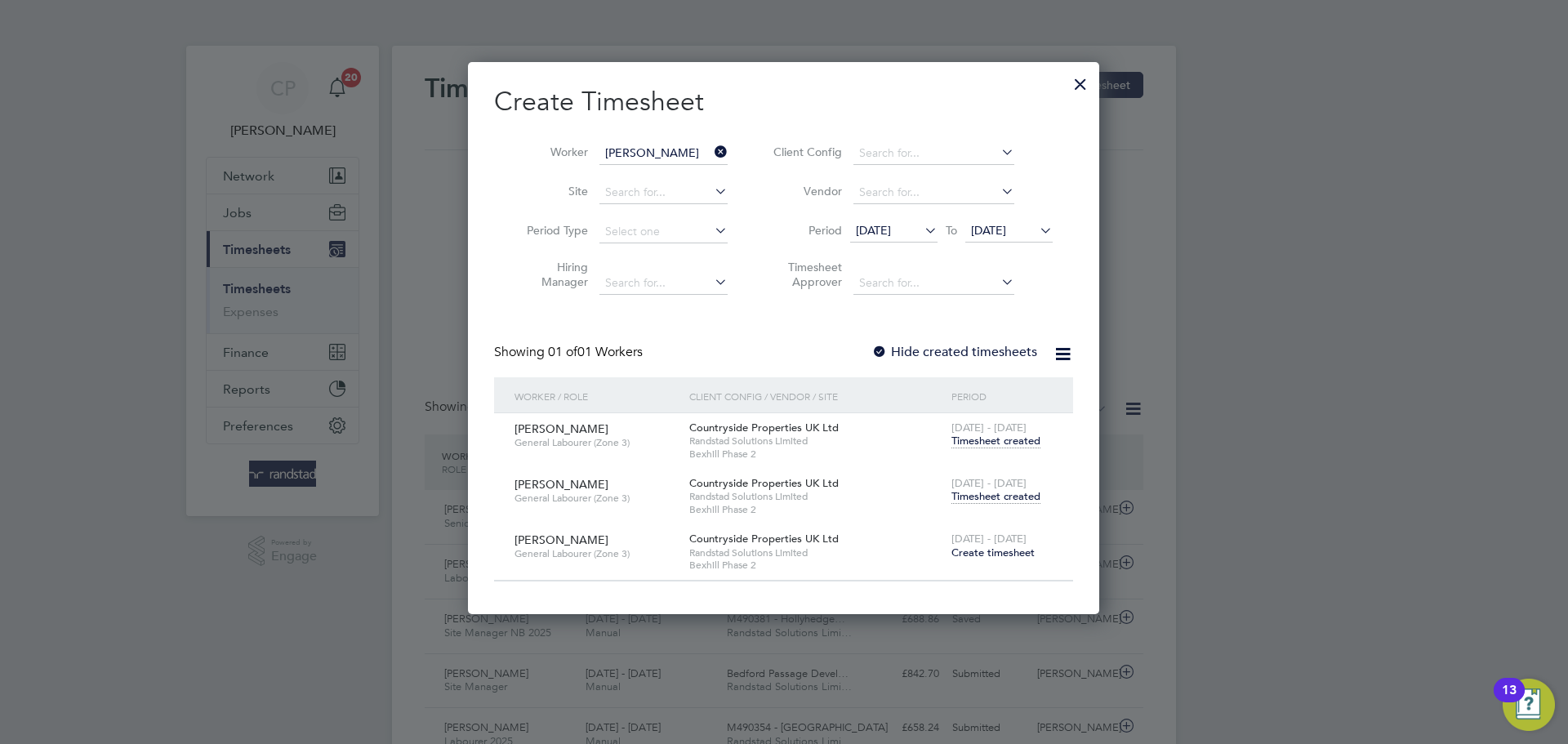
click at [998, 447] on div "[DATE] - [DATE] Timesheet created" at bounding box center [1001, 435] width 109 height 44
click at [998, 446] on span "Timesheet created" at bounding box center [995, 441] width 89 height 15
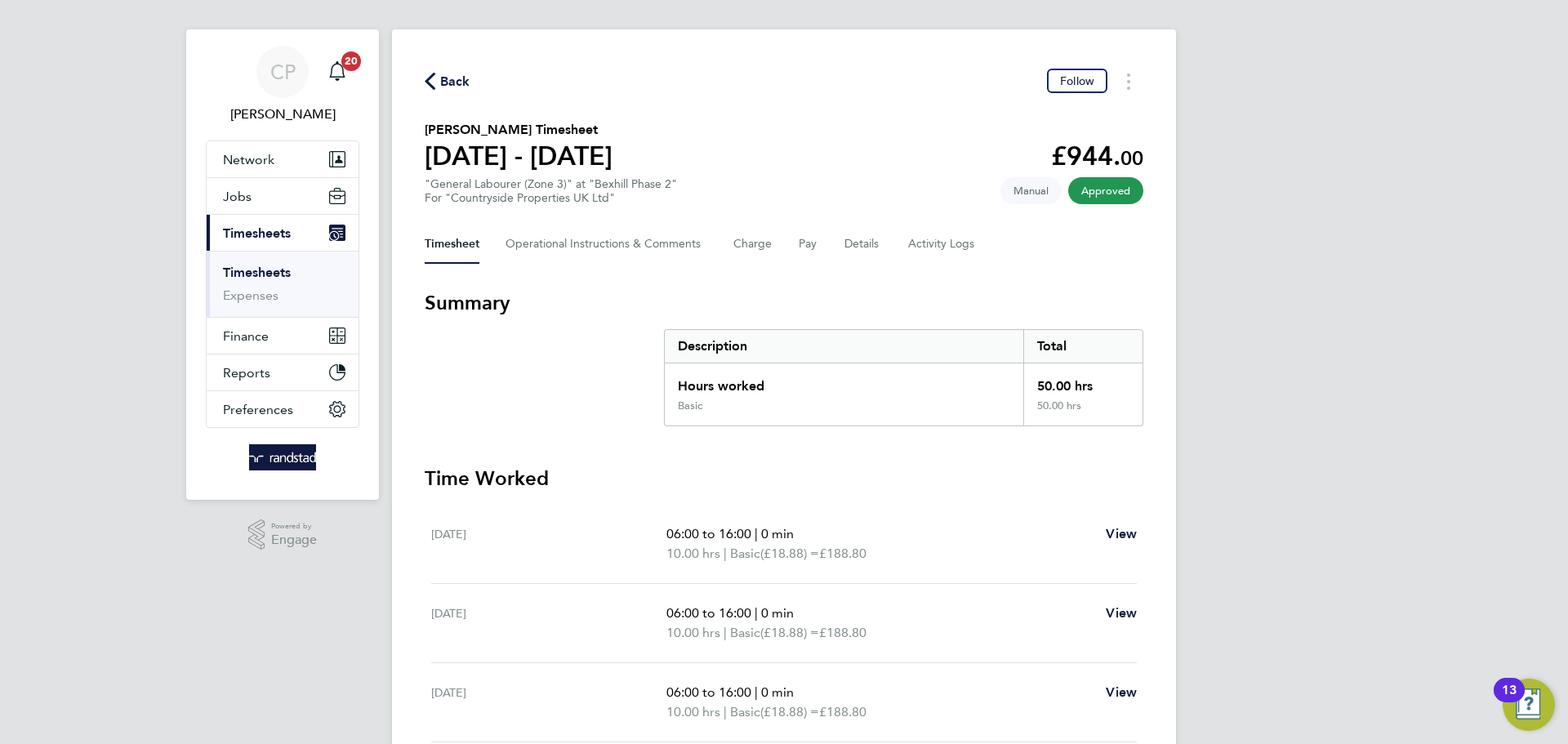
click at [440, 71] on button "Back" at bounding box center [447, 81] width 46 height 21
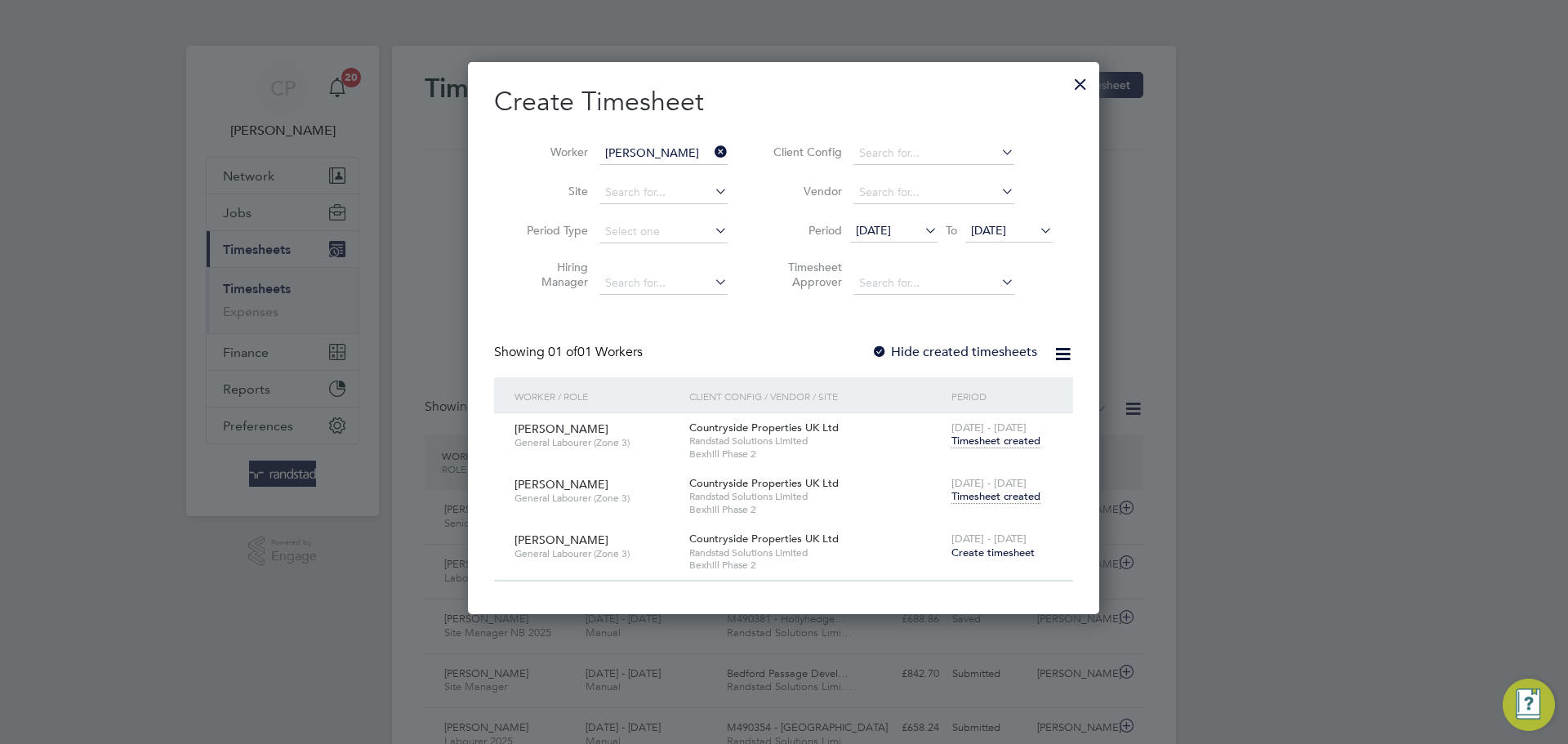
click at [983, 494] on span "Timesheet created" at bounding box center [995, 496] width 89 height 15
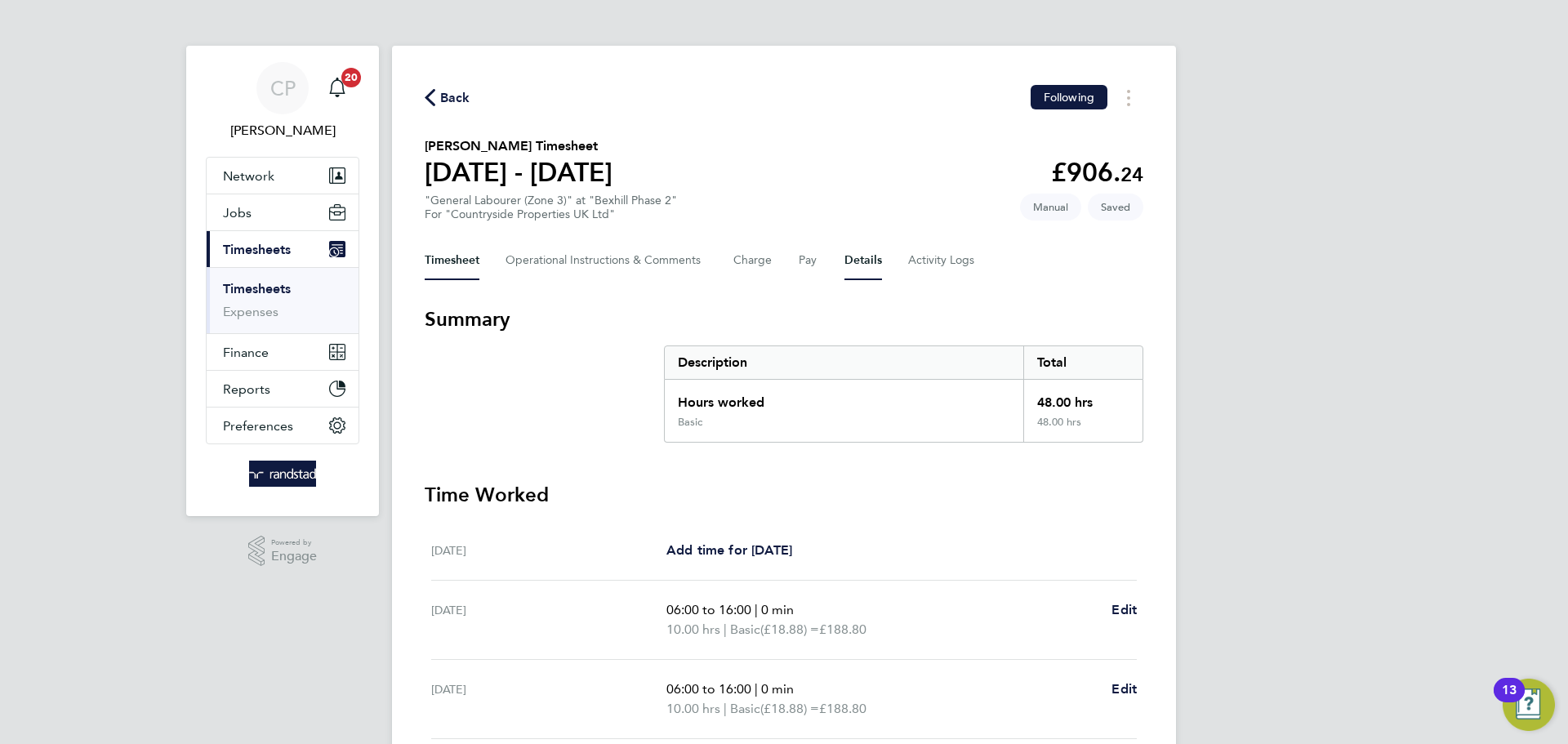
click at [871, 269] on button "Details" at bounding box center [862, 260] width 37 height 39
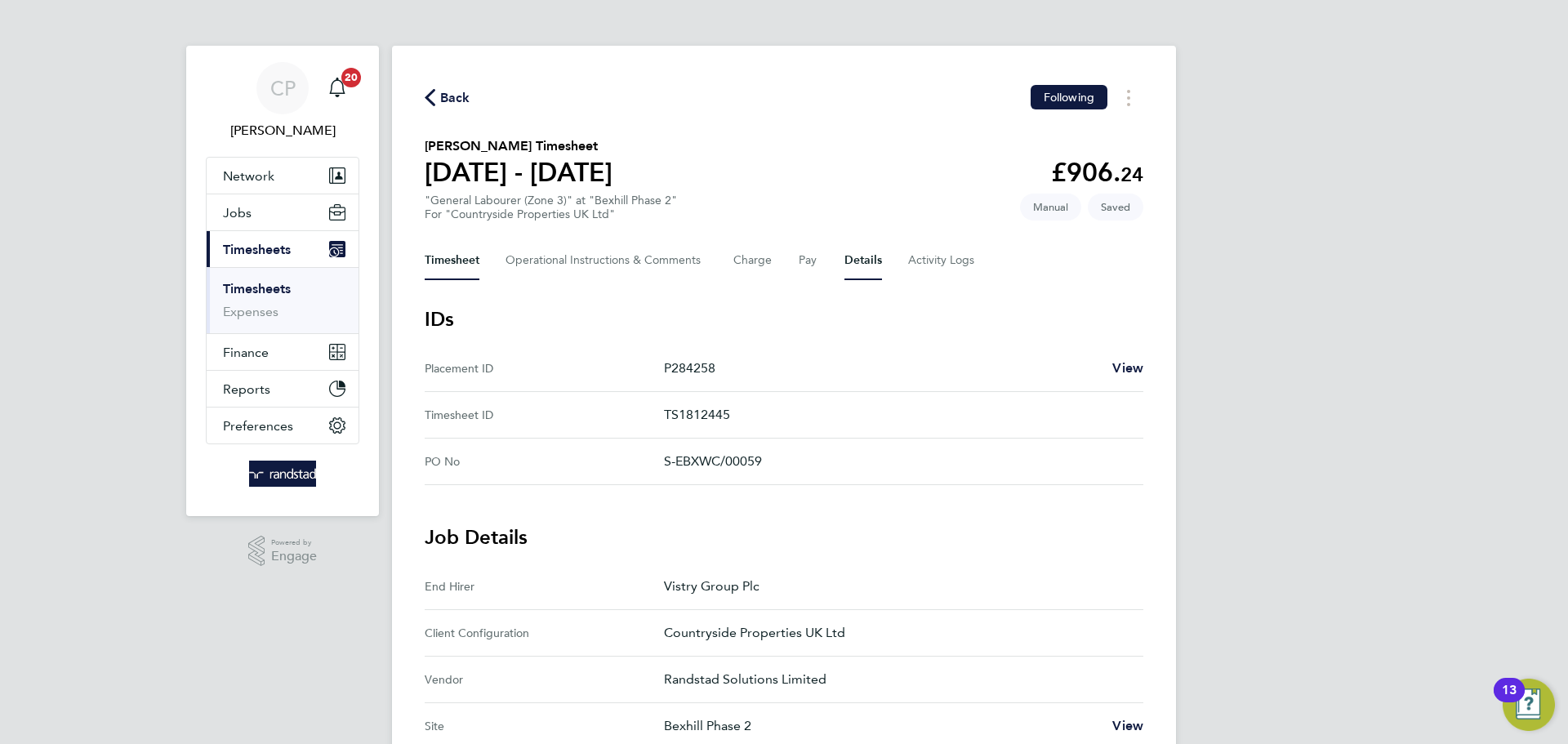
click at [464, 255] on button "Timesheet" at bounding box center [452, 260] width 55 height 39
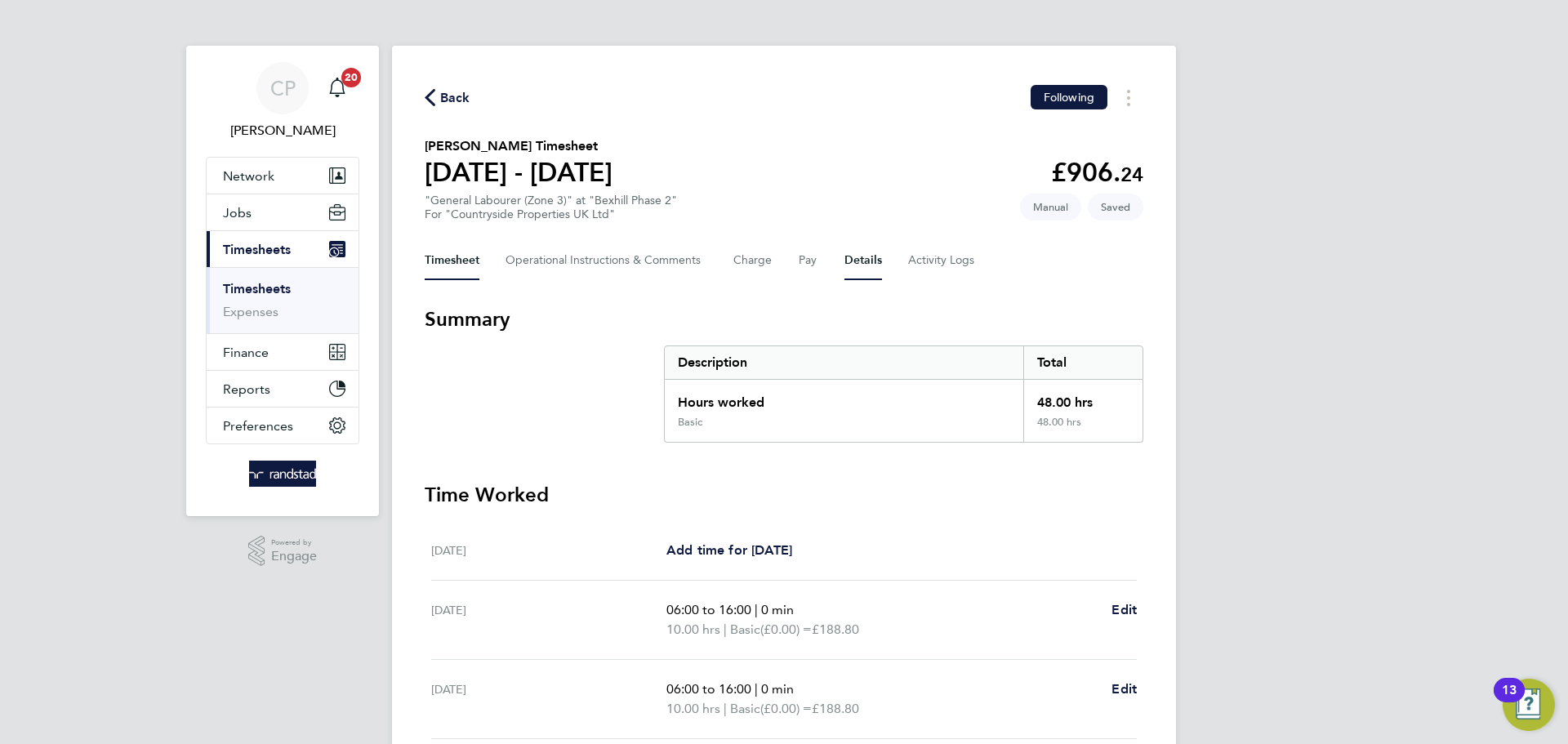
click at [862, 260] on button "Details" at bounding box center [862, 260] width 37 height 39
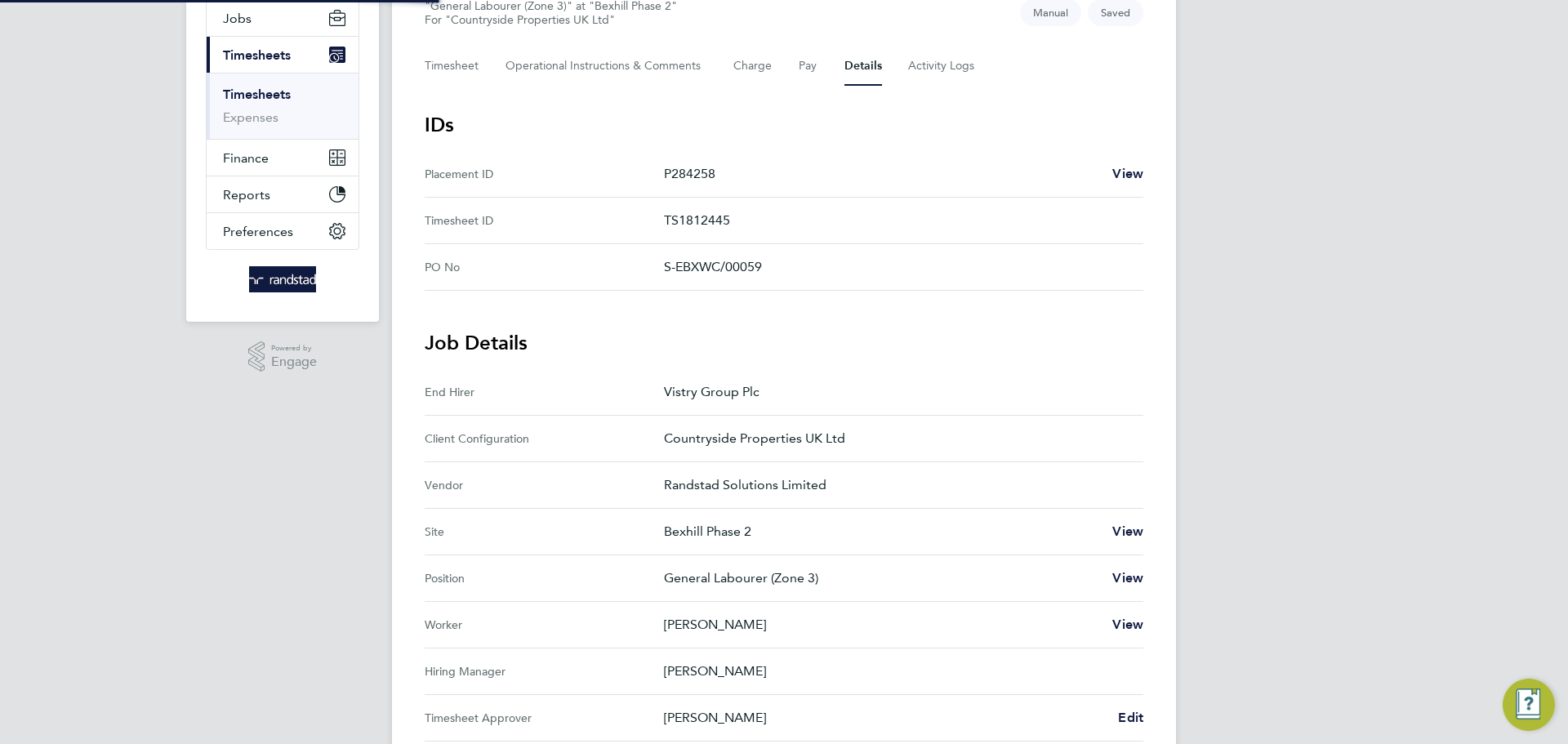
scroll to position [338, 0]
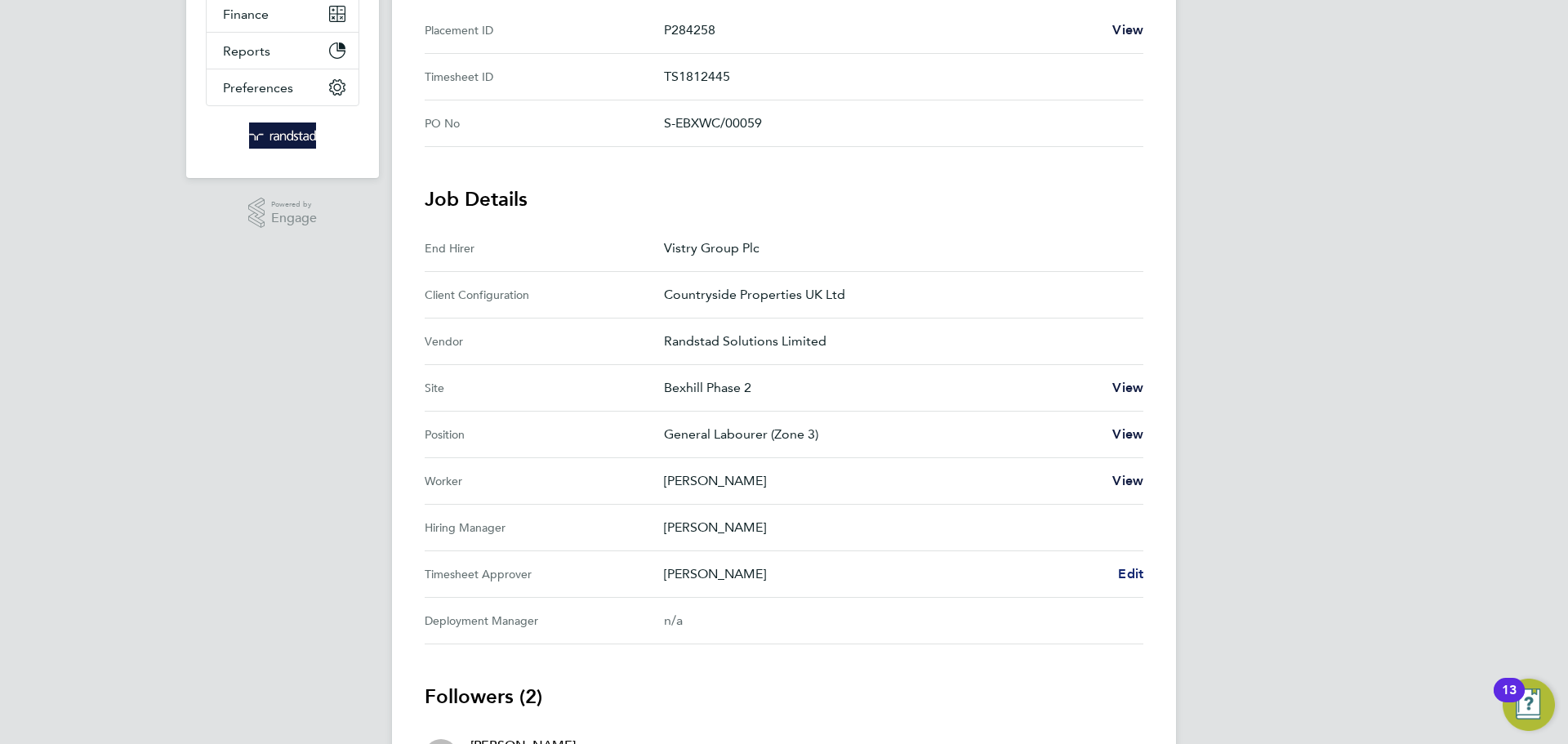
click at [1130, 583] on link "Edit" at bounding box center [1130, 574] width 26 height 20
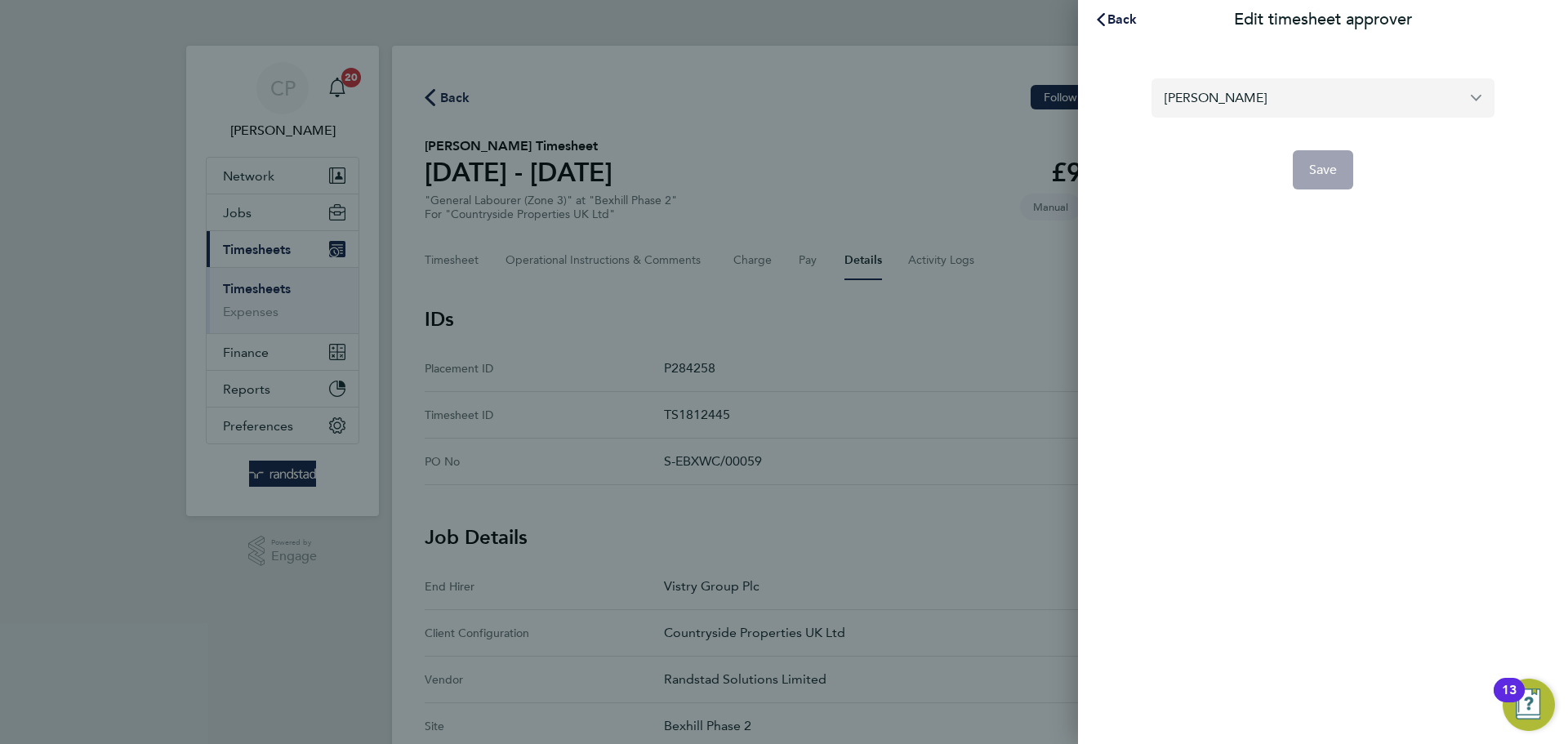
click at [1296, 99] on input "[PERSON_NAME]" at bounding box center [1323, 98] width 343 height 38
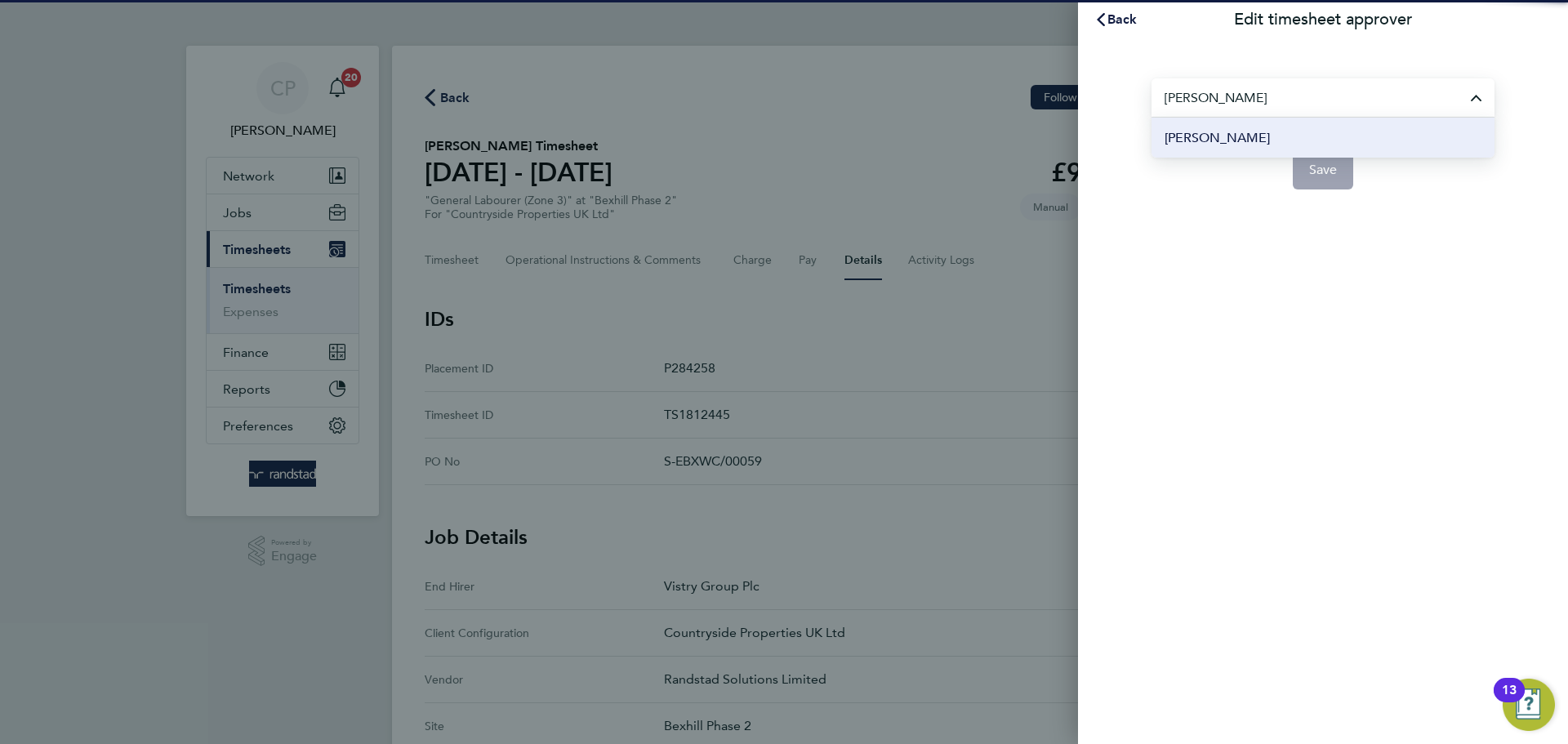
click at [1298, 133] on li "[PERSON_NAME]" at bounding box center [1323, 138] width 343 height 40
type input "[PERSON_NAME]"
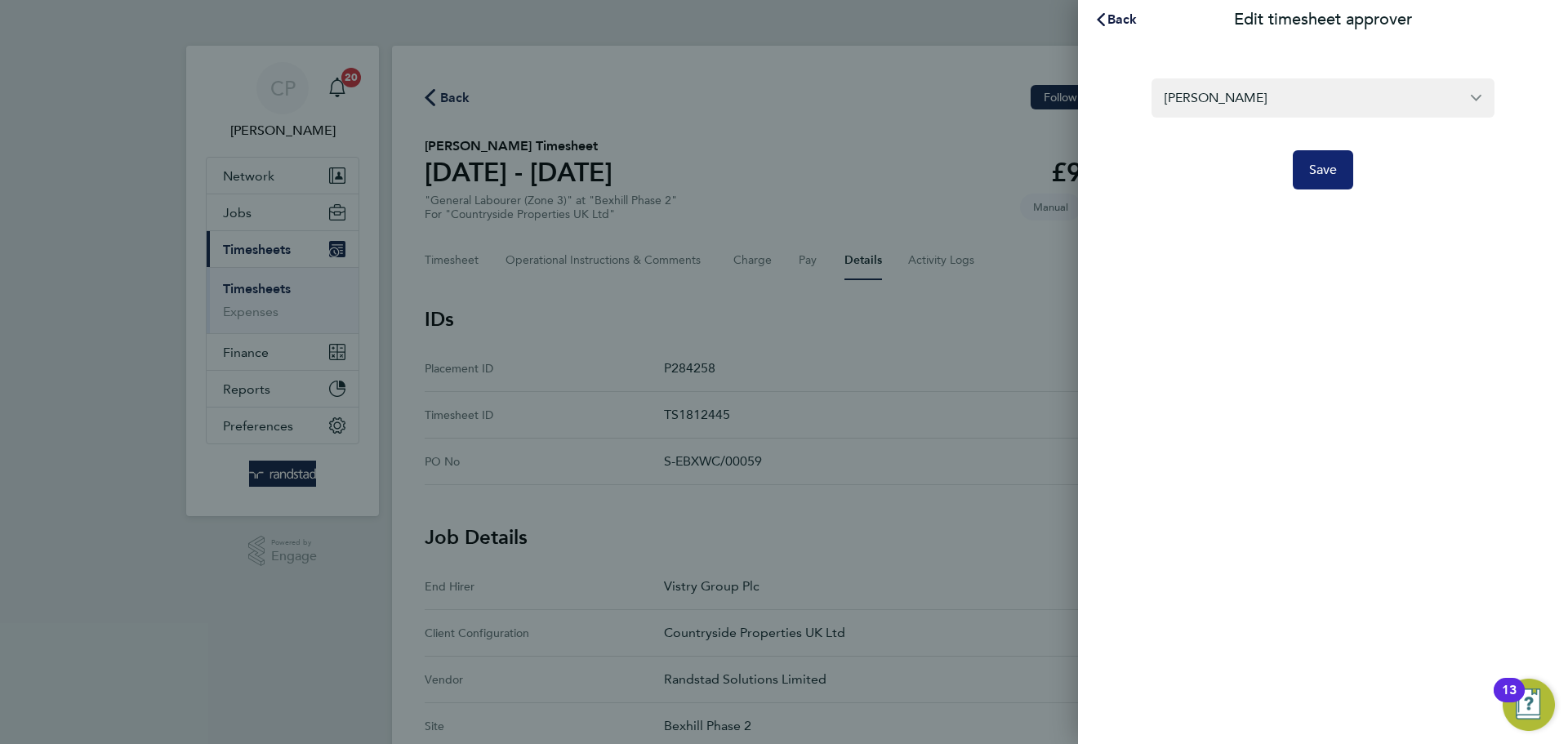
click at [1321, 166] on span "Save" at bounding box center [1323, 170] width 28 height 17
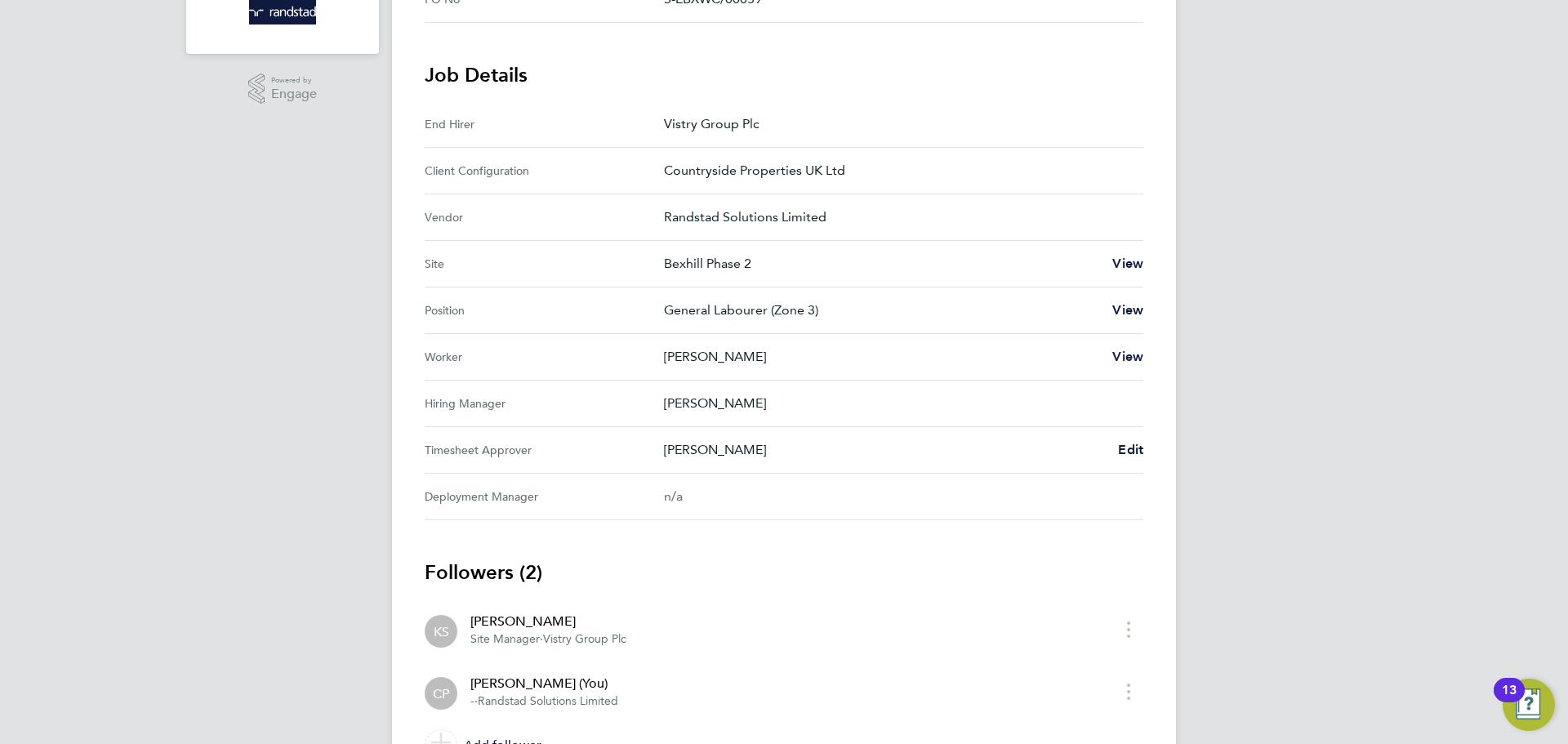
scroll to position [552, 0]
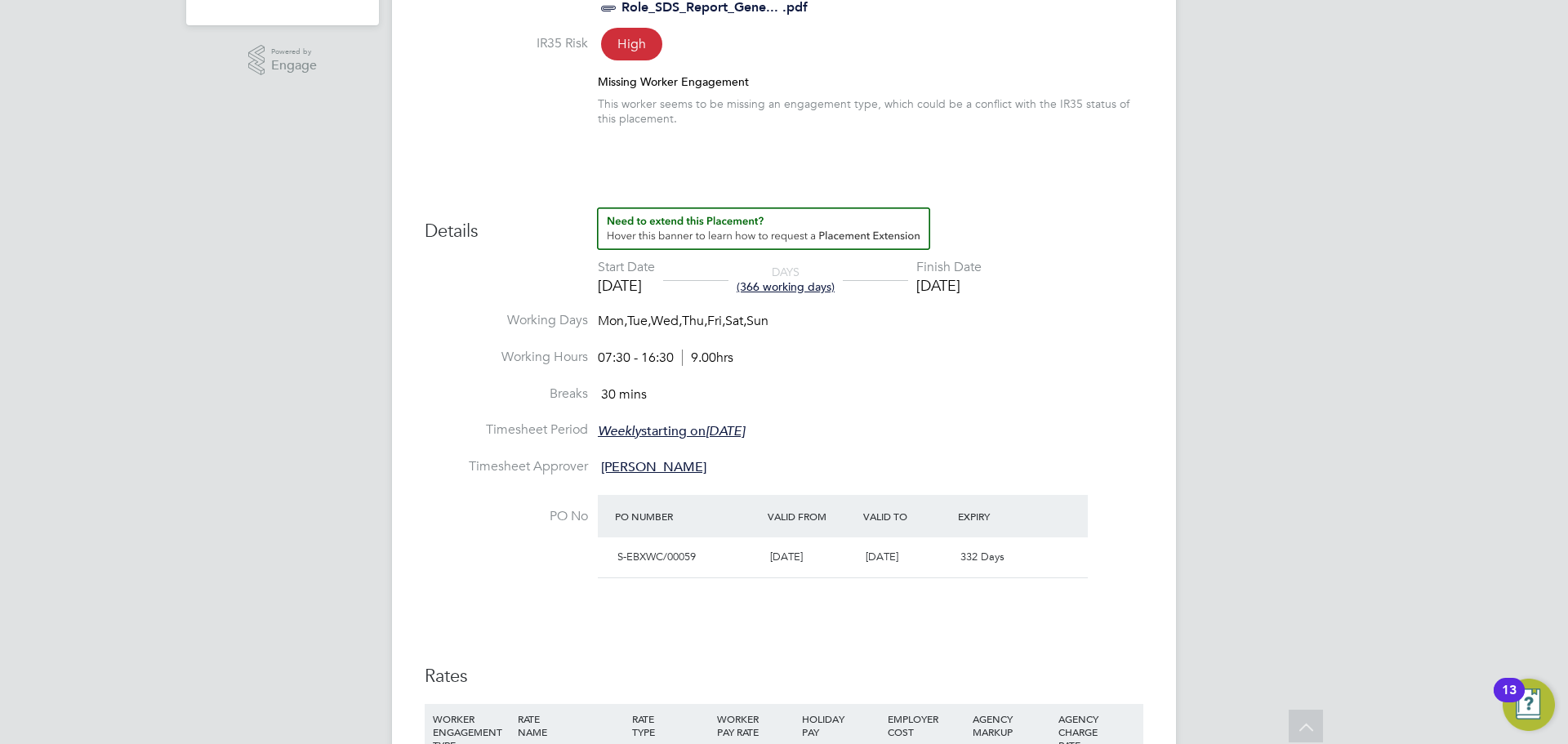
scroll to position [649, 0]
